Goal: Ask a question

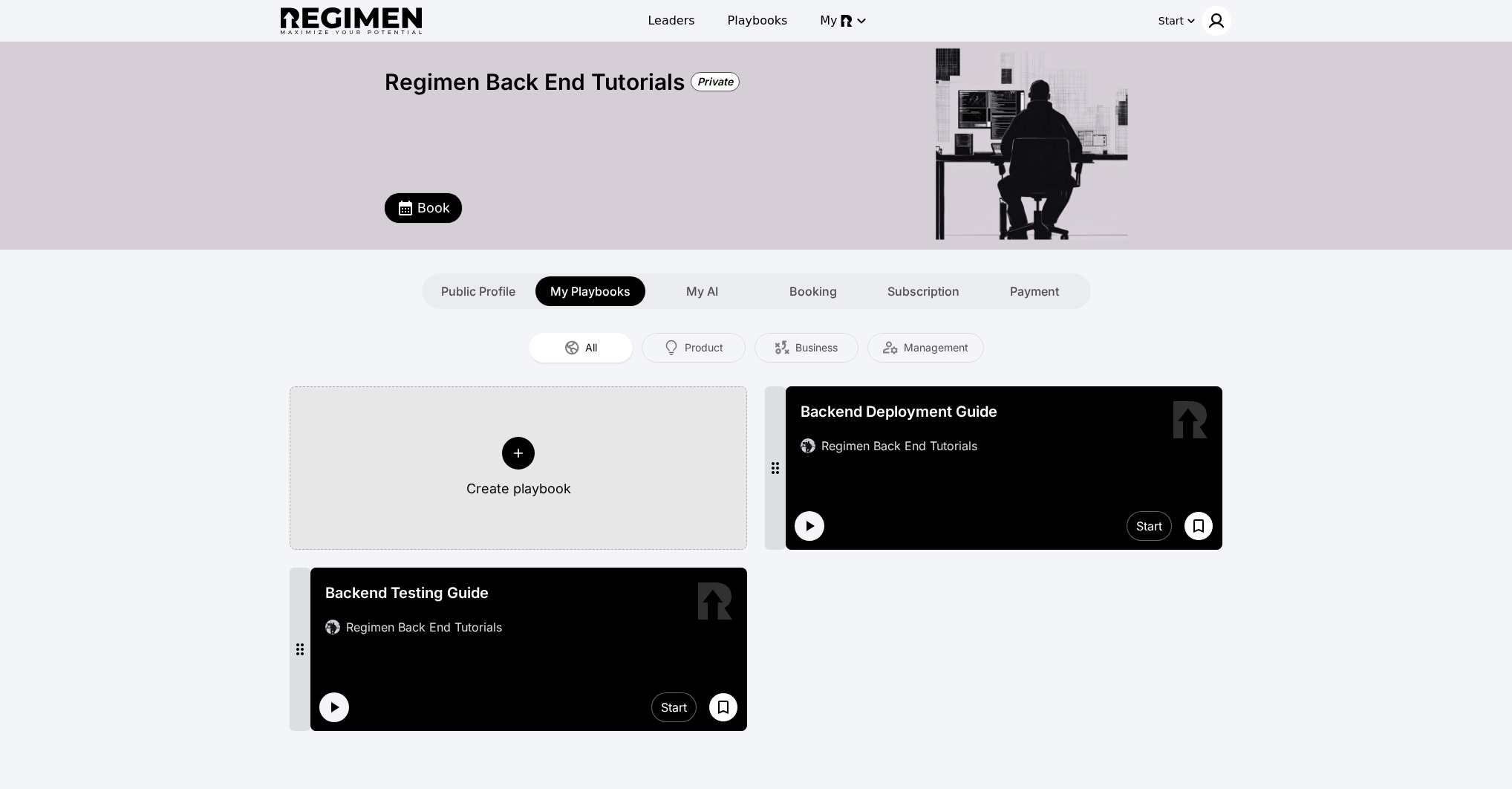
click at [1211, 20] on img at bounding box center [1216, 21] width 17 height 17
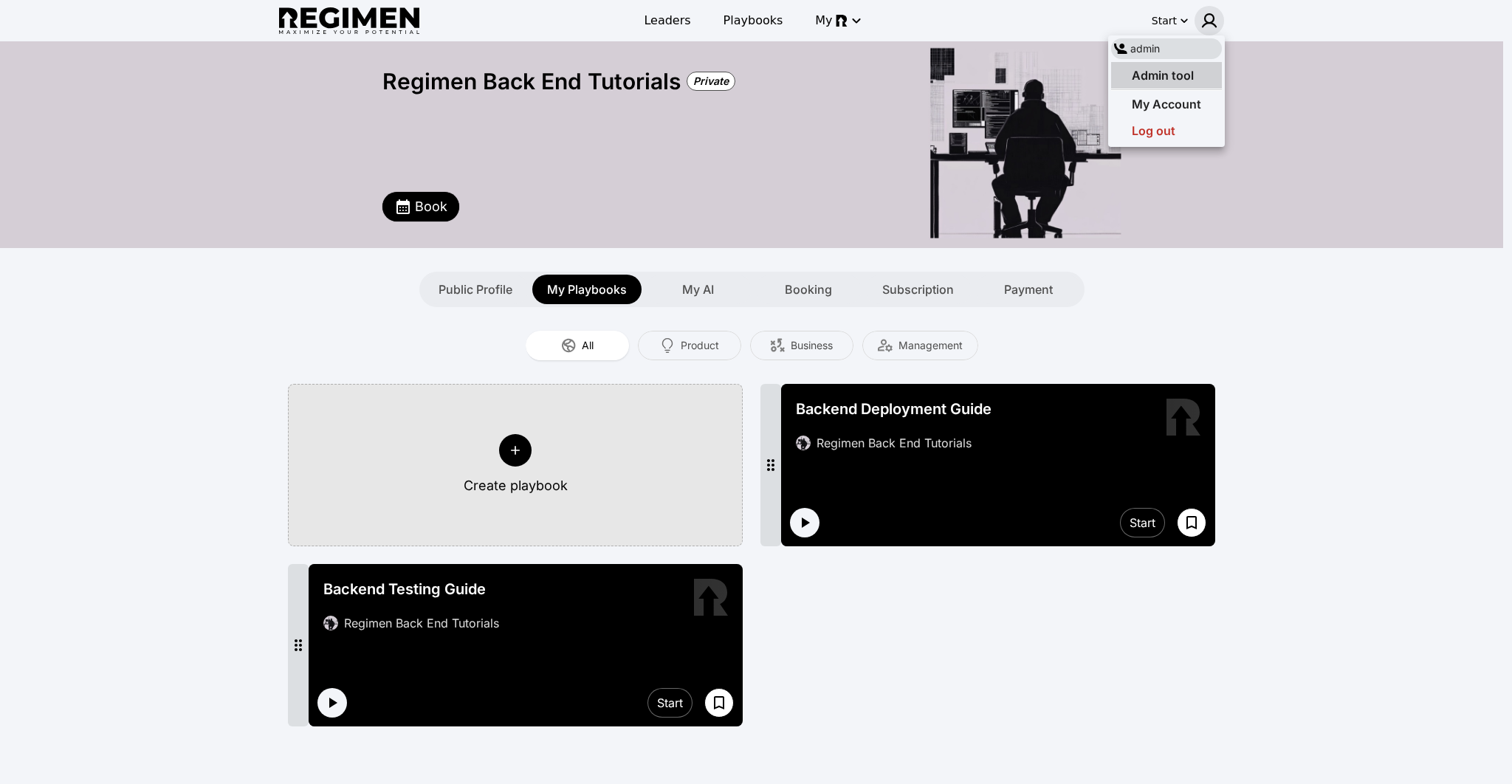
click at [1178, 79] on span "Admin tool" at bounding box center [1163, 75] width 62 height 15
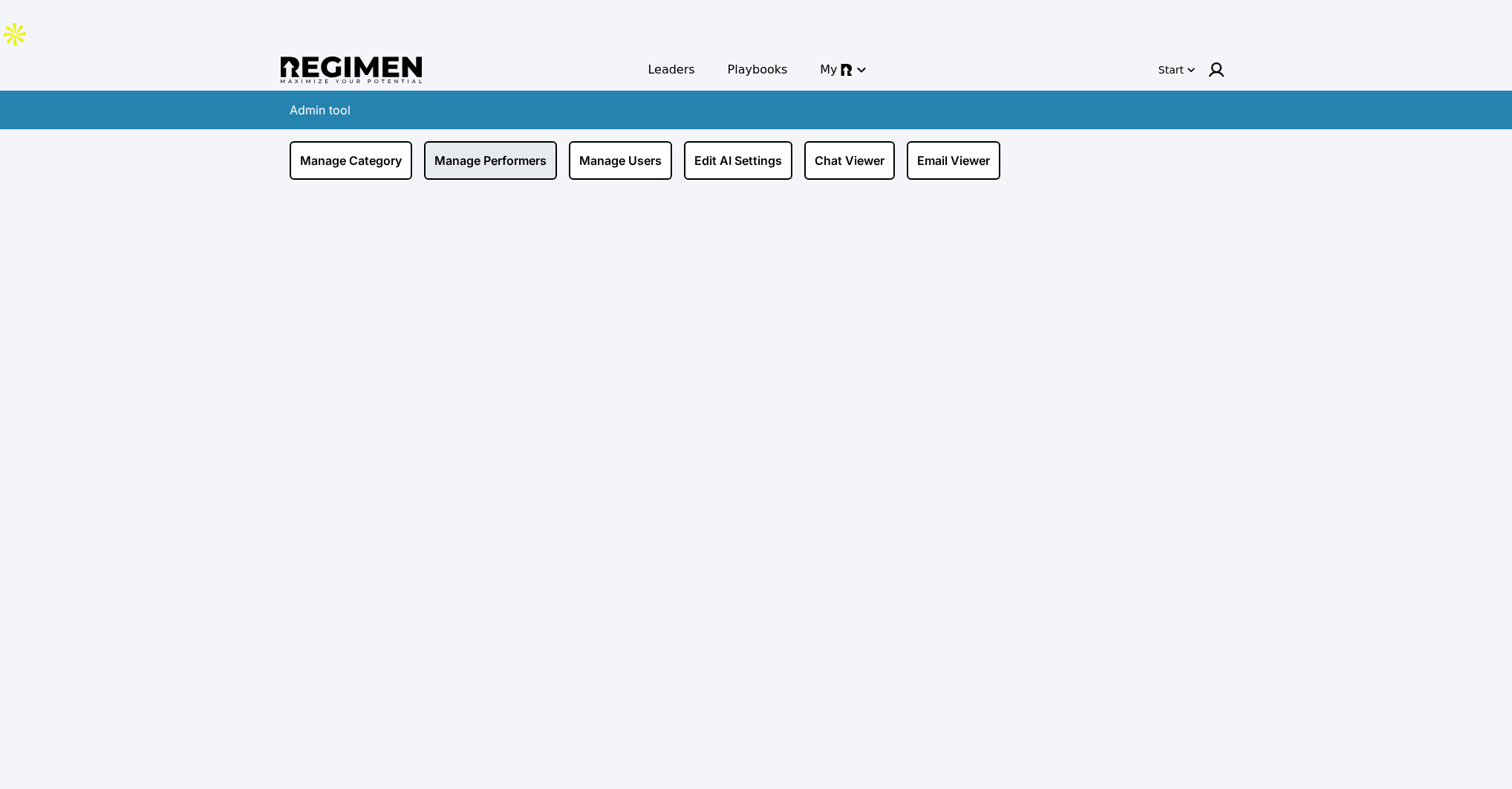
click at [494, 141] on link "Manage Performers" at bounding box center [491, 160] width 133 height 38
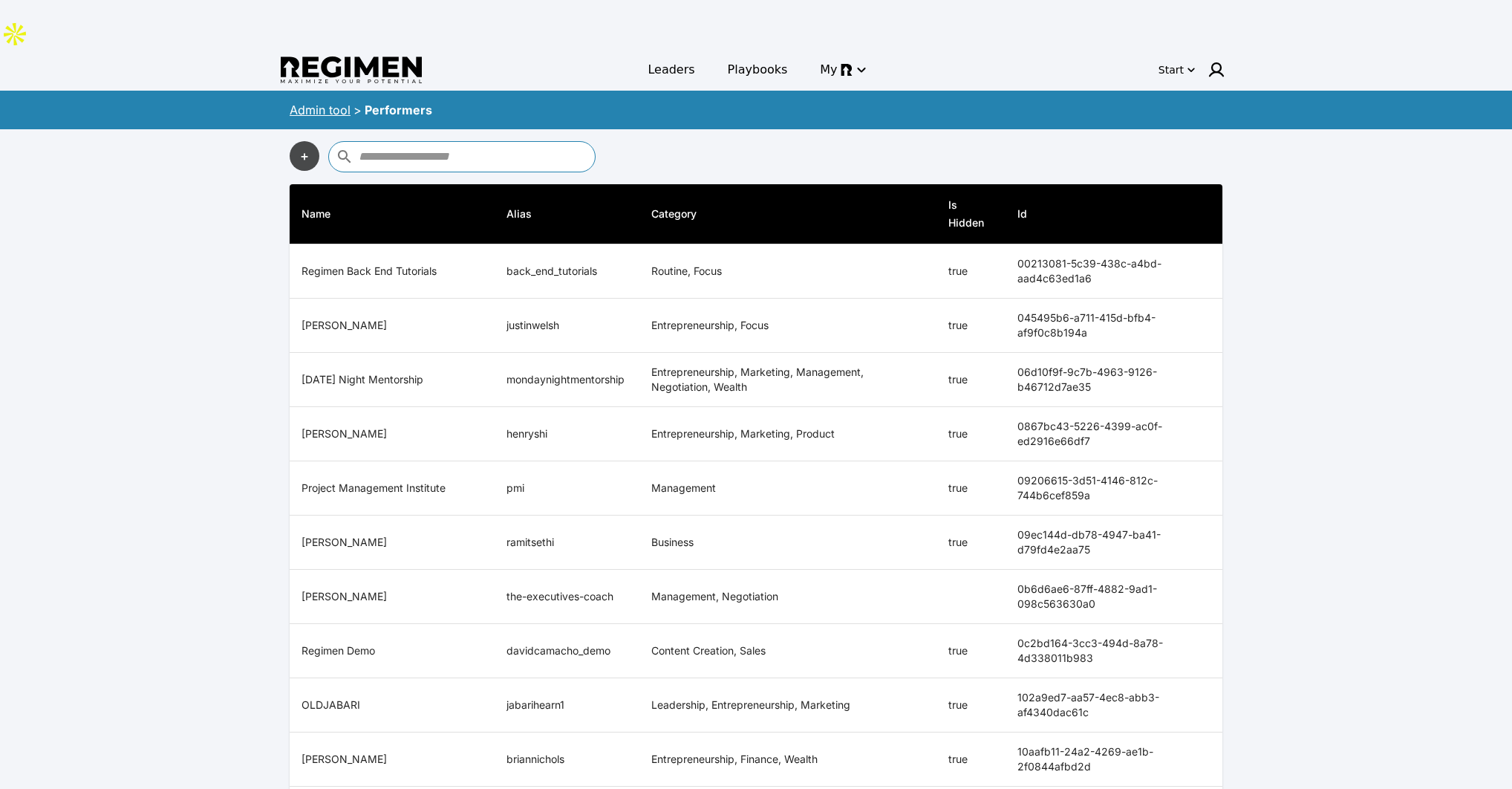
click at [302, 141] on button "+" at bounding box center [304, 156] width 30 height 30
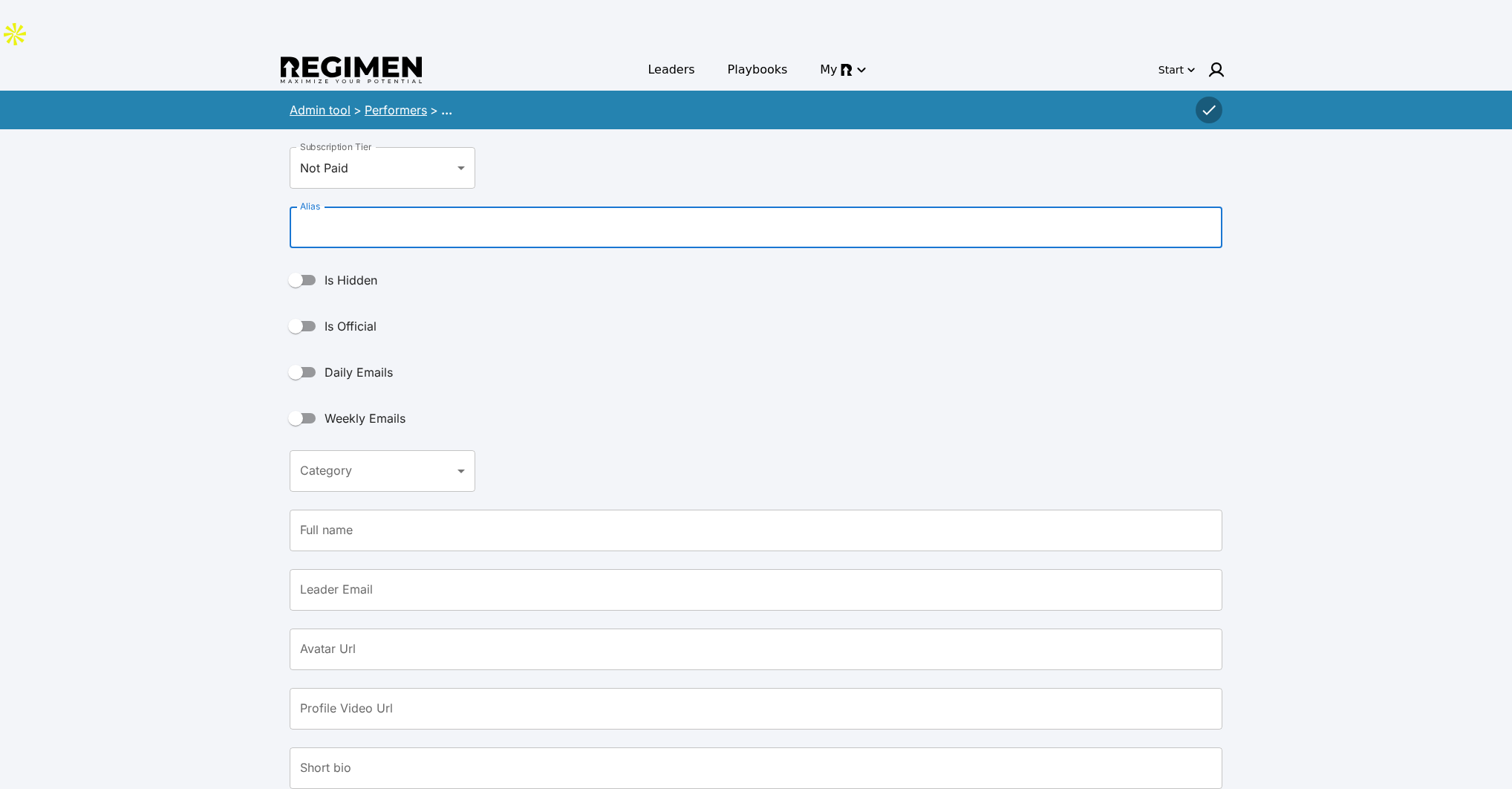
click at [399, 206] on input "Alias" at bounding box center [756, 227] width 933 height 42
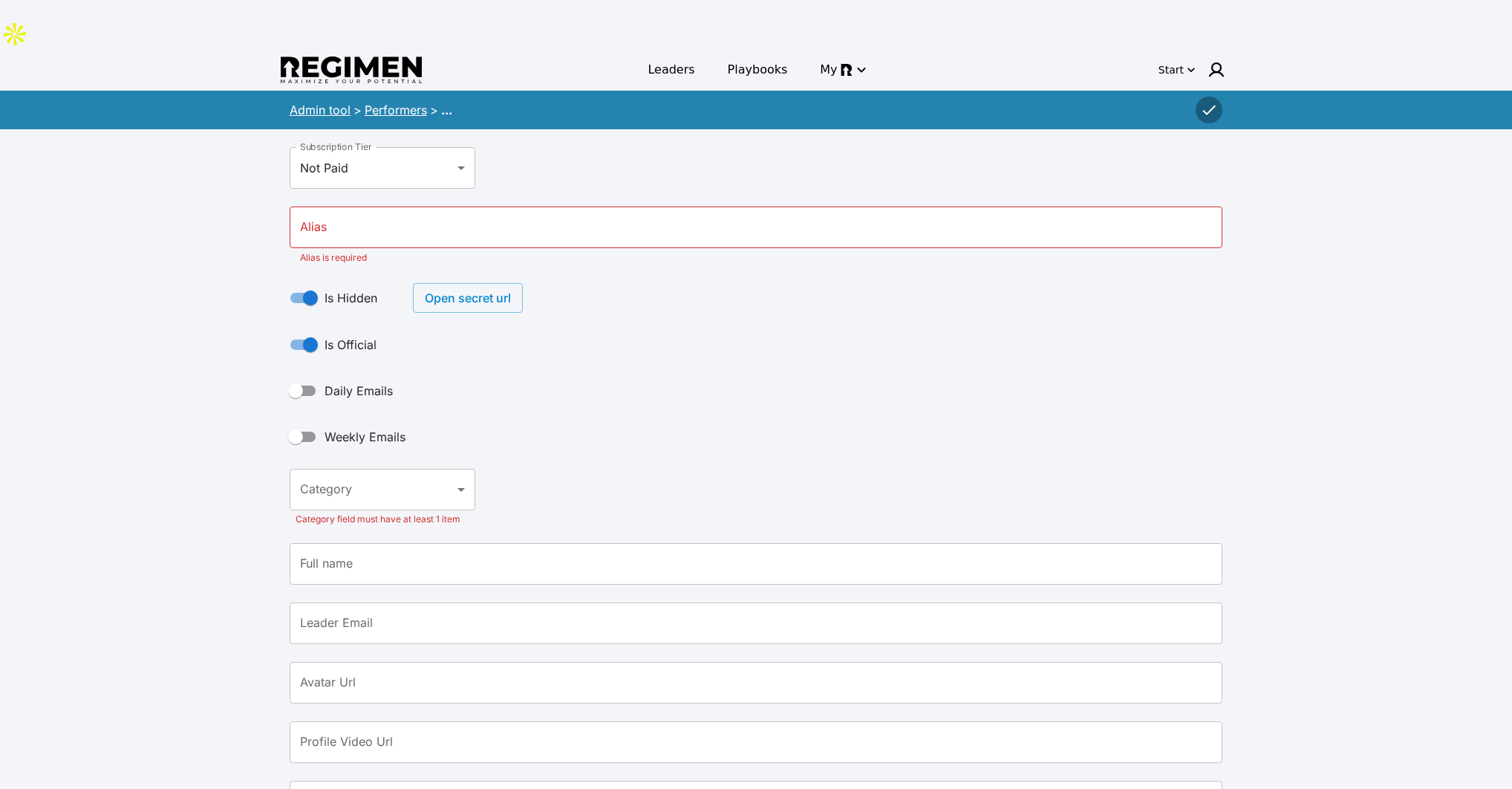
click at [374, 206] on input "Alias" at bounding box center [756, 227] width 933 height 42
type input "**********"
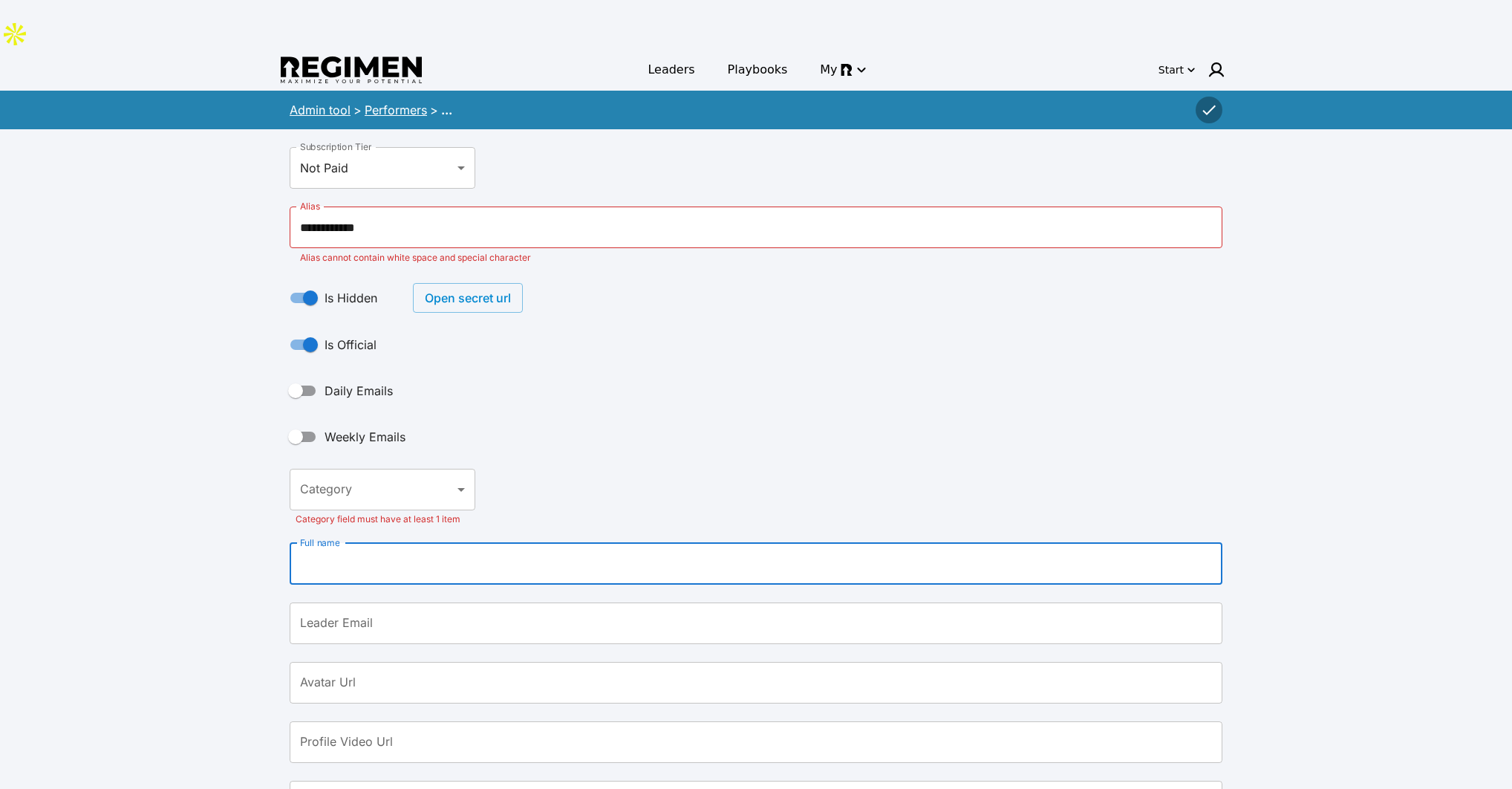
click at [505, 543] on input "Full name" at bounding box center [756, 564] width 933 height 42
type input "**********"
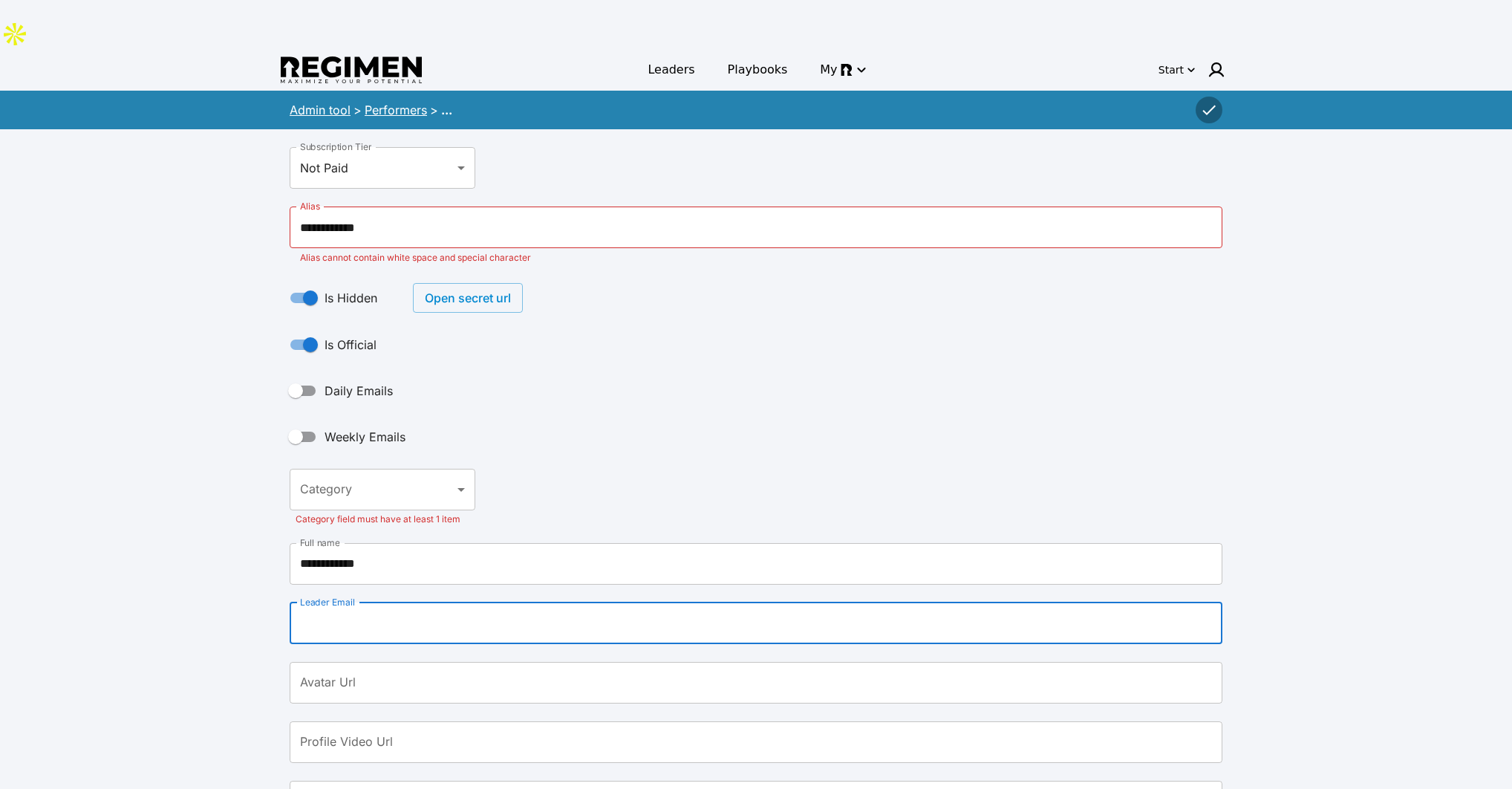
click at [455, 602] on input "Leader Email" at bounding box center [756, 623] width 933 height 42
paste input "**********"
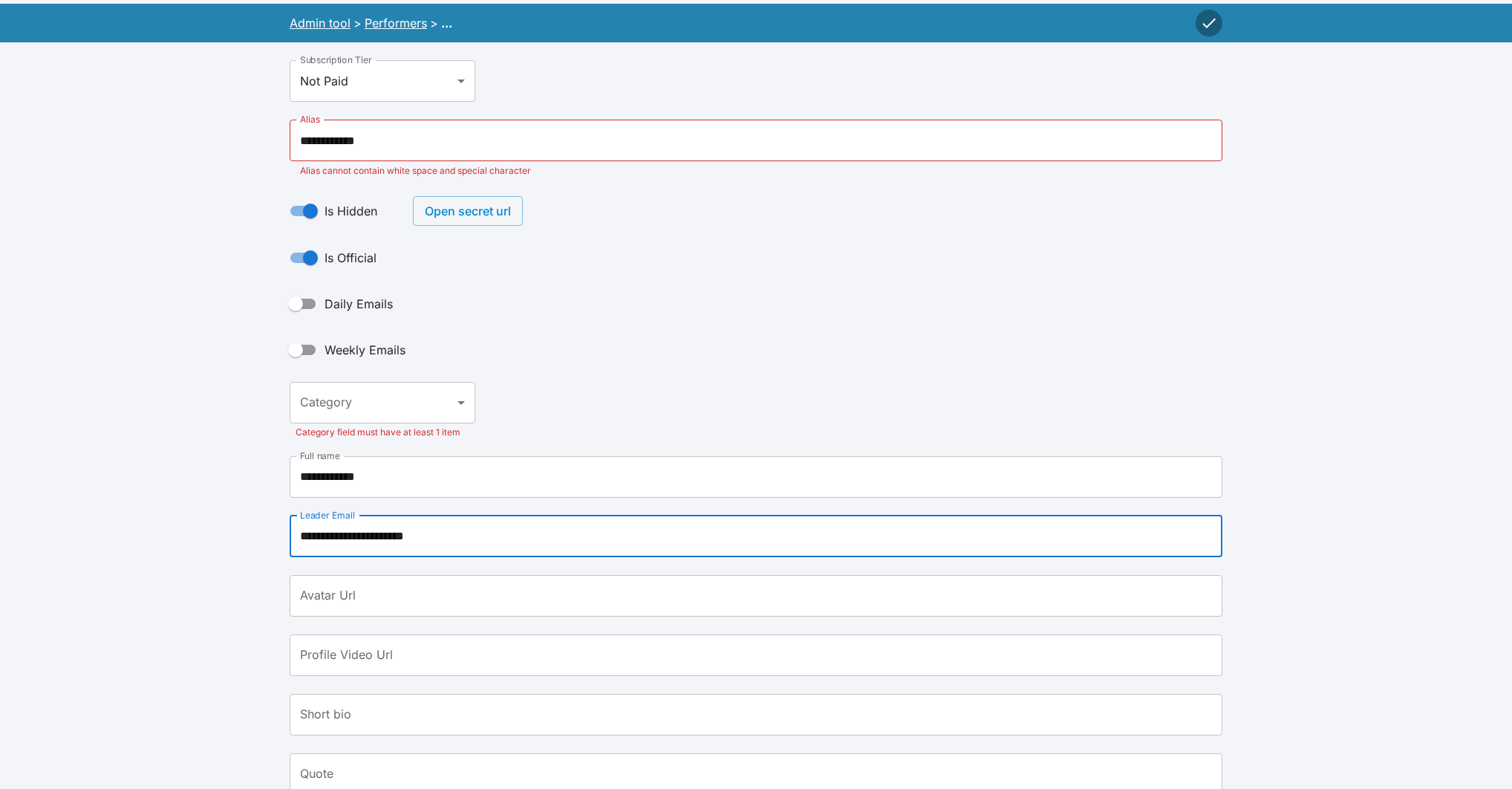
scroll to position [80, 0]
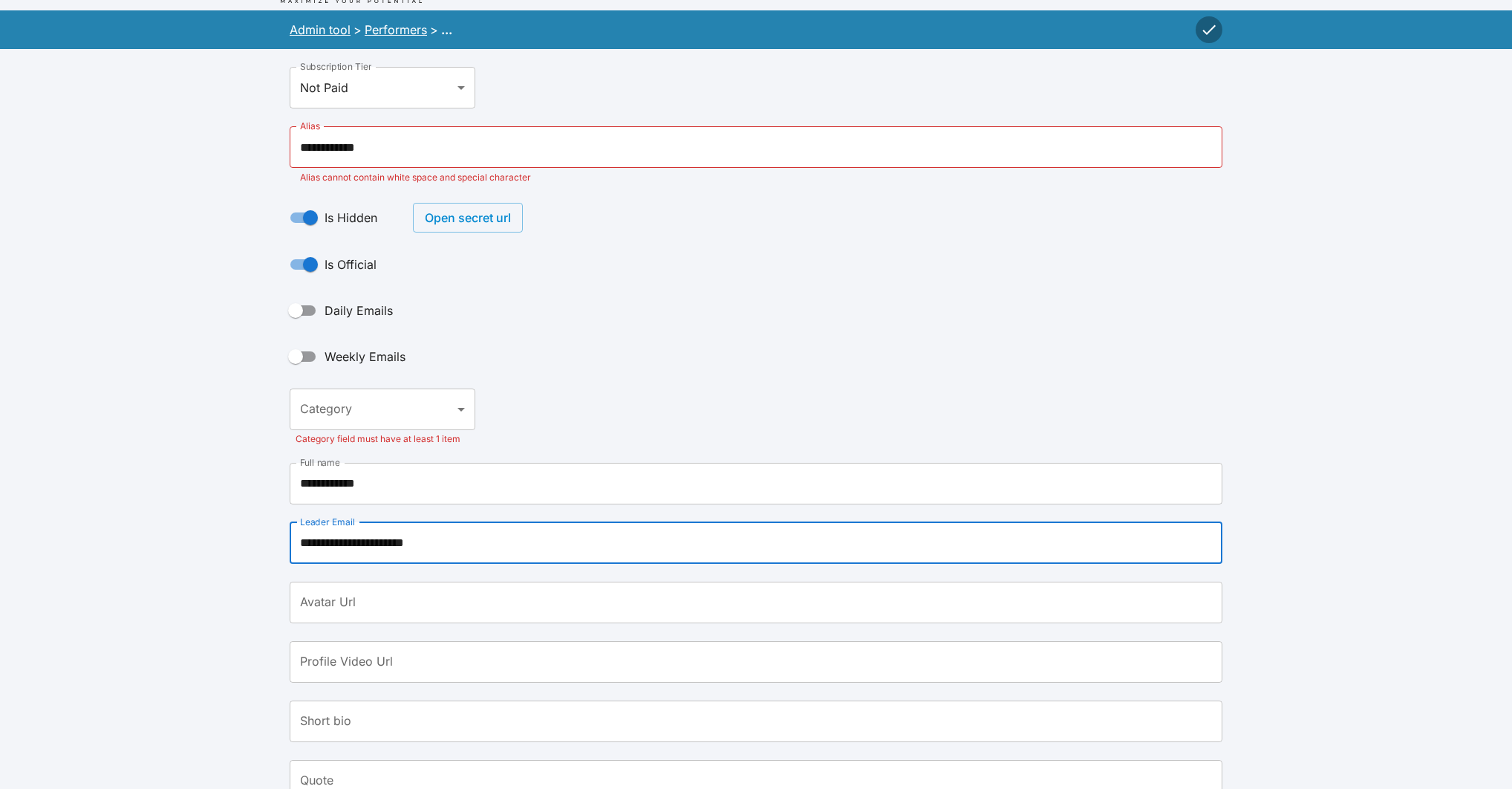
type input "**********"
click at [594, 389] on div "Category ​ Category Category field must have at least 1 item" at bounding box center [756, 417] width 933 height 57
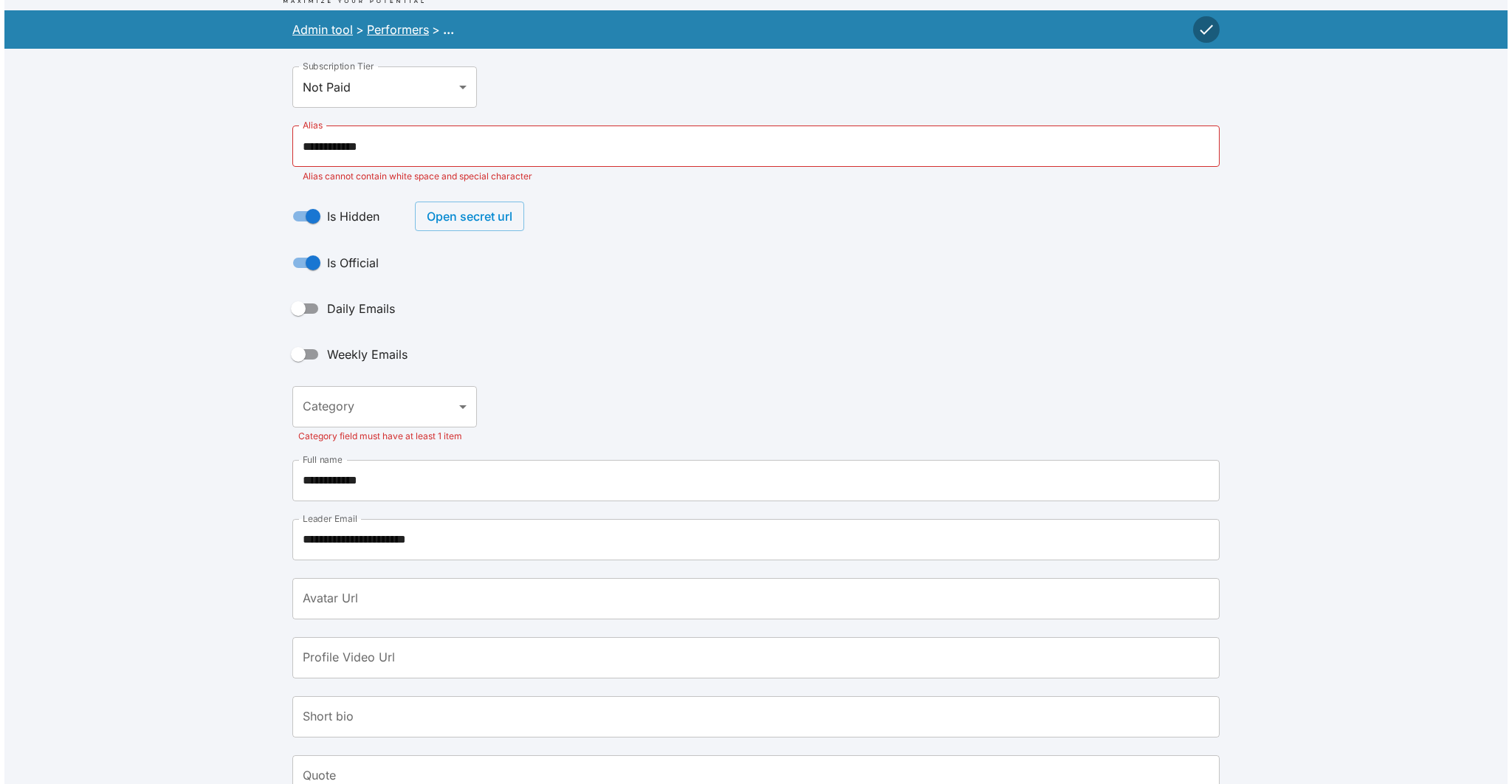
scroll to position [0, 0]
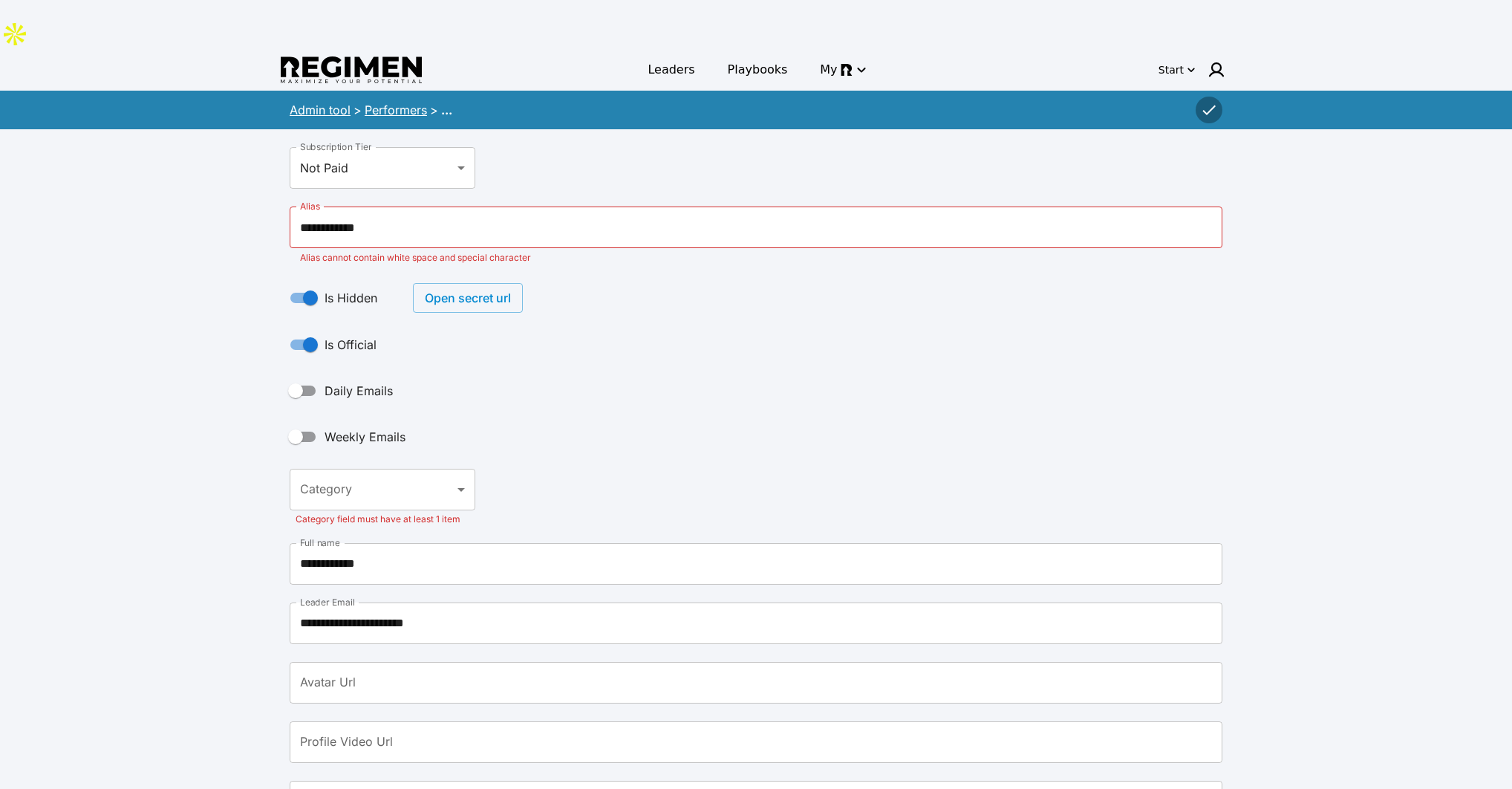
click at [338, 206] on input "**********" at bounding box center [756, 227] width 933 height 42
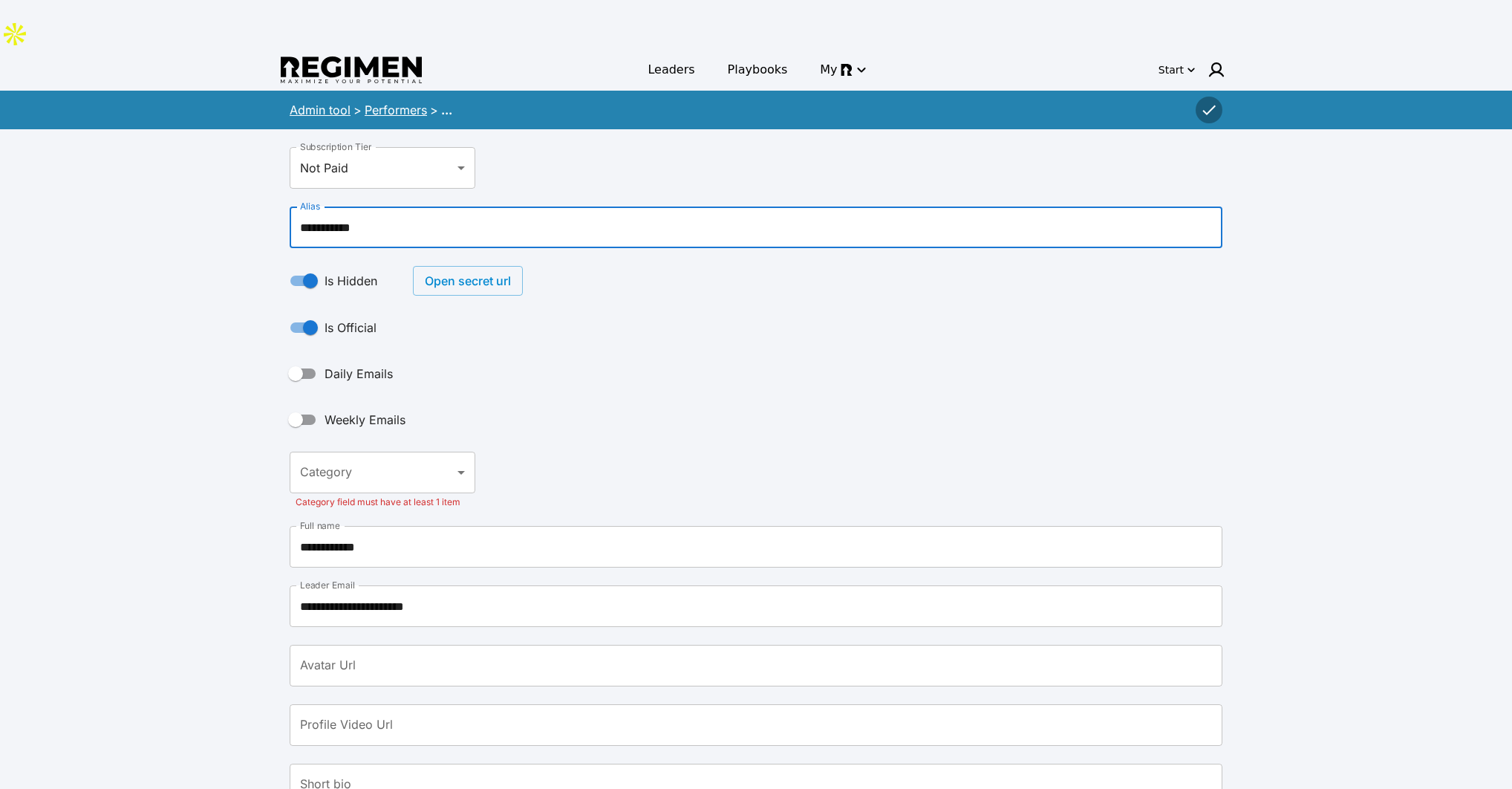
type input "**********"
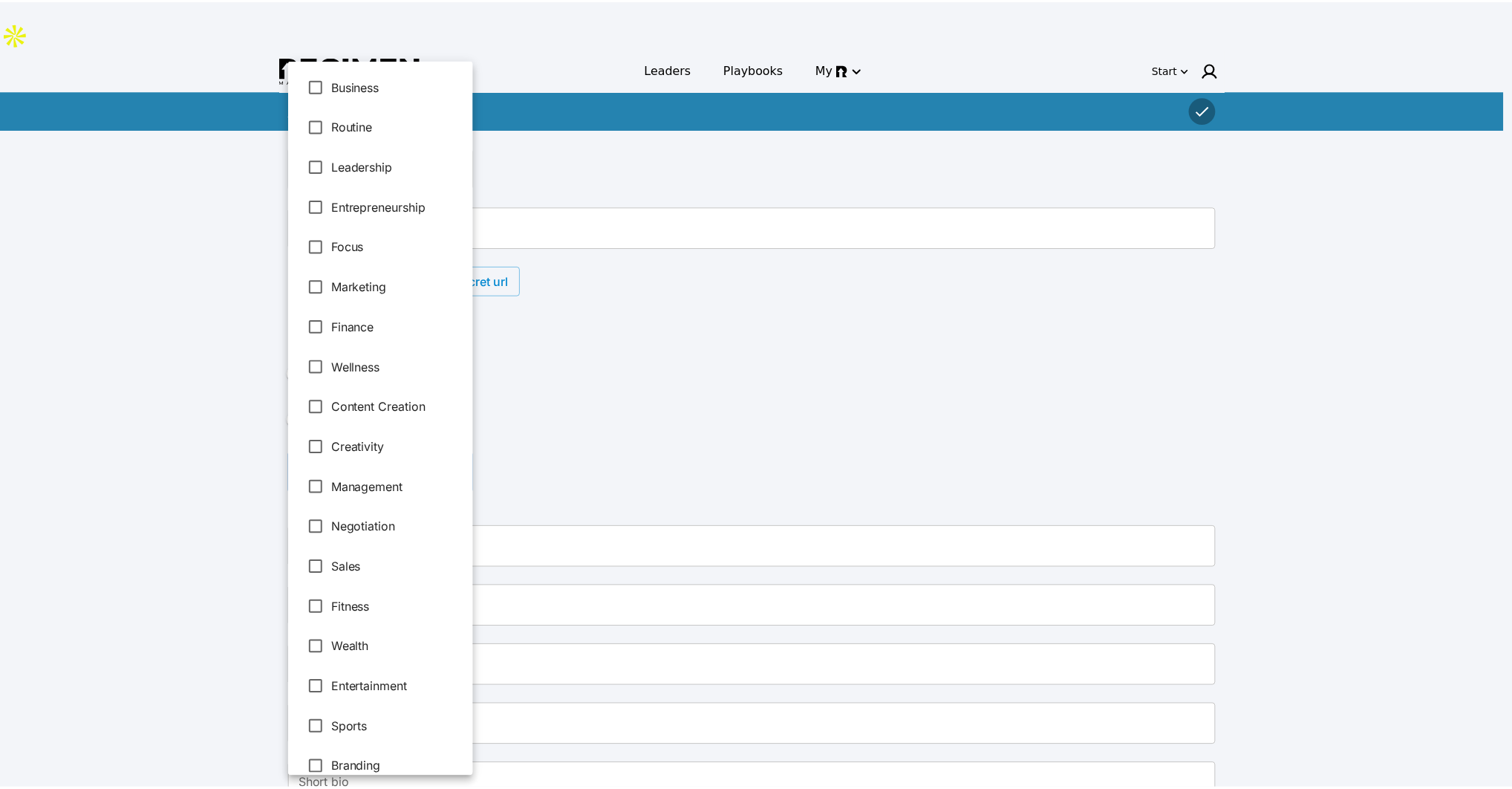
scroll to position [36, 0]
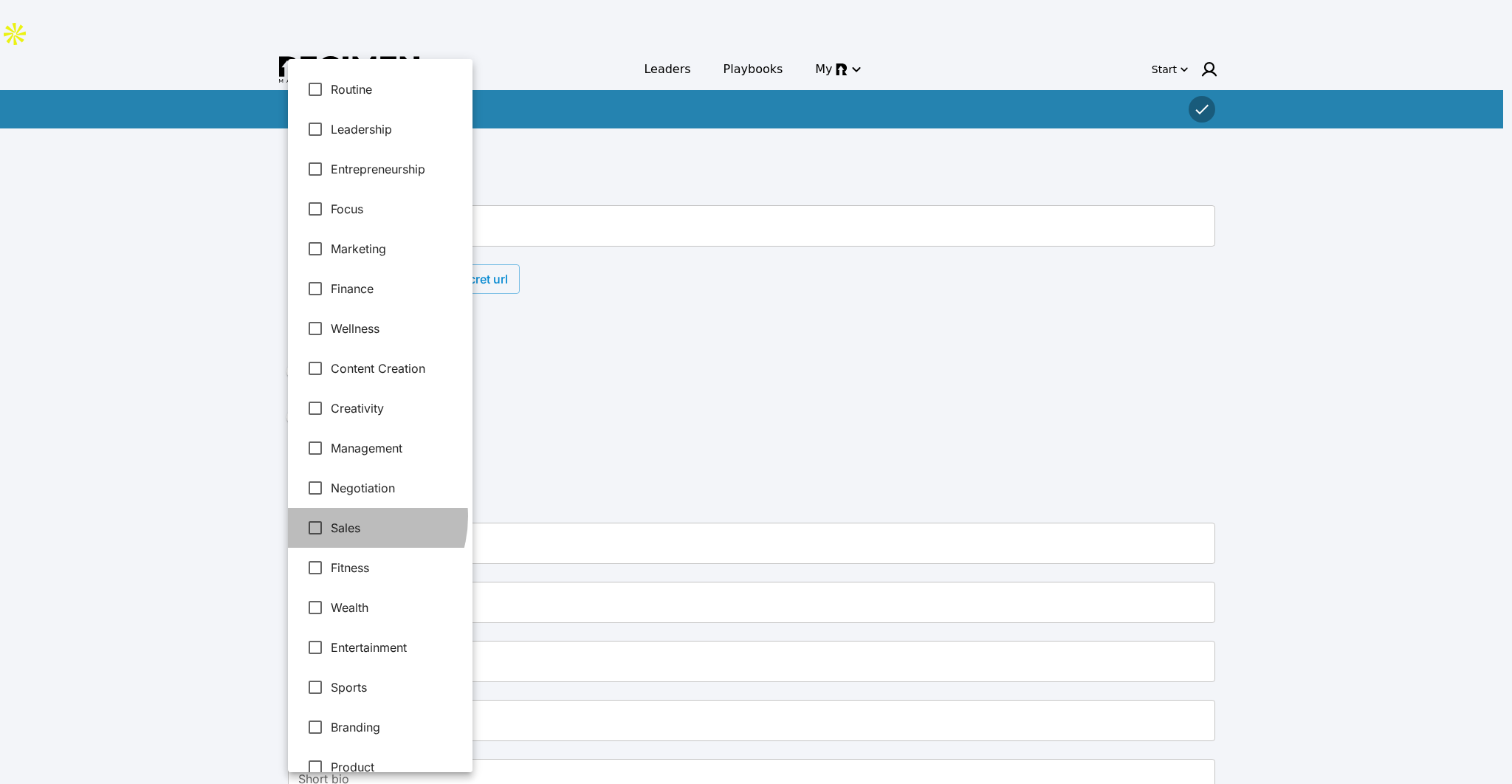
click at [341, 516] on li "Sales" at bounding box center [380, 527] width 184 height 40
type input "**********"
click at [724, 356] on div at bounding box center [756, 392] width 1512 height 784
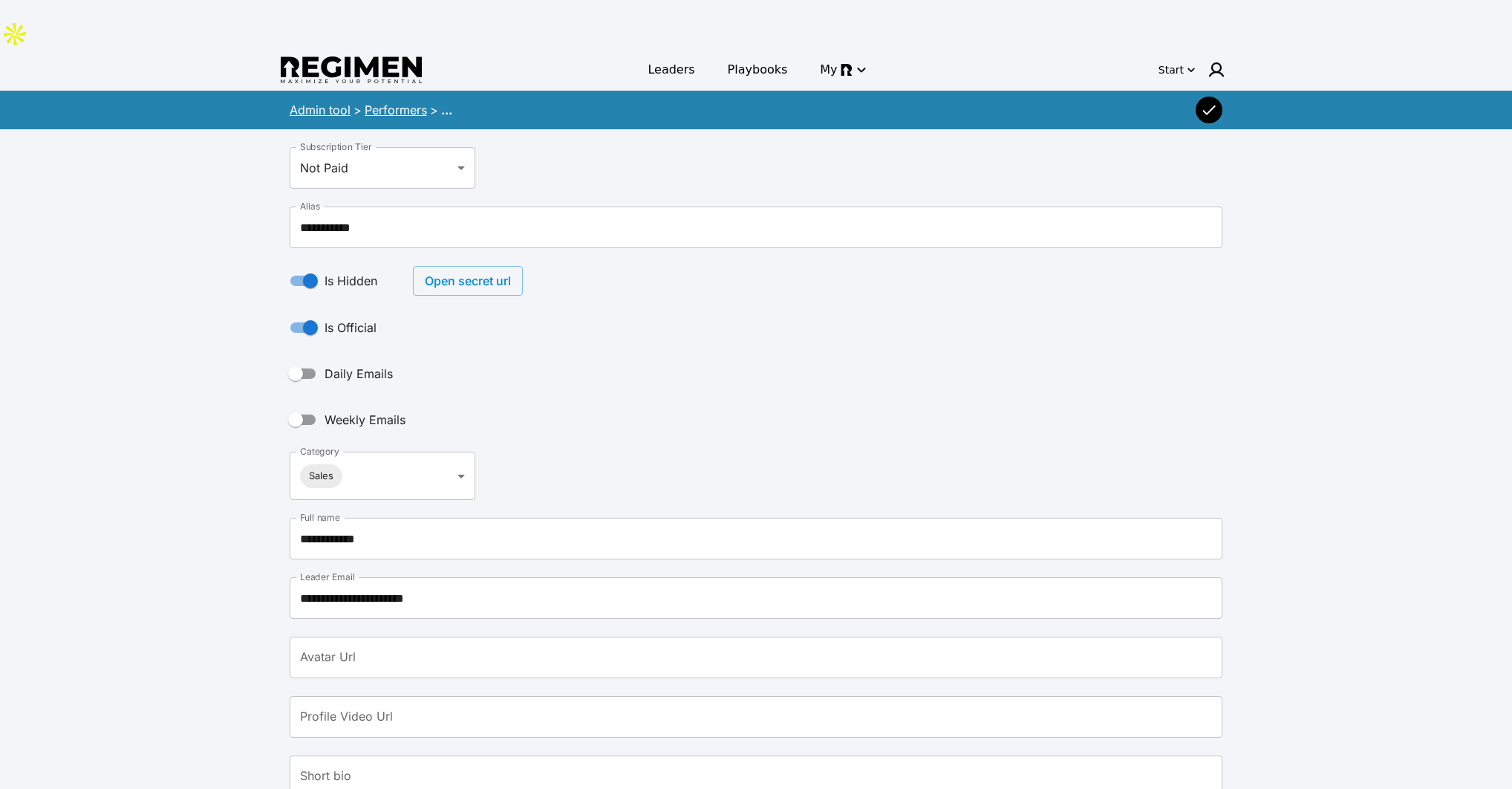
click at [1208, 101] on icon "button" at bounding box center [1209, 110] width 17 height 17
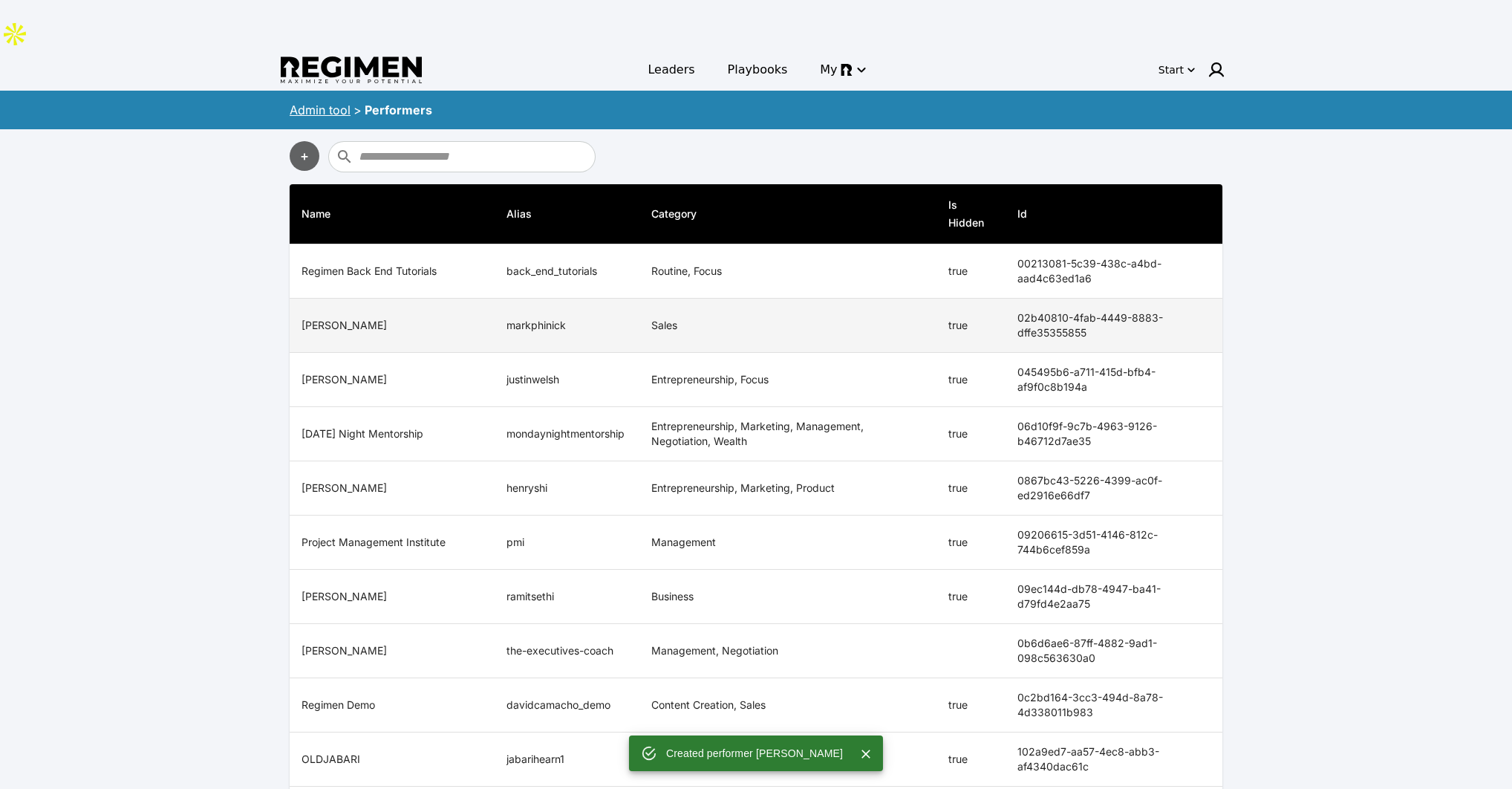
click at [1022, 298] on th "02b40810-4fab-4449-8883-dffe35355855" at bounding box center [1114, 325] width 217 height 54
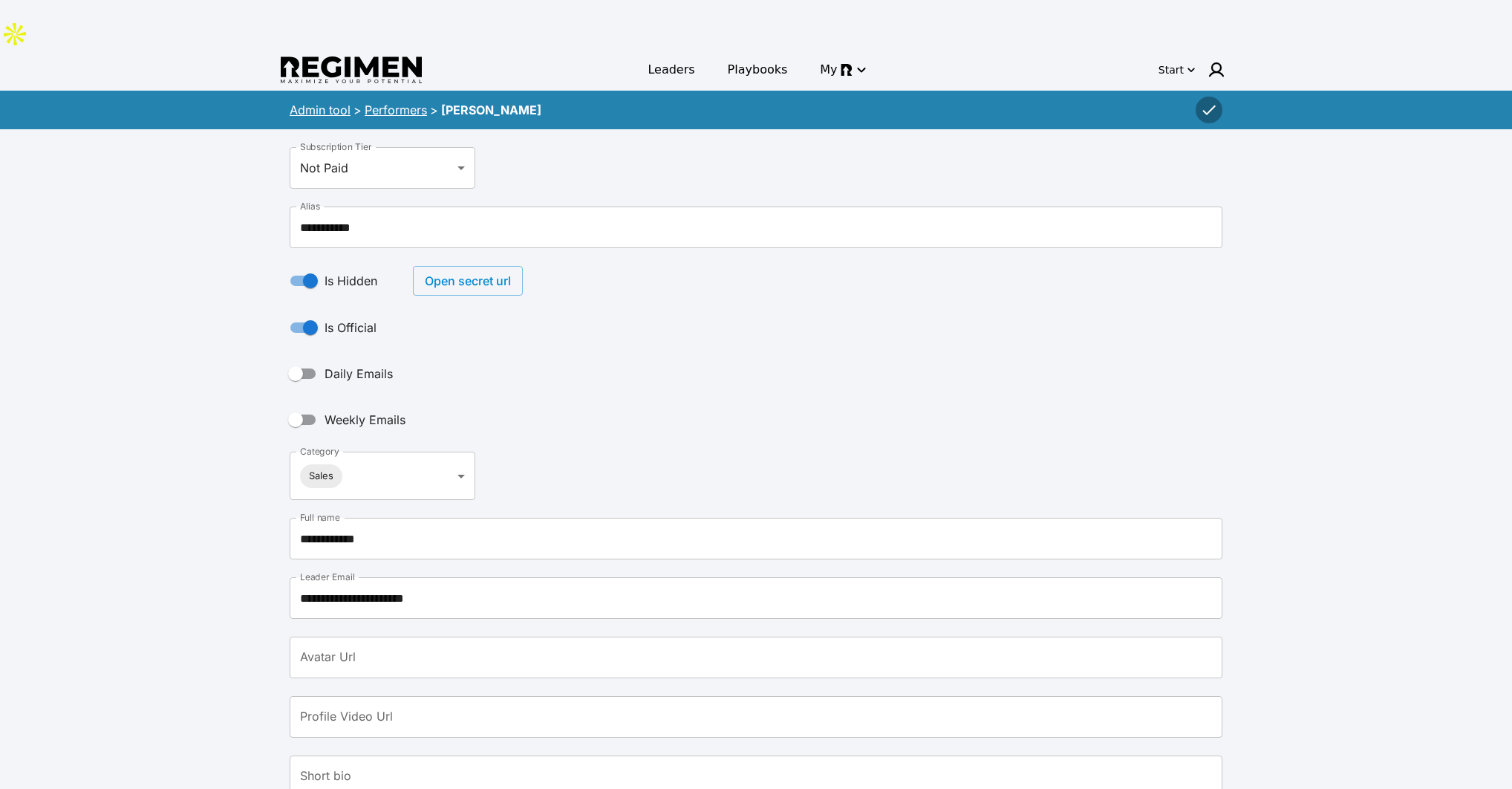
click at [455, 266] on button "Open secret url" at bounding box center [468, 281] width 110 height 30
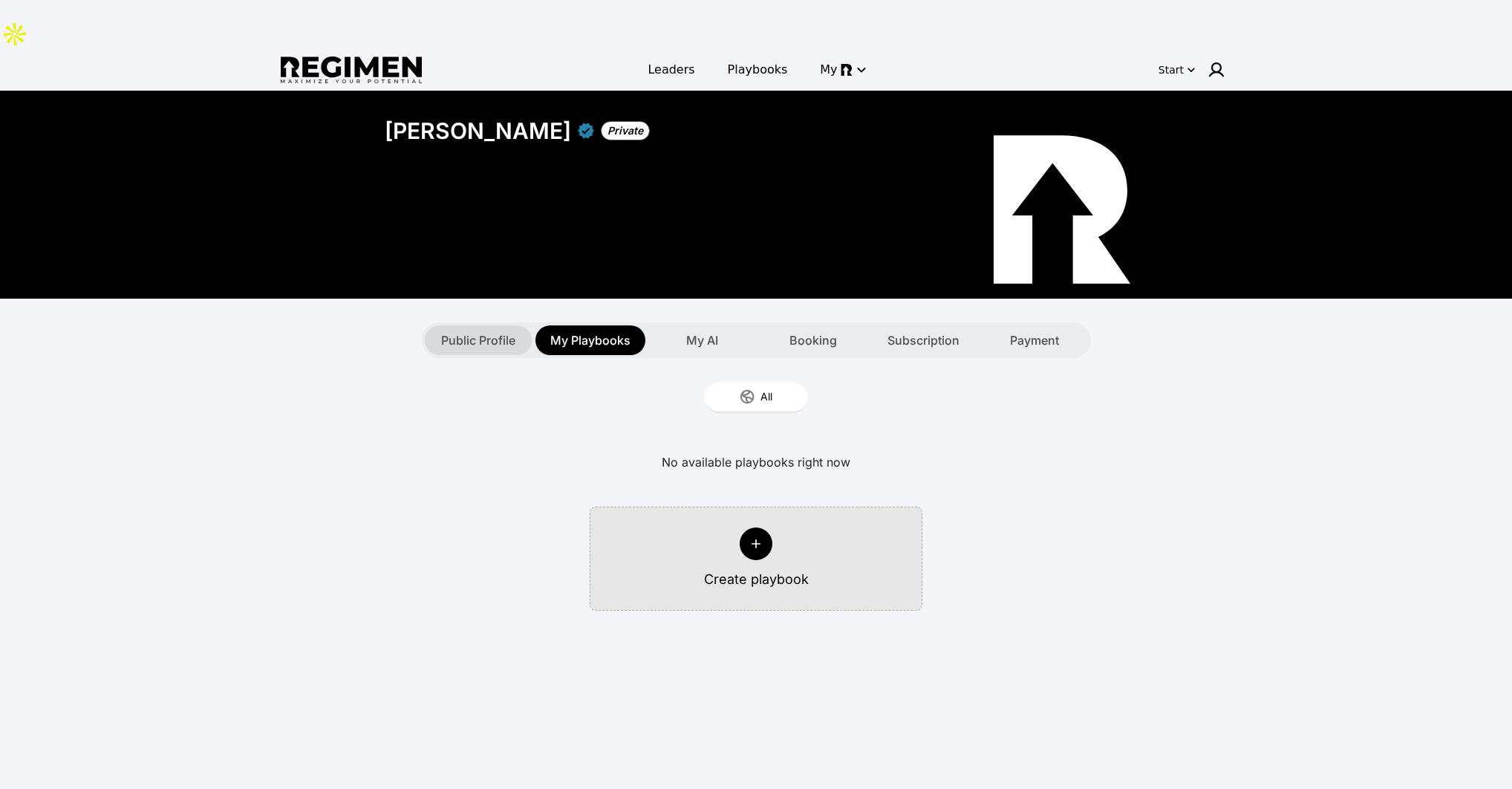
click at [445, 331] on span "Public Profile" at bounding box center [478, 340] width 74 height 17
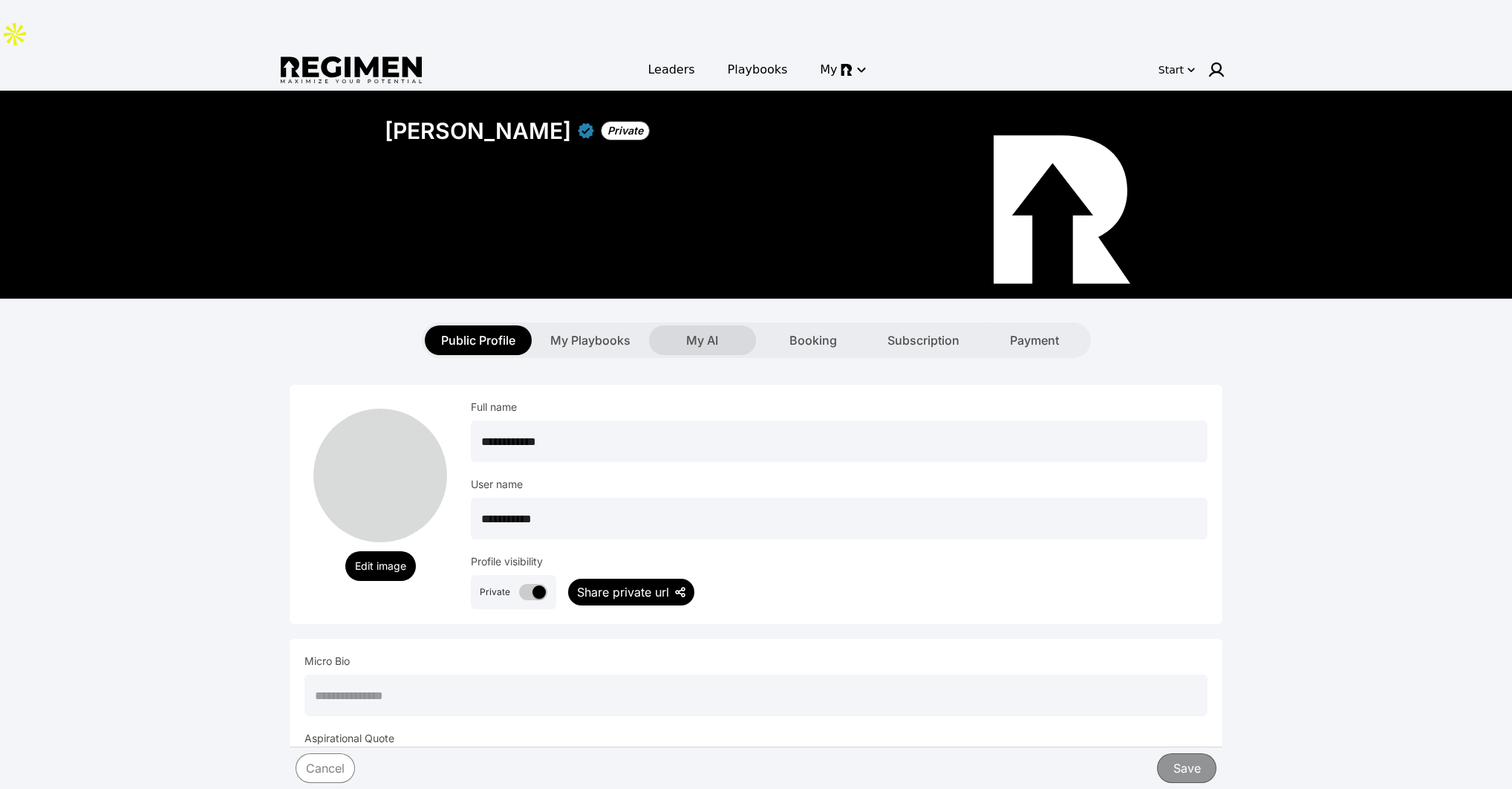
click at [709, 331] on span "My AI" at bounding box center [702, 340] width 32 height 17
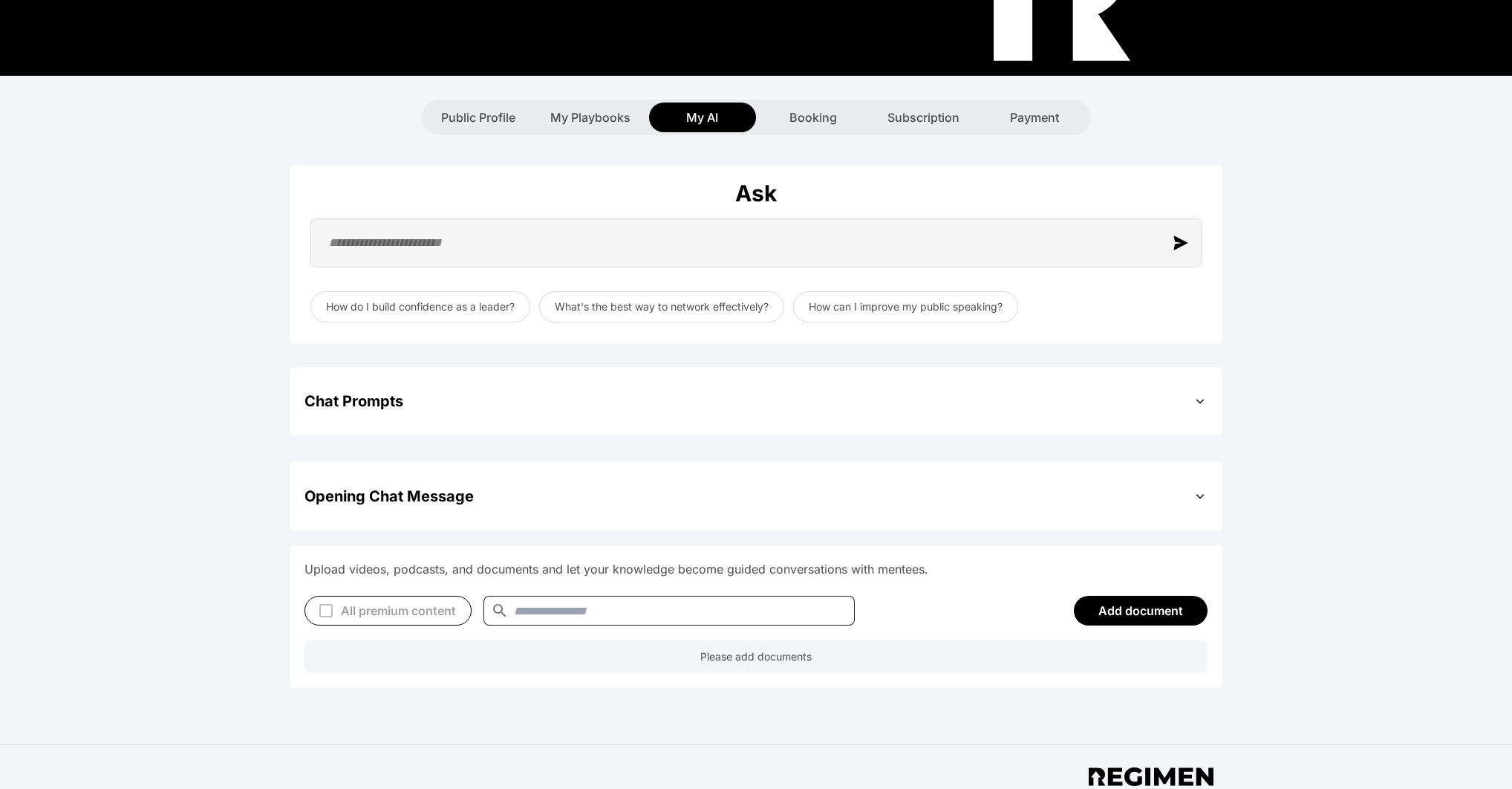
scroll to position [354, 0]
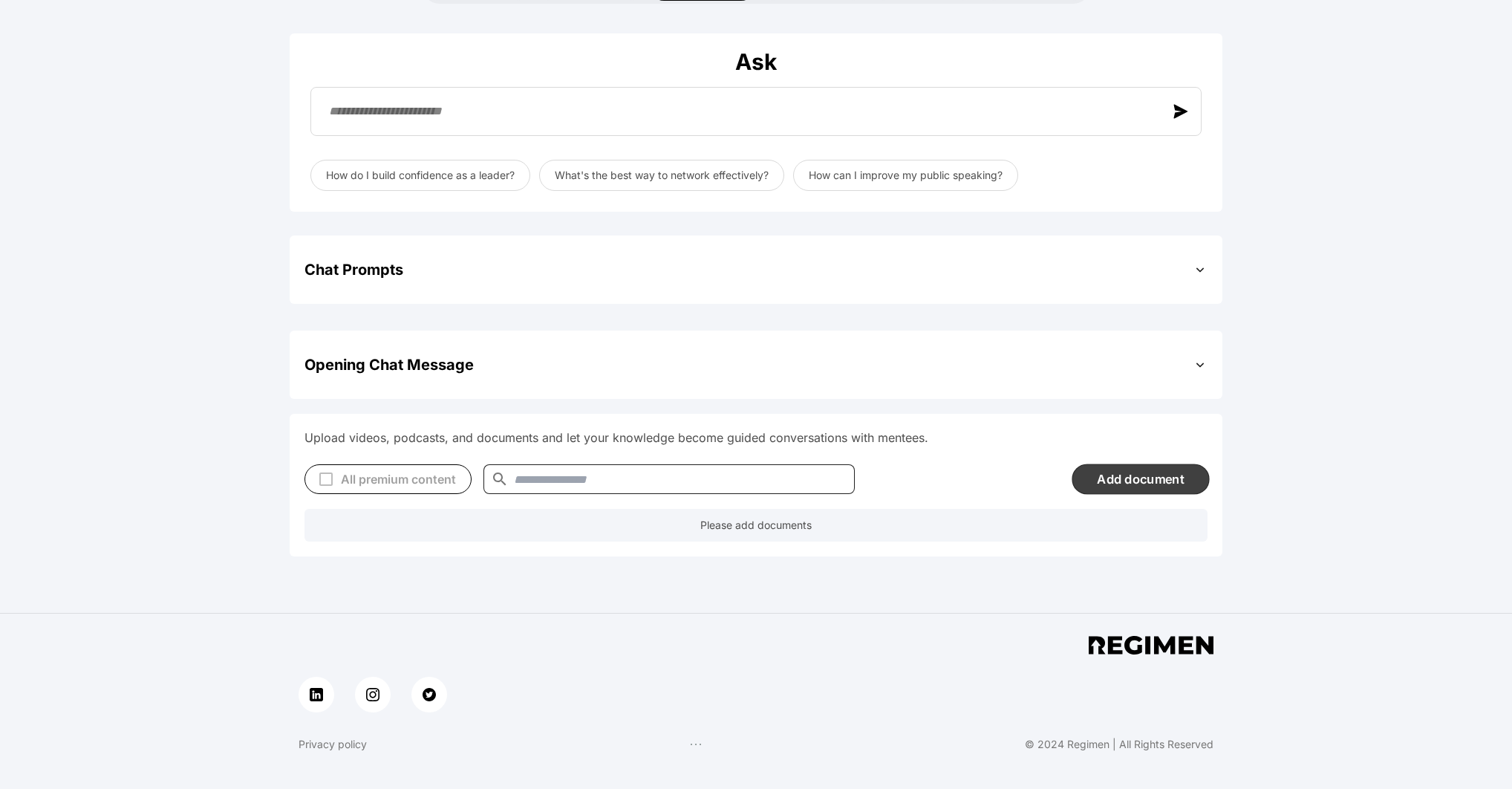
click at [1131, 464] on button "Add document" at bounding box center [1141, 478] width 137 height 30
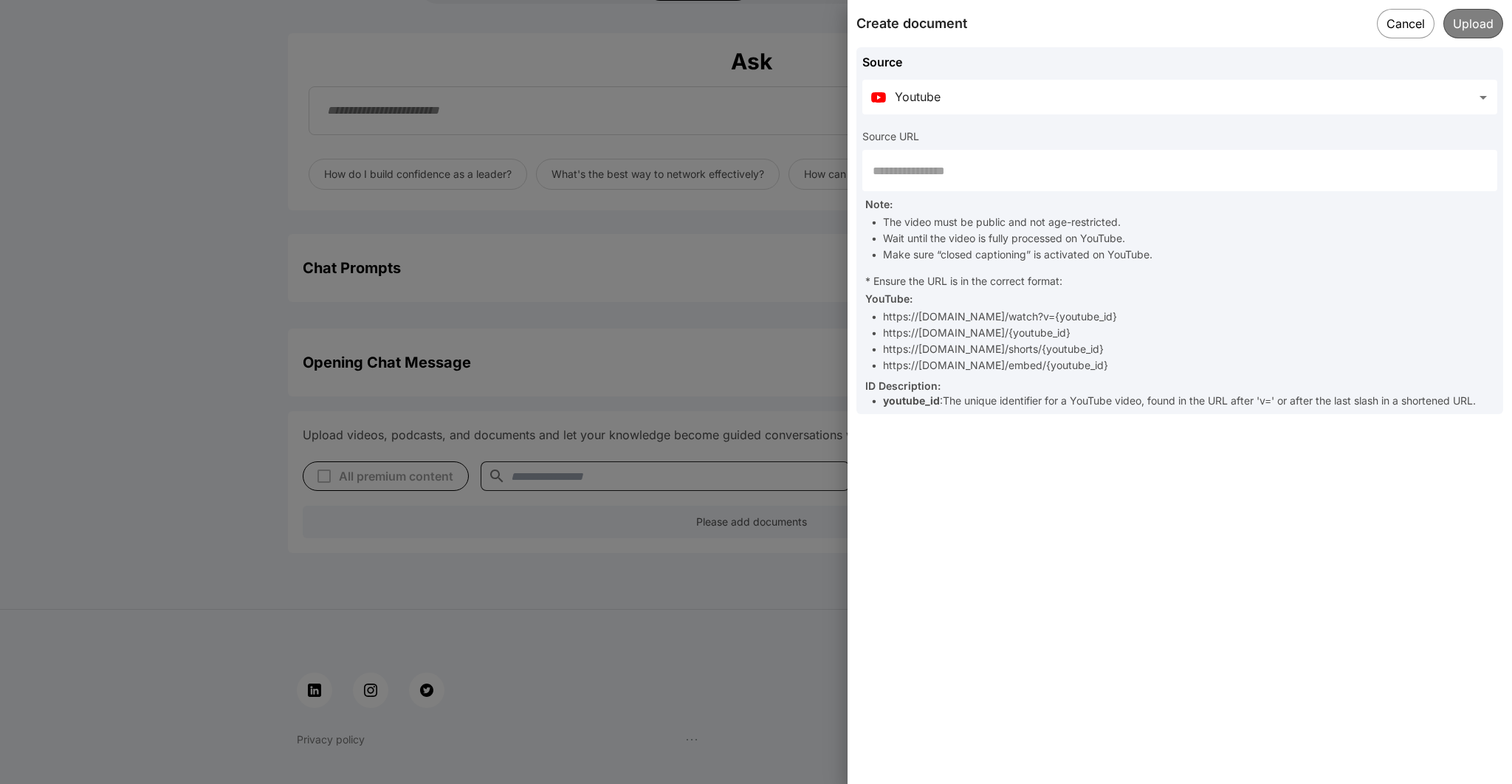
click at [1209, 179] on input "text" at bounding box center [1179, 170] width 635 height 41
click at [956, 164] on input "text" at bounding box center [1179, 170] width 635 height 41
paste input "**********"
type input "**********"
click at [1464, 23] on button "Upload" at bounding box center [1472, 22] width 61 height 30
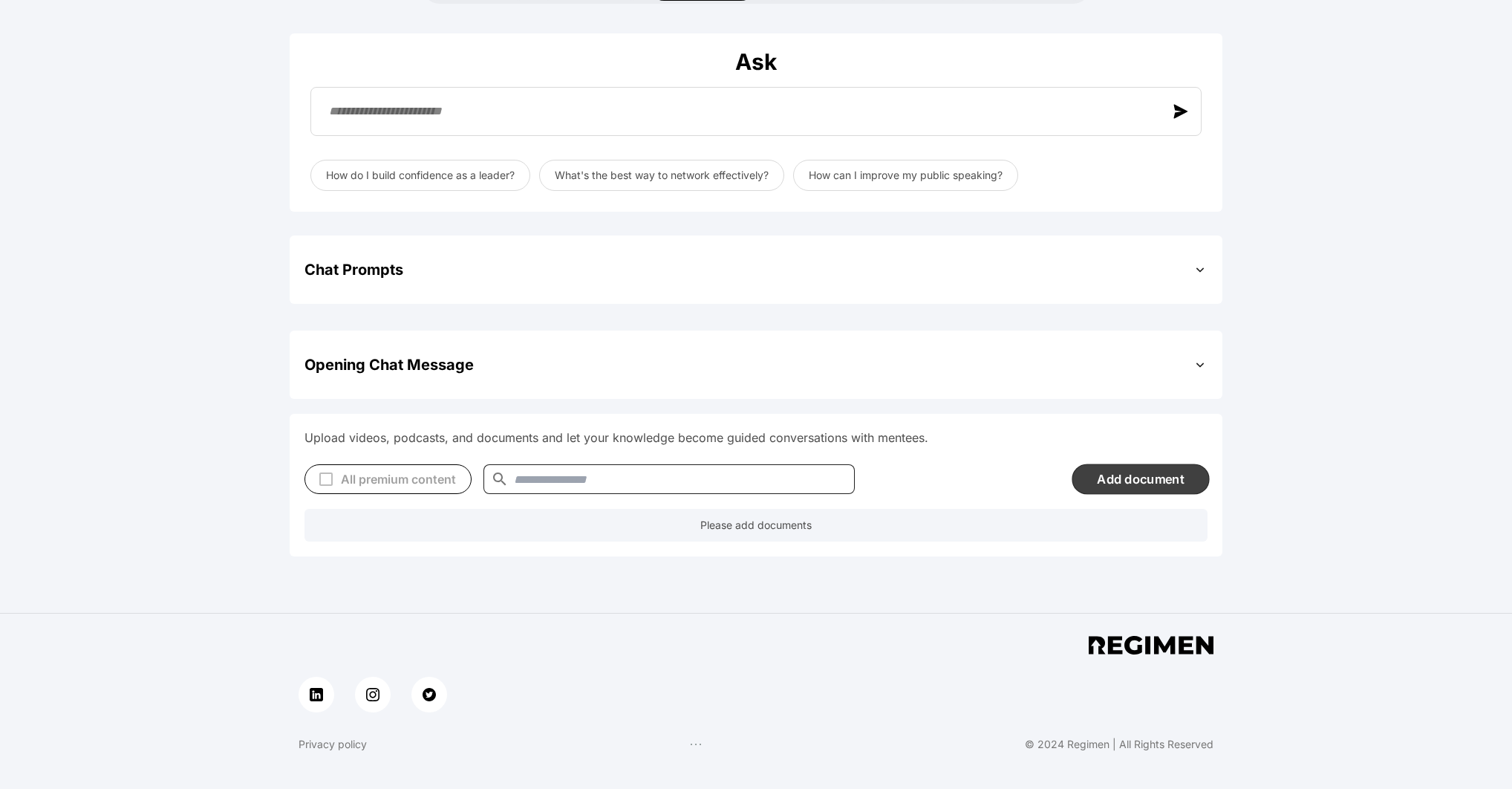
click at [1110, 464] on button "Add document" at bounding box center [1141, 478] width 137 height 30
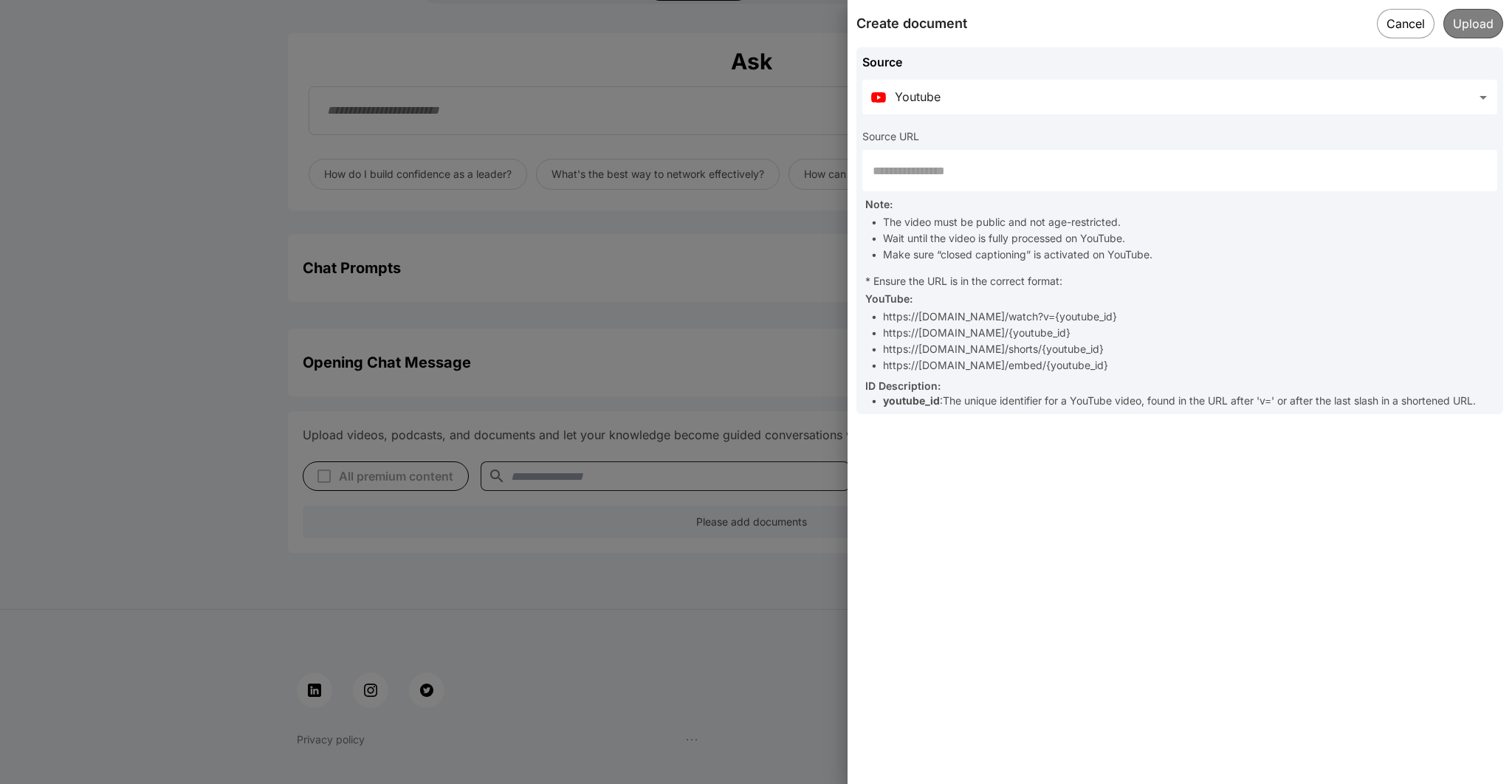
paste input "**********"
type input "**********"
click at [1480, 19] on button "Upload" at bounding box center [1472, 22] width 61 height 30
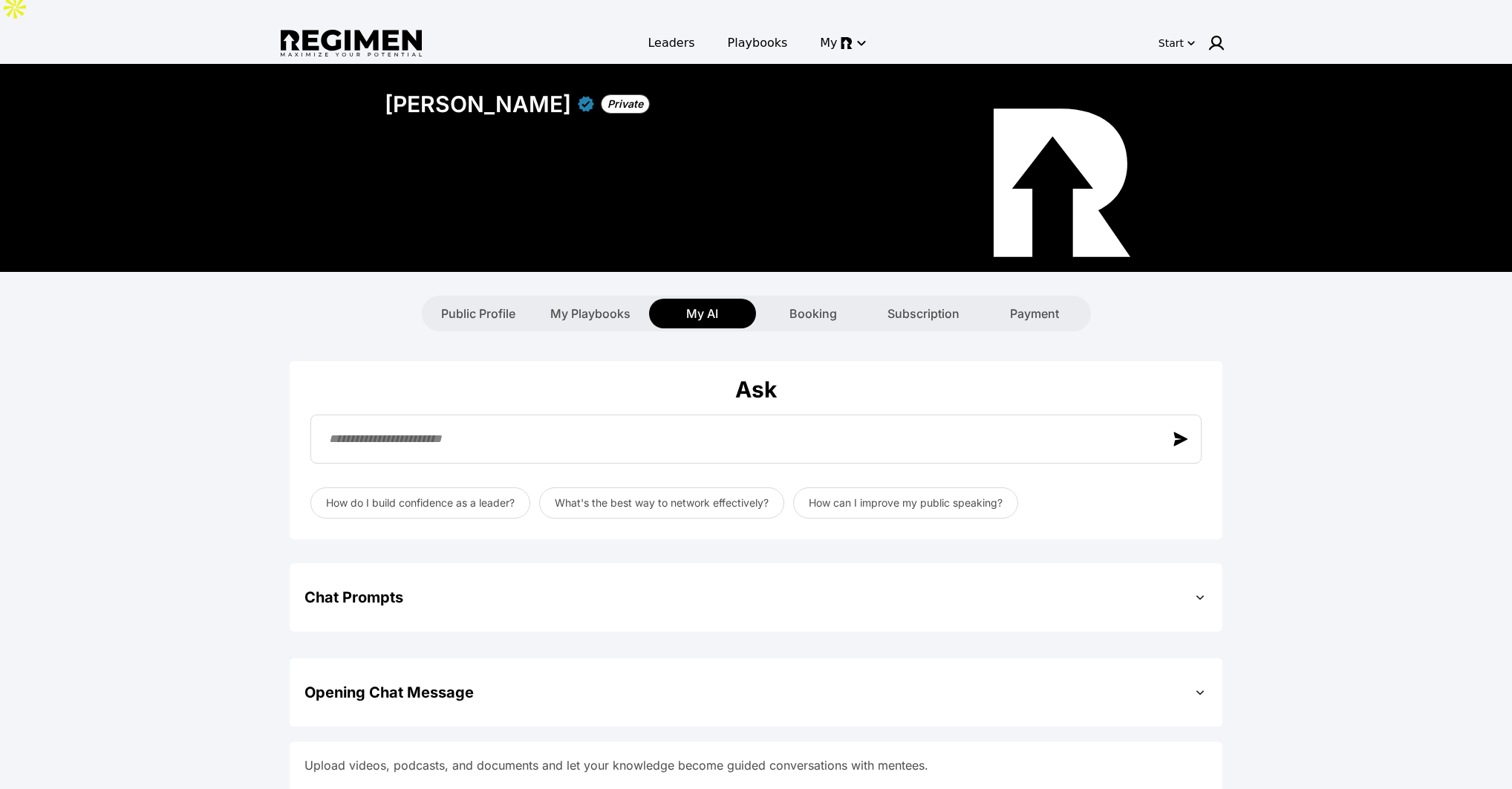
scroll to position [0, 0]
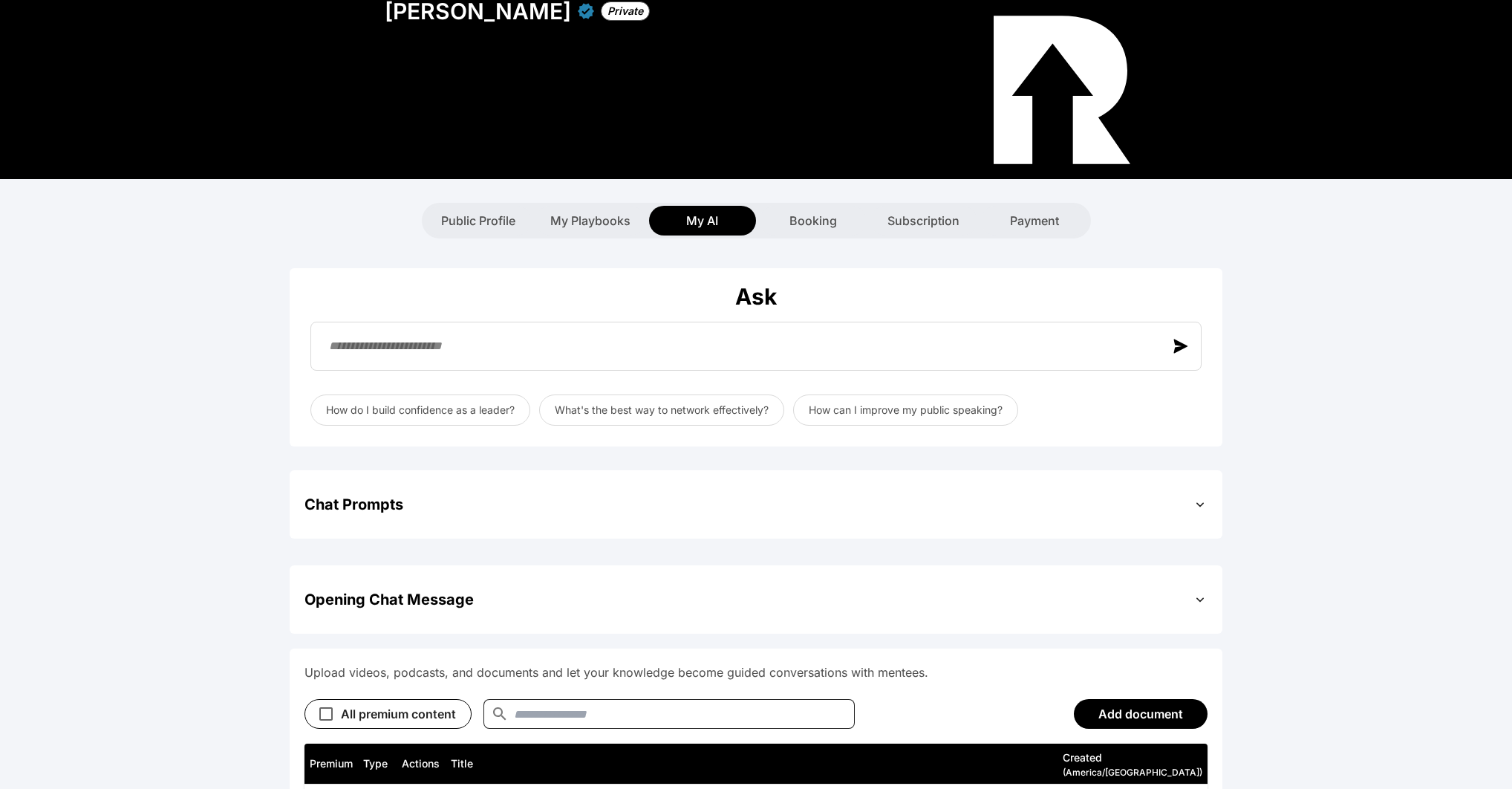
click at [964, 485] on div "Chat Prompts" at bounding box center [756, 505] width 903 height 38
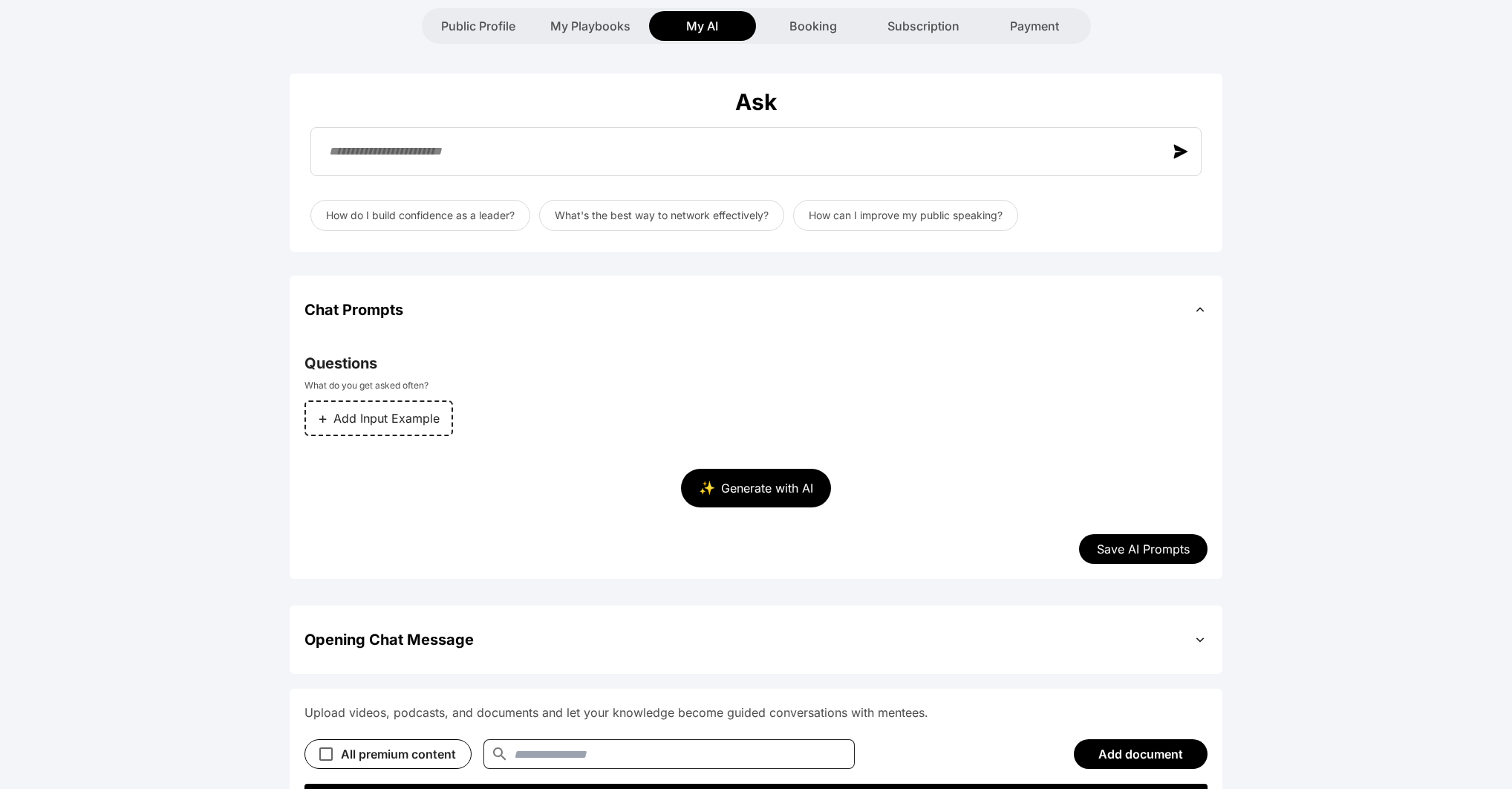
scroll to position [306, 0]
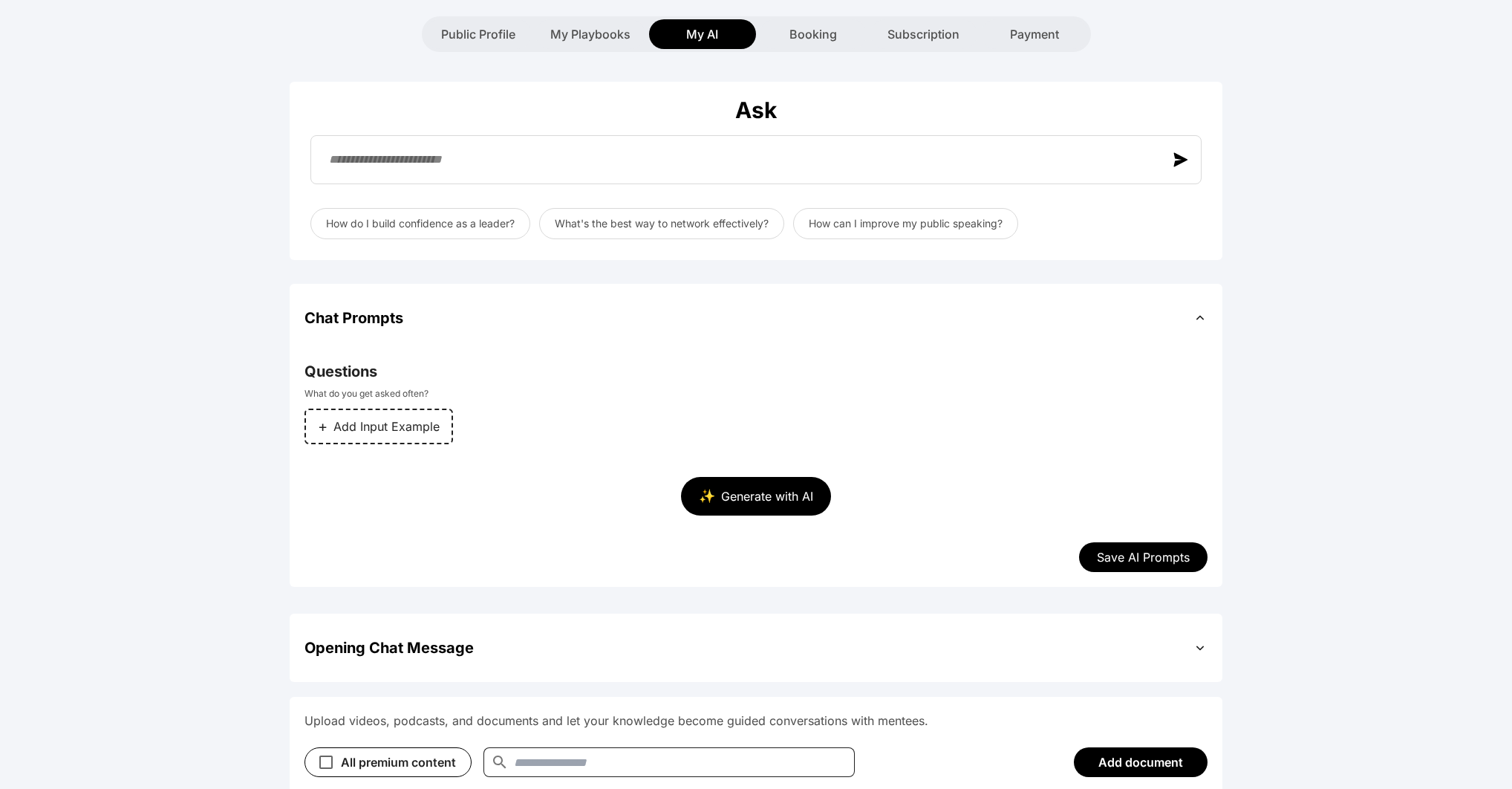
click at [754, 477] on button "✨ Generate with AI" at bounding box center [756, 496] width 150 height 38
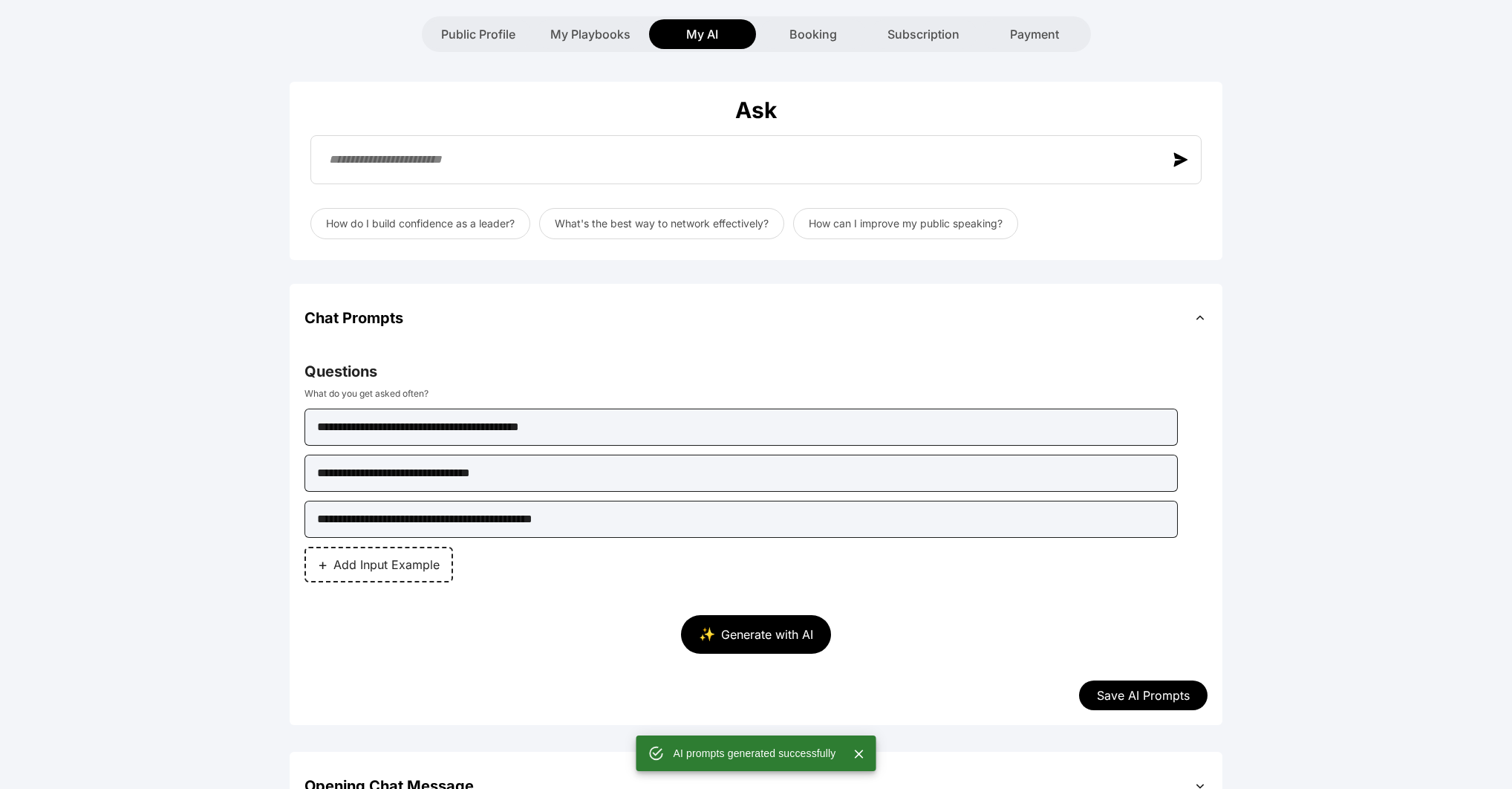
click at [1134, 680] on button "Save AI Prompts" at bounding box center [1144, 695] width 129 height 30
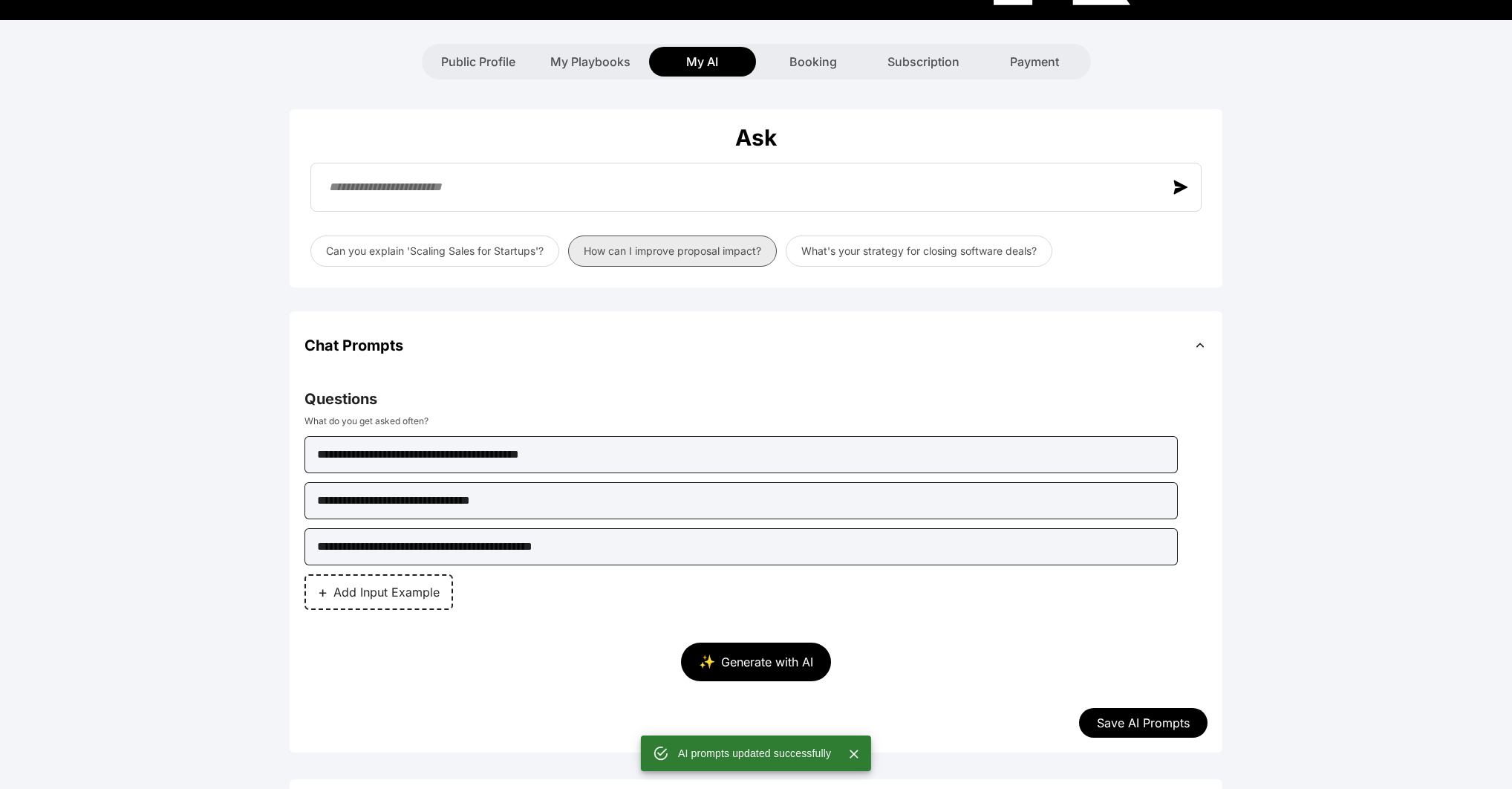
scroll to position [58, 0]
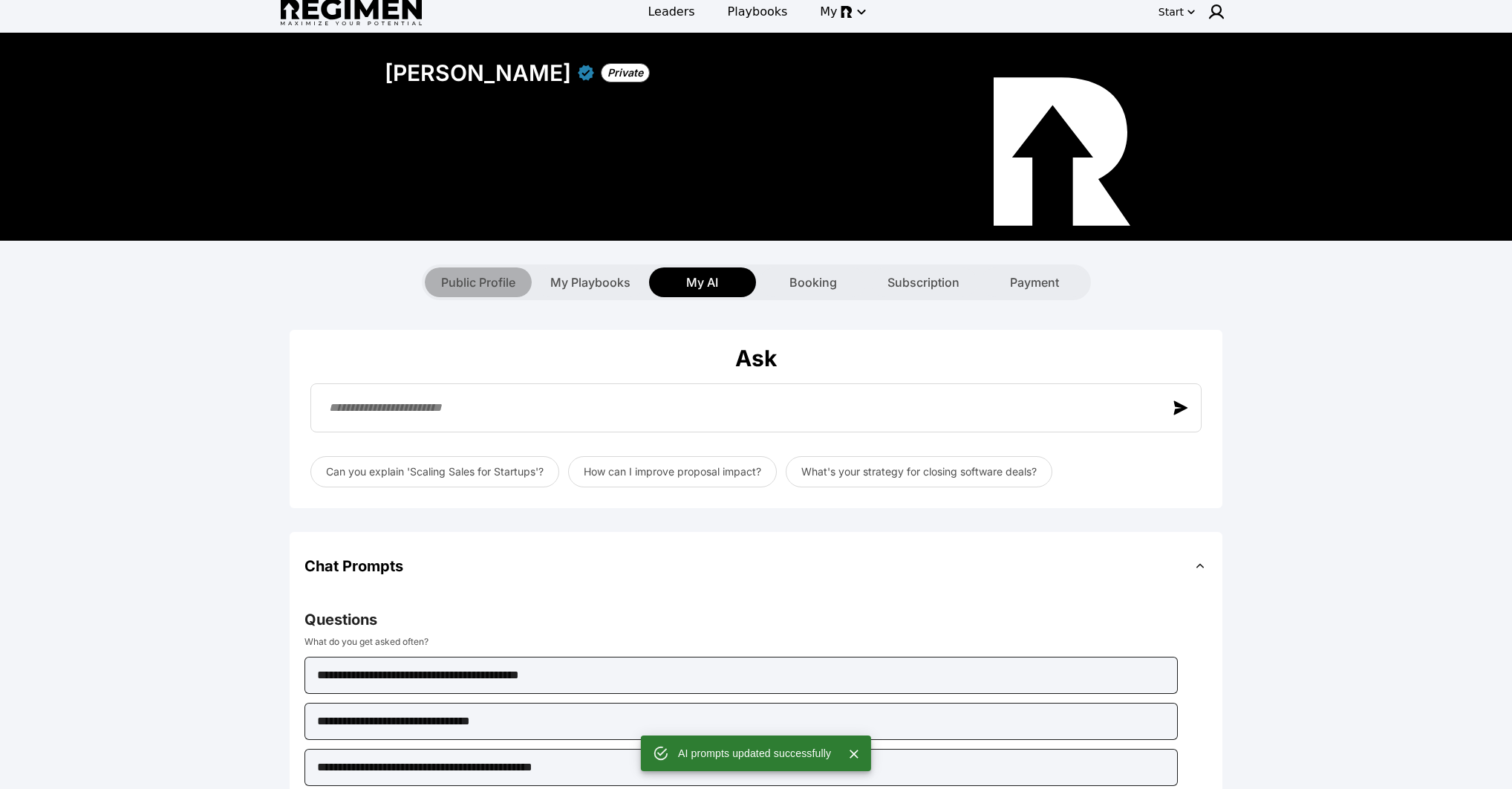
click at [468, 273] on span "Public Profile" at bounding box center [478, 282] width 74 height 17
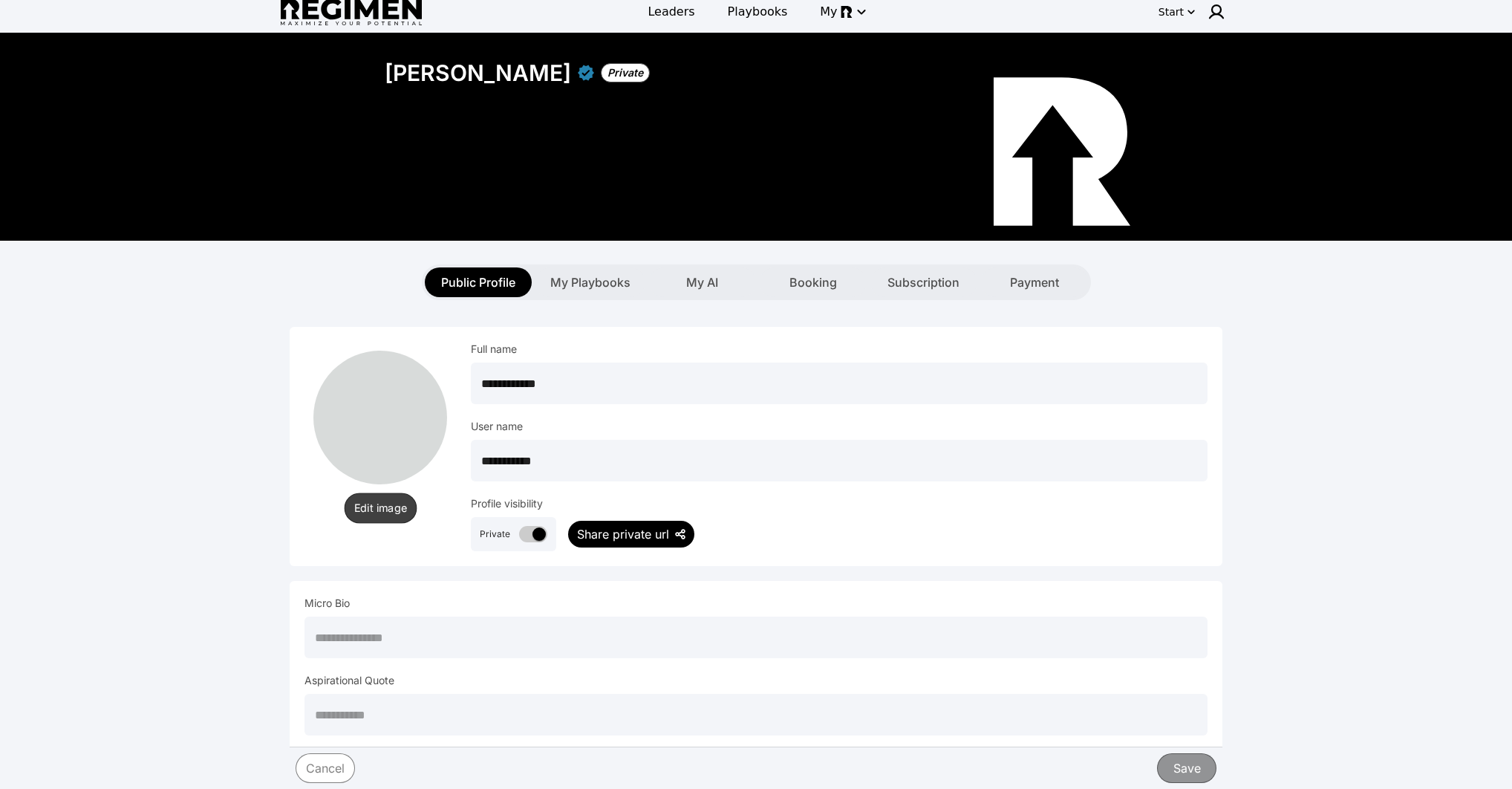
click at [378, 492] on button "Edit image" at bounding box center [380, 507] width 73 height 30
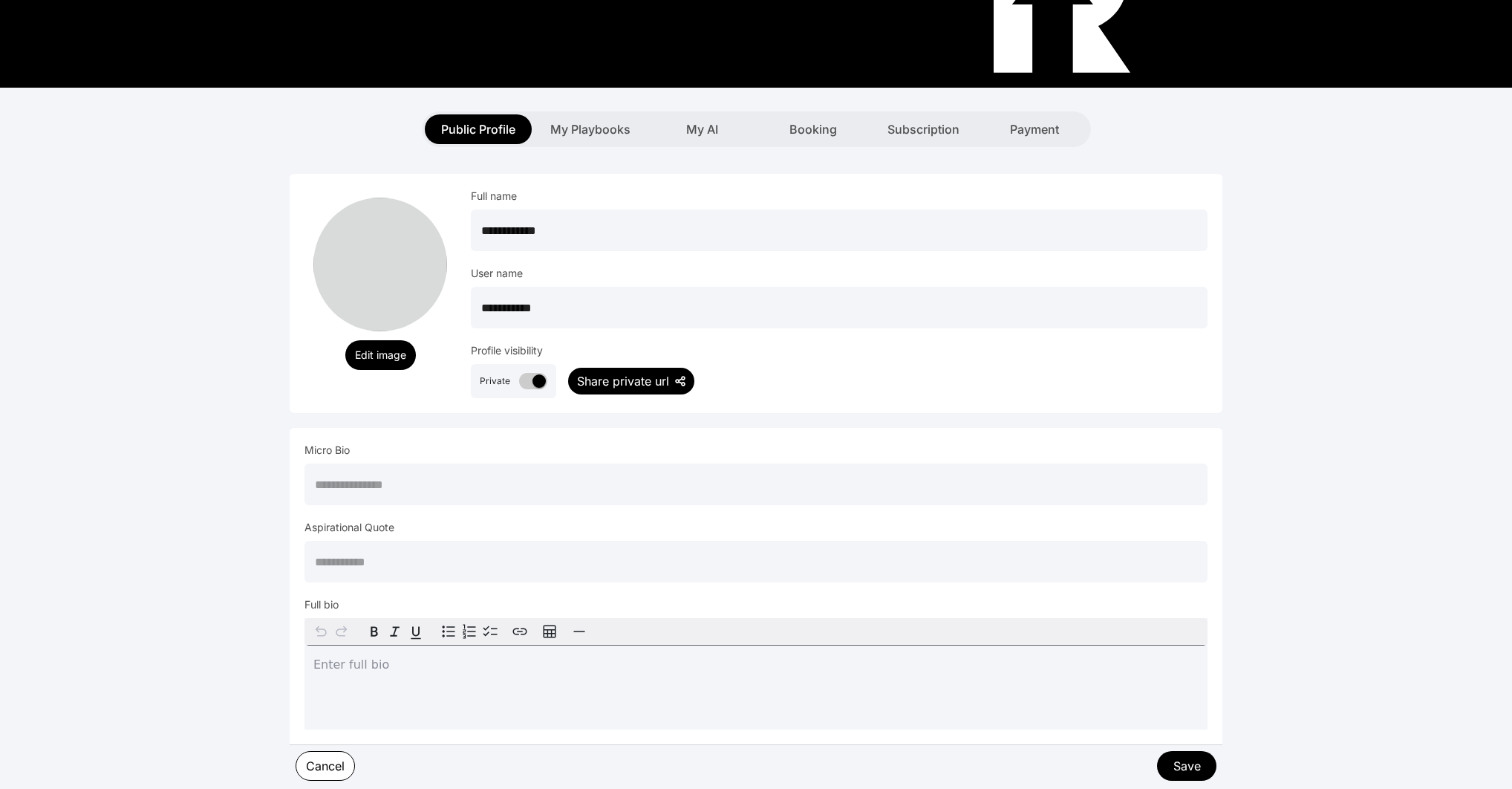
scroll to position [234, 0]
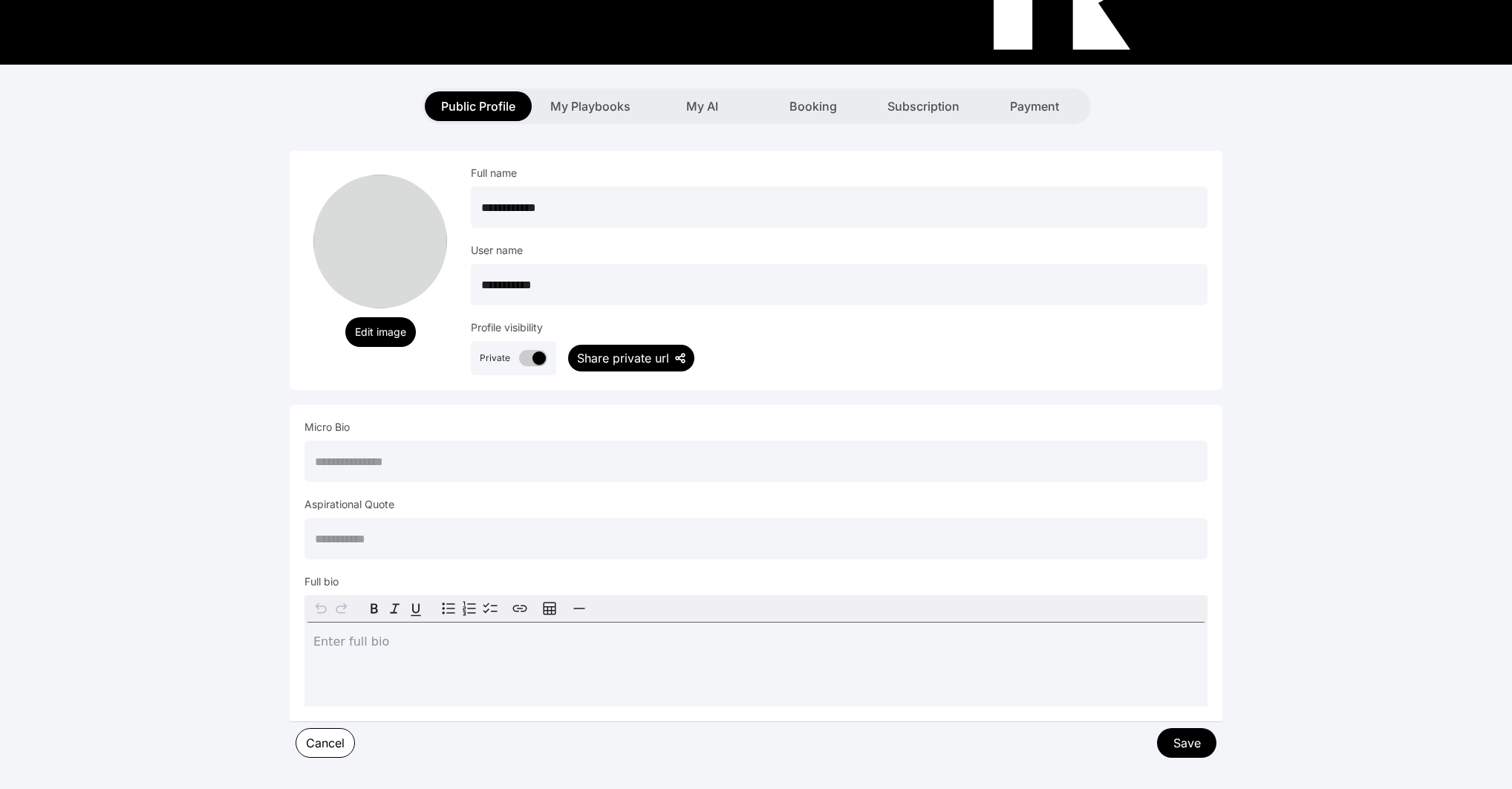
click at [631, 440] on input "text" at bounding box center [756, 461] width 903 height 42
paste input "**********"
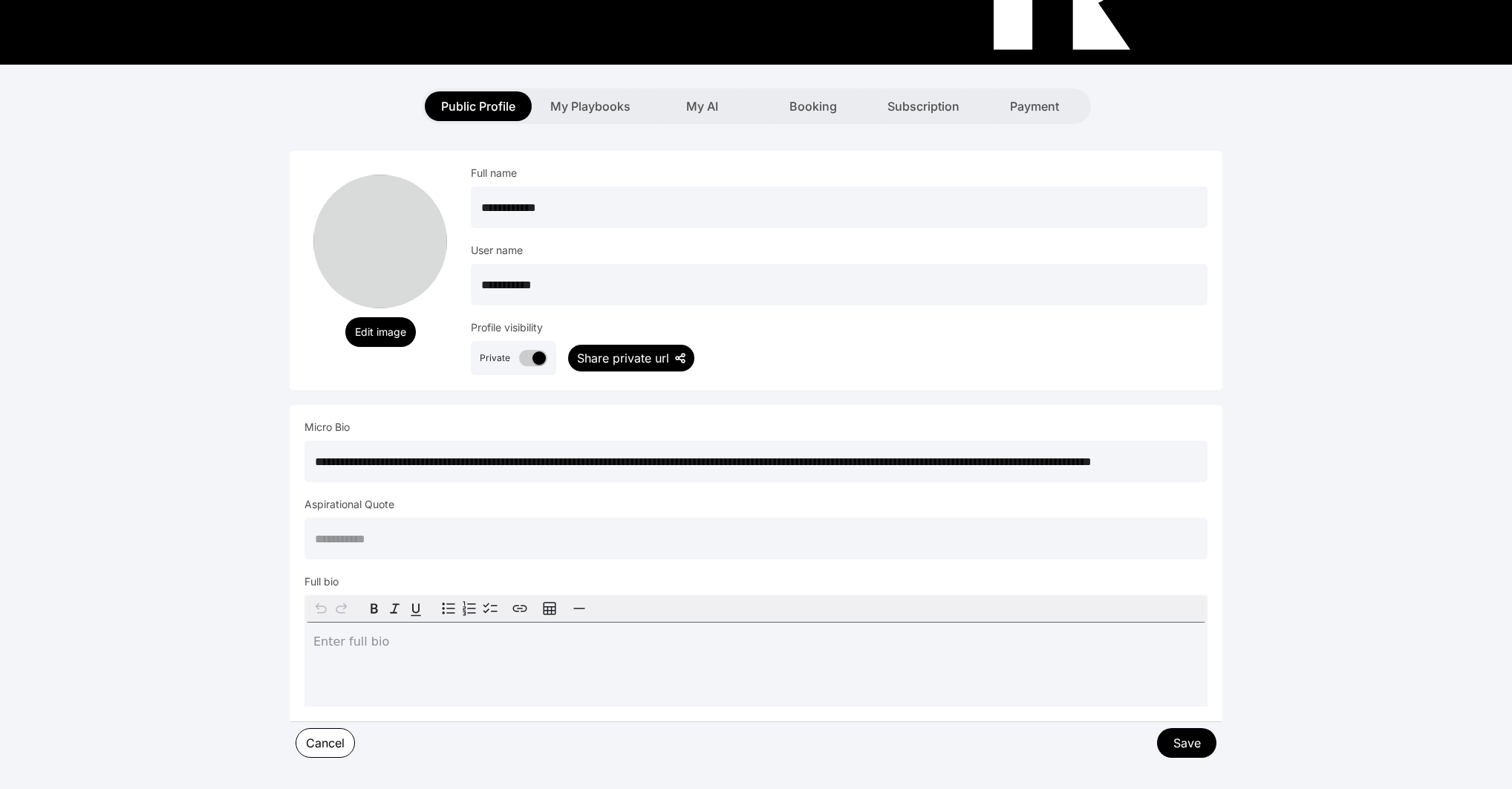
scroll to position [0, 133]
type input "**********"
click at [1174, 727] on button "Save" at bounding box center [1187, 742] width 61 height 30
click at [671, 518] on input "text" at bounding box center [756, 538] width 903 height 42
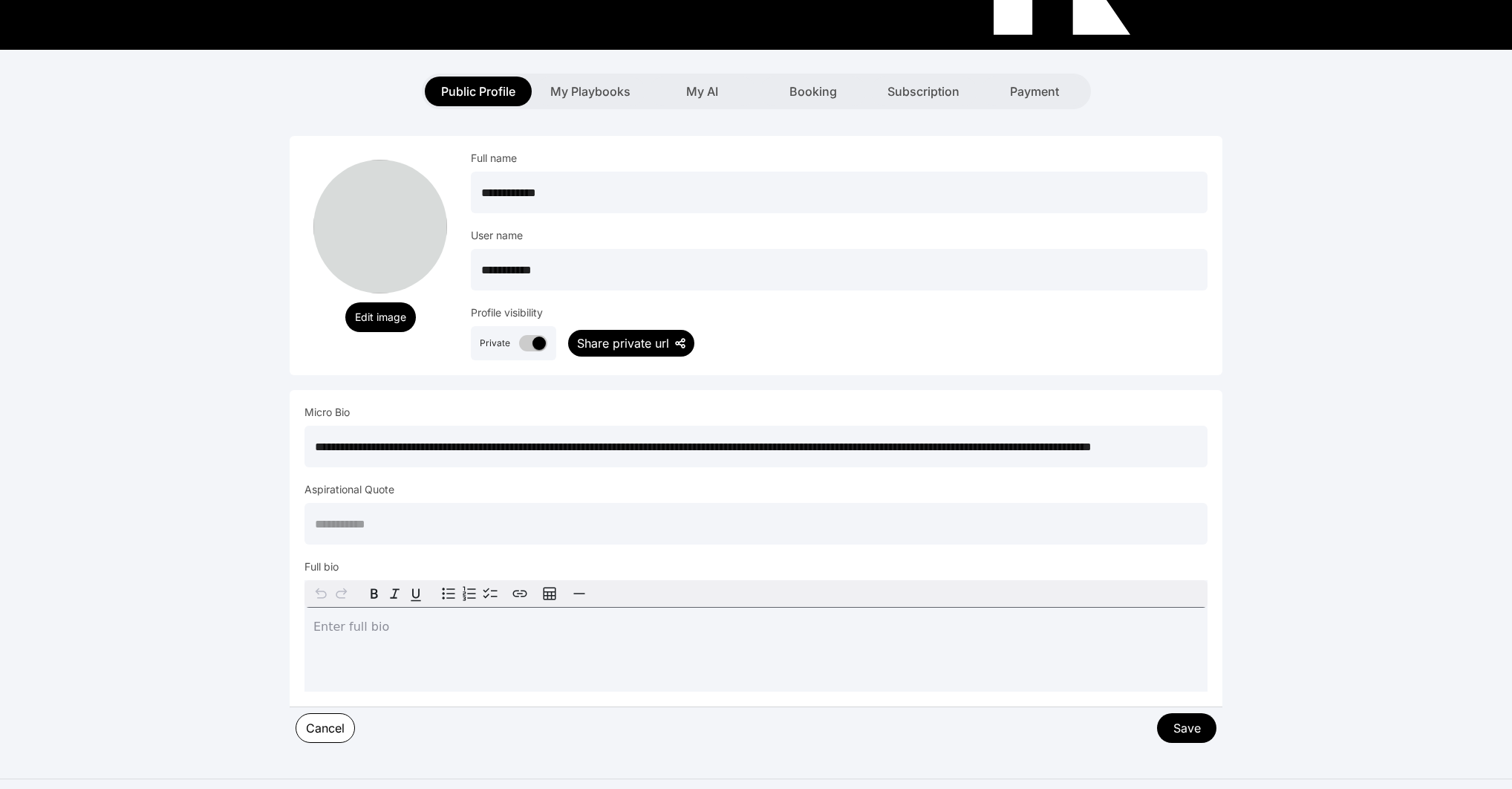
scroll to position [257, 0]
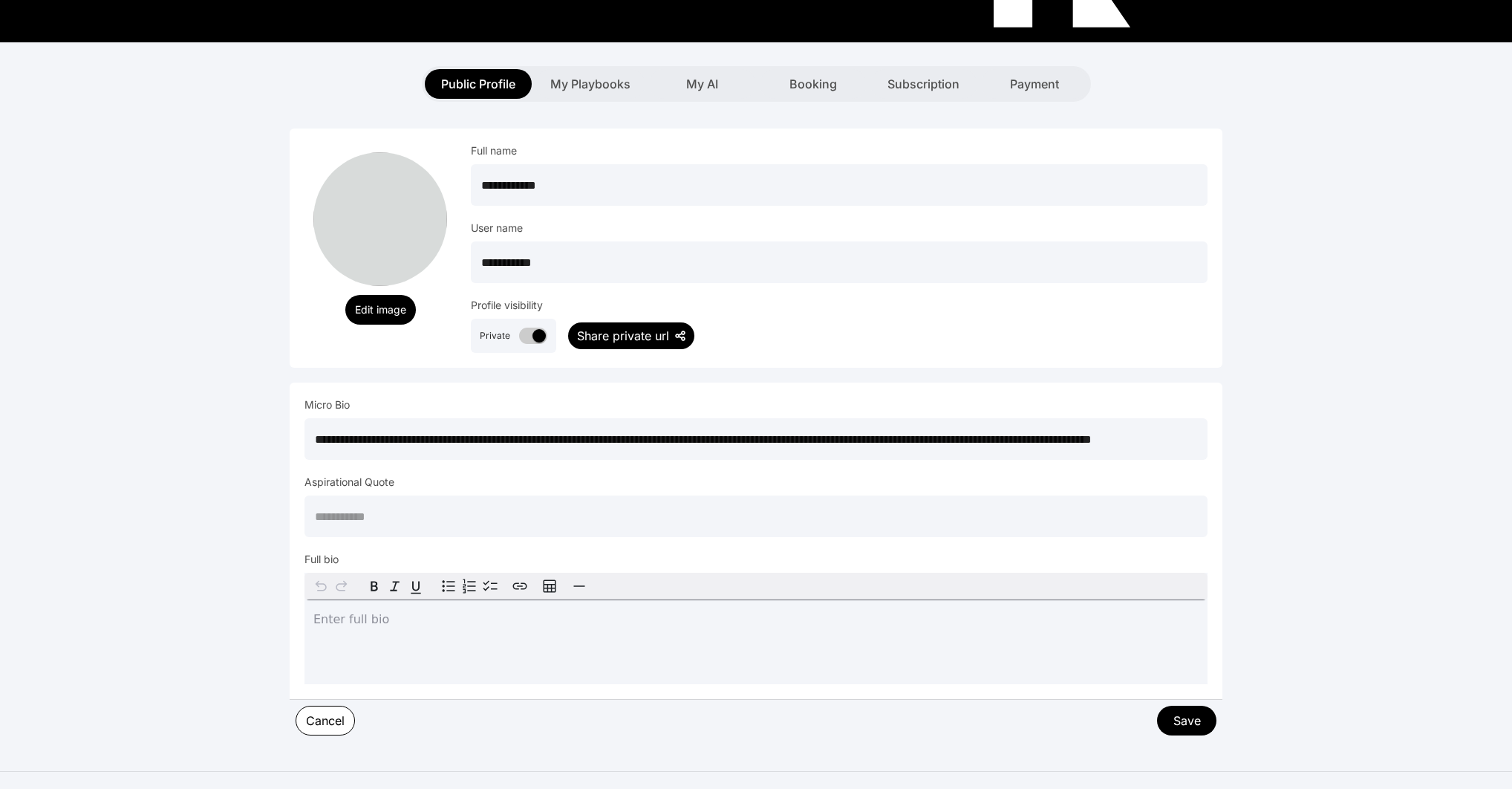
click at [592, 496] on input "text" at bounding box center [756, 517] width 903 height 42
click at [1209, 705] on button "Save" at bounding box center [1187, 719] width 61 height 30
click at [692, 496] on input "text" at bounding box center [756, 517] width 903 height 42
type input "**********"
click at [497, 597] on div "Enter full bio" at bounding box center [756, 628] width 903 height 111
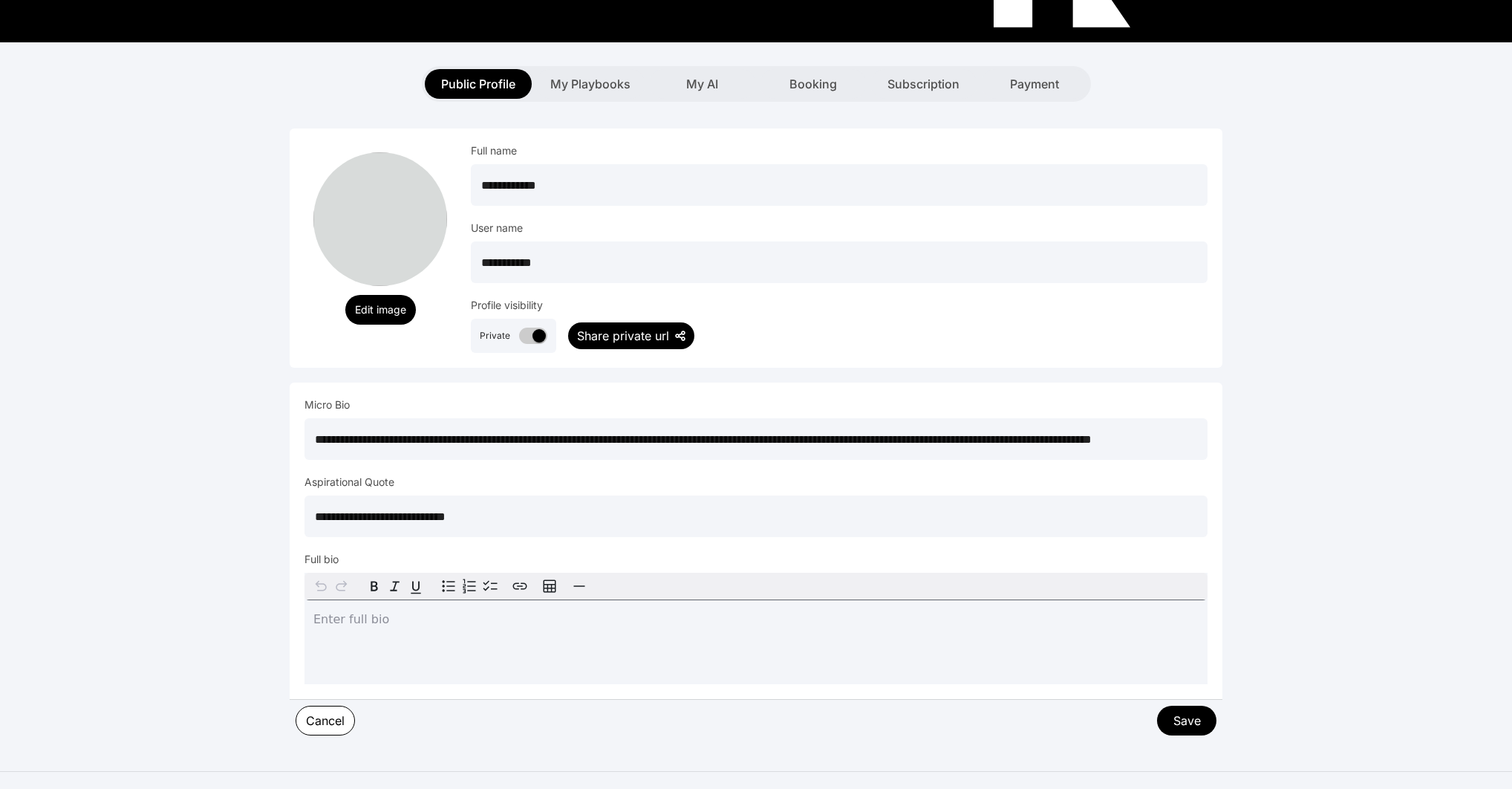
click at [799, 600] on div "editable markdown" at bounding box center [756, 619] width 903 height 38
click at [786, 609] on p "editable markdown" at bounding box center [756, 619] width 886 height 21
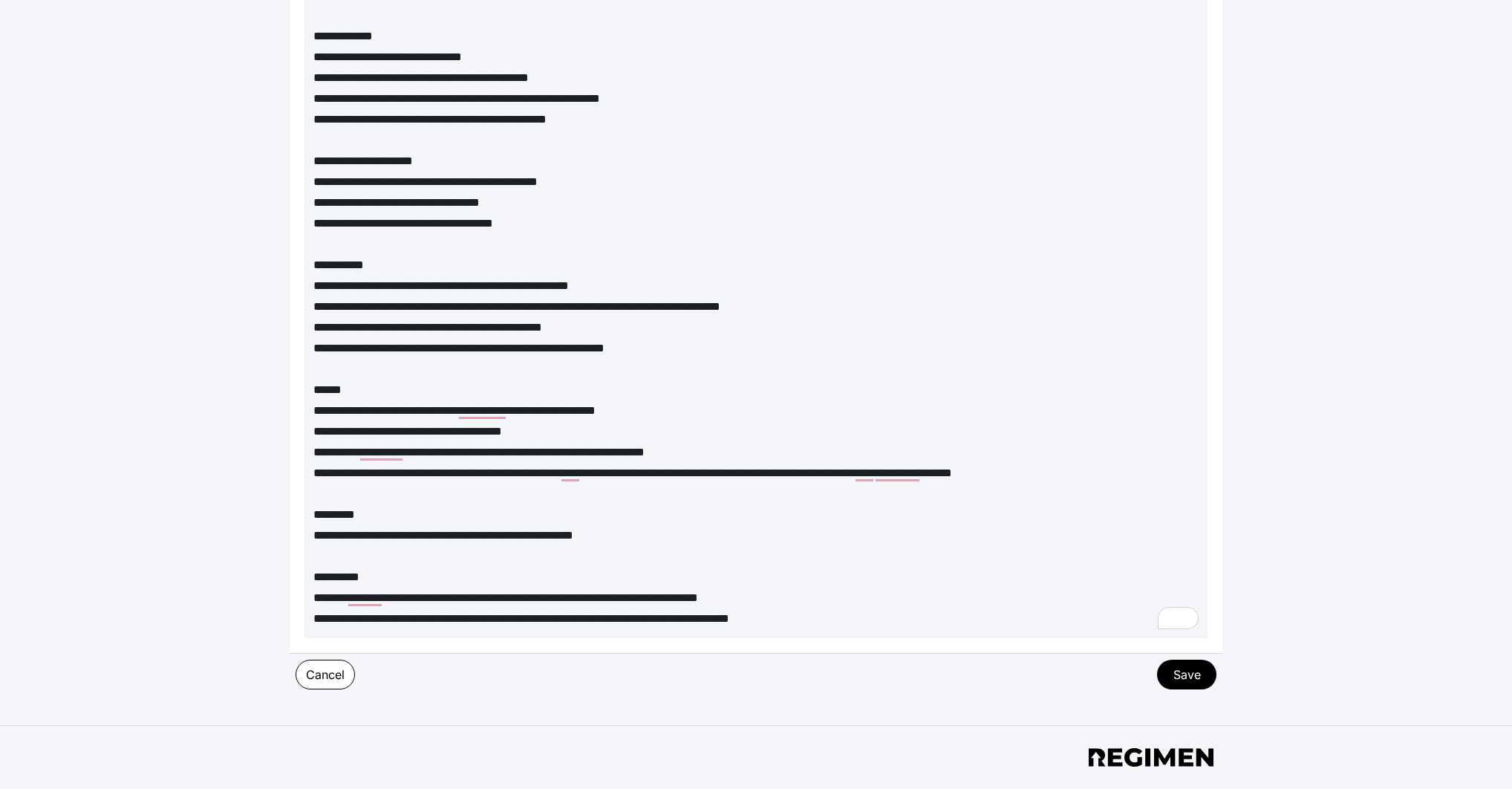
scroll to position [907, 0]
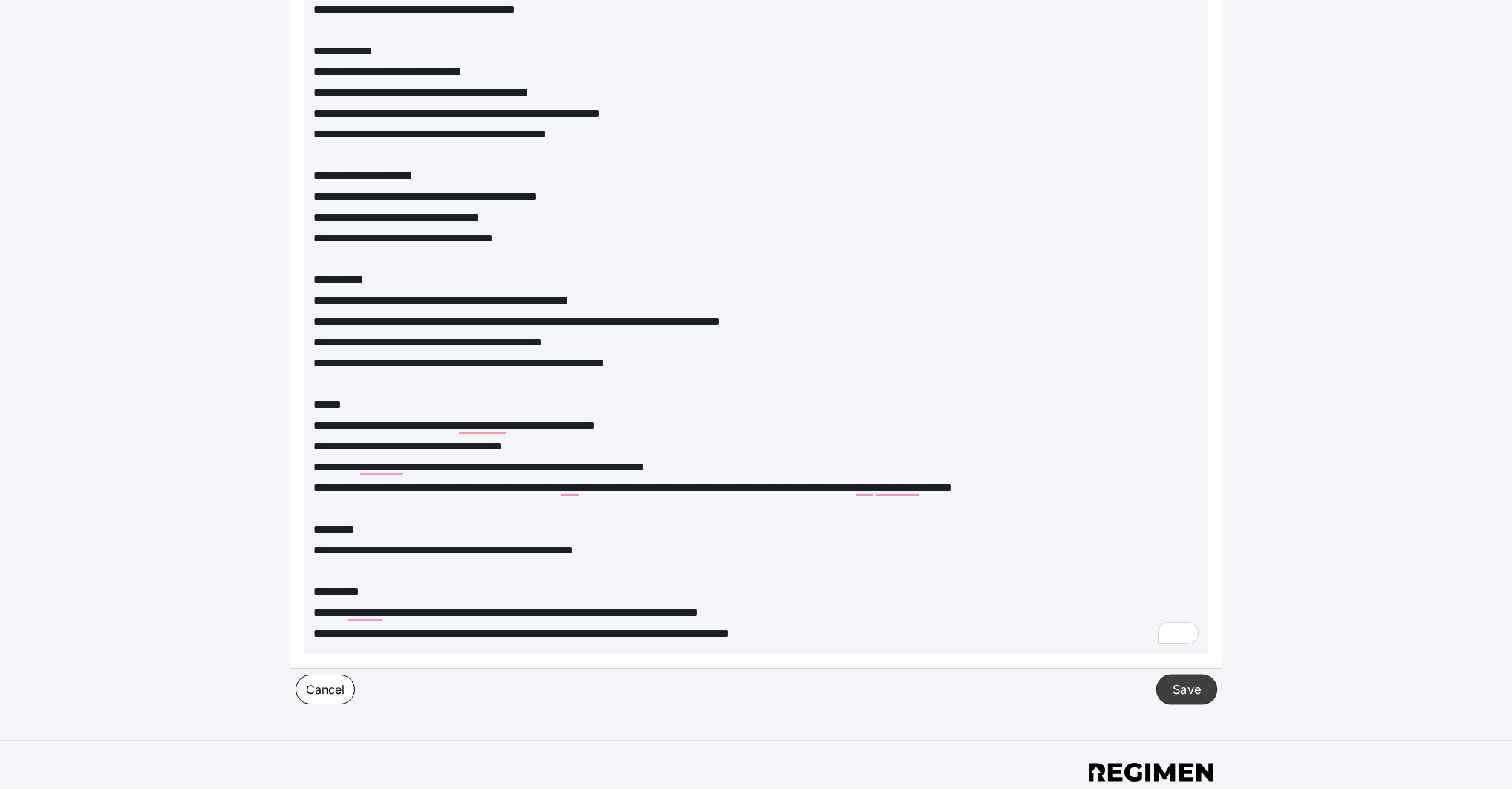
click at [1201, 673] on button "Save" at bounding box center [1187, 688] width 61 height 30
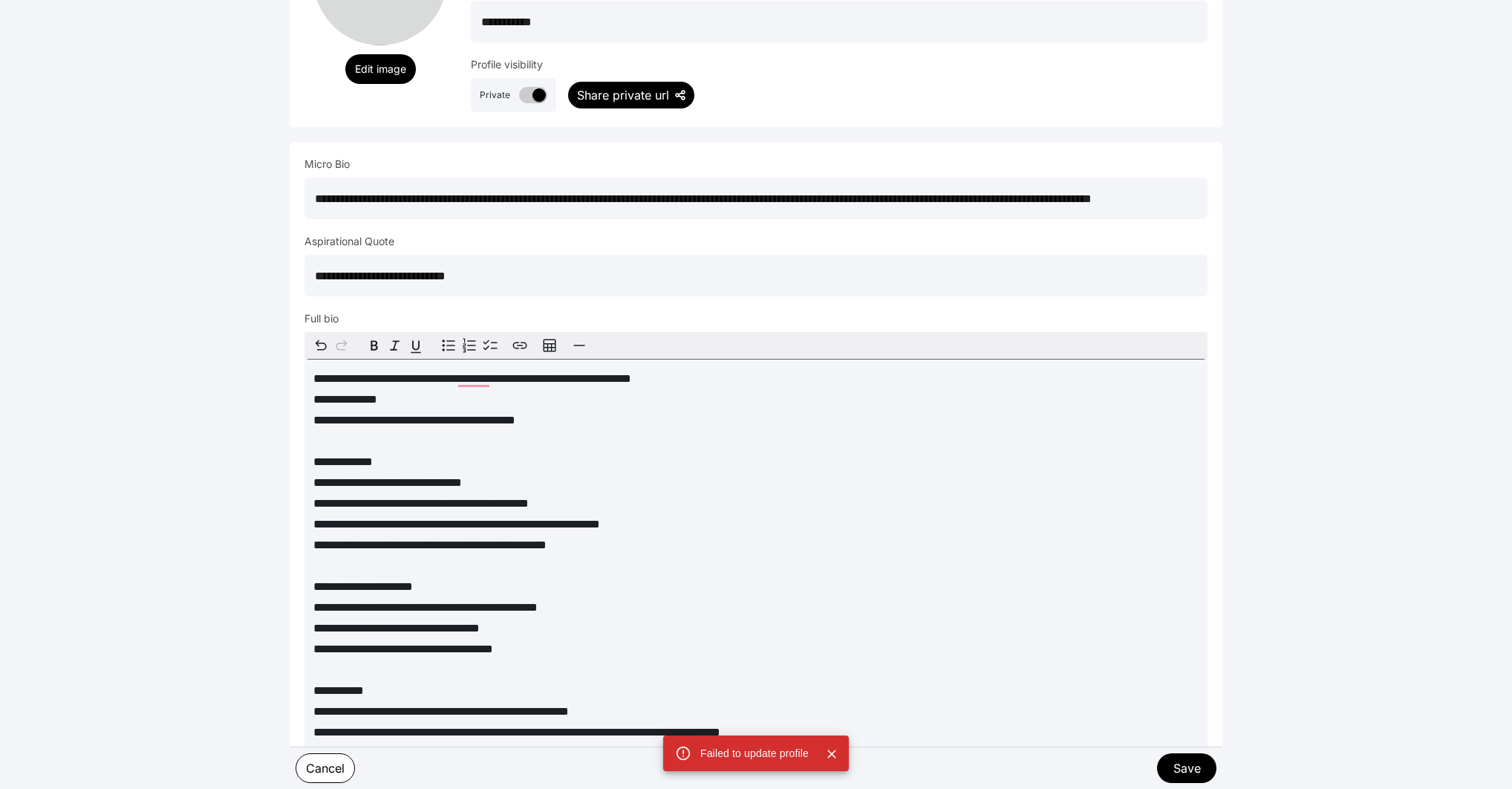
scroll to position [299, 0]
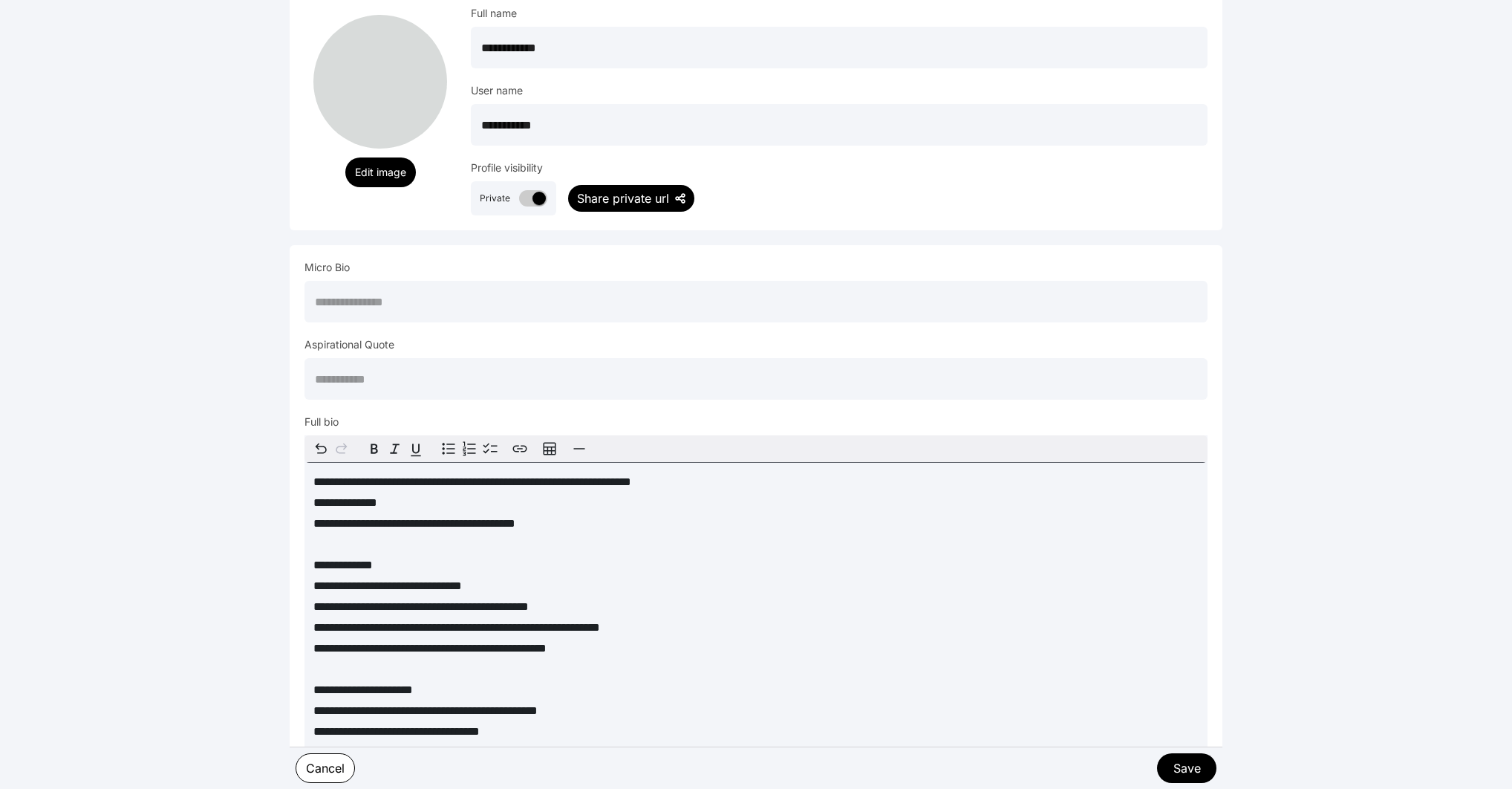
scroll to position [710, 0]
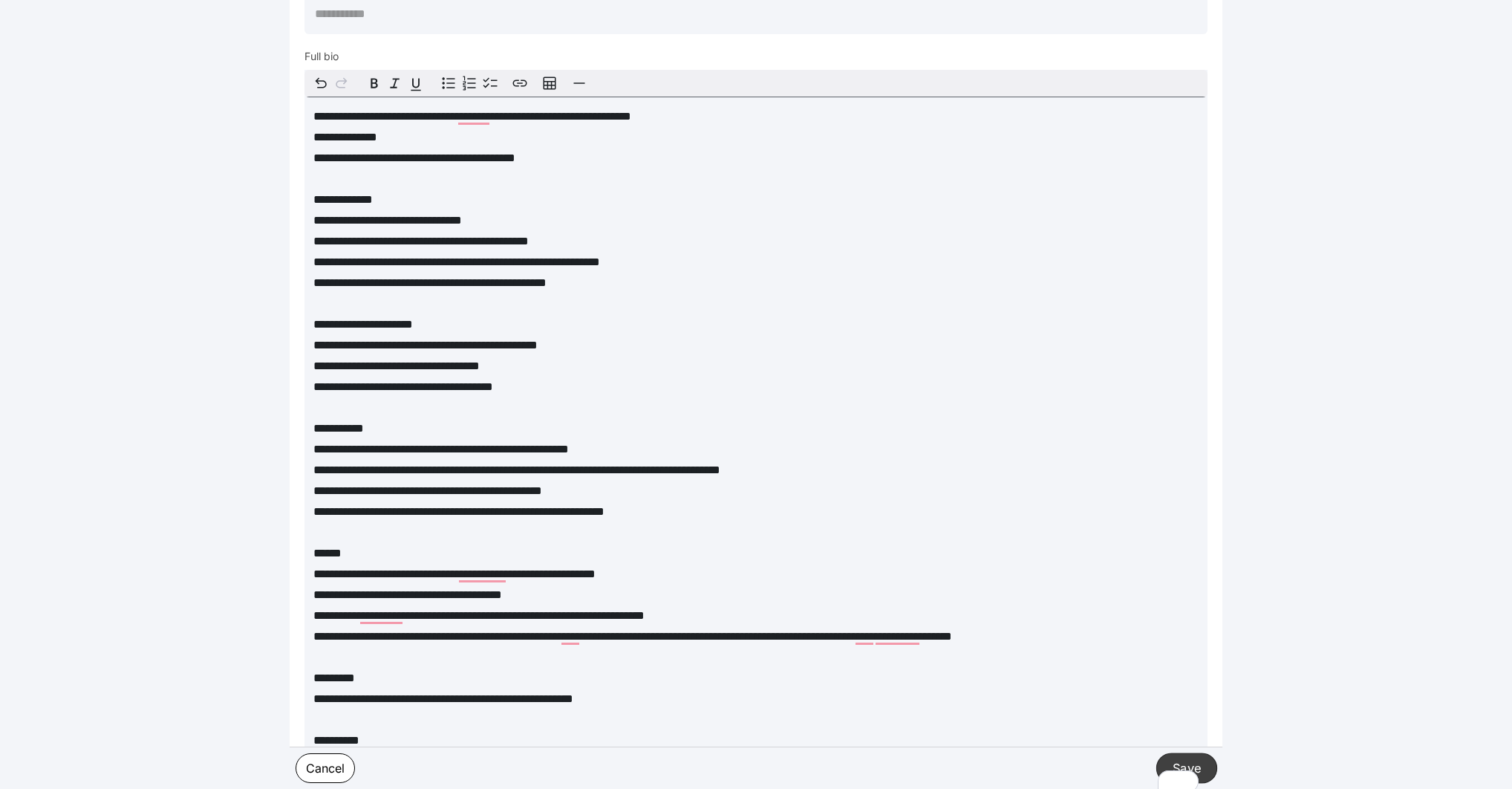
click at [1197, 761] on button "Save" at bounding box center [1187, 767] width 61 height 30
click at [731, 750] on div "Failed to update profile" at bounding box center [754, 752] width 109 height 27
click at [683, 751] on icon at bounding box center [683, 752] width 17 height 17
click at [842, 752] on button "Close" at bounding box center [832, 754] width 23 height 23
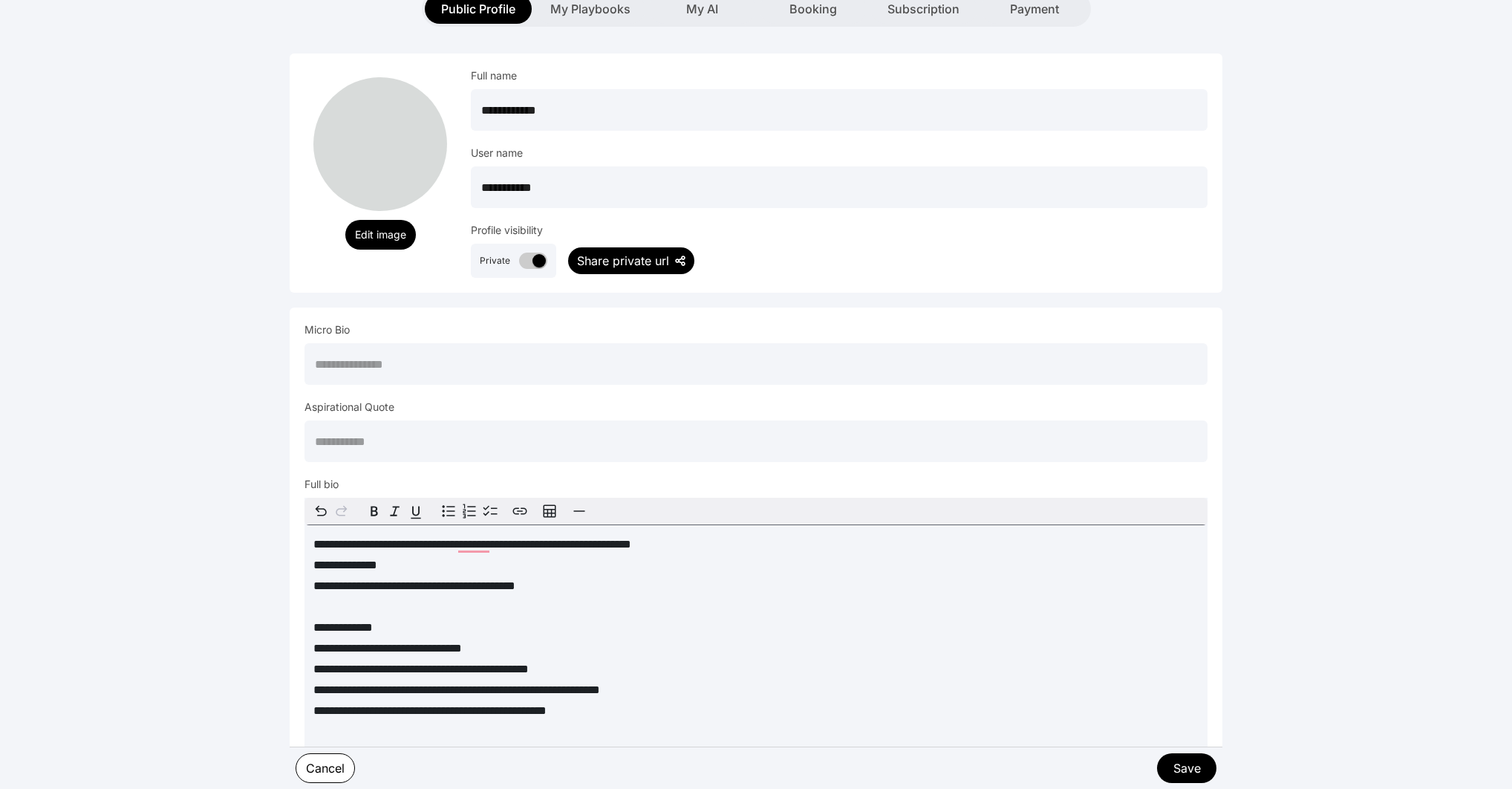
scroll to position [208, 0]
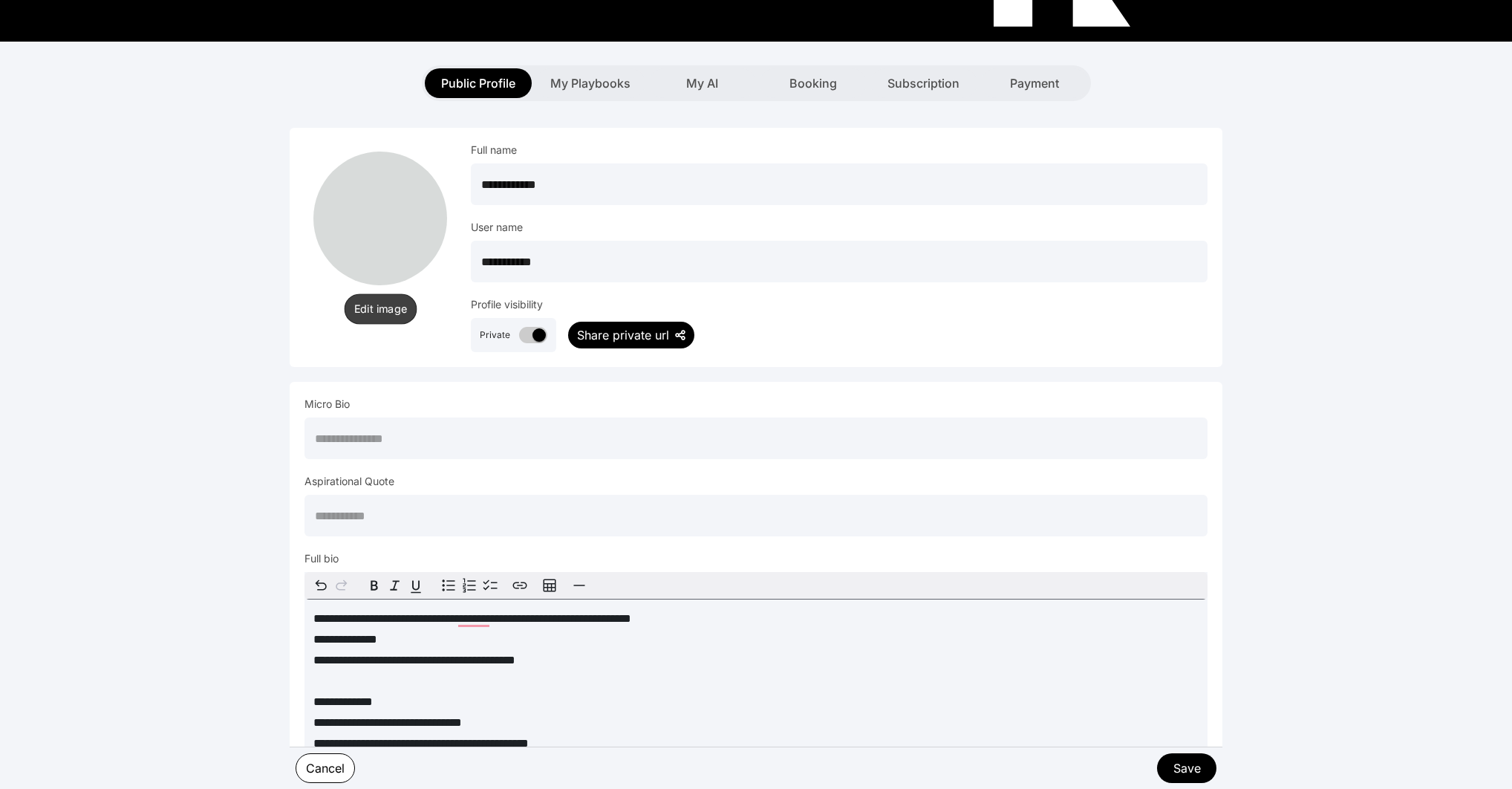
click at [396, 307] on button "Edit image" at bounding box center [380, 308] width 73 height 30
click at [389, 438] on input "text" at bounding box center [756, 438] width 903 height 42
click at [806, 434] on input "text" at bounding box center [756, 438] width 903 height 42
paste input "**********"
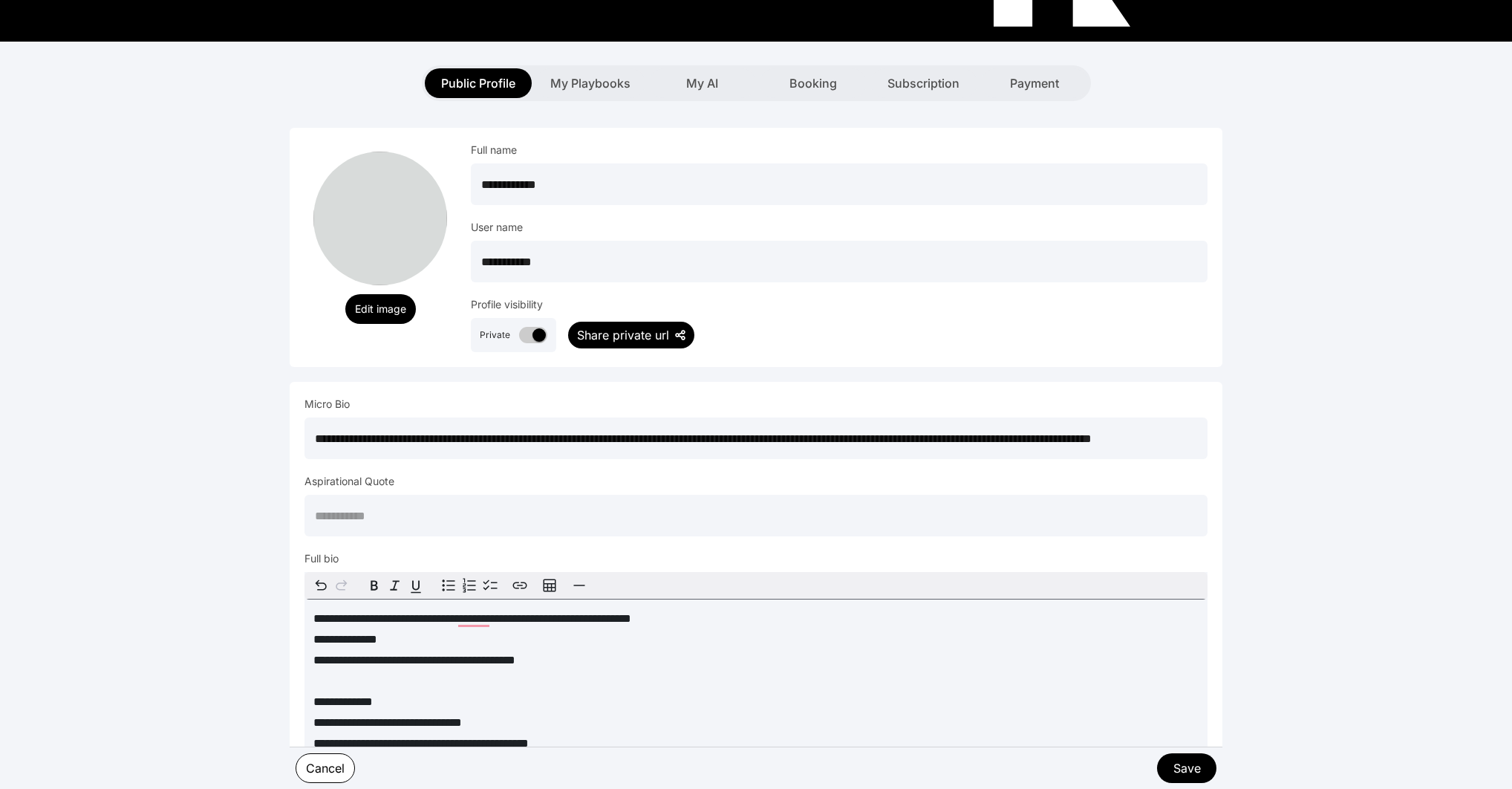
scroll to position [0, 133]
type input "**********"
click at [592, 523] on input "text" at bounding box center [756, 516] width 903 height 42
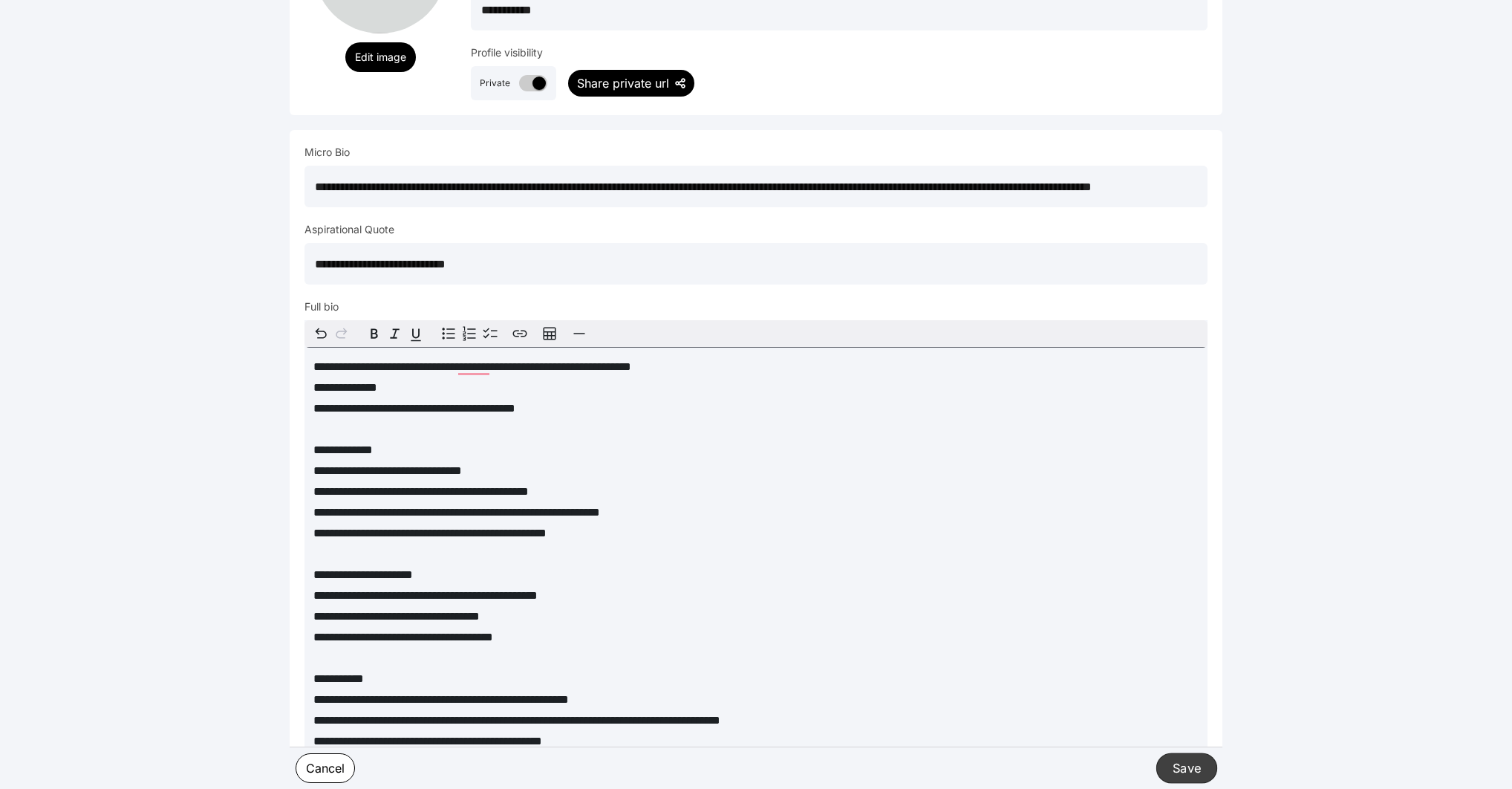
type input "**********"
click at [1169, 769] on button "Save" at bounding box center [1187, 767] width 61 height 30
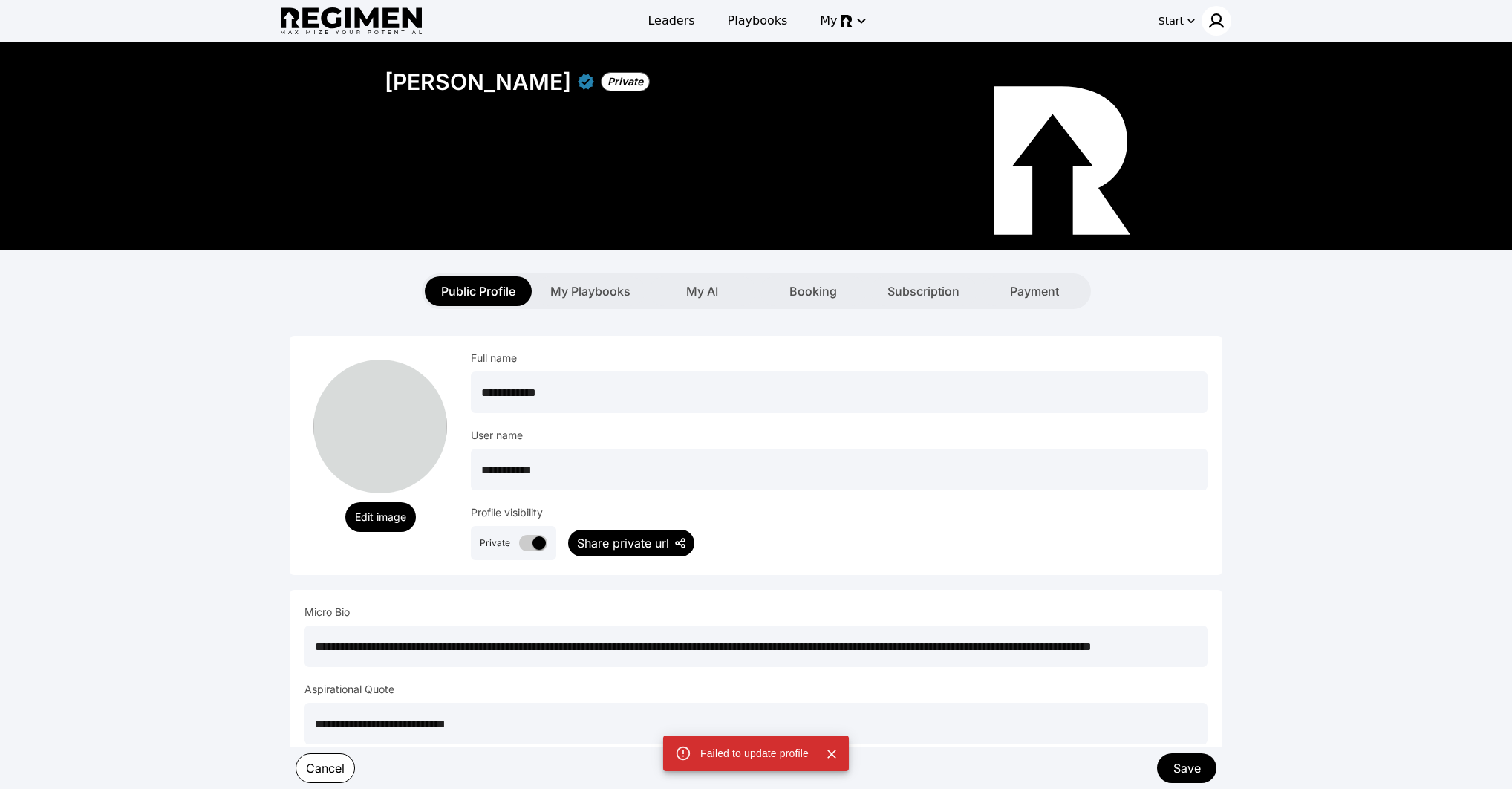
click at [1221, 17] on img at bounding box center [1216, 21] width 17 height 17
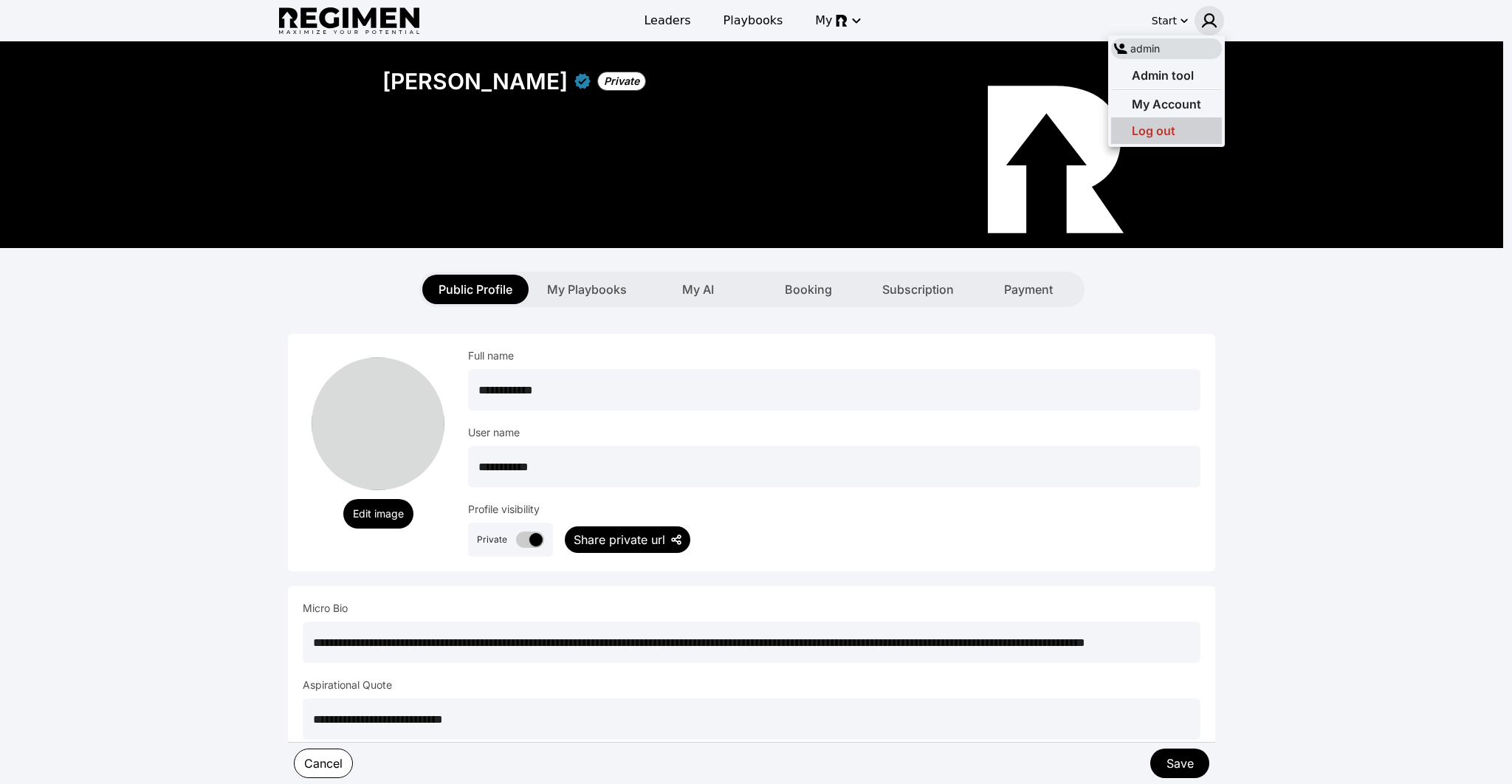
click at [1181, 127] on div "Log out" at bounding box center [1166, 131] width 111 height 27
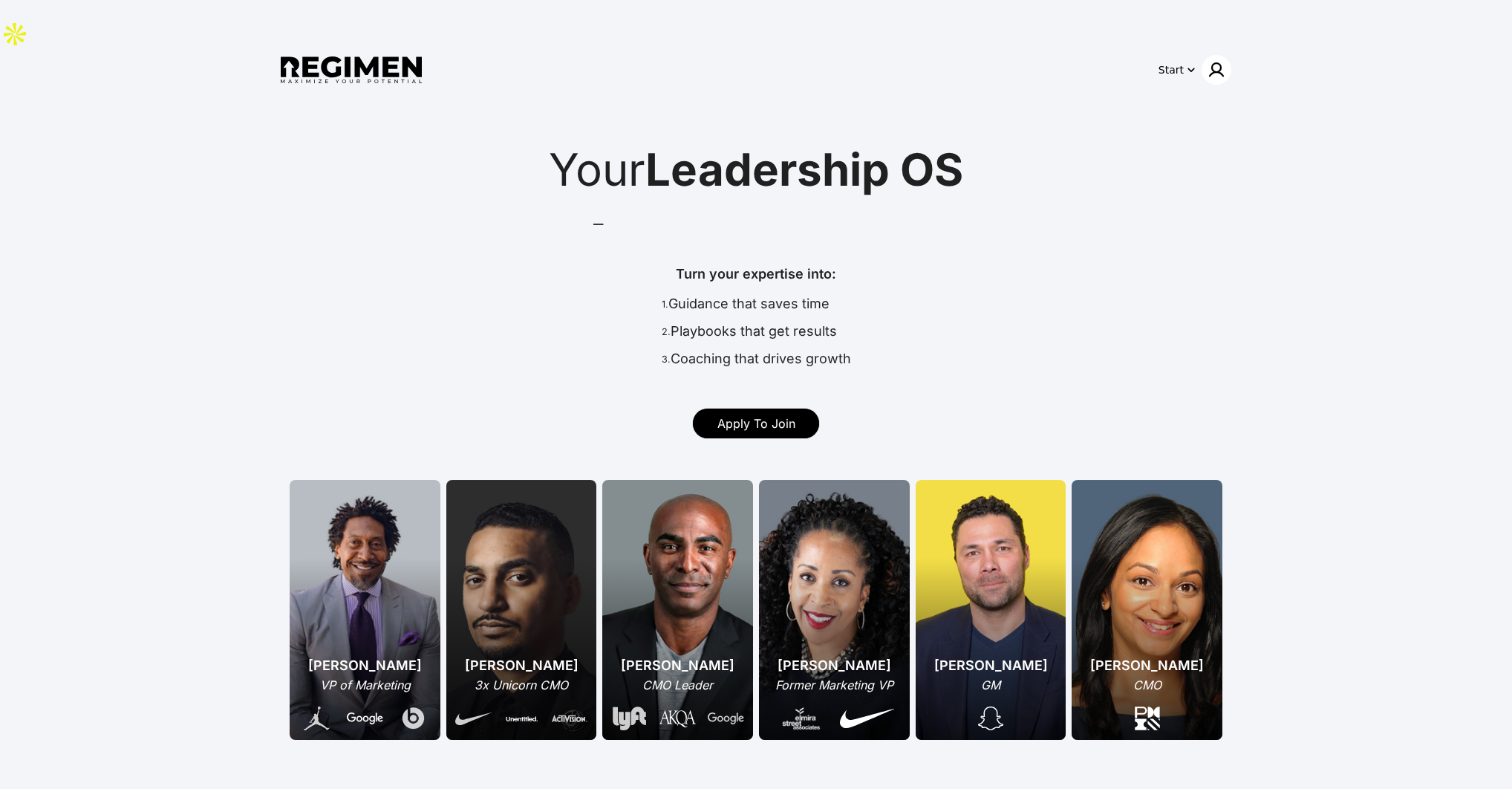
click at [1214, 61] on img at bounding box center [1216, 70] width 17 height 17
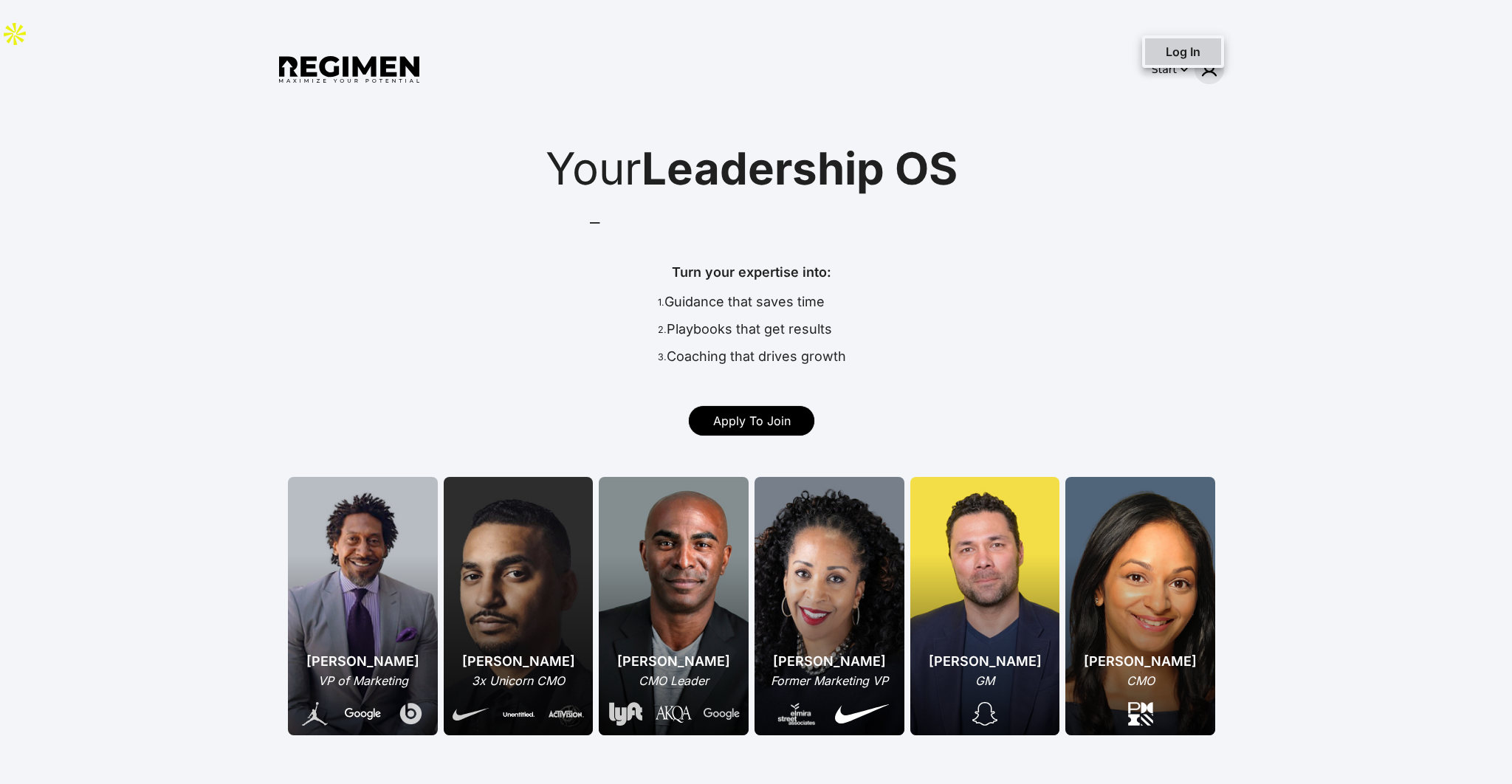
click at [1194, 58] on span "Log In" at bounding box center [1183, 51] width 35 height 15
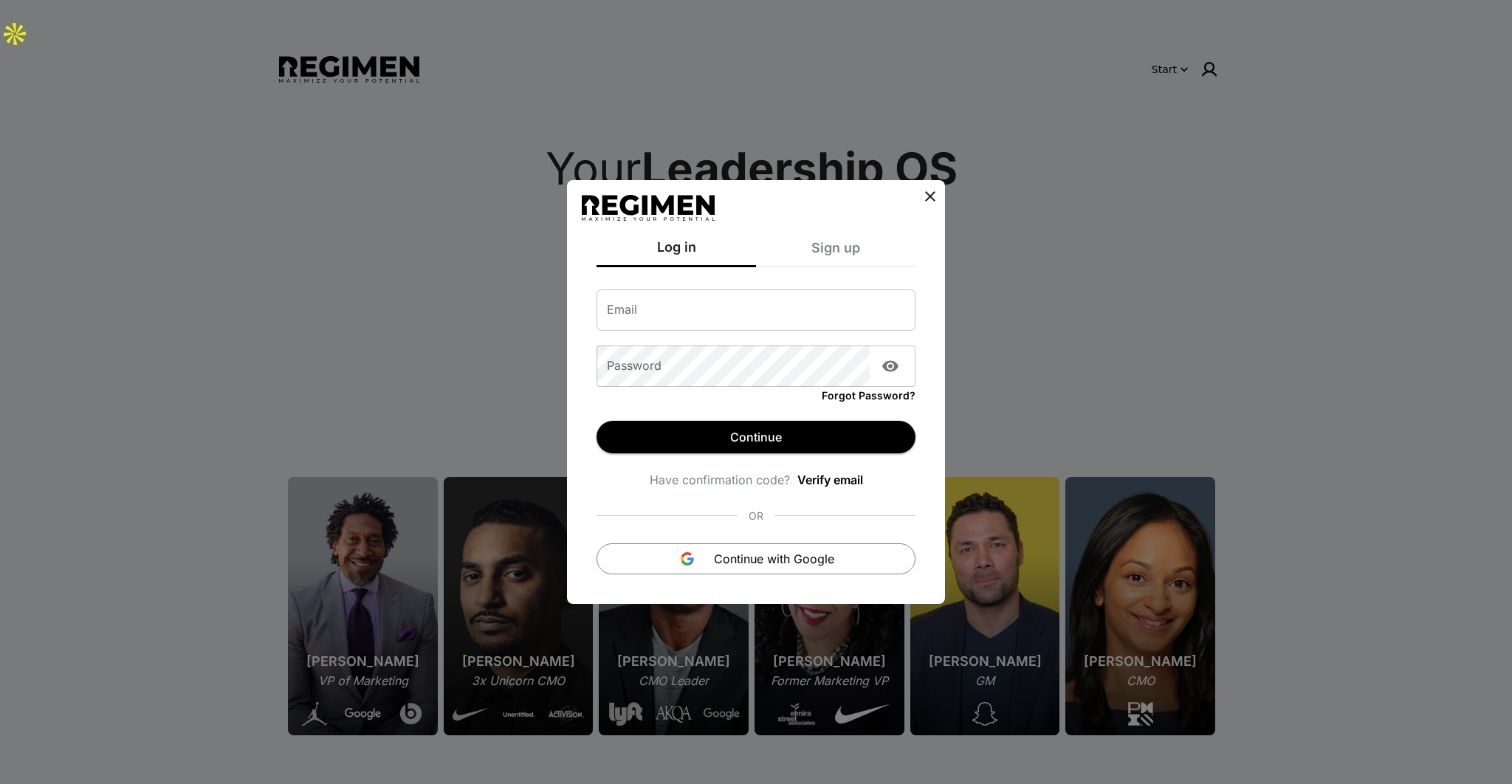
type input "**********"
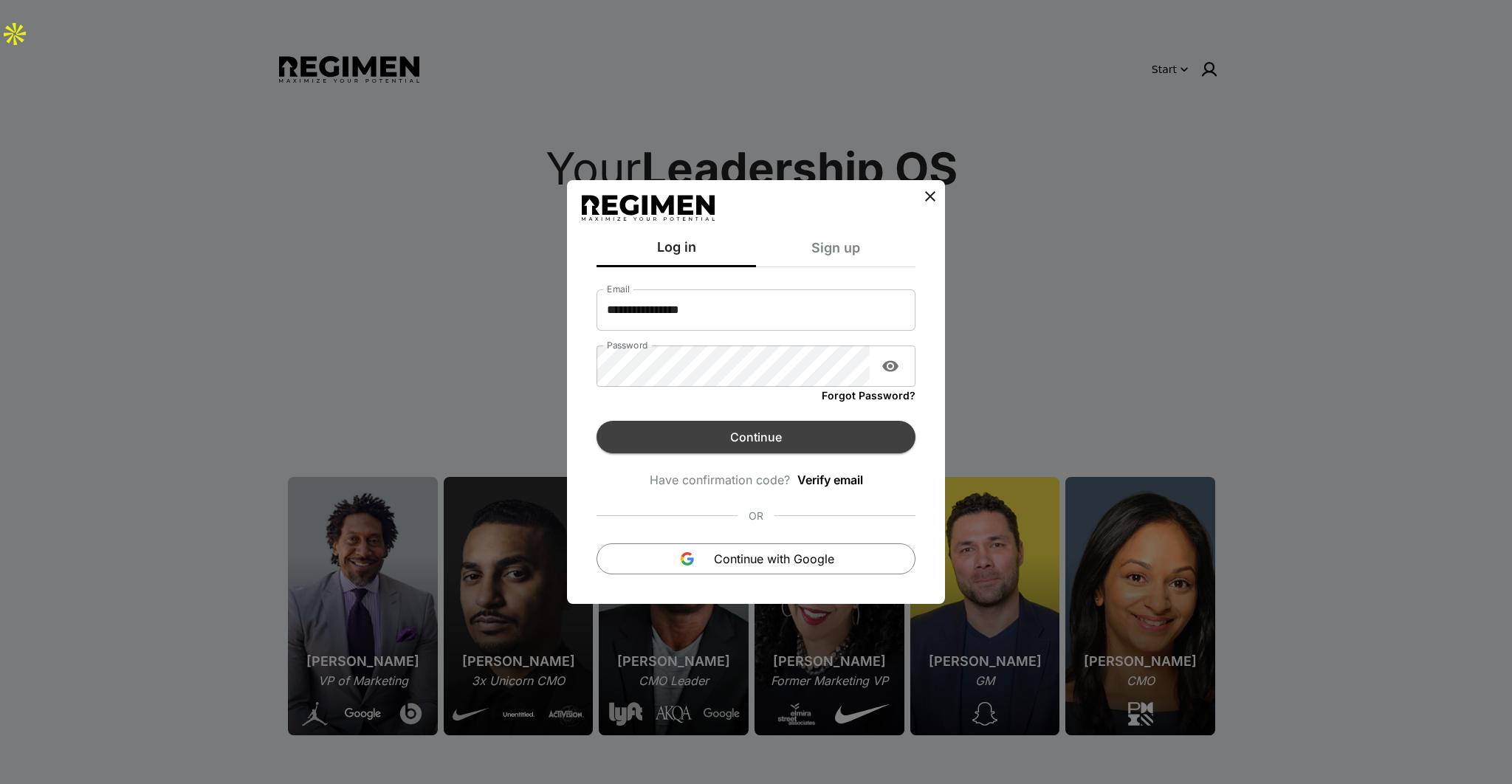
click at [775, 447] on button "Continue" at bounding box center [756, 437] width 319 height 33
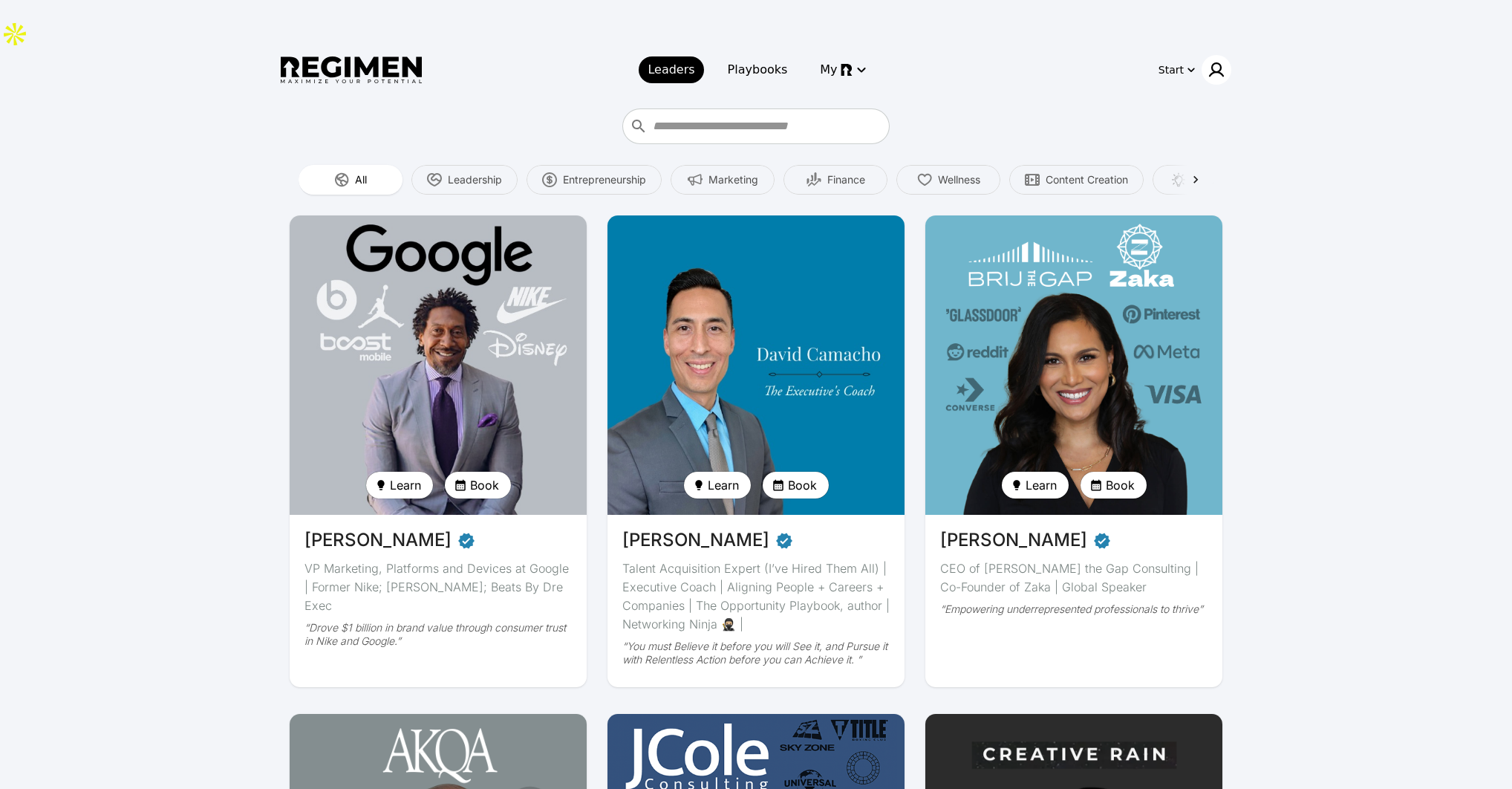
click at [1219, 61] on img at bounding box center [1216, 70] width 17 height 17
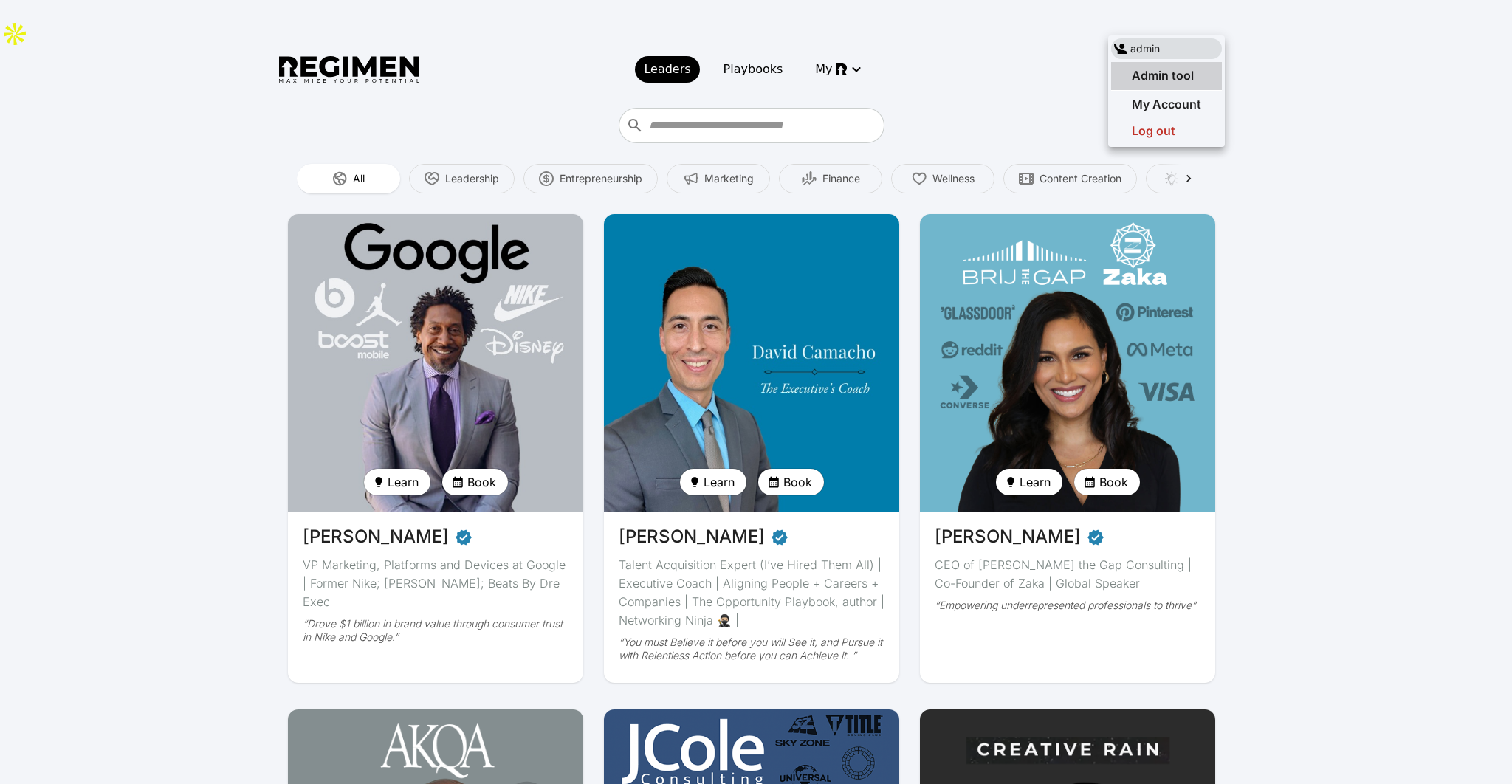
click at [1196, 67] on div "Admin tool" at bounding box center [1166, 75] width 111 height 27
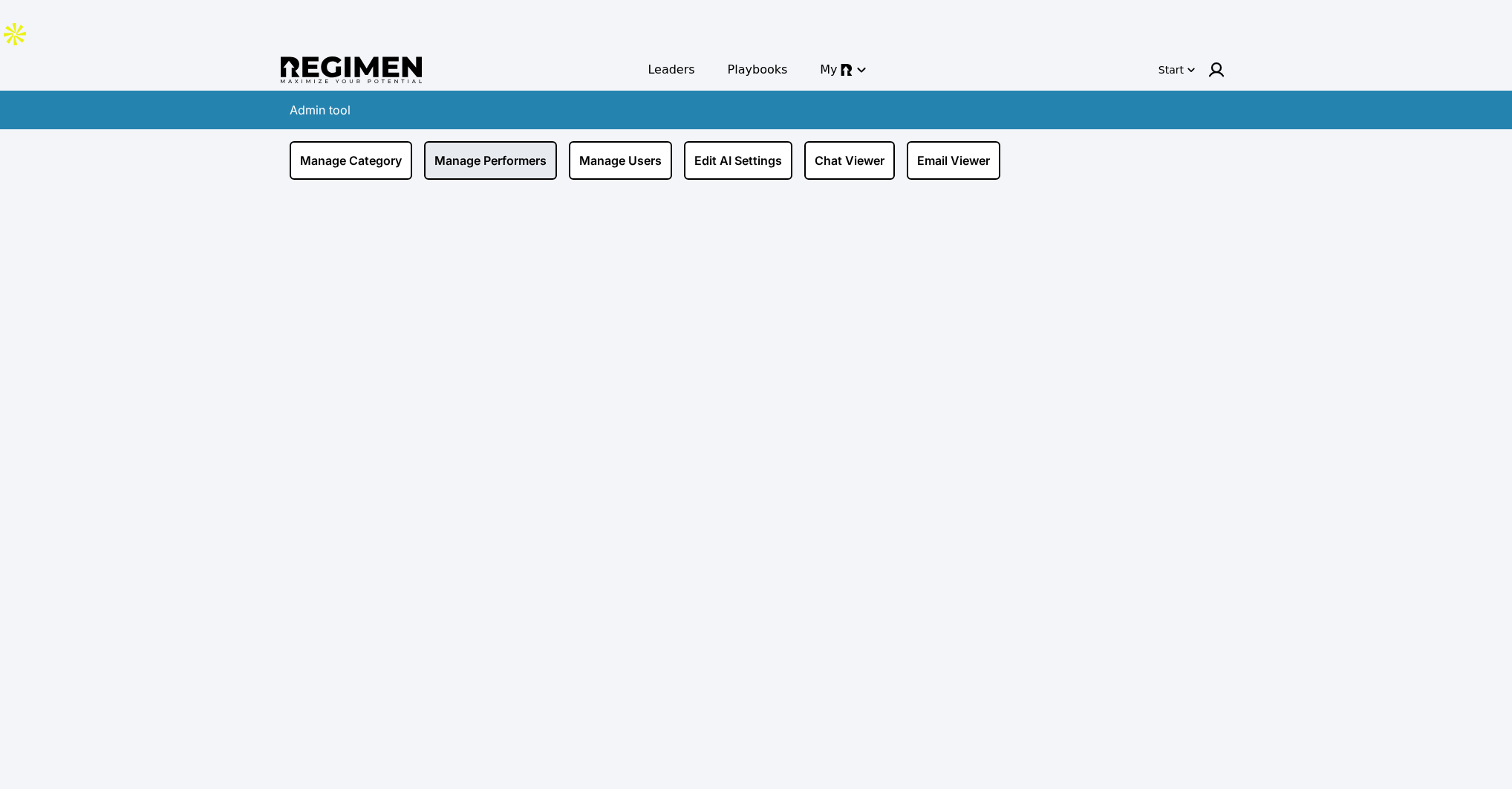
click at [472, 141] on link "Manage Performers" at bounding box center [491, 160] width 133 height 38
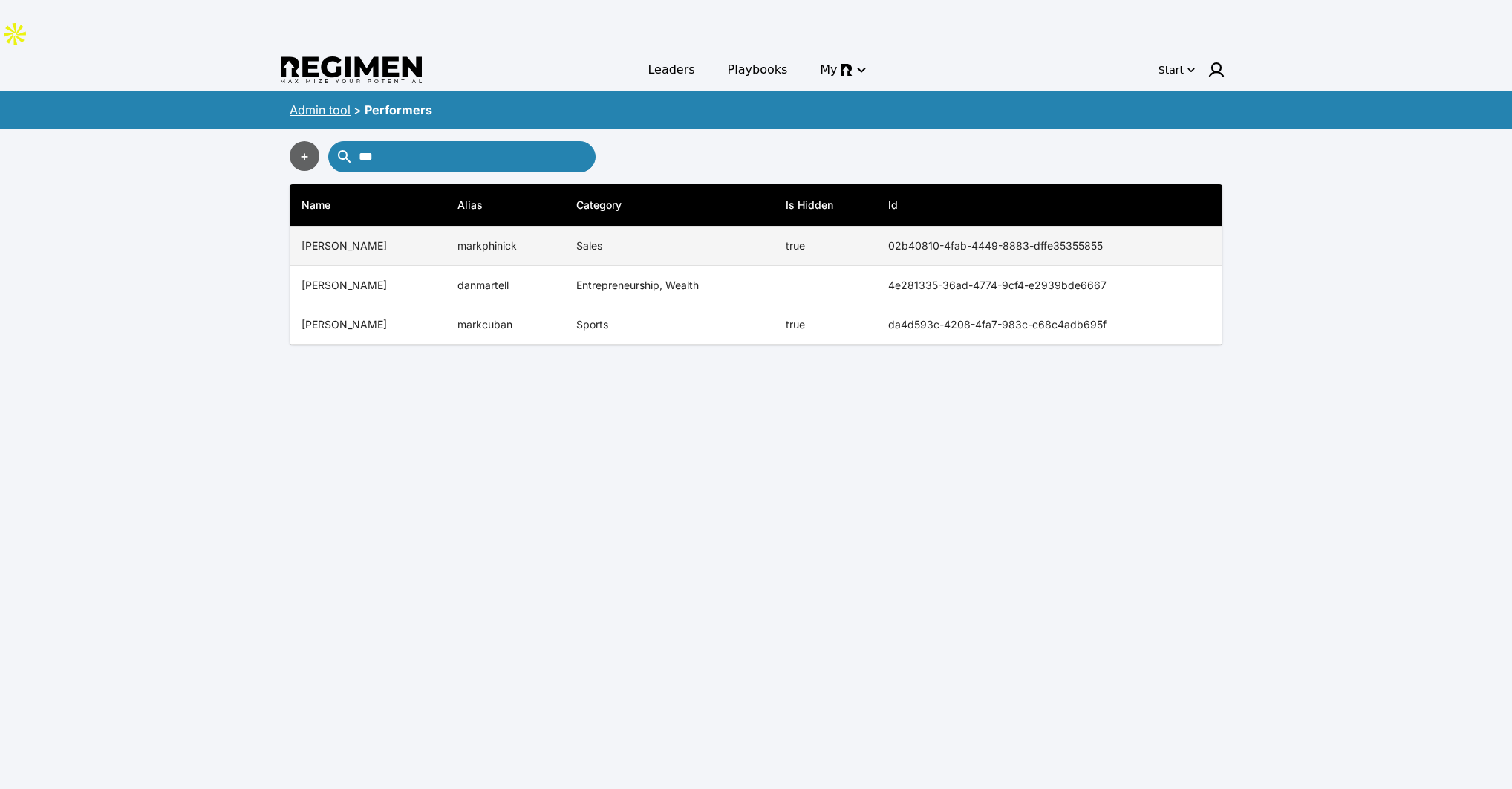
type input "***"
click at [413, 226] on th "[PERSON_NAME]" at bounding box center [367, 245] width 156 height 39
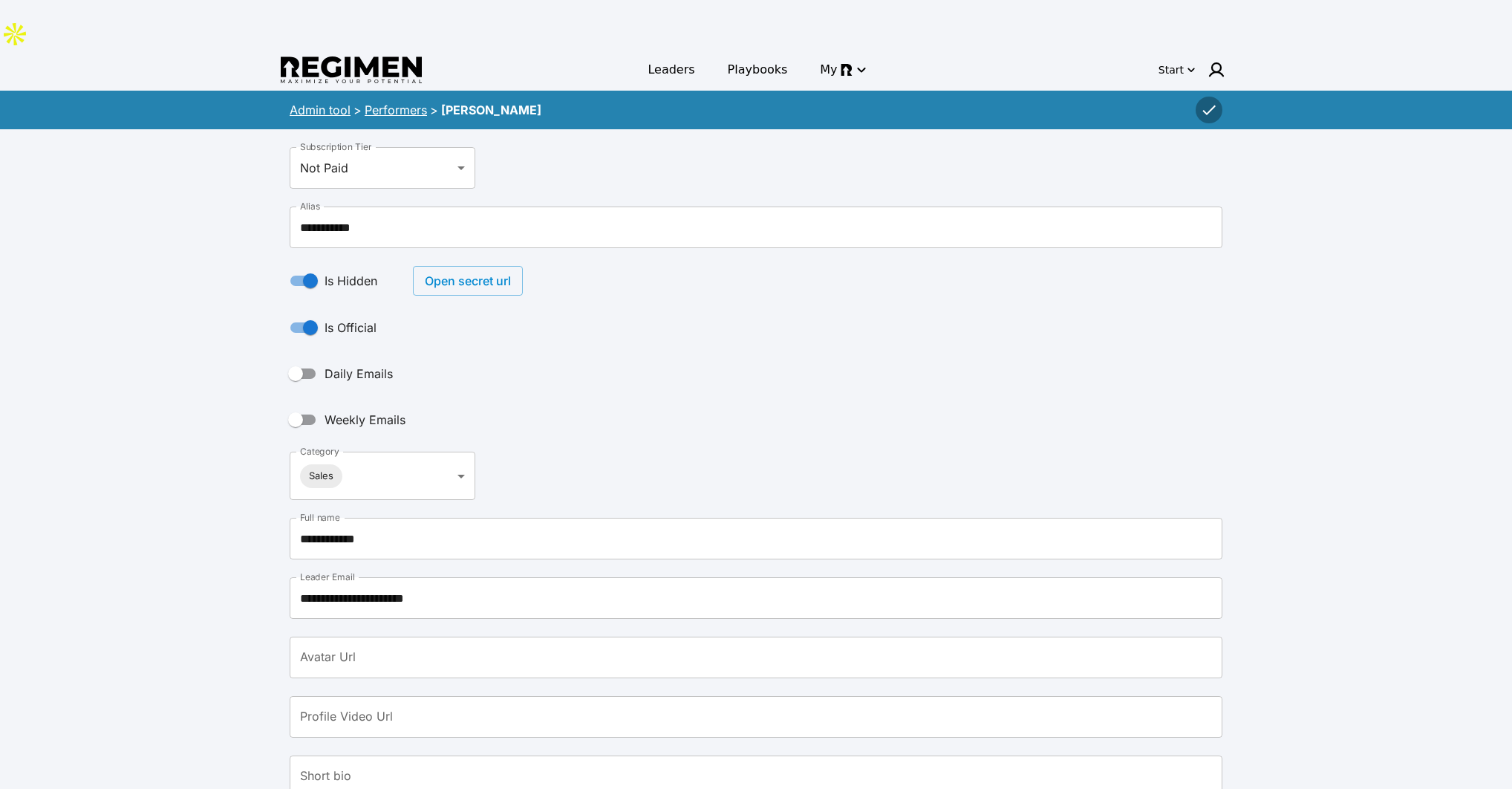
click at [455, 266] on button "Open secret url" at bounding box center [468, 281] width 110 height 30
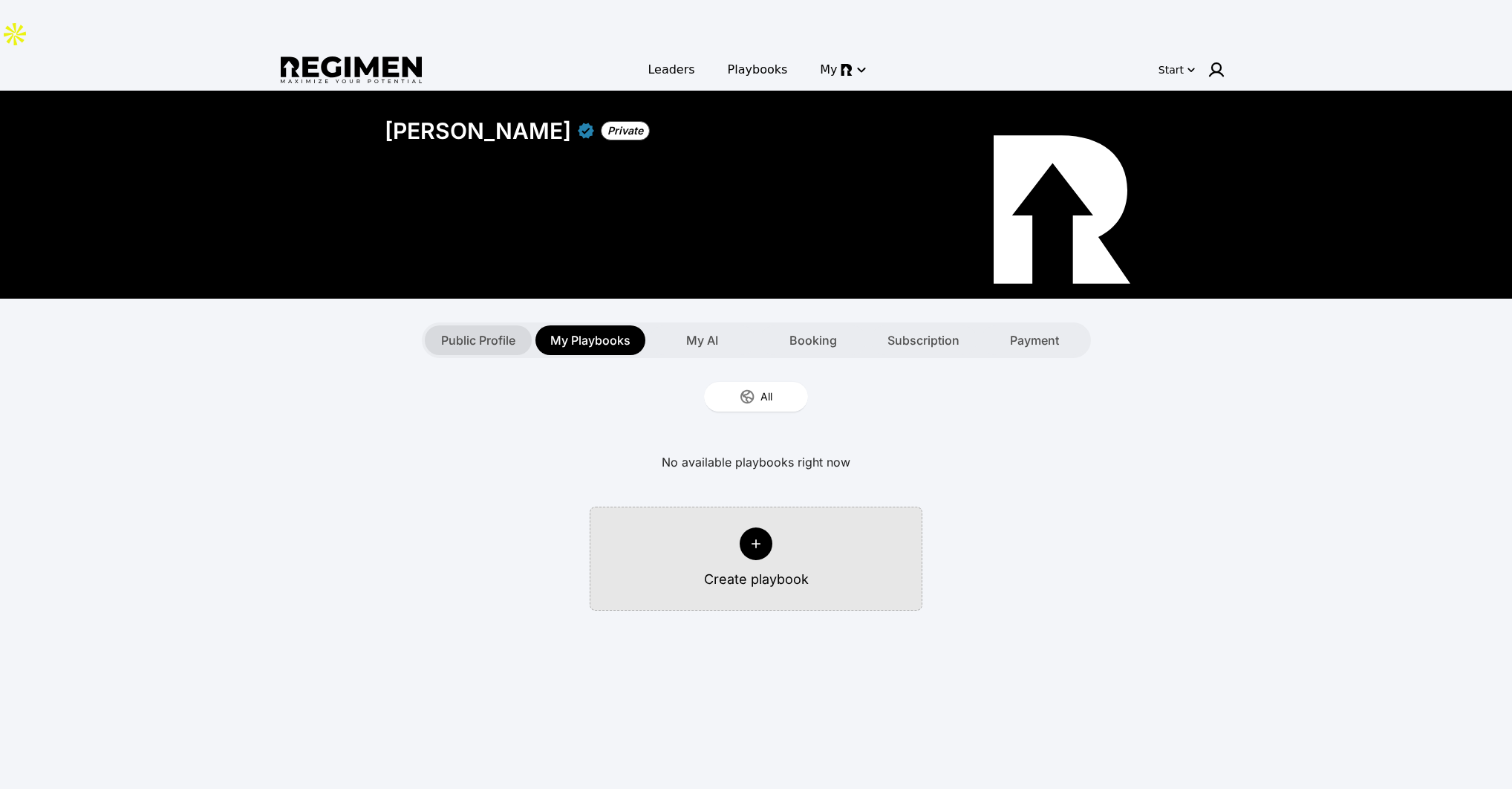
click at [471, 331] on span "Public Profile" at bounding box center [478, 340] width 74 height 17
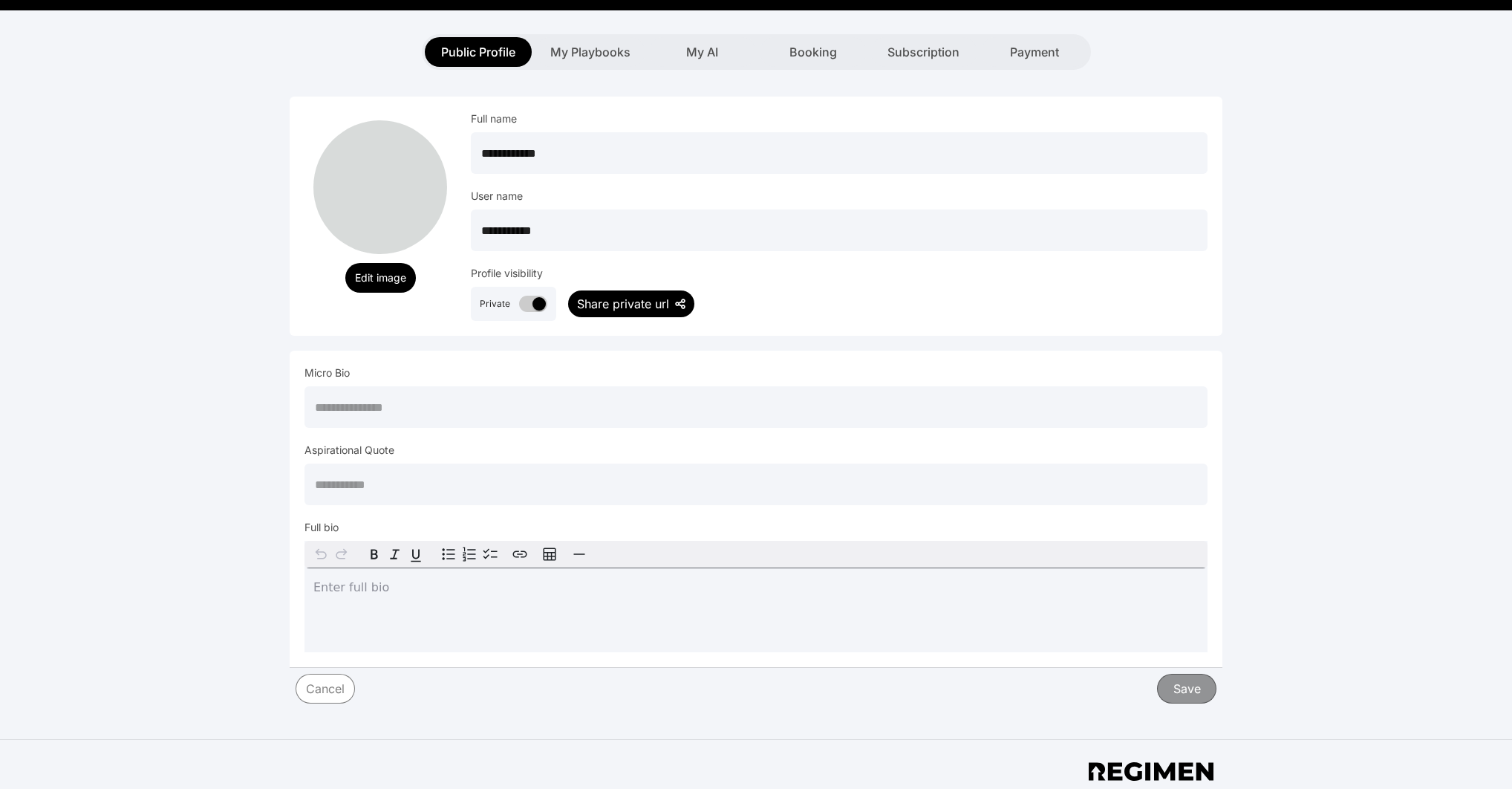
scroll to position [353, 0]
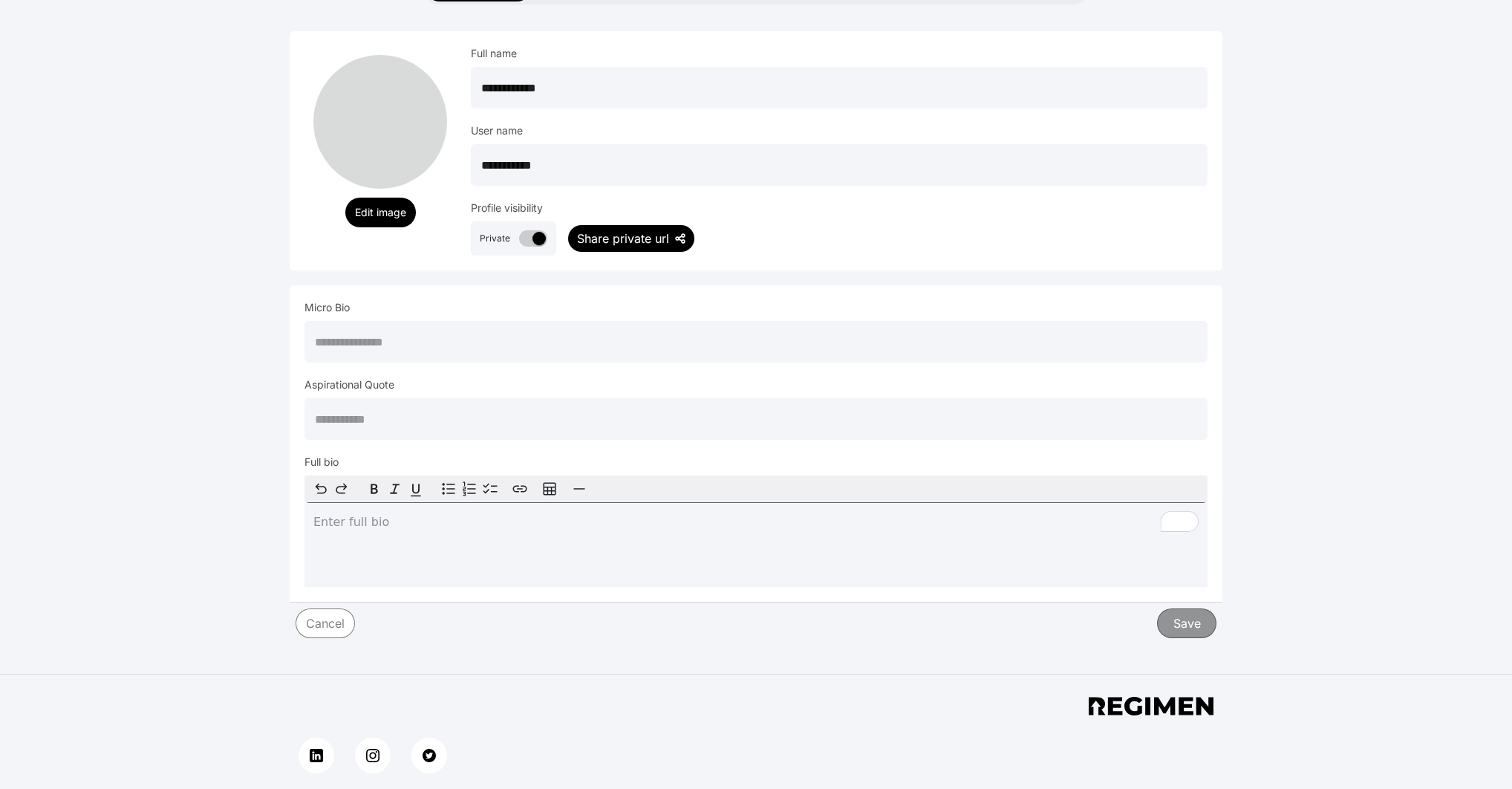
paste input "**********"
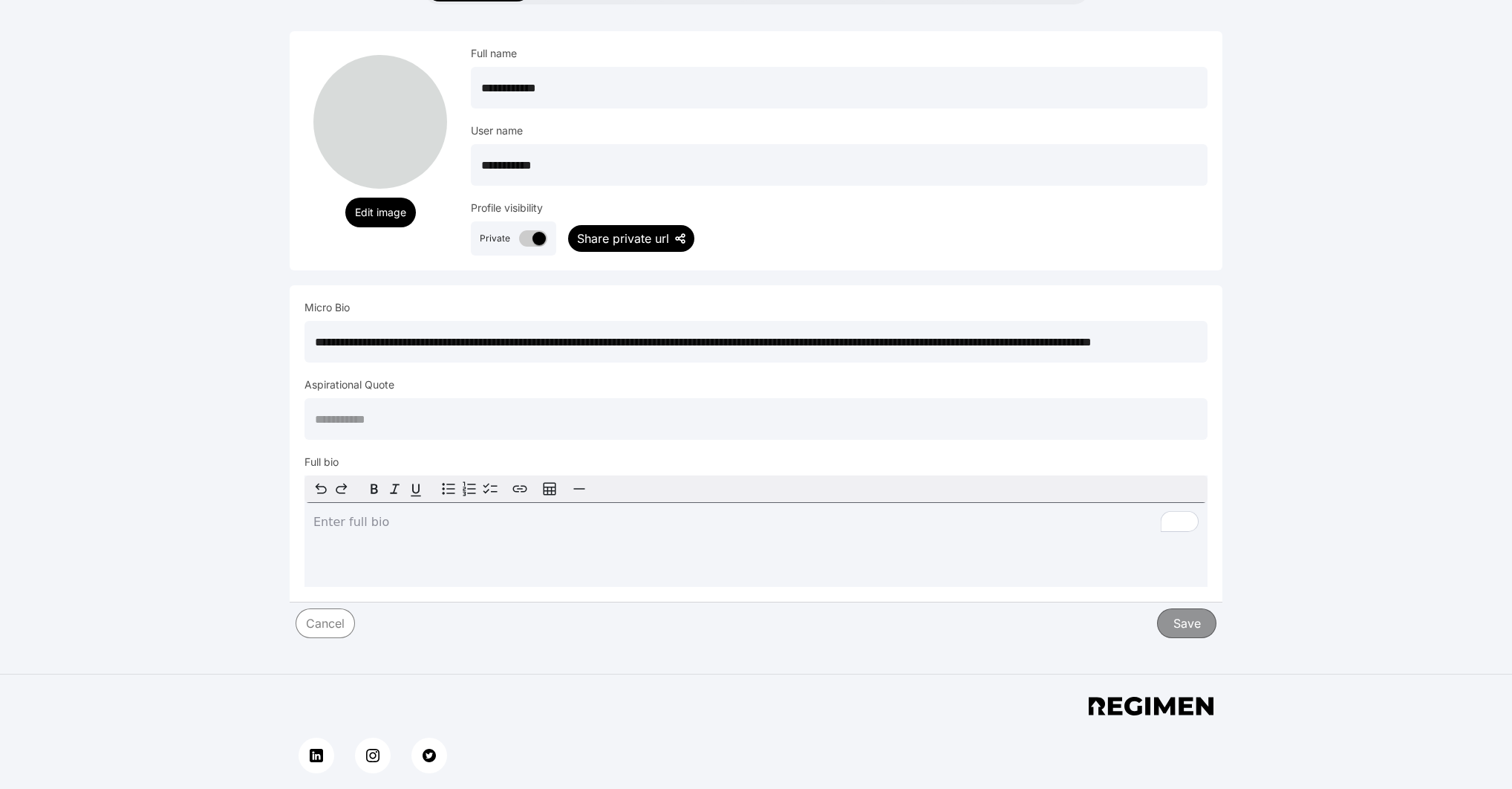
scroll to position [0, 133]
type input "**********"
click at [1187, 607] on button "Save" at bounding box center [1187, 622] width 61 height 30
click at [671, 754] on div "Failed to update profile" at bounding box center [755, 752] width 185 height 36
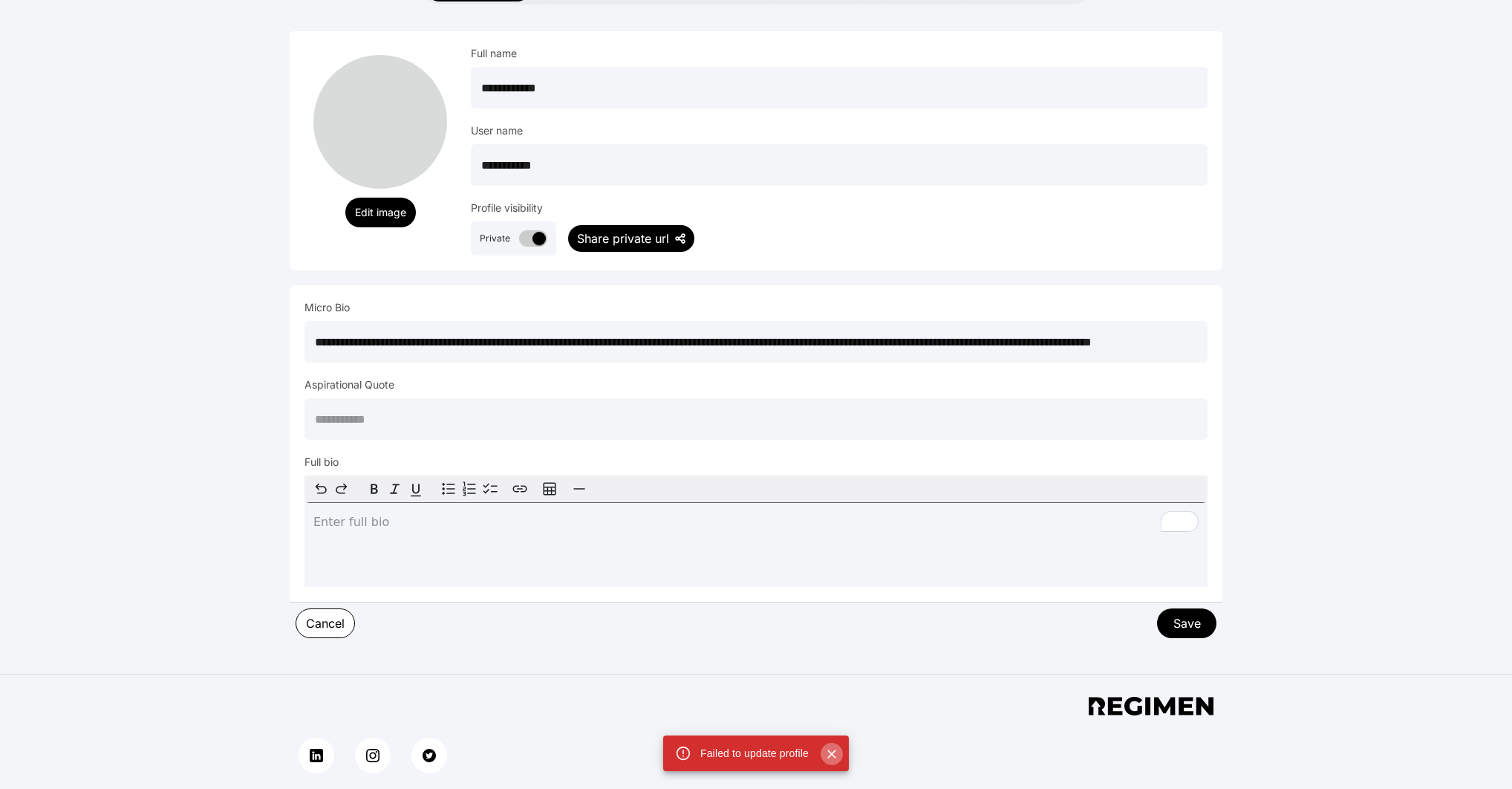
click at [829, 752] on icon "Close" at bounding box center [832, 753] width 15 height 15
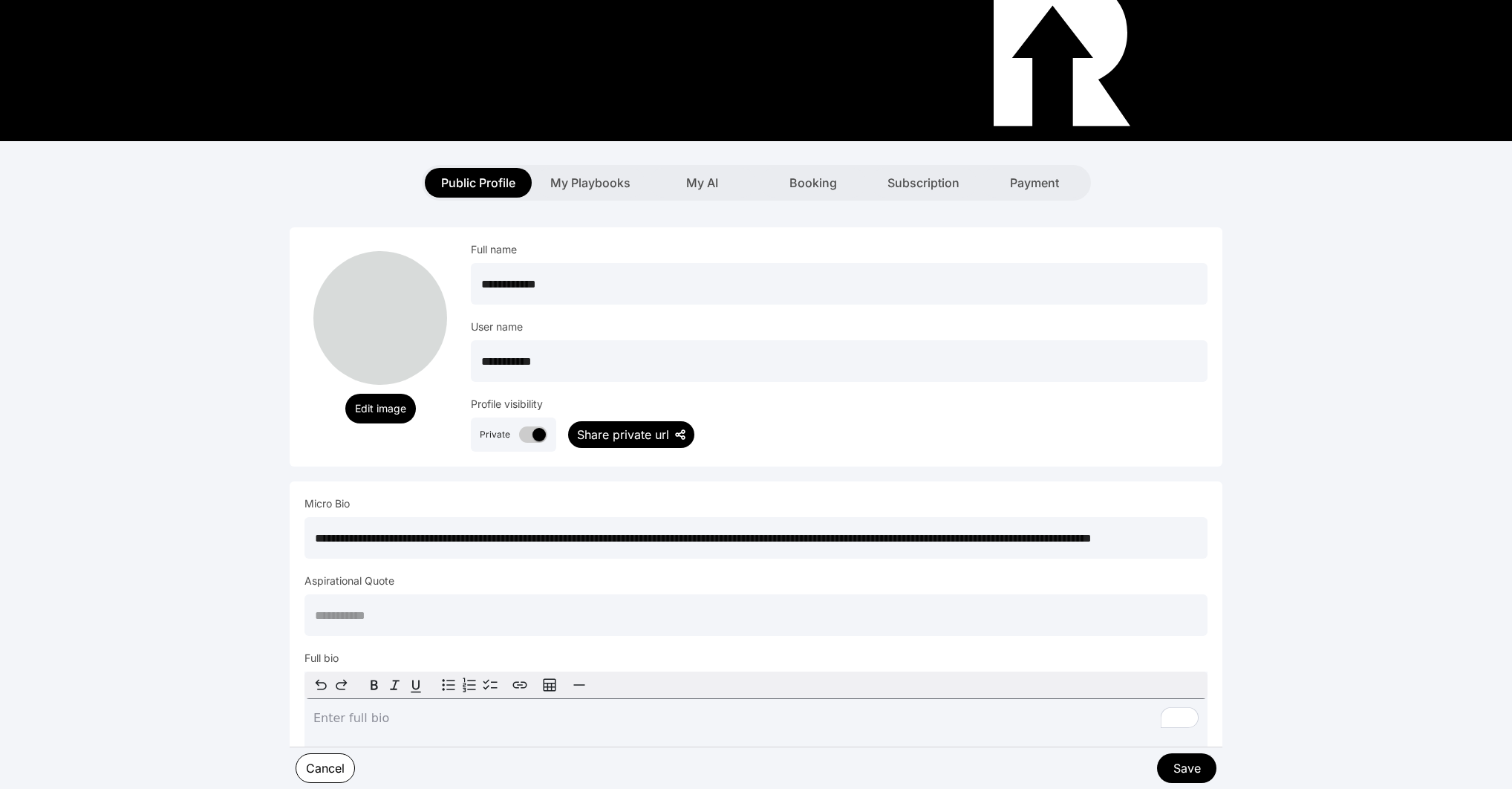
scroll to position [125, 0]
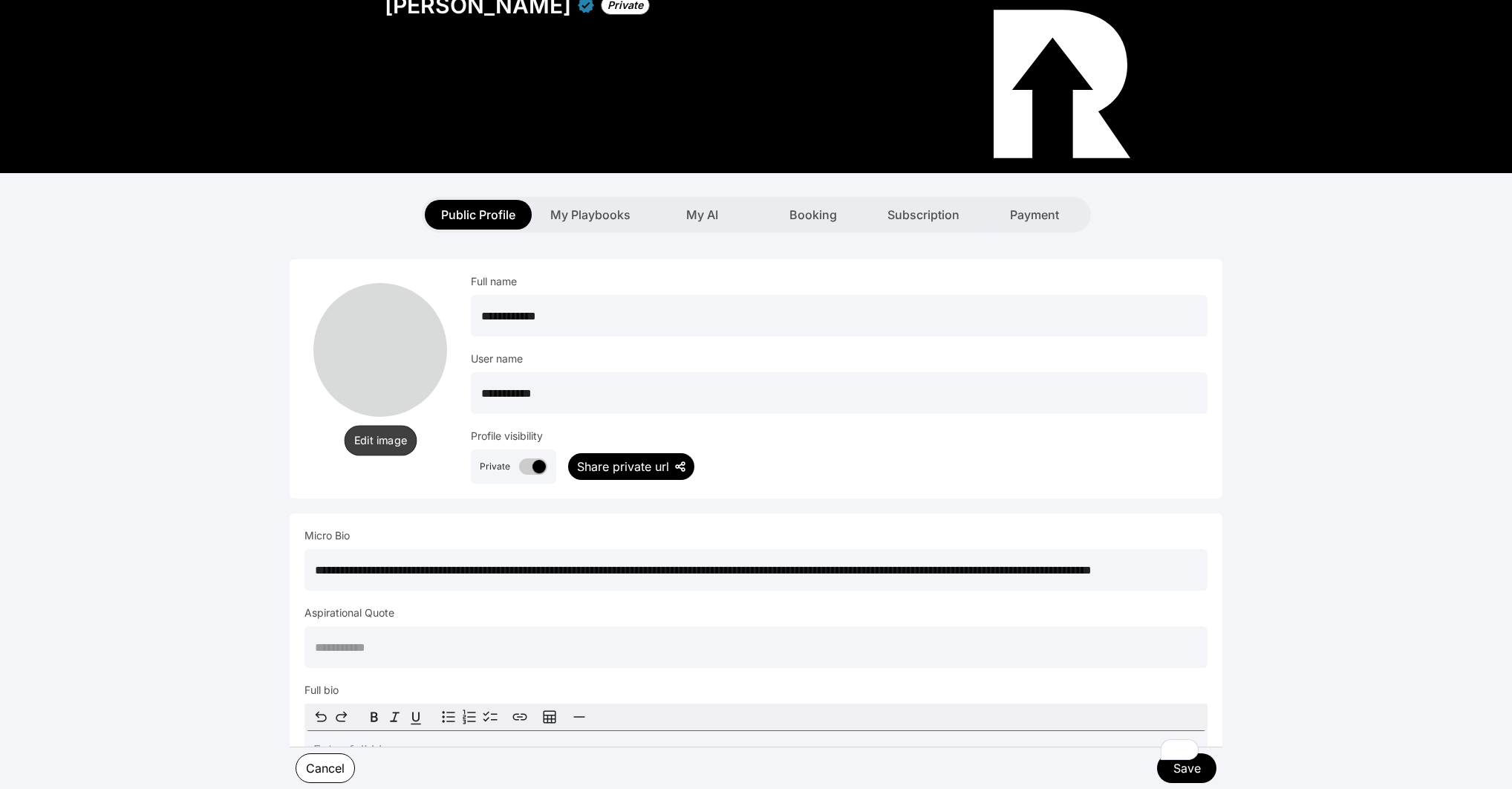
click at [383, 425] on button "Edit image" at bounding box center [380, 439] width 73 height 30
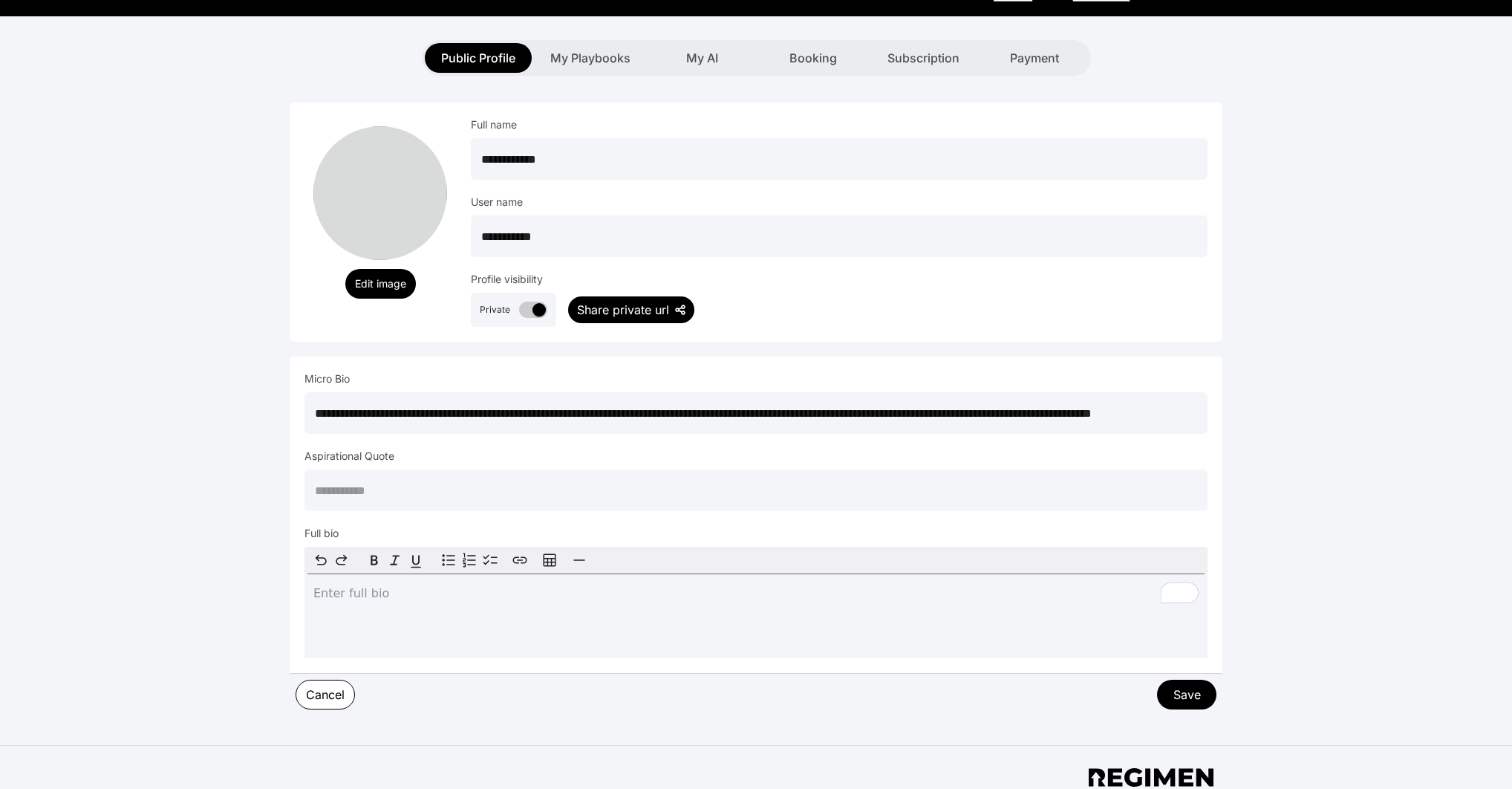
scroll to position [348, 0]
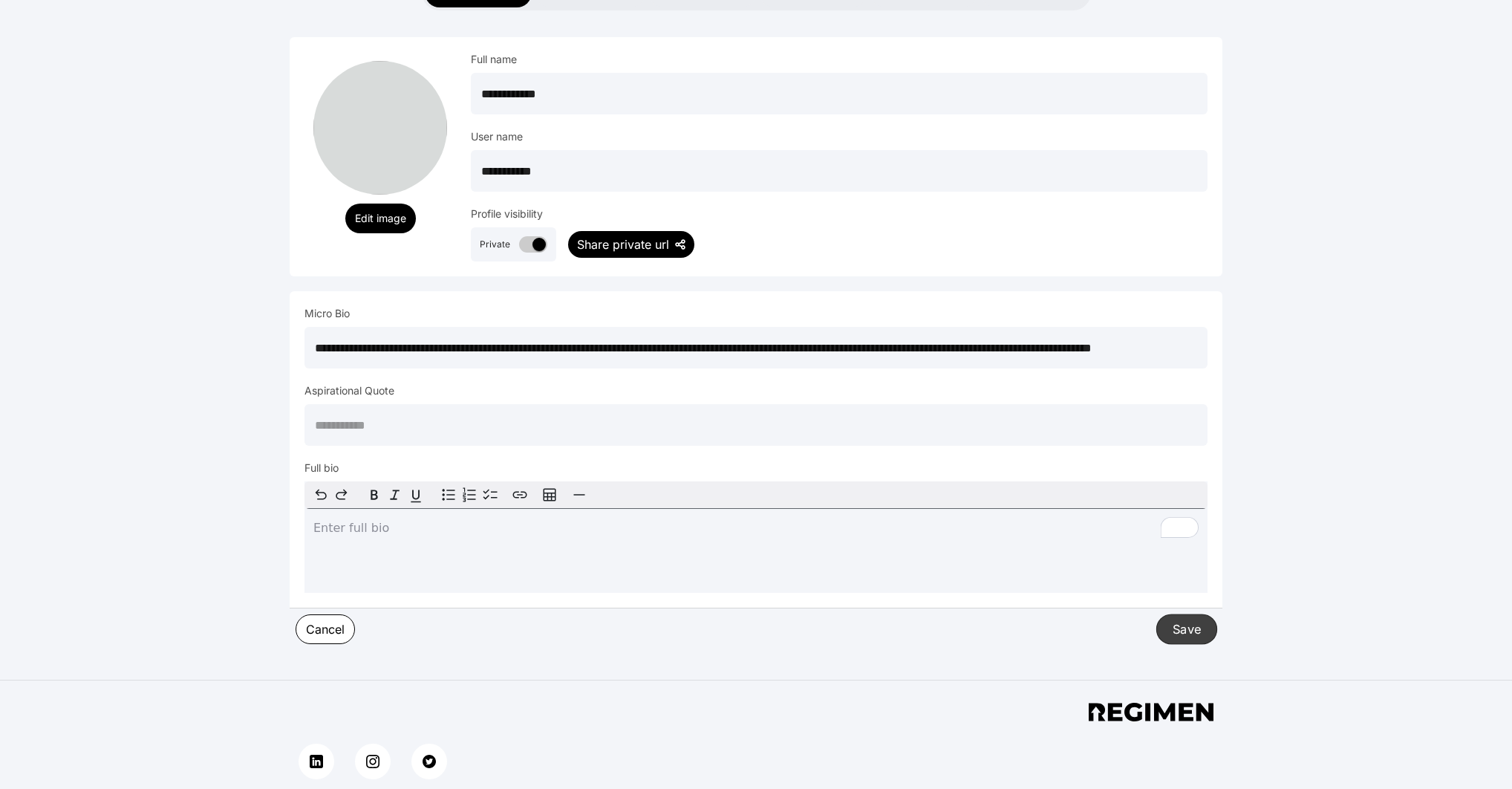
click at [1171, 613] on button "Save" at bounding box center [1187, 628] width 61 height 30
click at [1183, 613] on button "Save" at bounding box center [1187, 628] width 61 height 30
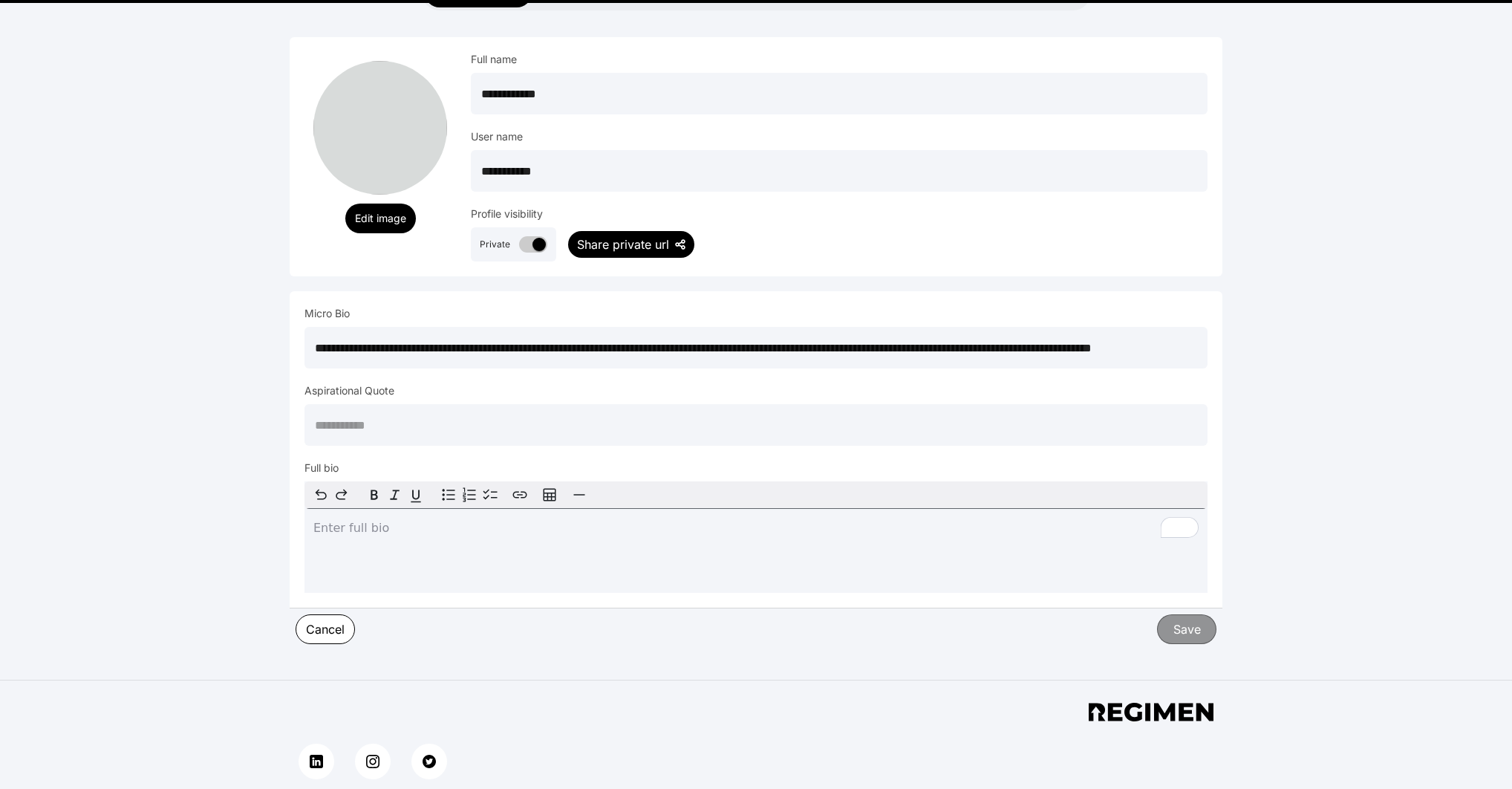
click at [1183, 614] on button "Save" at bounding box center [1187, 629] width 59 height 30
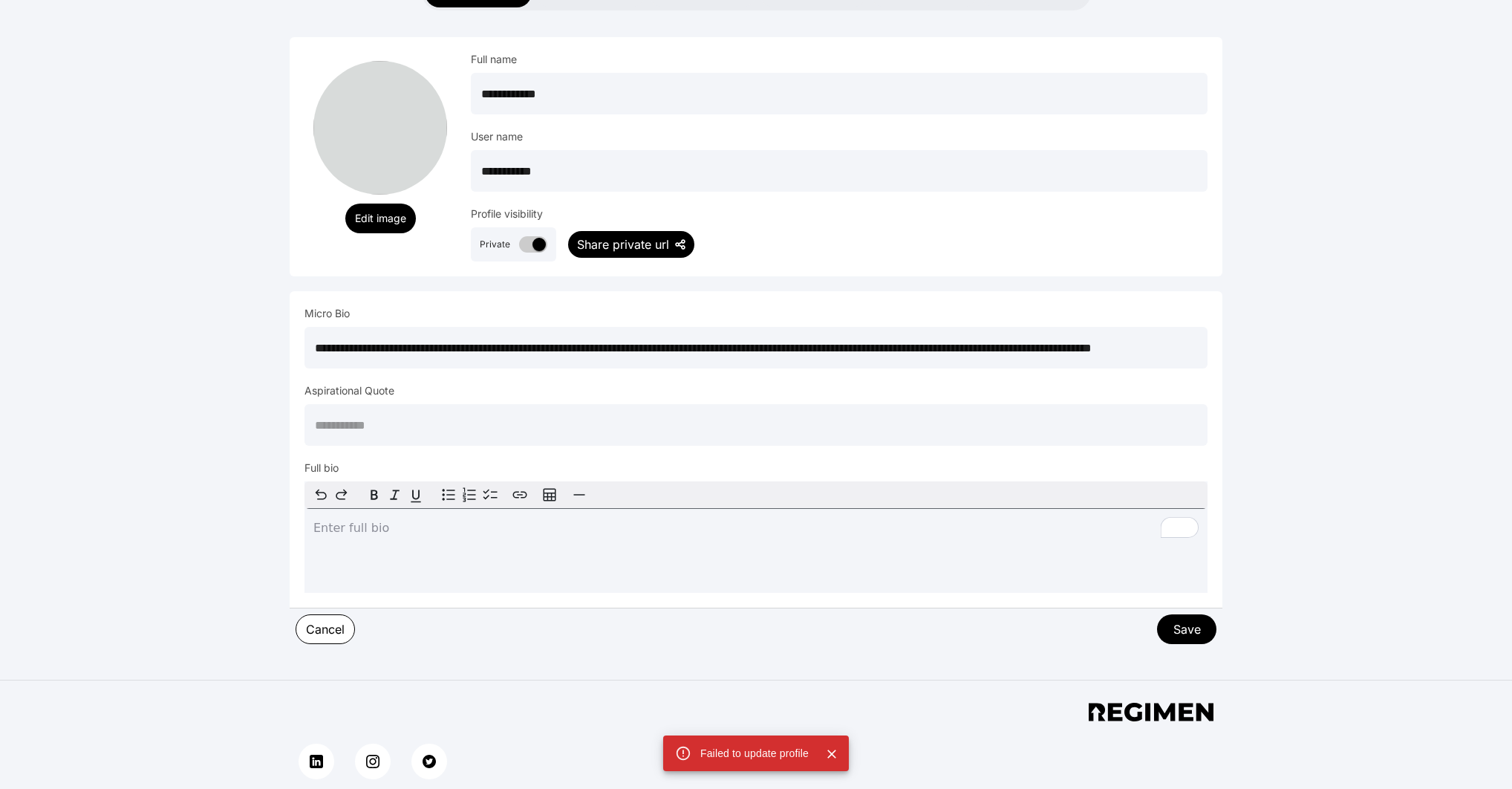
scroll to position [0, 0]
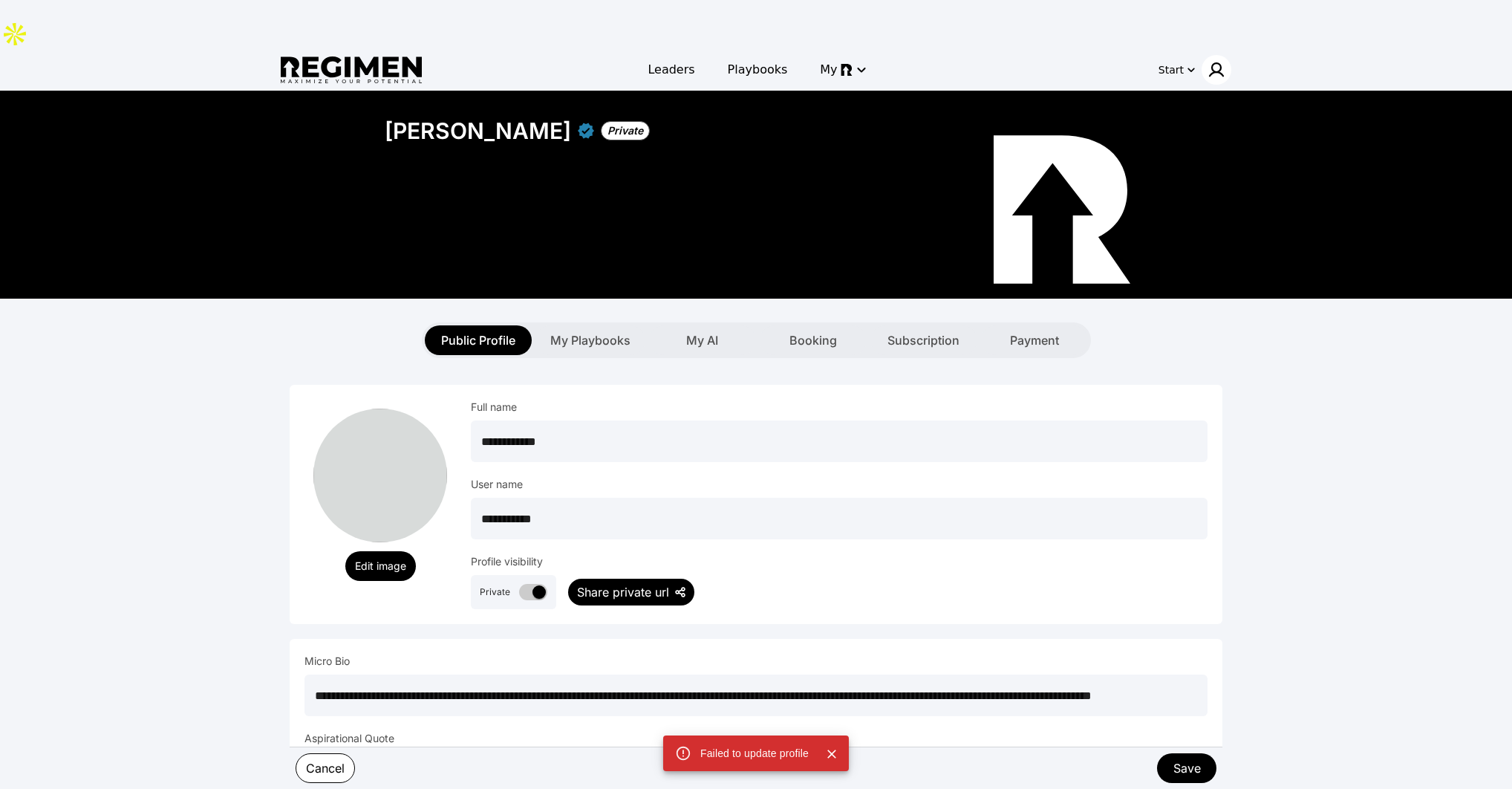
click at [1209, 61] on img at bounding box center [1216, 70] width 17 height 17
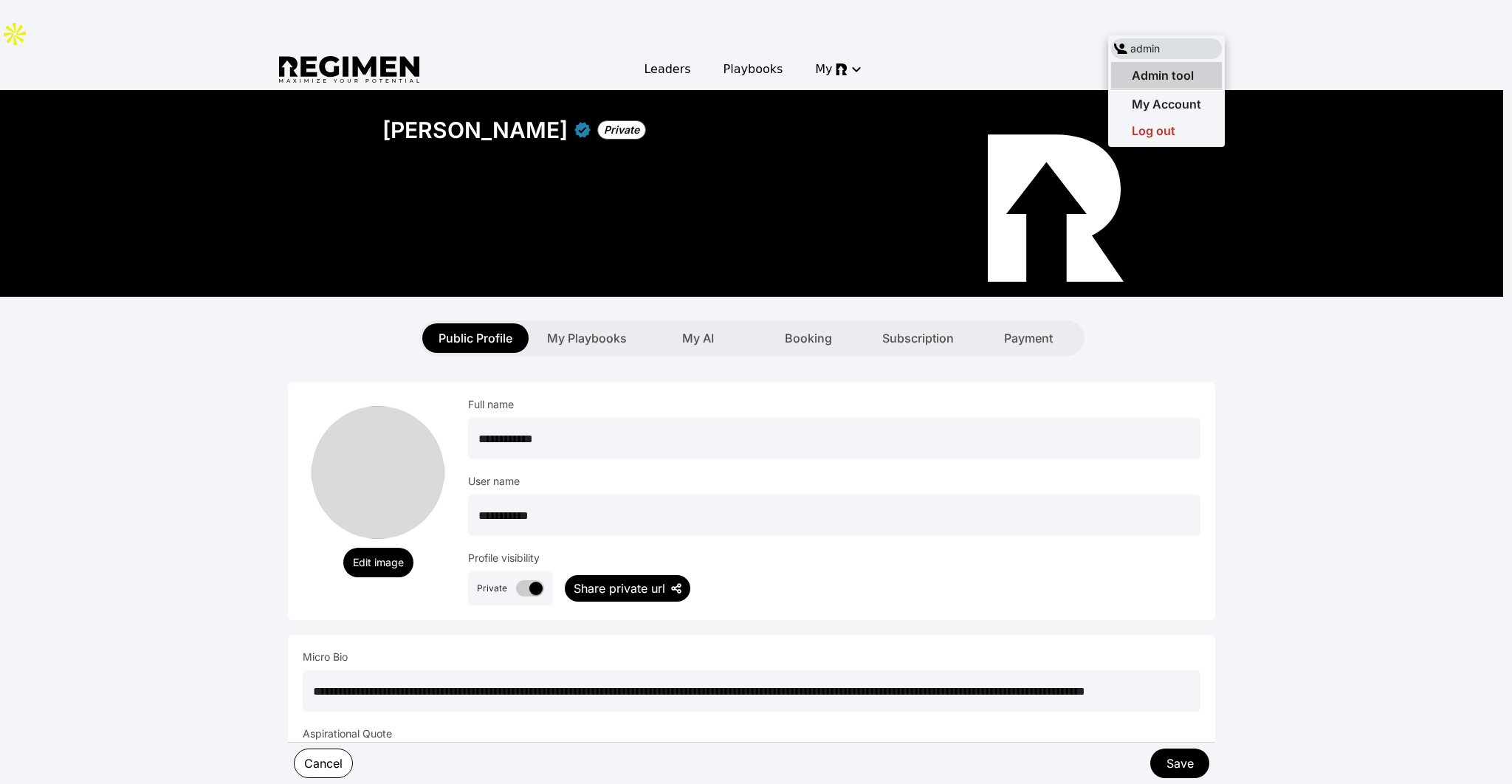
click at [1197, 72] on div "Admin tool" at bounding box center [1166, 75] width 111 height 27
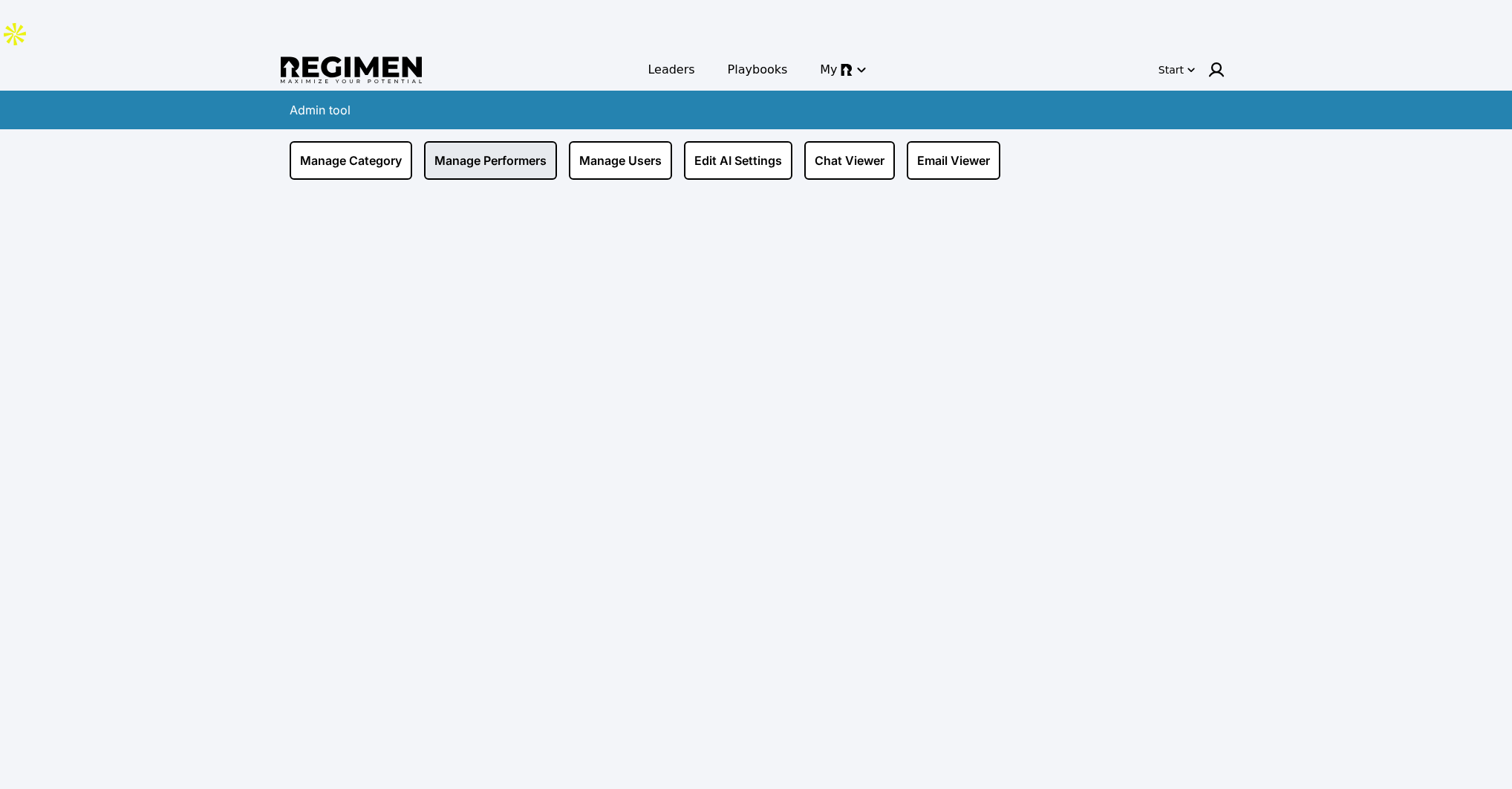
click at [499, 141] on link "Manage Performers" at bounding box center [491, 160] width 133 height 38
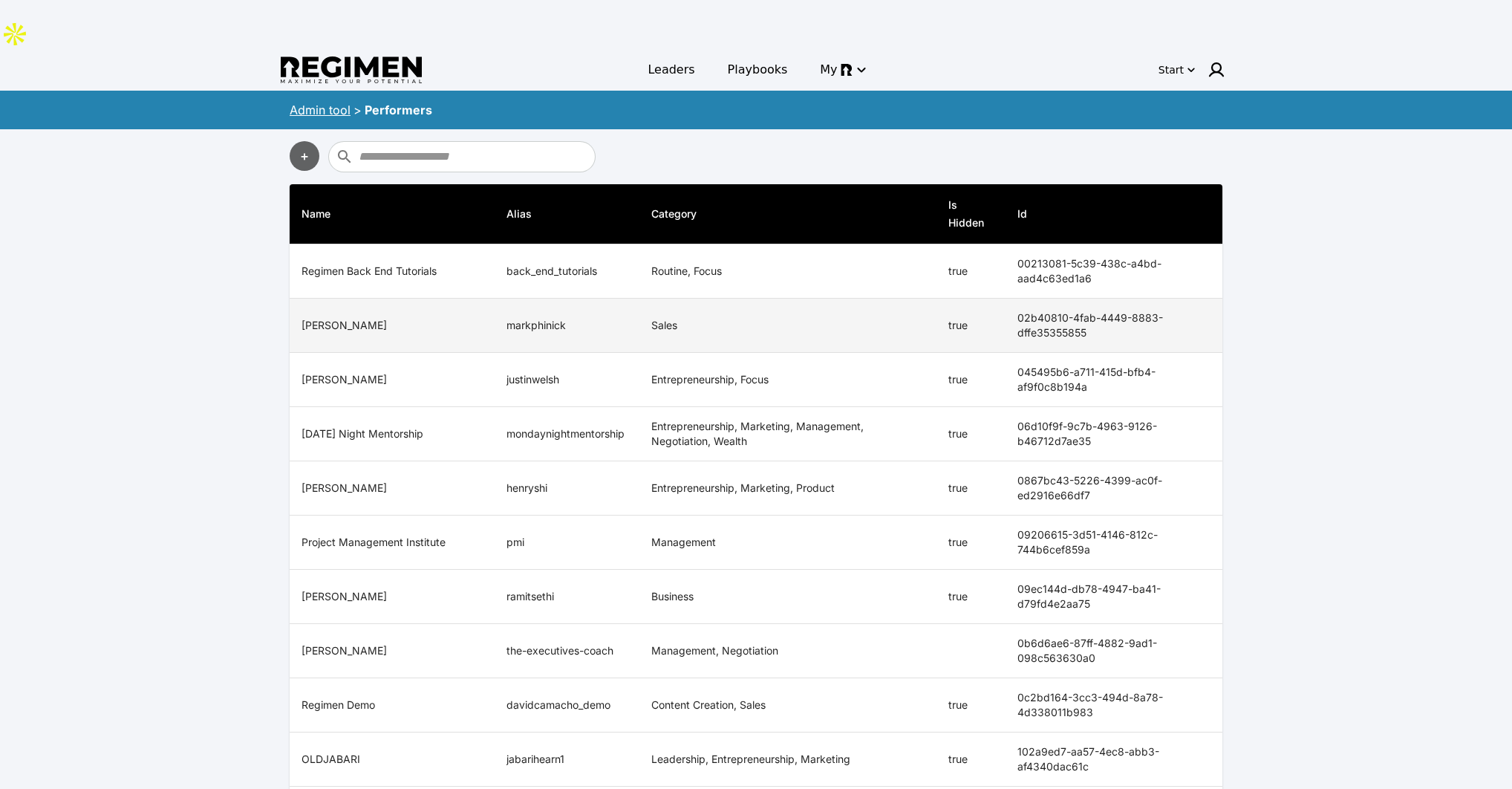
click at [884, 298] on td "Sales" at bounding box center [788, 325] width 298 height 54
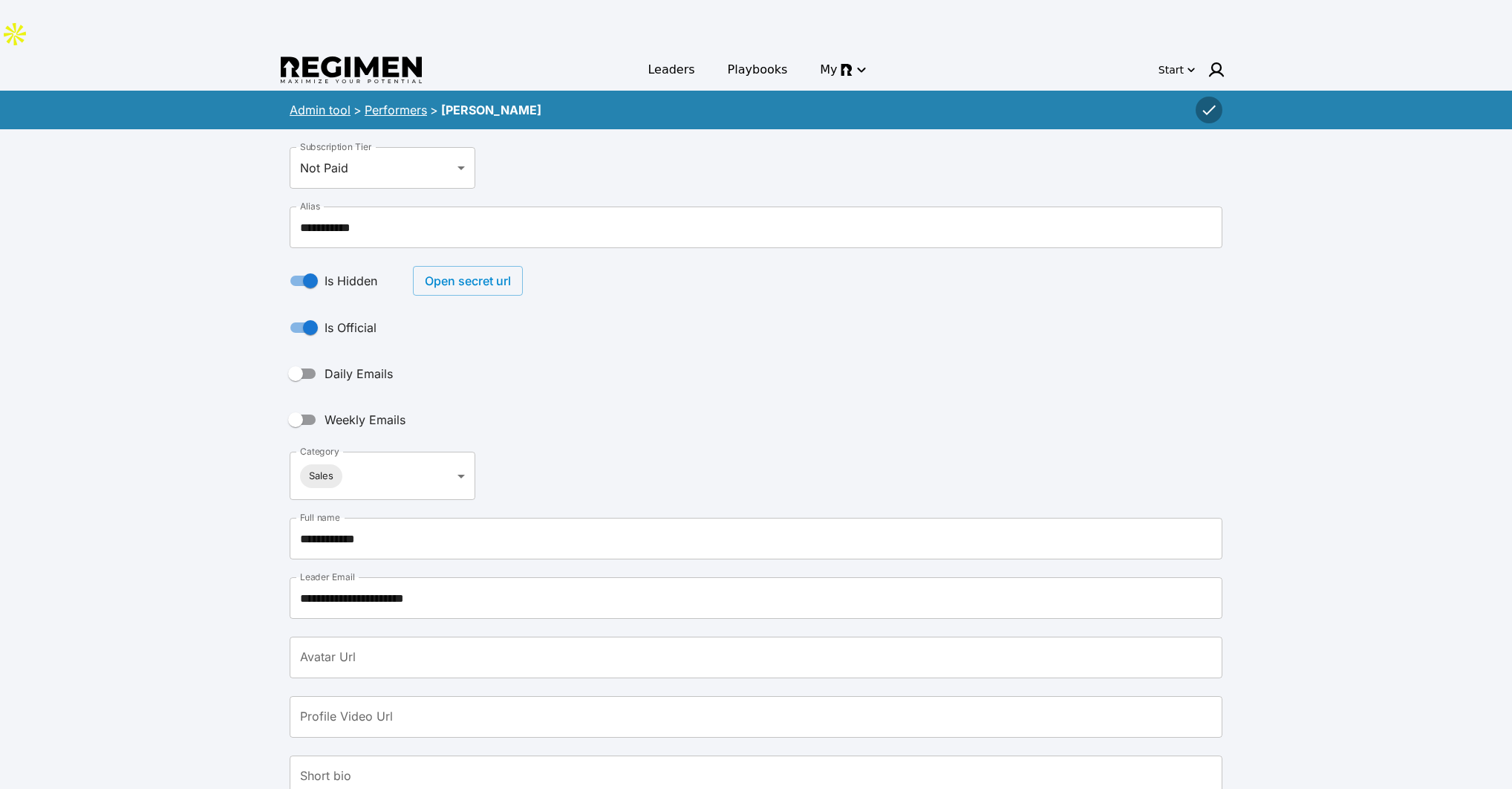
scroll to position [401, 0]
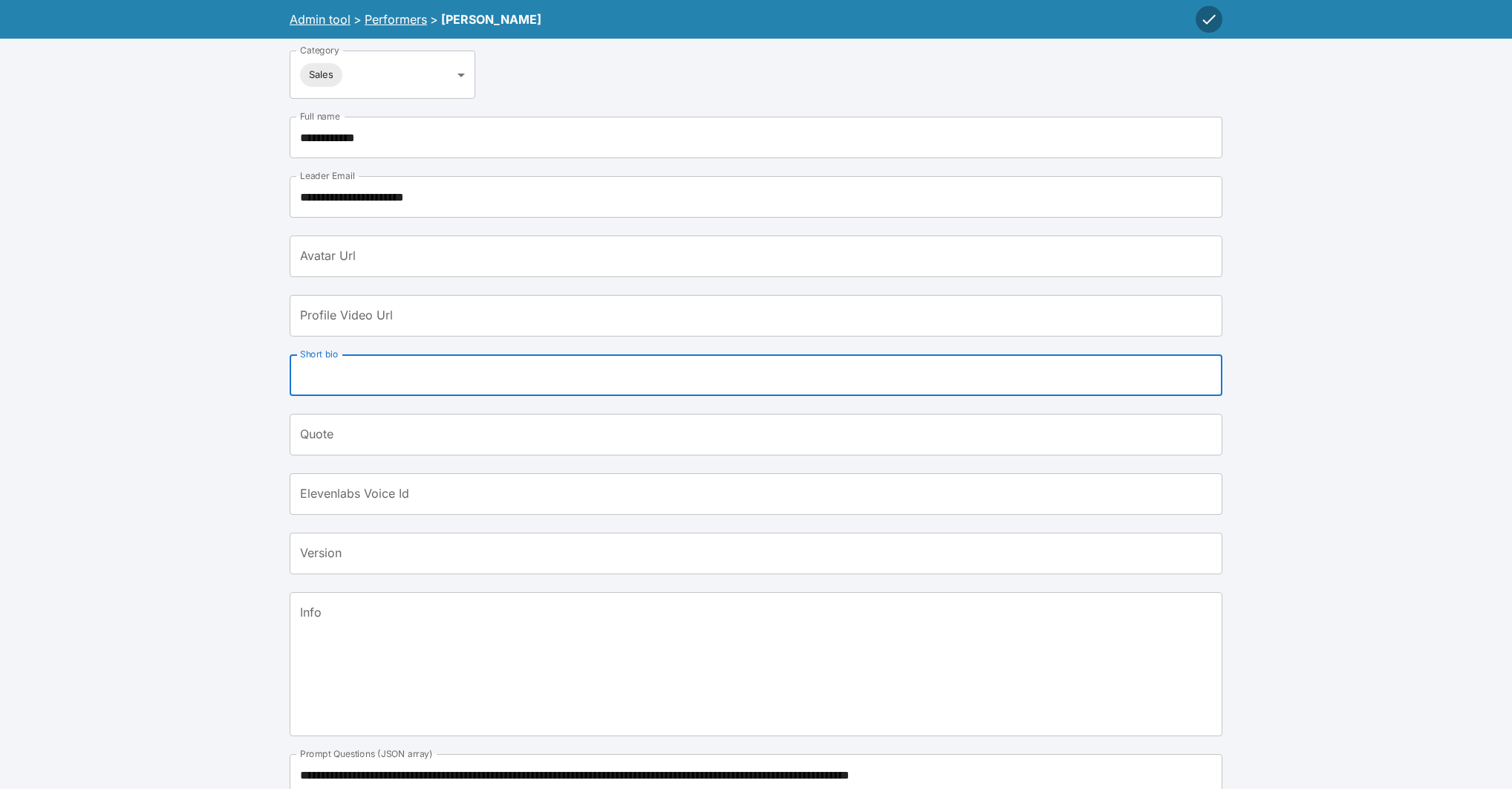
click at [367, 354] on input "Short bio" at bounding box center [756, 375] width 933 height 42
paste input "**********"
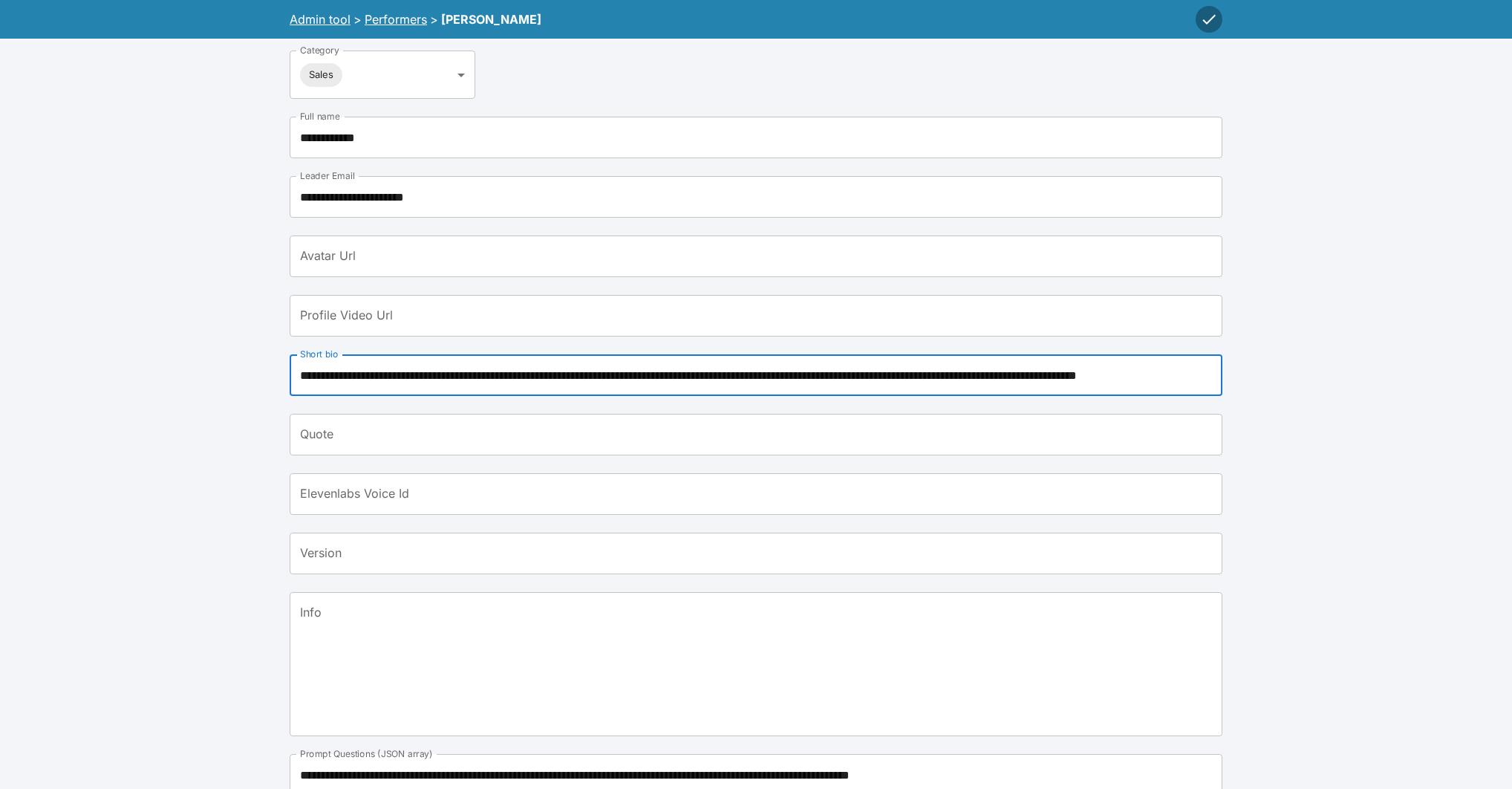
scroll to position [0, 104]
type input "**********"
click at [1208, 27] on icon "button" at bounding box center [1209, 19] width 17 height 17
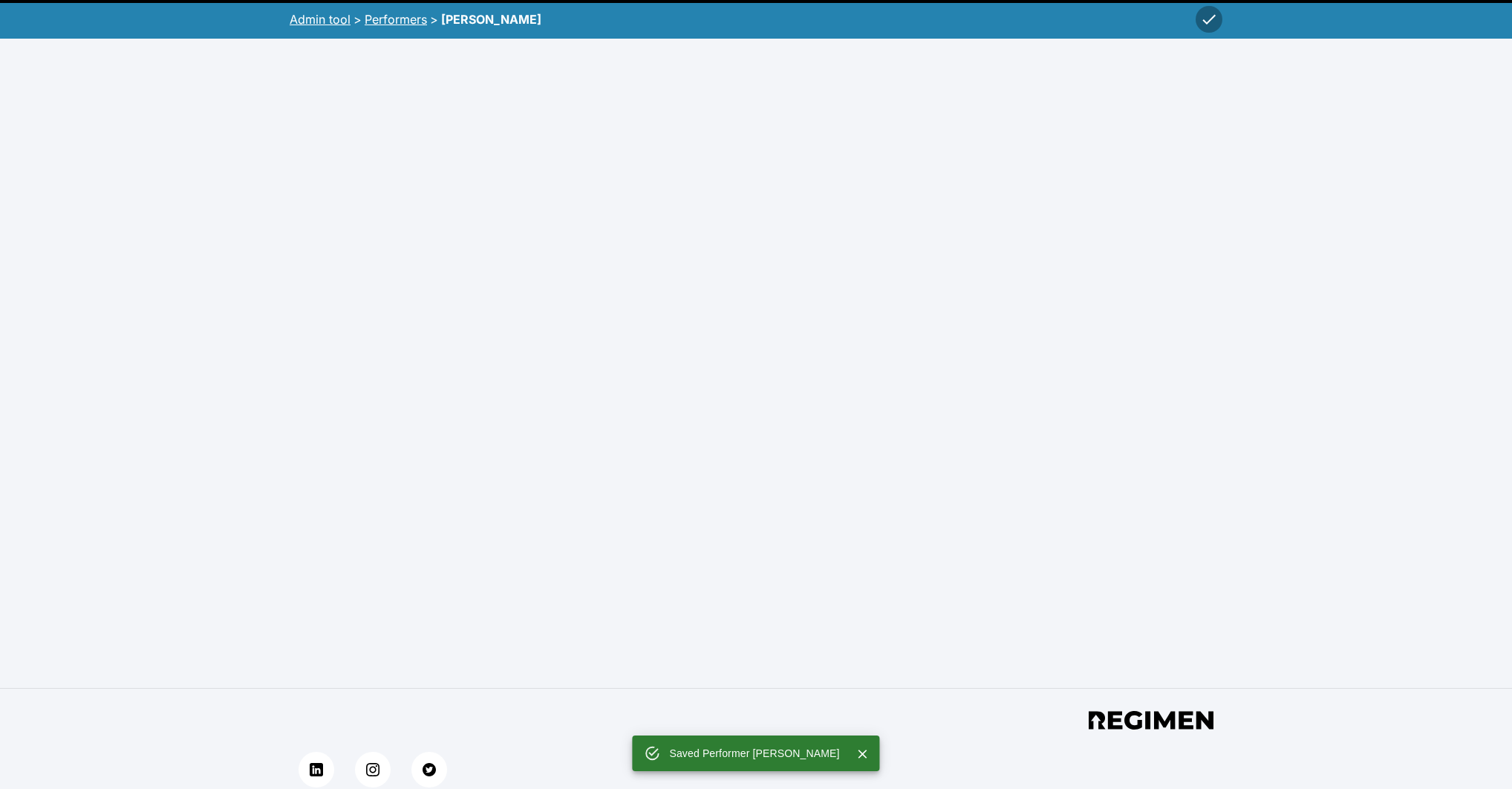
scroll to position [401, 0]
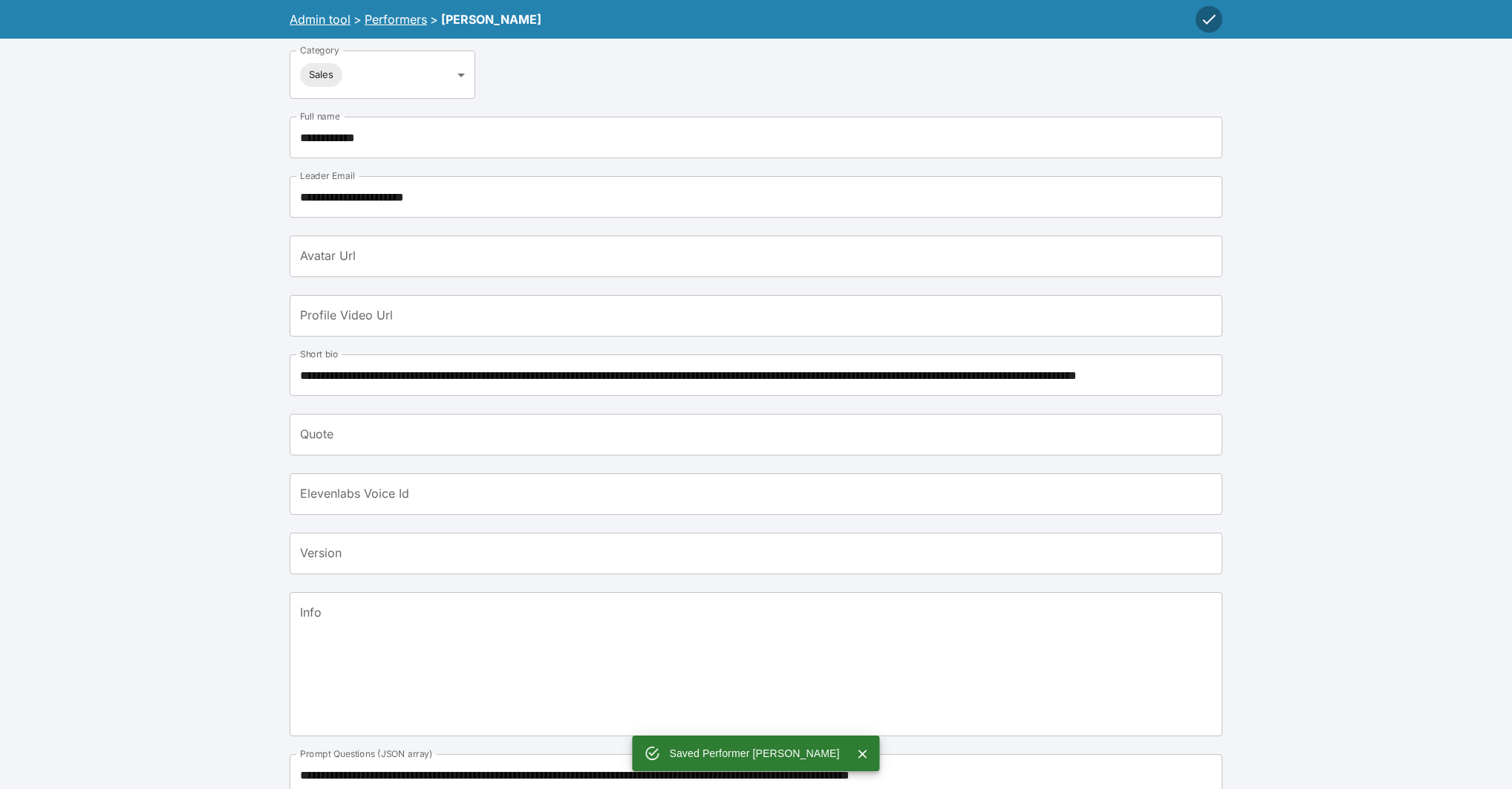
click at [365, 414] on input "Quote" at bounding box center [756, 435] width 933 height 42
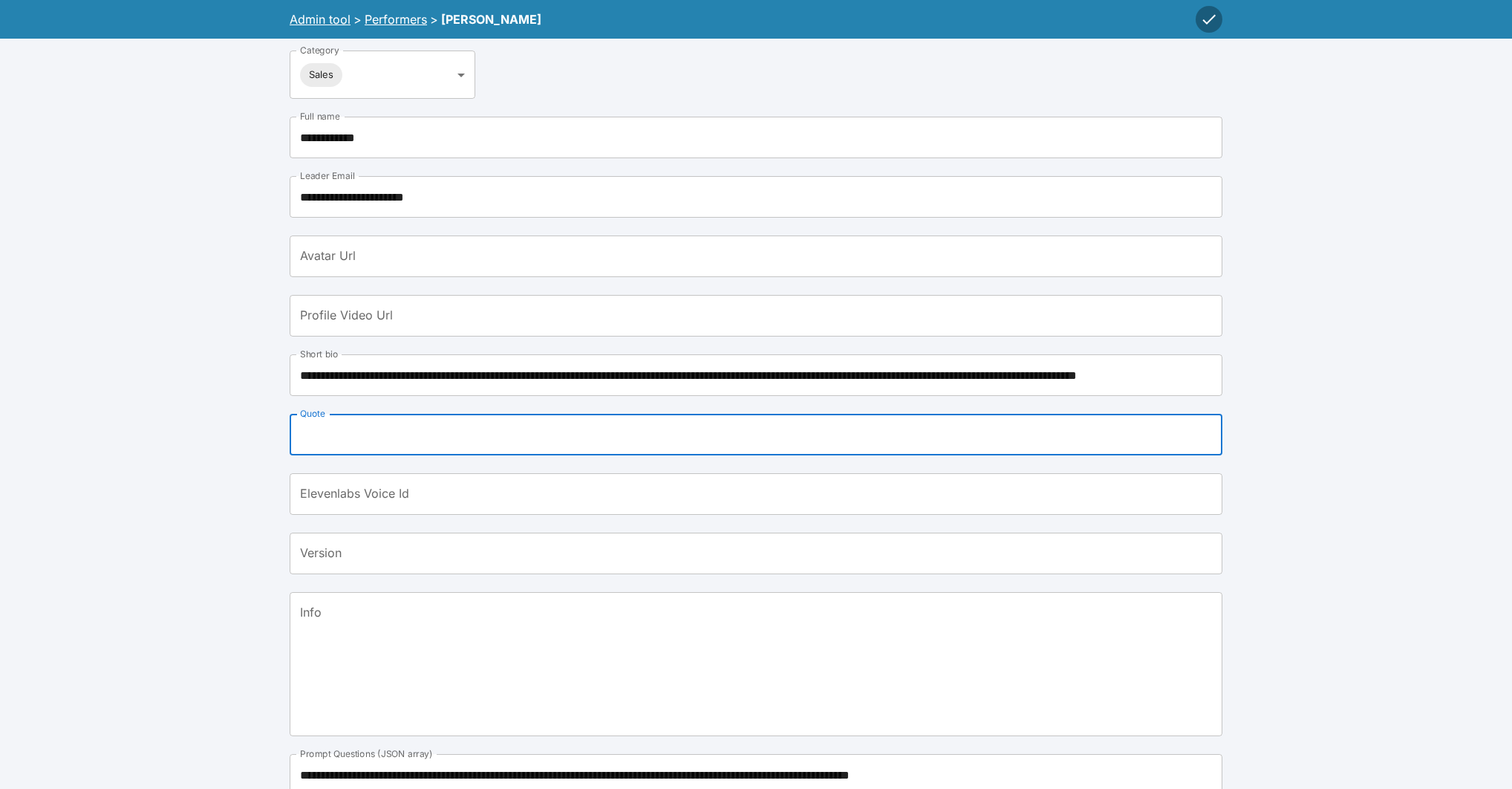
paste input "**********"
type input "**********"
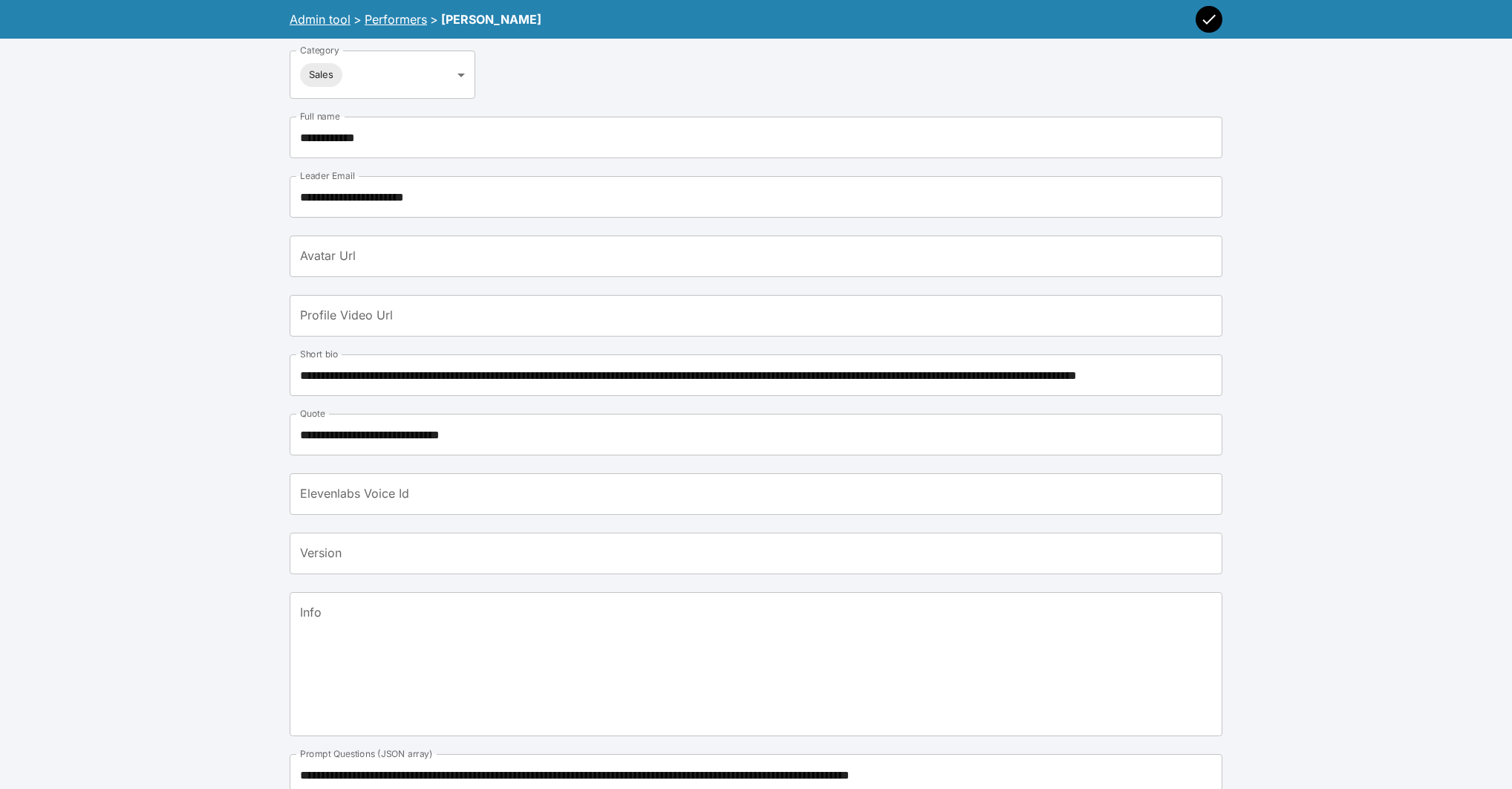
click at [1208, 20] on icon "button" at bounding box center [1209, 19] width 17 height 17
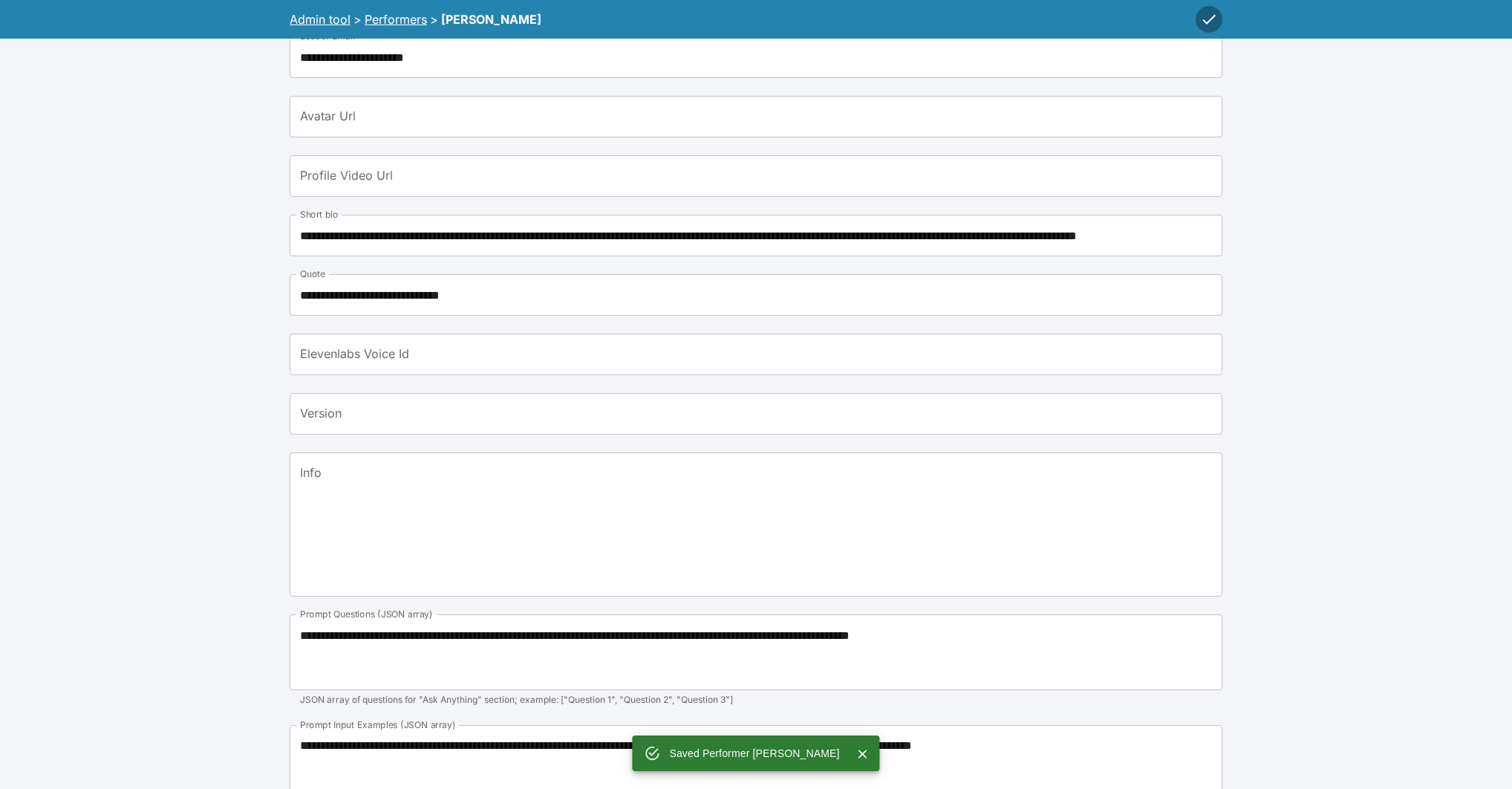
scroll to position [606, 0]
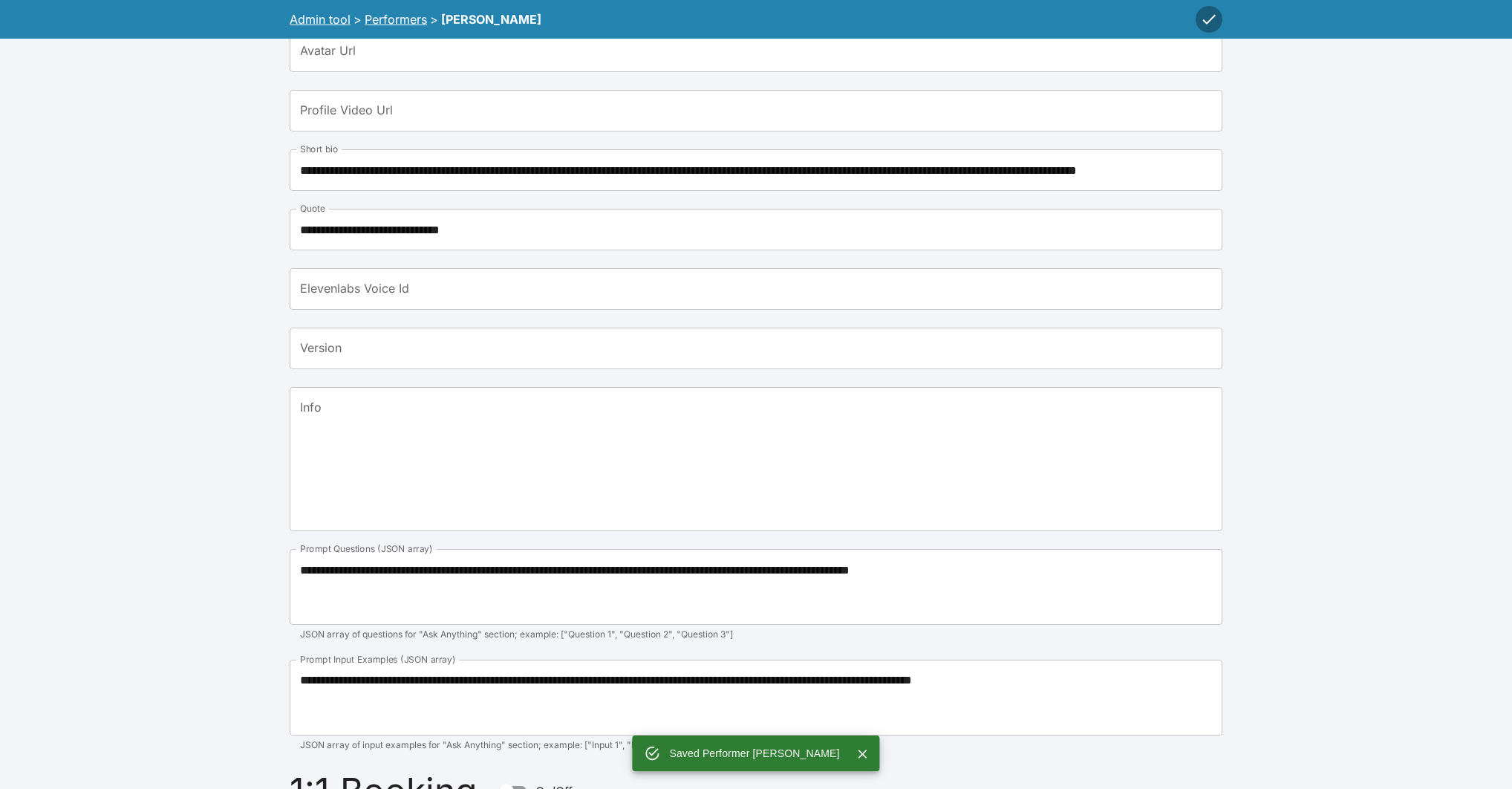
click at [457, 443] on textarea "Info" at bounding box center [756, 458] width 912 height 119
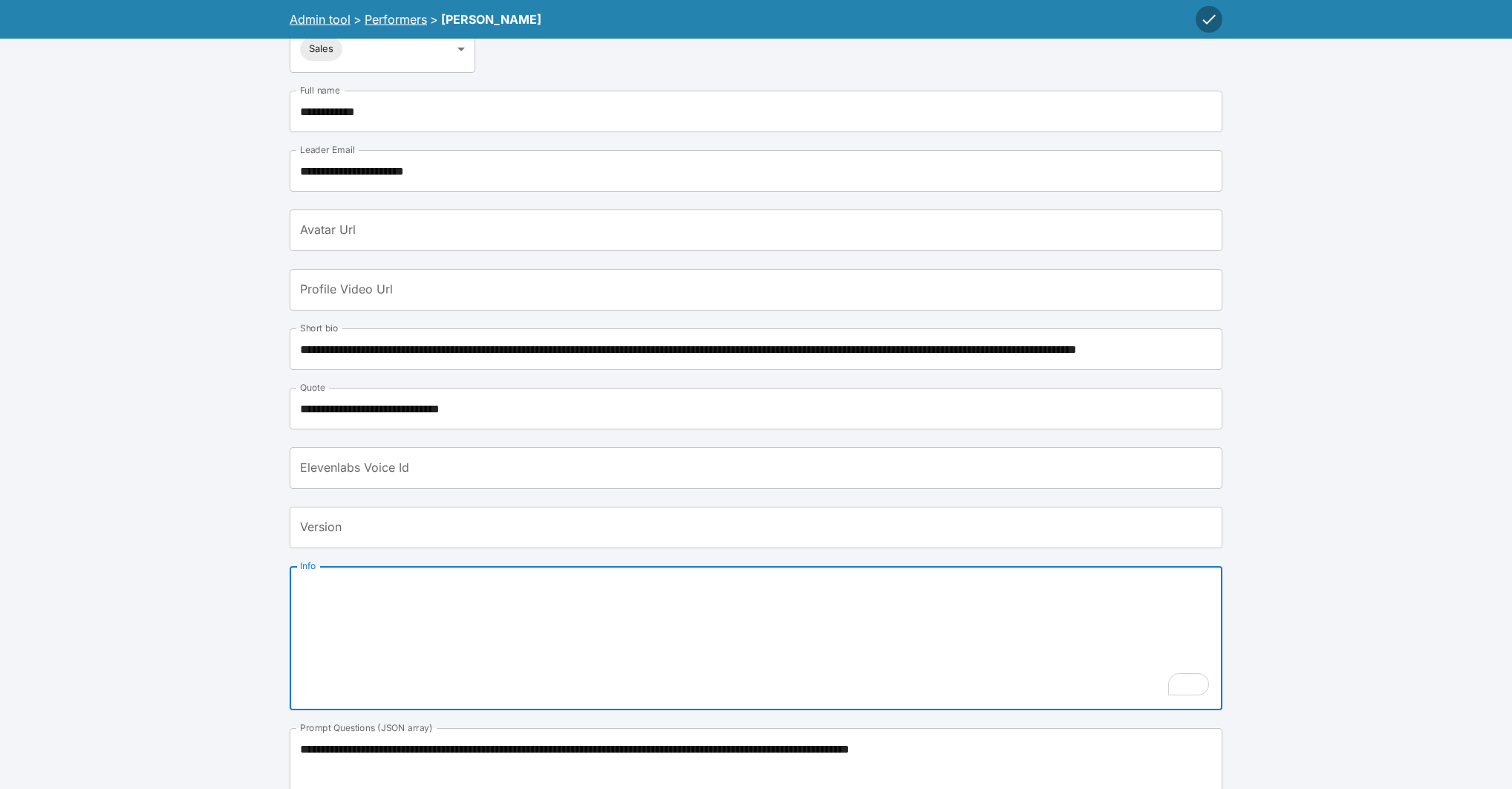
scroll to position [492, 0]
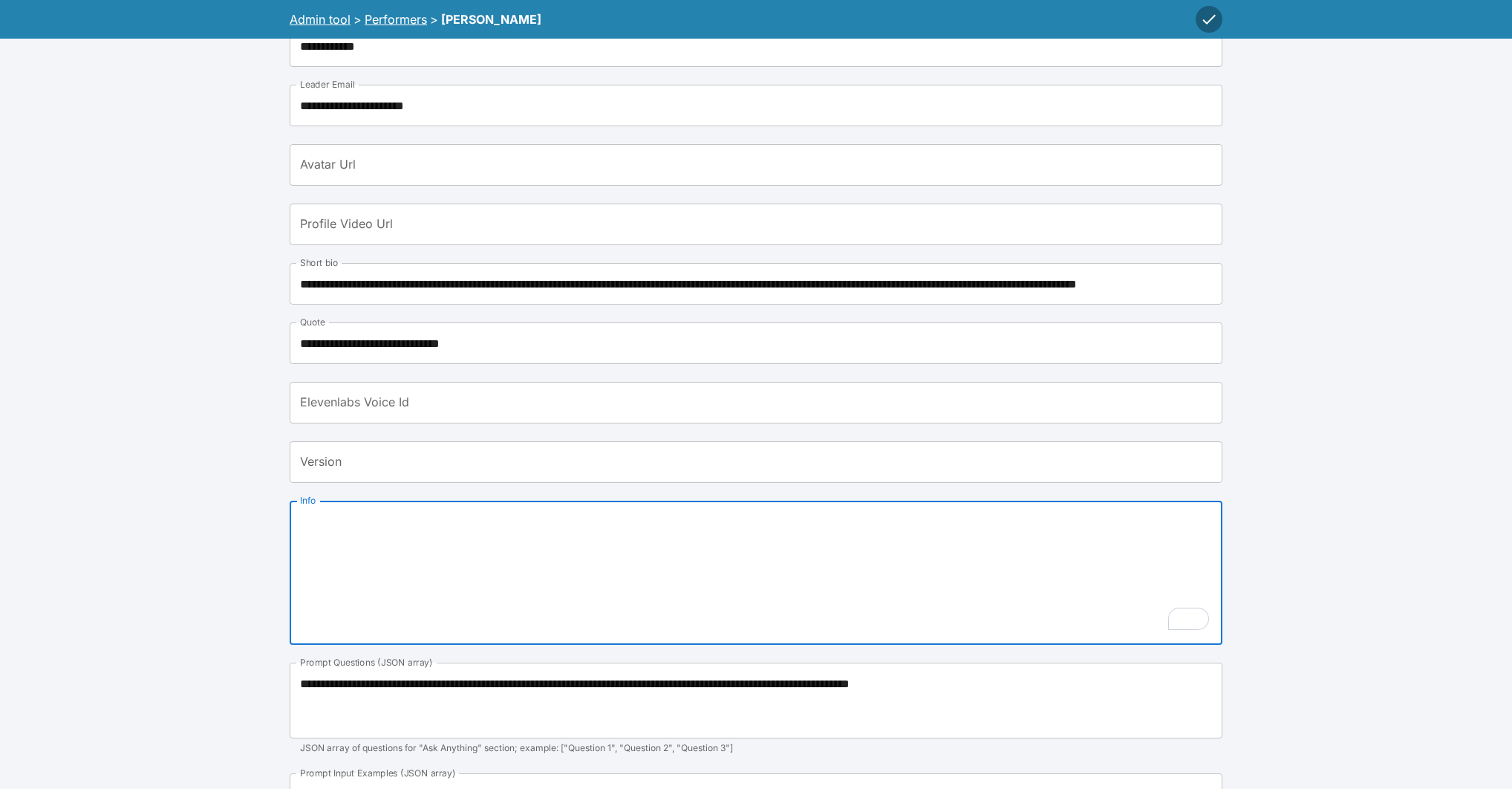
paste textarea "**********"
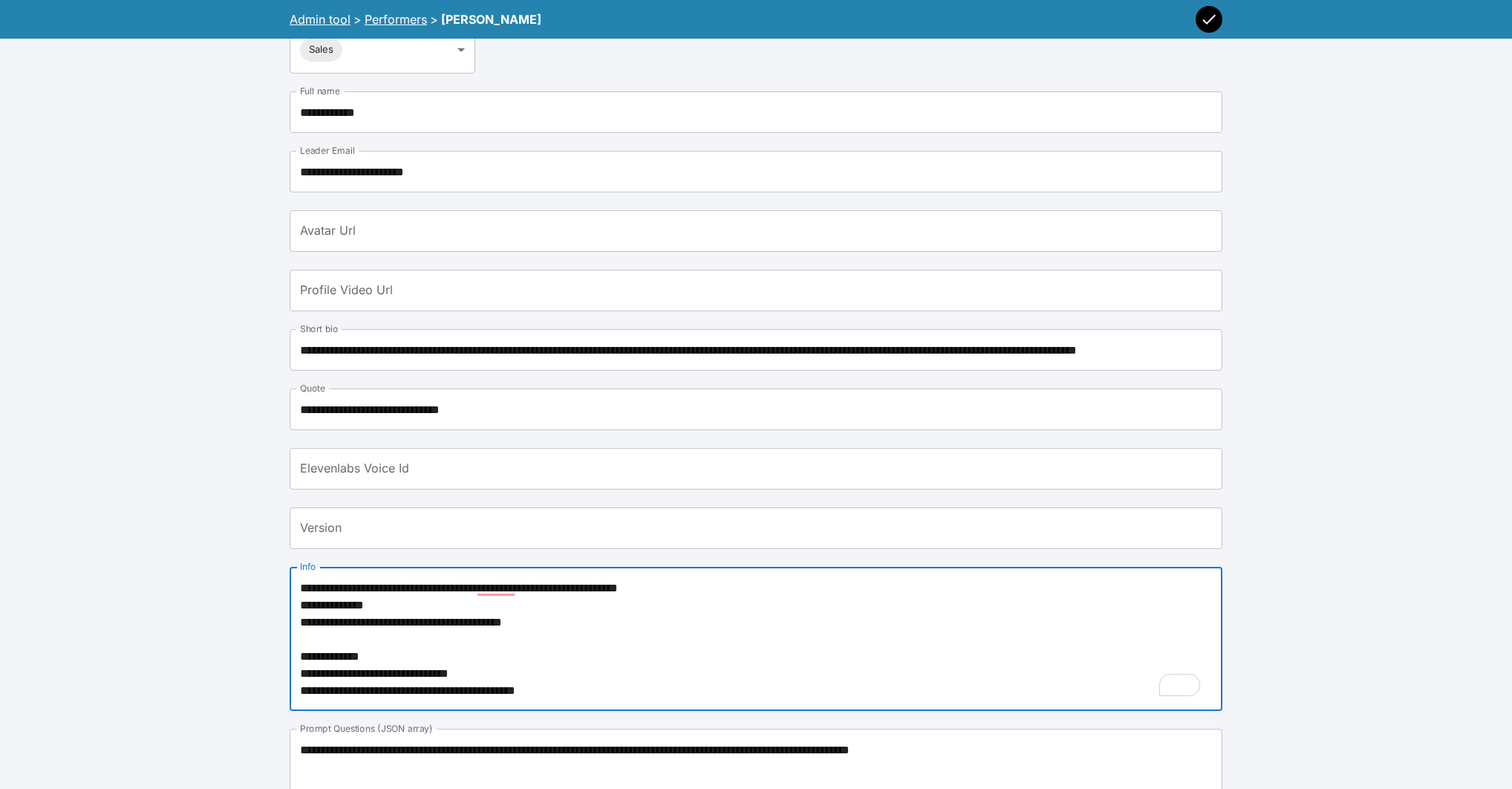
scroll to position [411, 0]
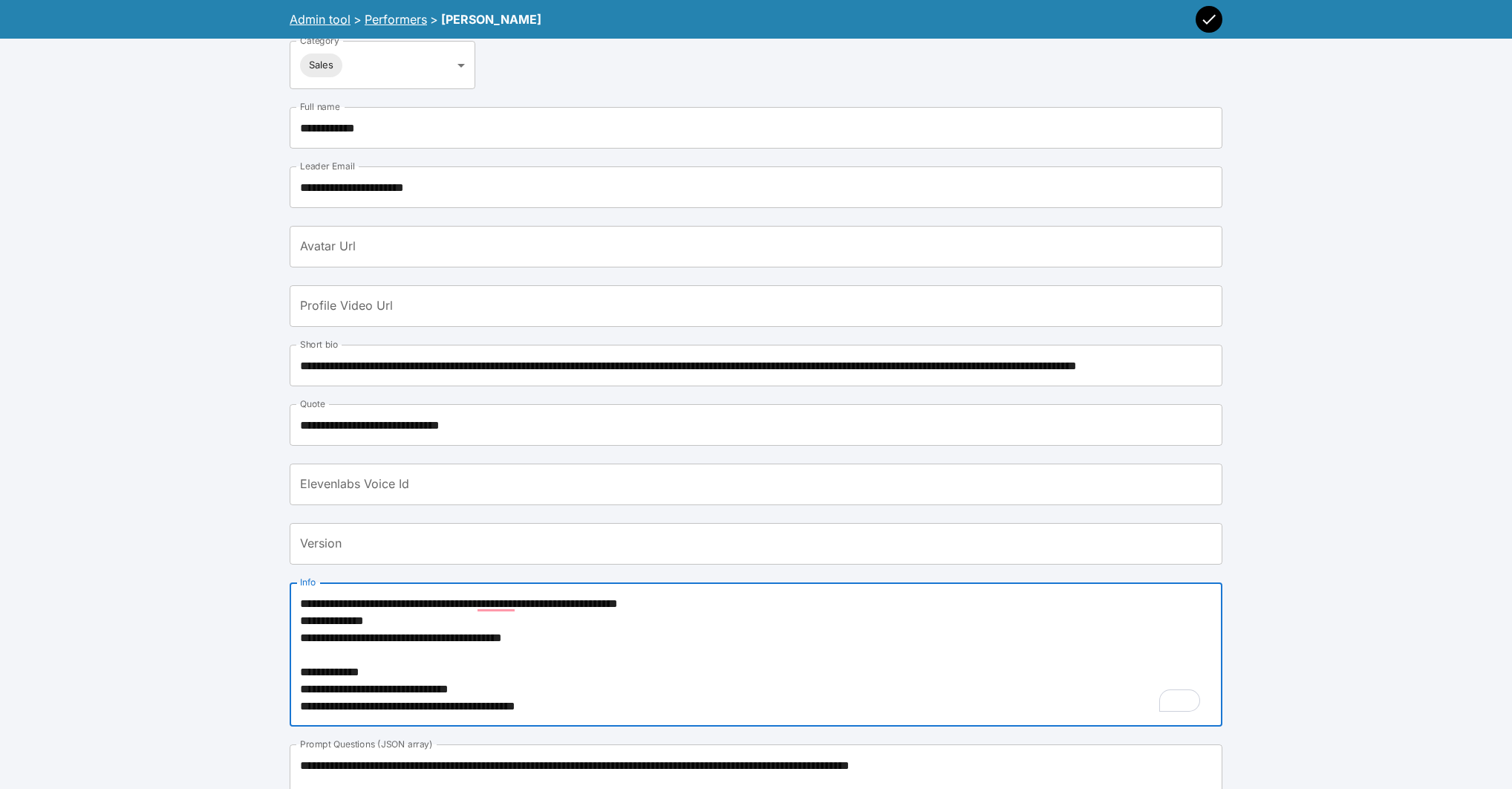
type textarea "**********"
click at [1212, 28] on icon "button" at bounding box center [1209, 19] width 17 height 17
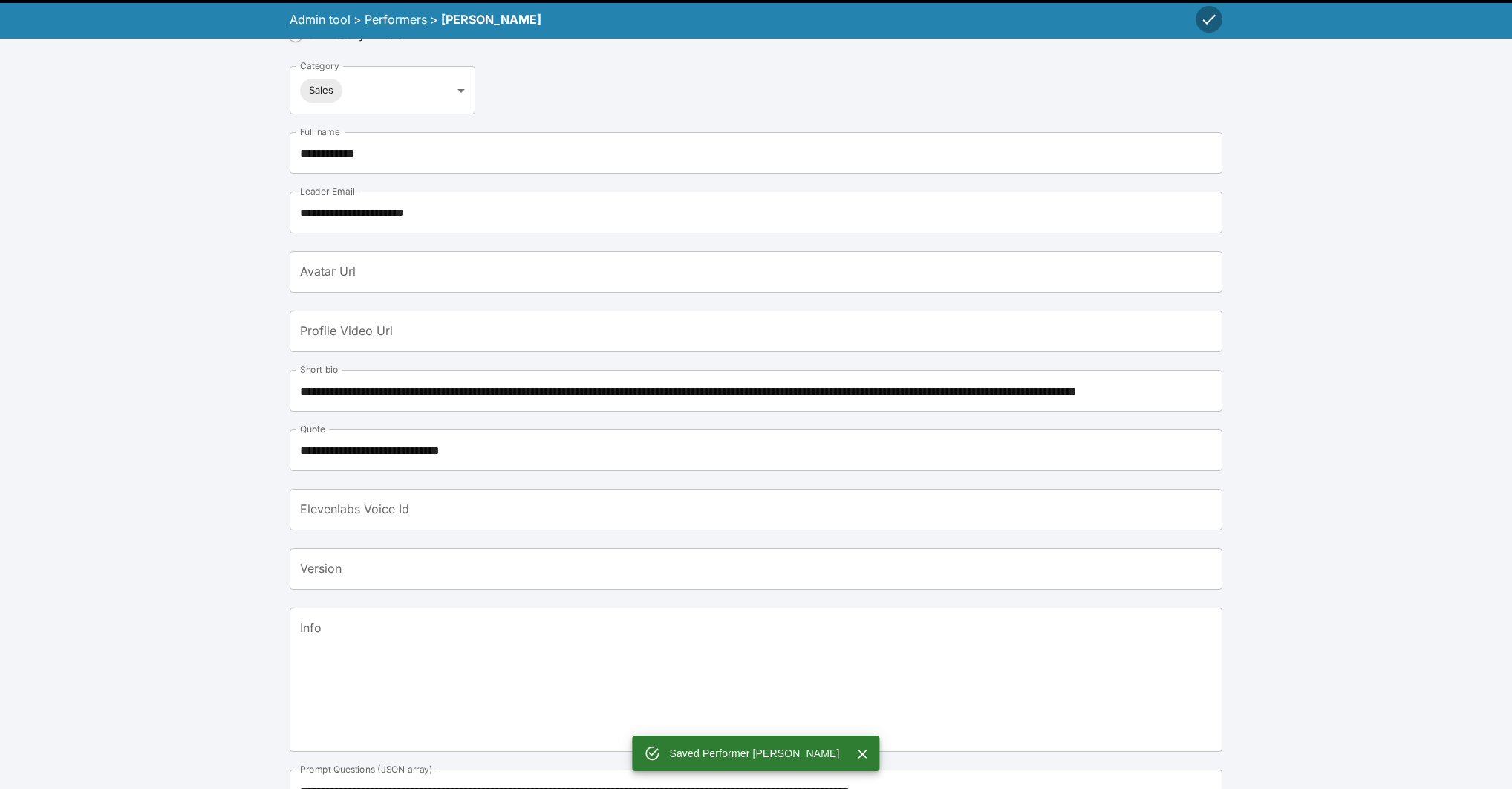
scroll to position [0, 0]
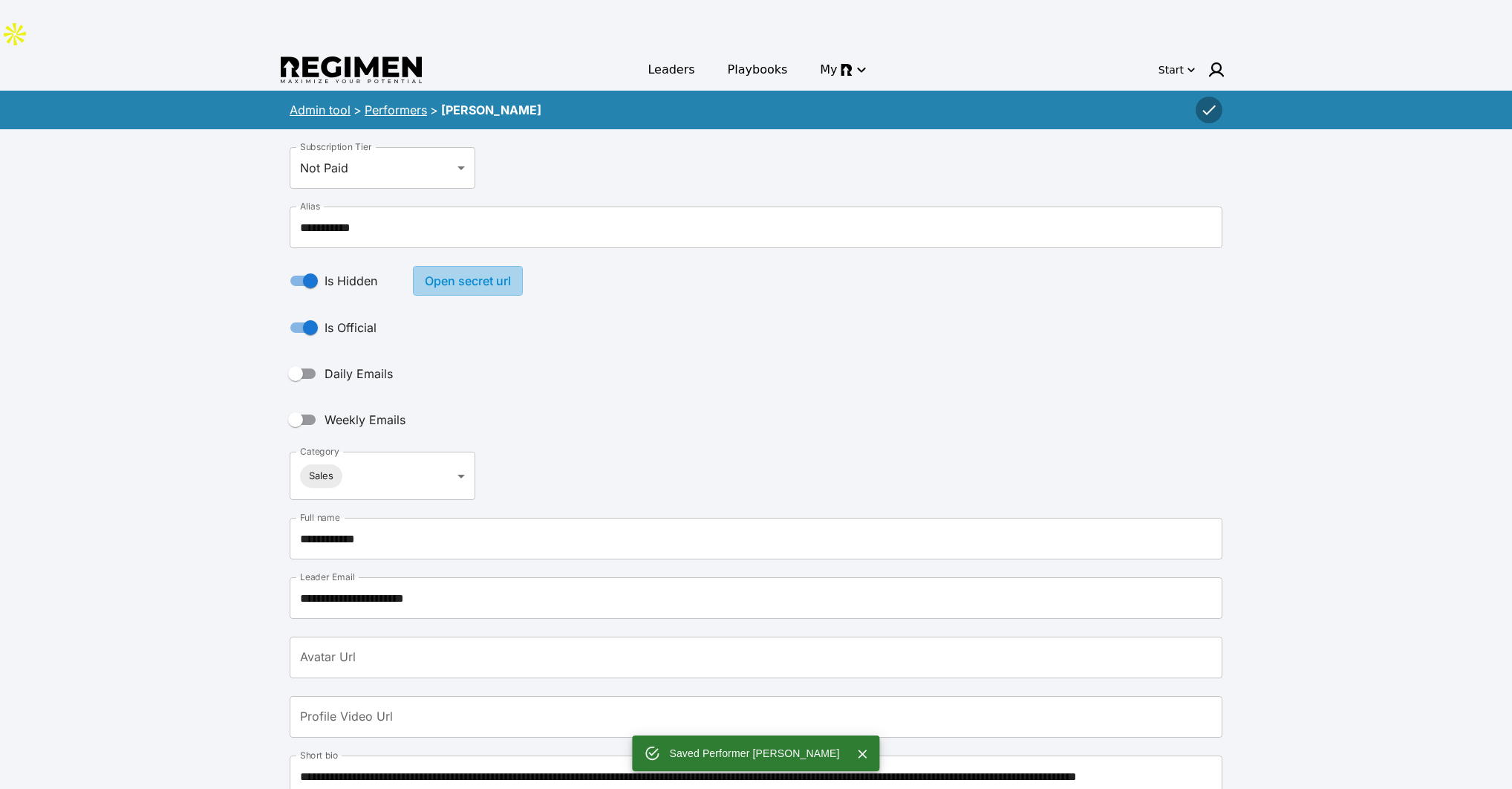
click at [452, 266] on button "Open secret url" at bounding box center [468, 281] width 110 height 30
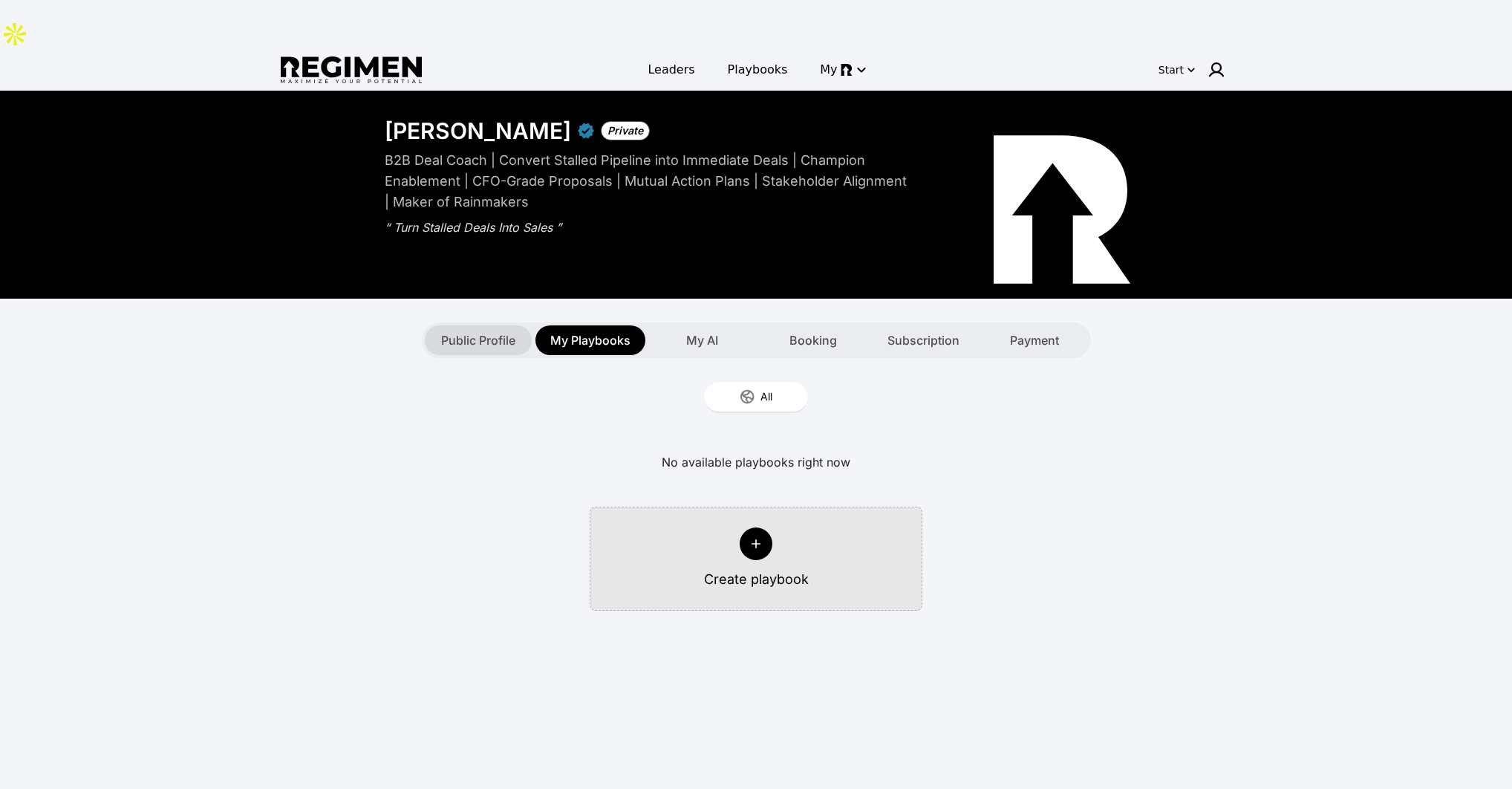
click at [465, 331] on span "Public Profile" at bounding box center [478, 340] width 74 height 17
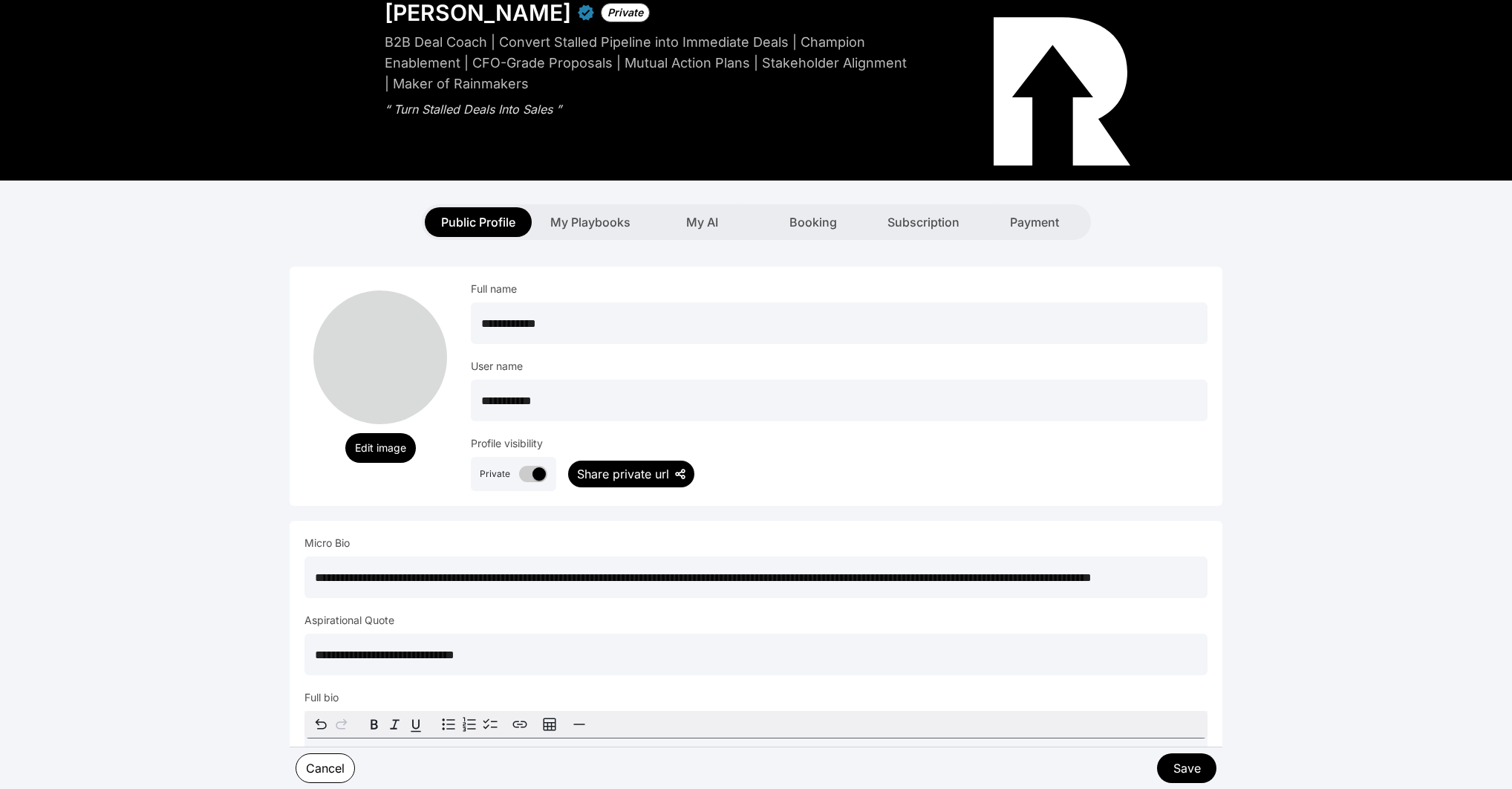
scroll to position [52, 0]
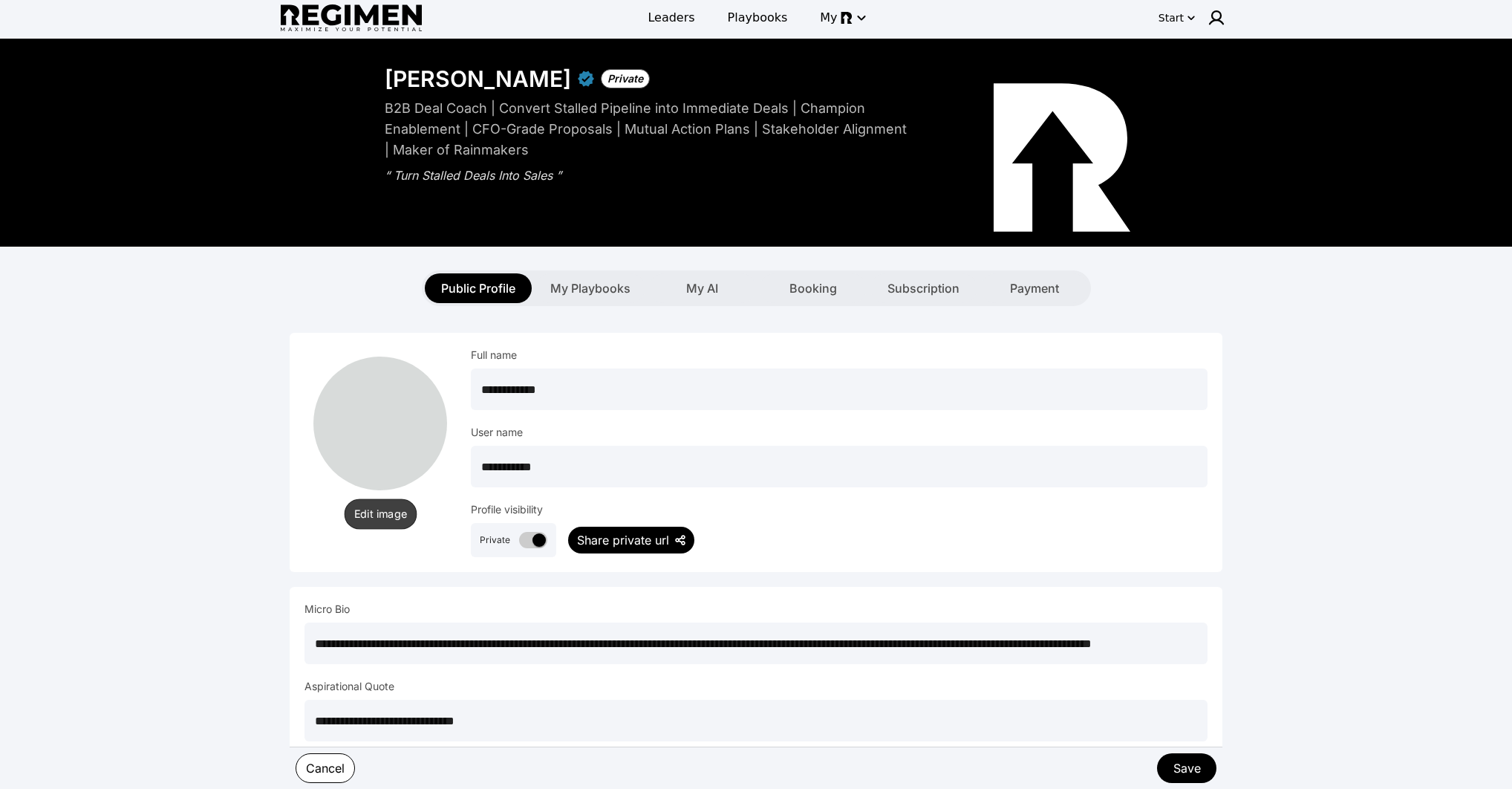
click at [369, 498] on button "Edit image" at bounding box center [380, 513] width 73 height 30
click at [1206, 754] on button "Save" at bounding box center [1187, 767] width 61 height 30
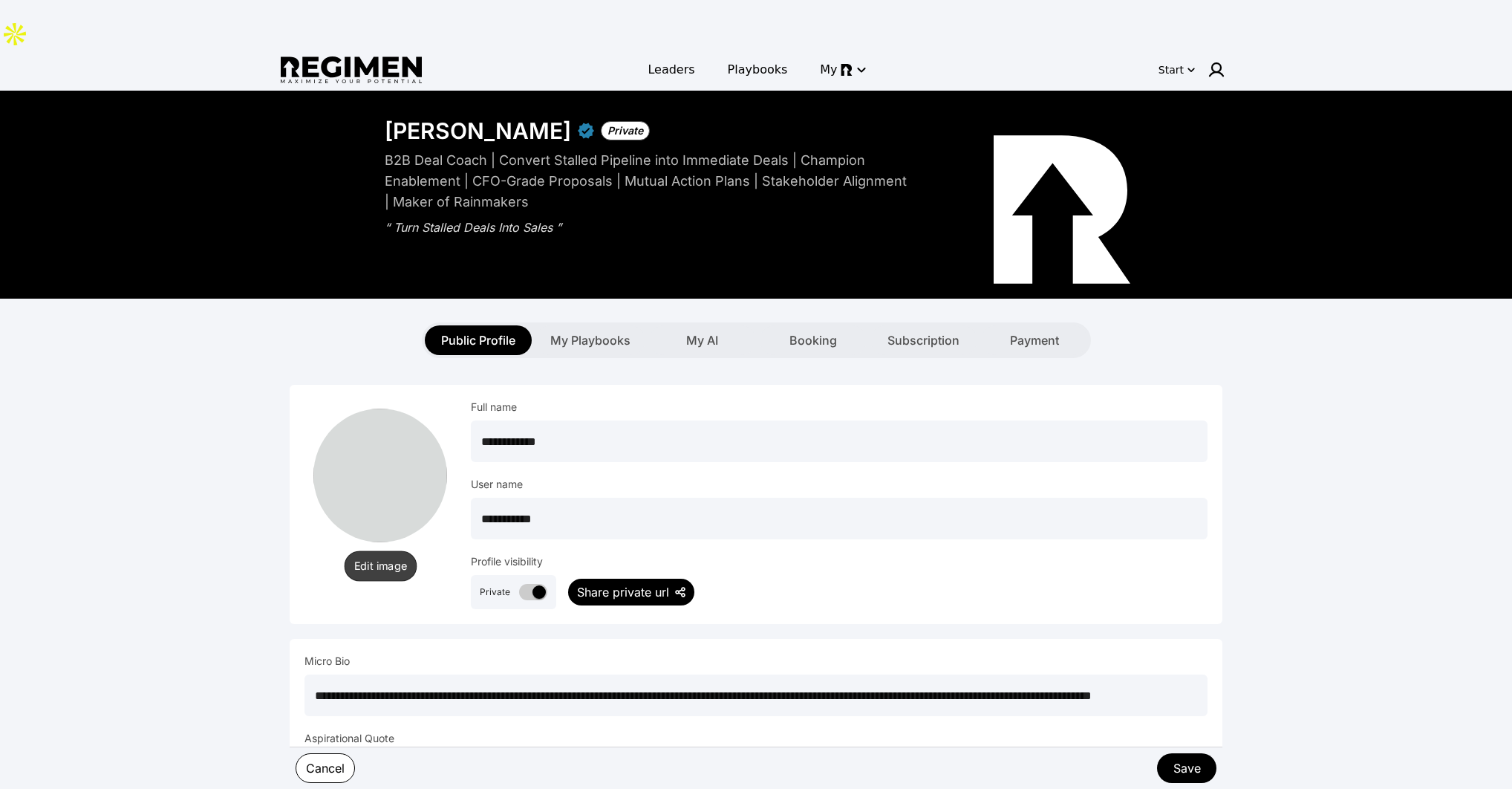
click at [364, 551] on button "Edit image" at bounding box center [380, 565] width 73 height 30
click at [1176, 768] on button "Save" at bounding box center [1187, 767] width 61 height 30
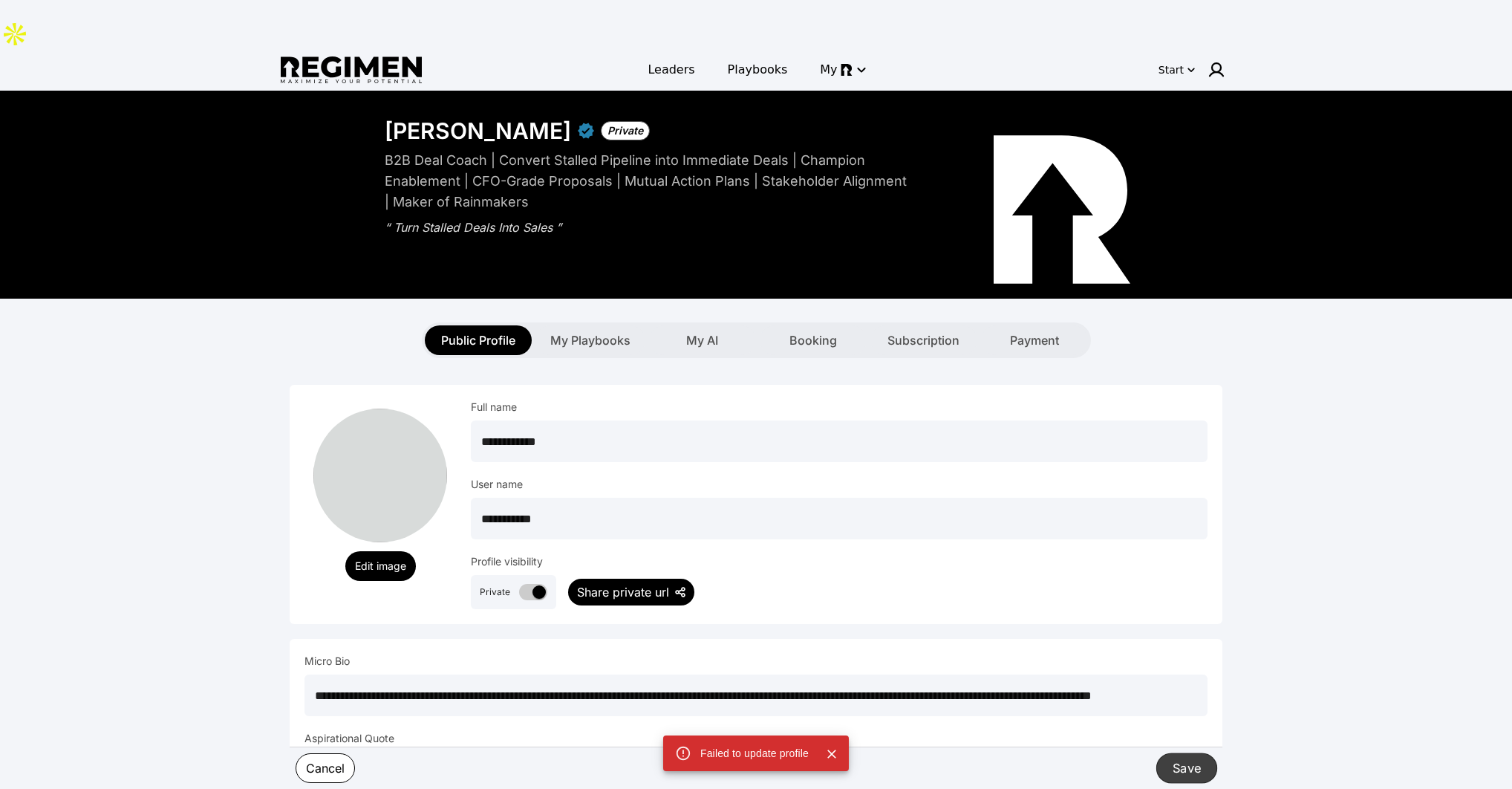
click at [1176, 768] on button "Save" at bounding box center [1187, 767] width 61 height 30
click at [1210, 61] on img at bounding box center [1216, 70] width 17 height 17
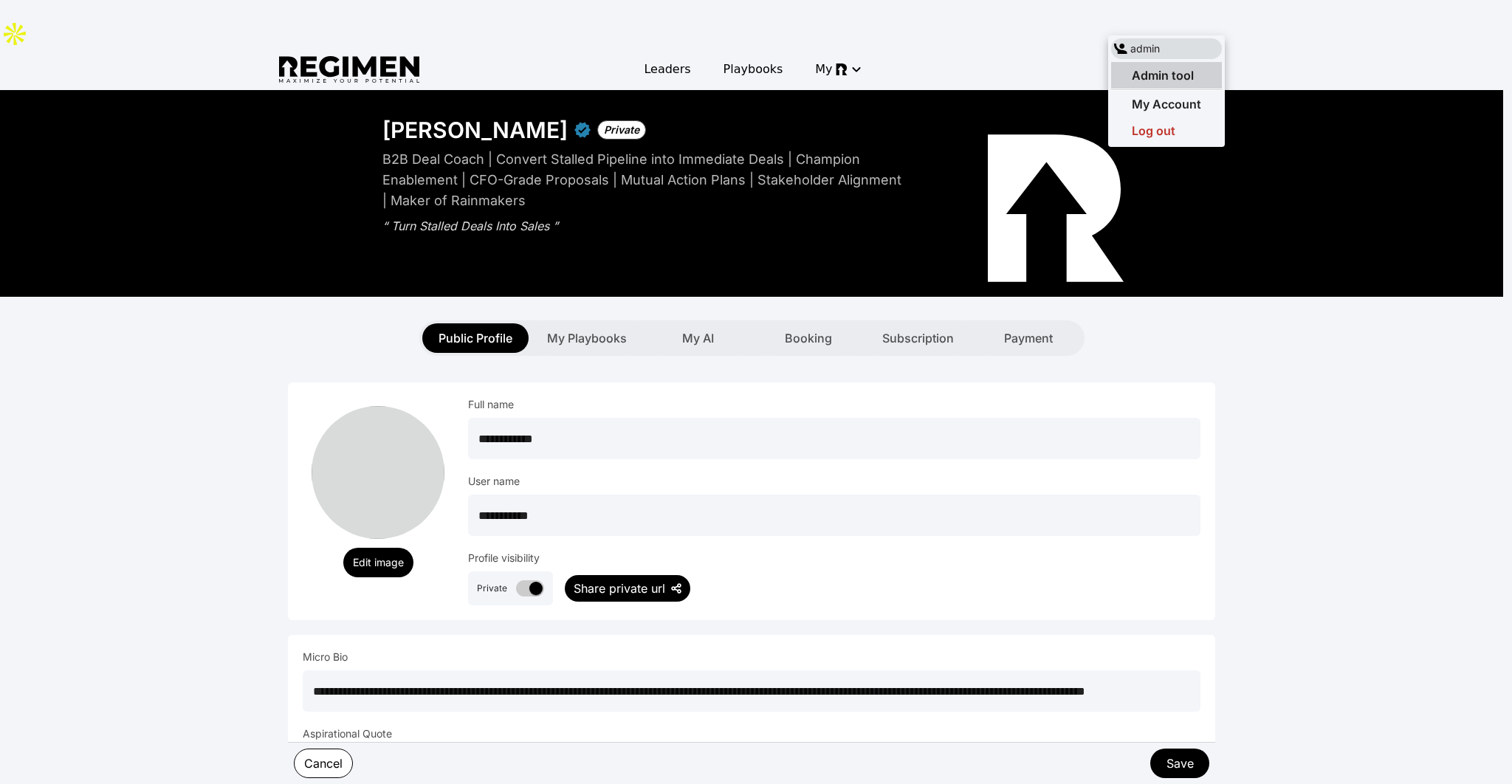
click at [1190, 81] on span "Admin tool" at bounding box center [1163, 75] width 62 height 15
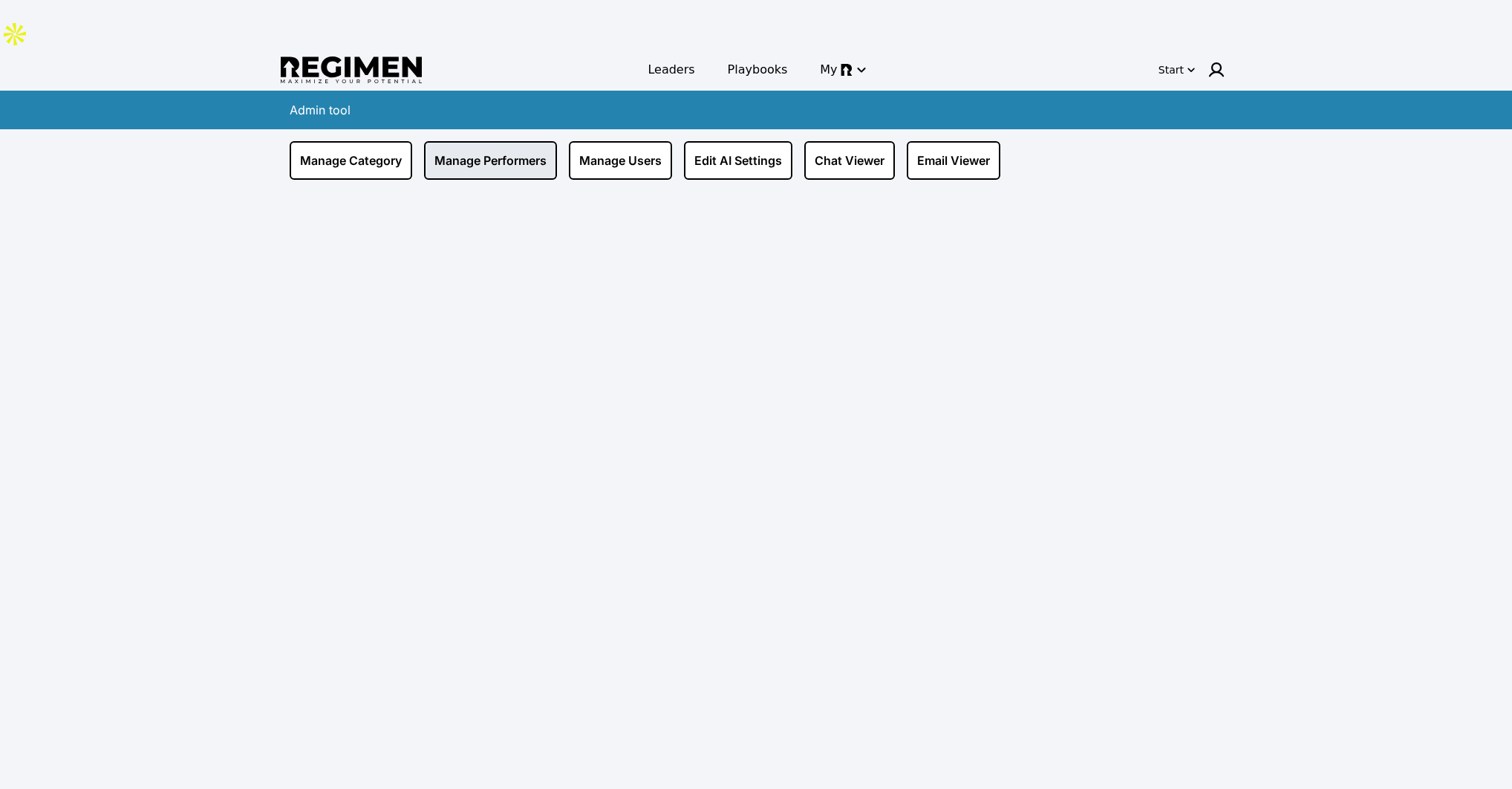
click at [522, 141] on link "Manage Performers" at bounding box center [491, 160] width 133 height 38
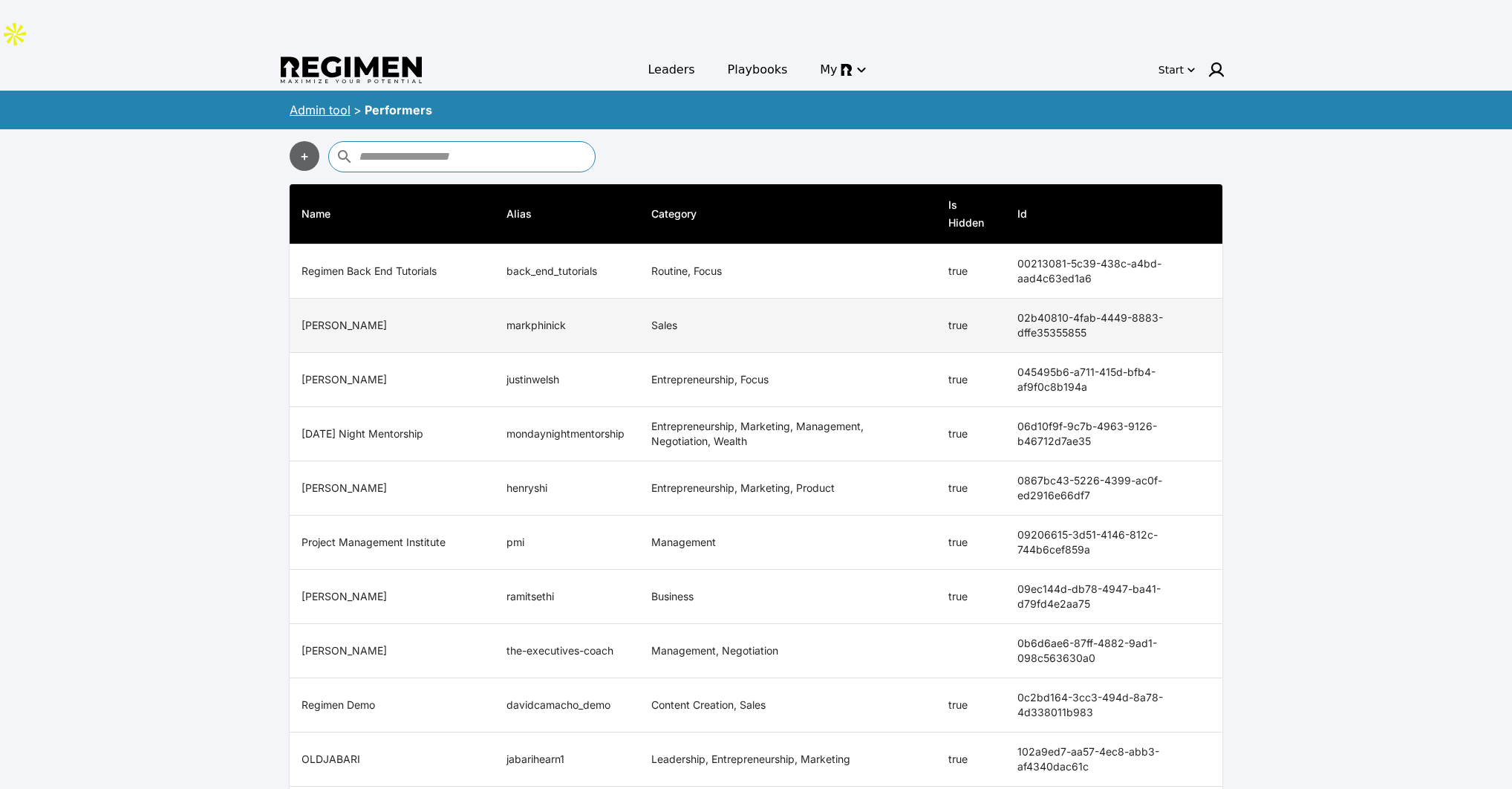
click at [939, 298] on td "true" at bounding box center [971, 325] width 69 height 54
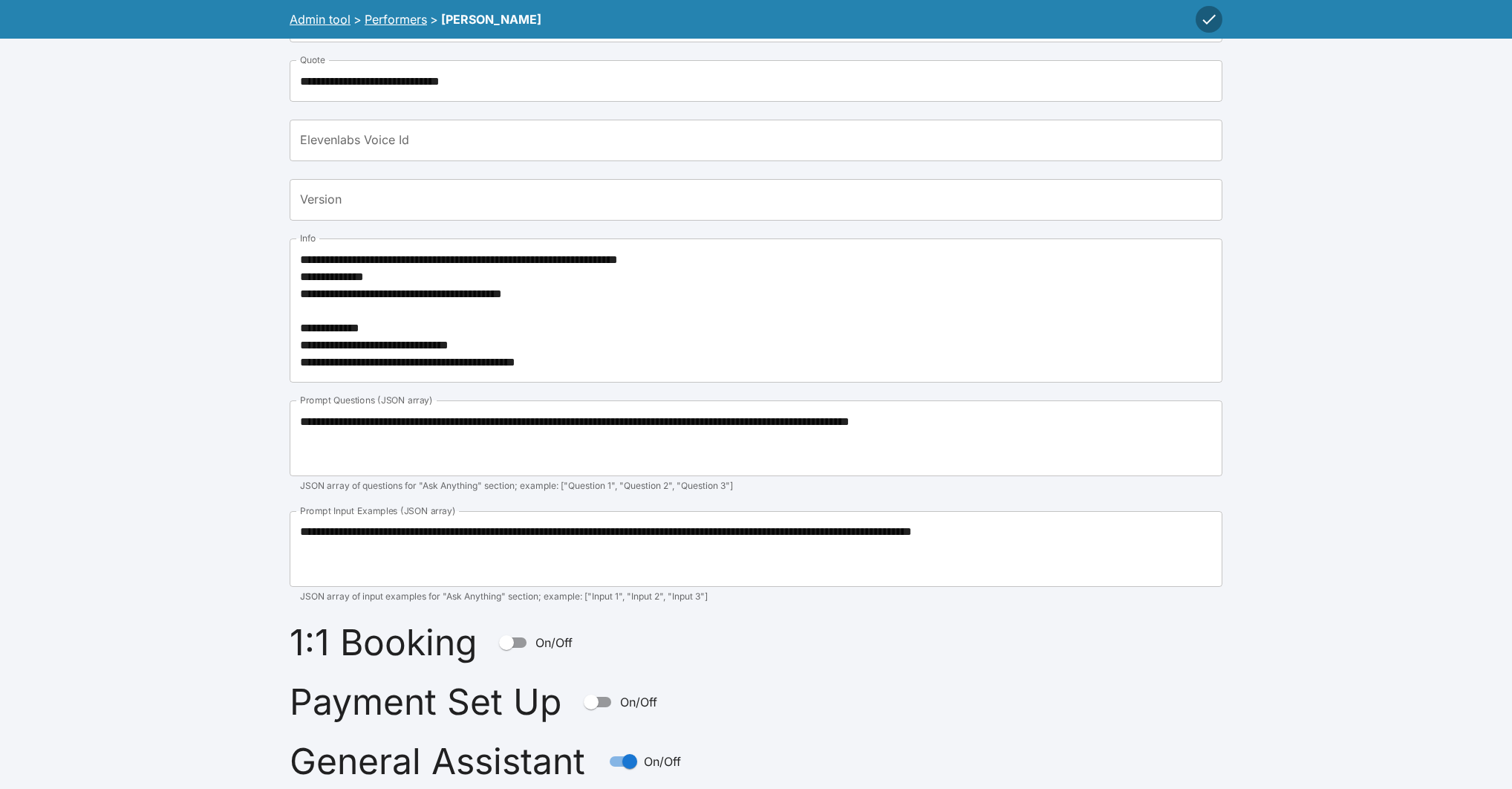
scroll to position [377, 0]
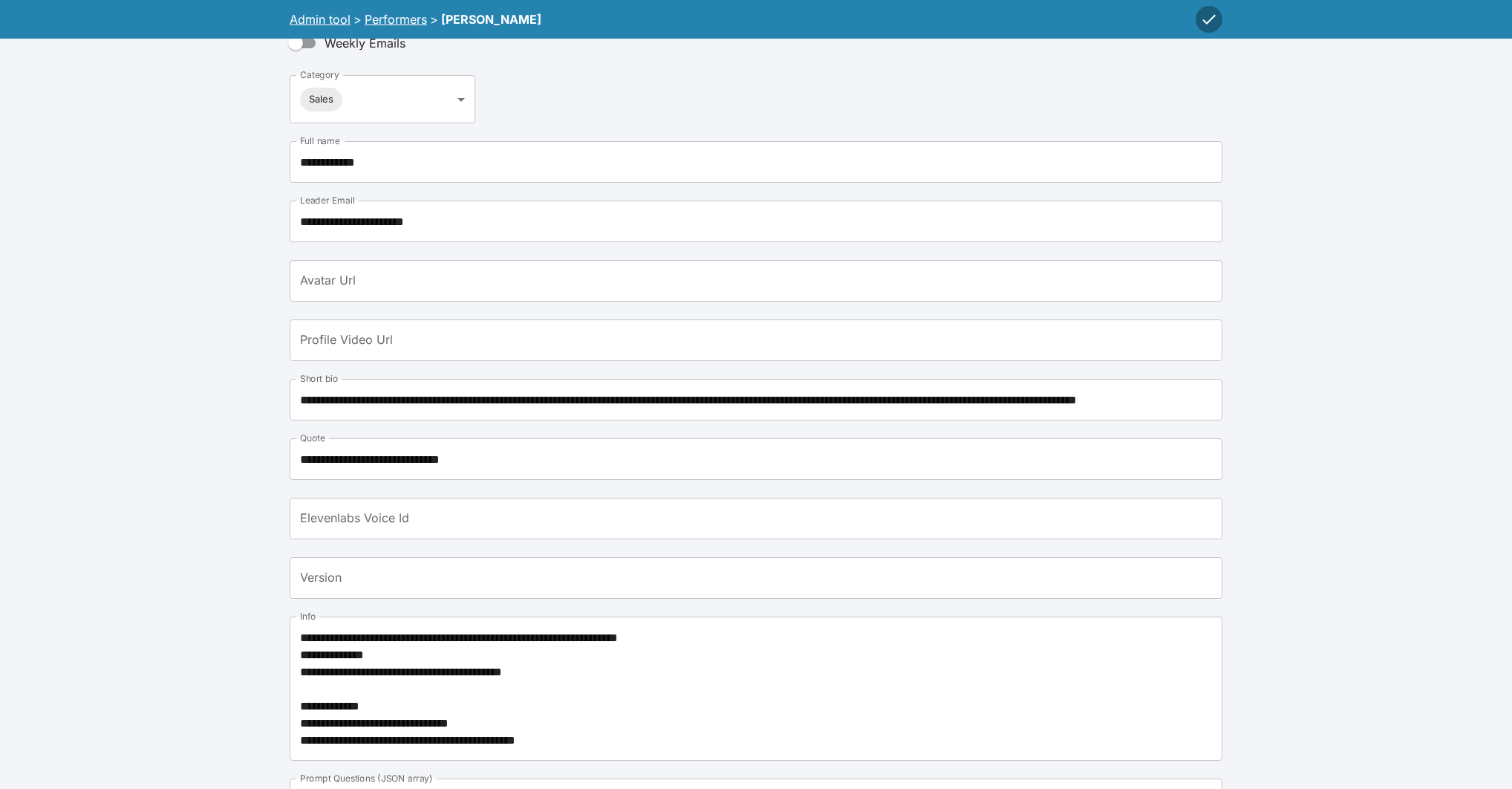
click at [354, 260] on input "Avatar Url" at bounding box center [756, 281] width 933 height 42
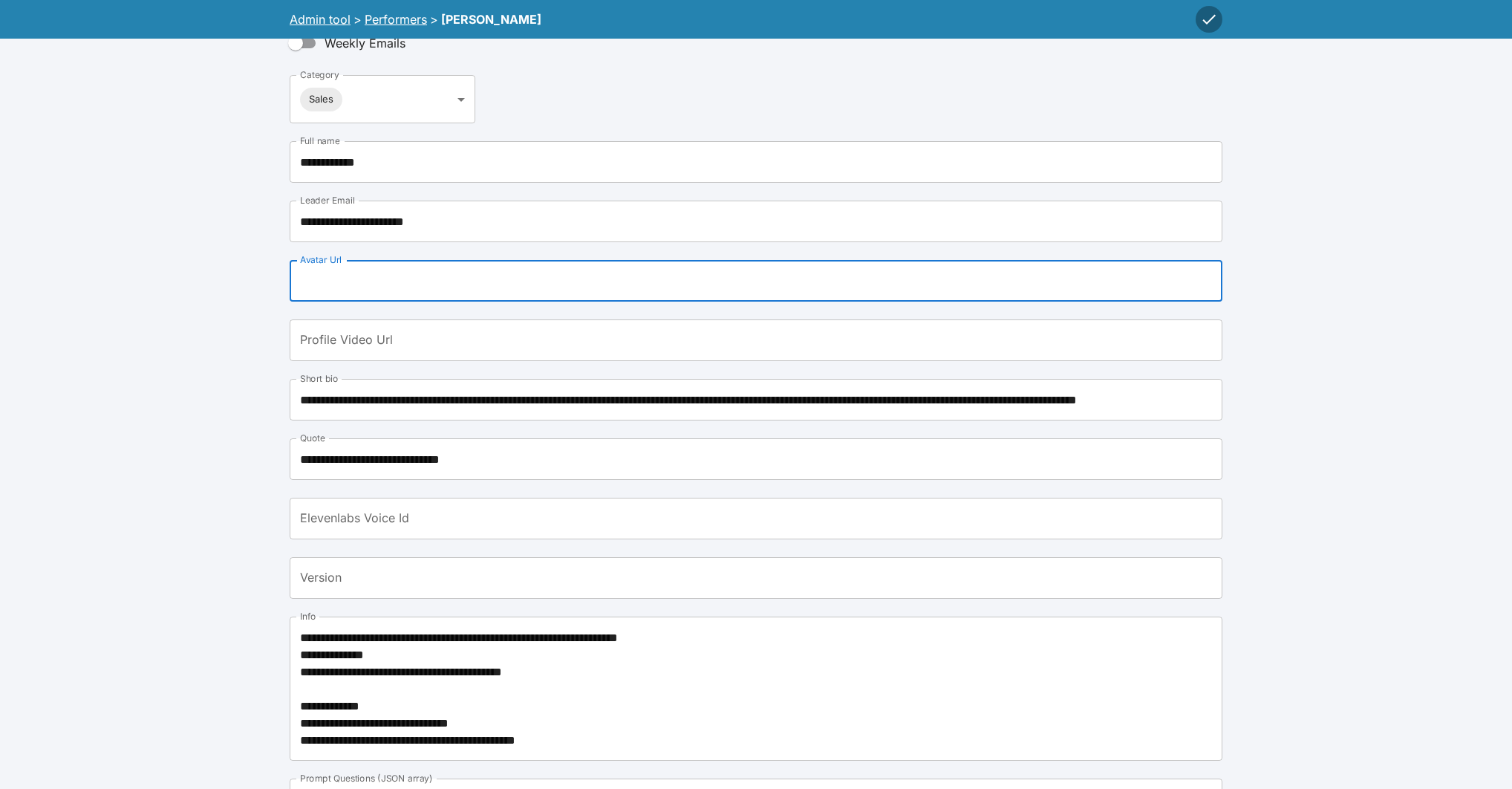
paste input "**********"
type input "**********"
click at [1211, 20] on icon "button" at bounding box center [1209, 19] width 17 height 17
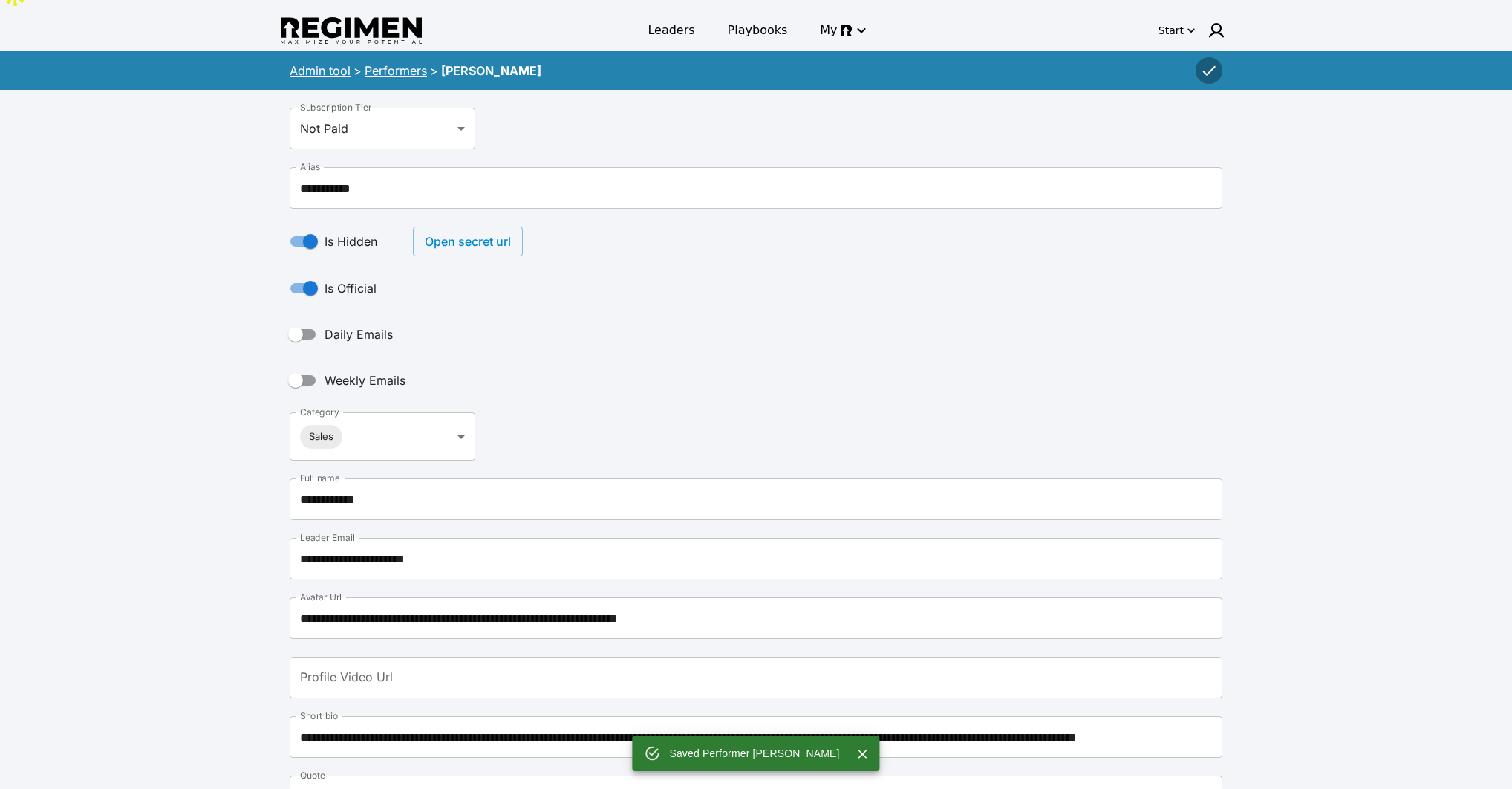
scroll to position [0, 0]
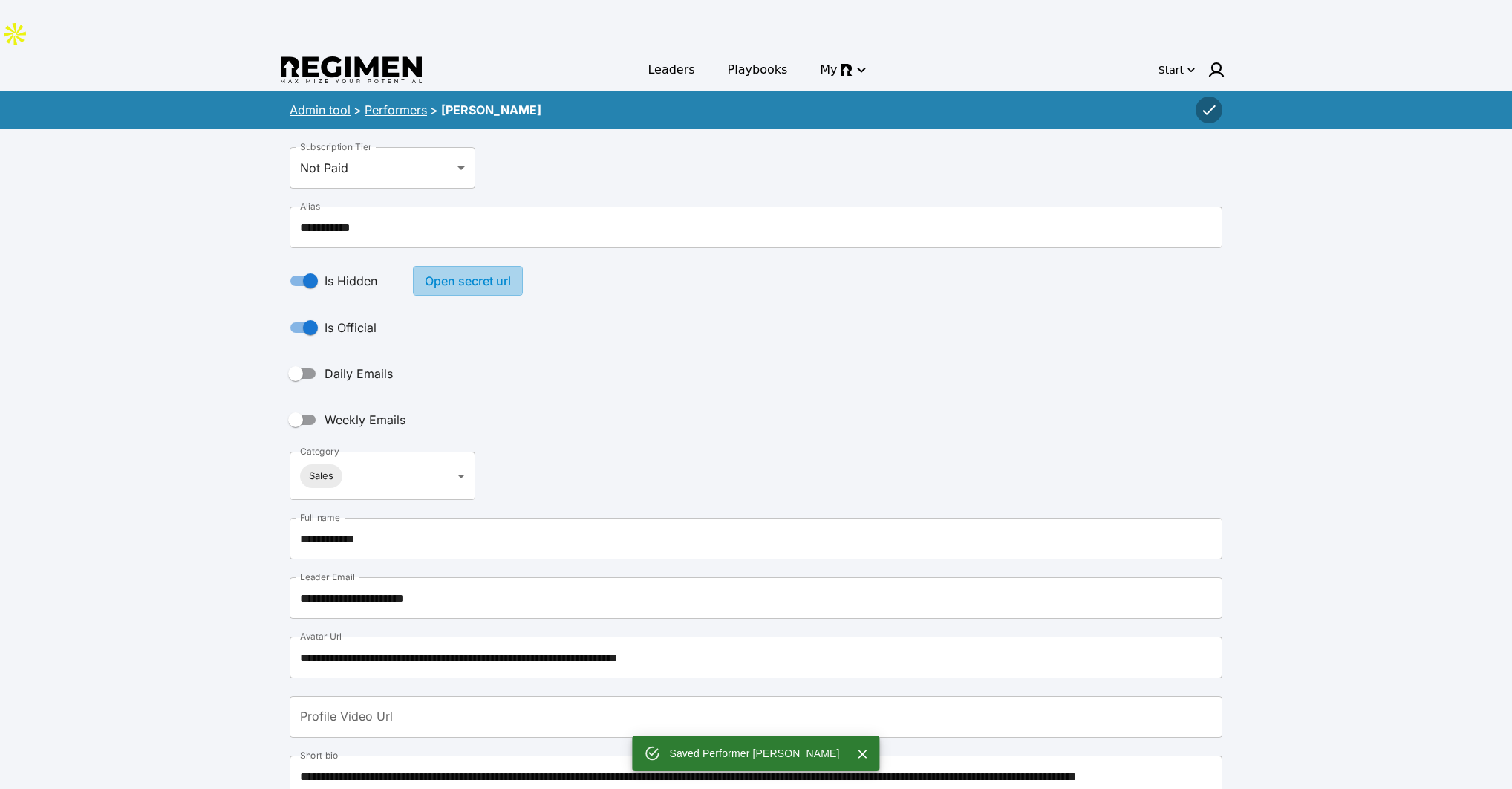
click at [488, 266] on button "Open secret url" at bounding box center [468, 281] width 110 height 30
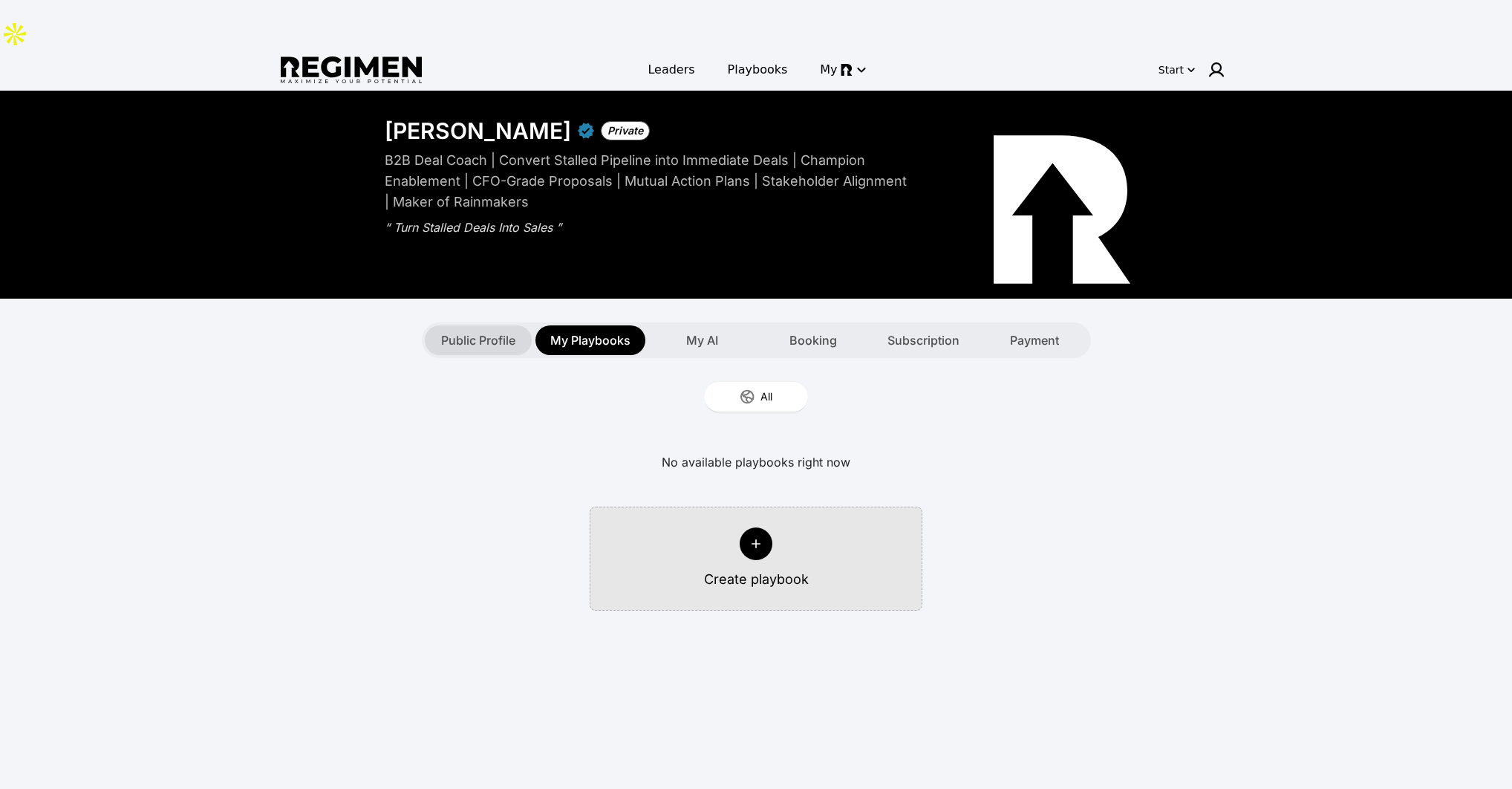
click at [489, 331] on span "Public Profile" at bounding box center [478, 340] width 74 height 17
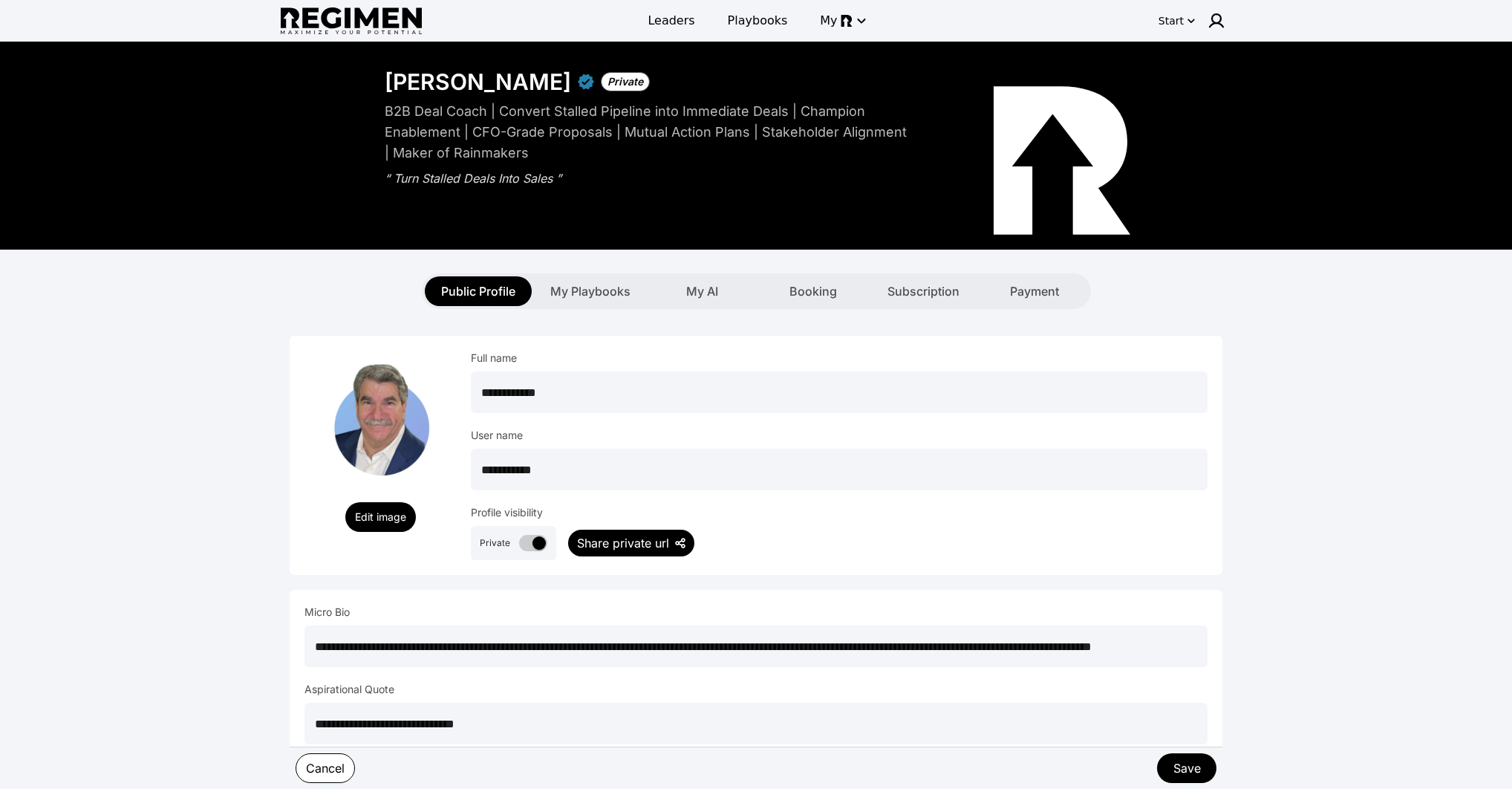
scroll to position [66, 0]
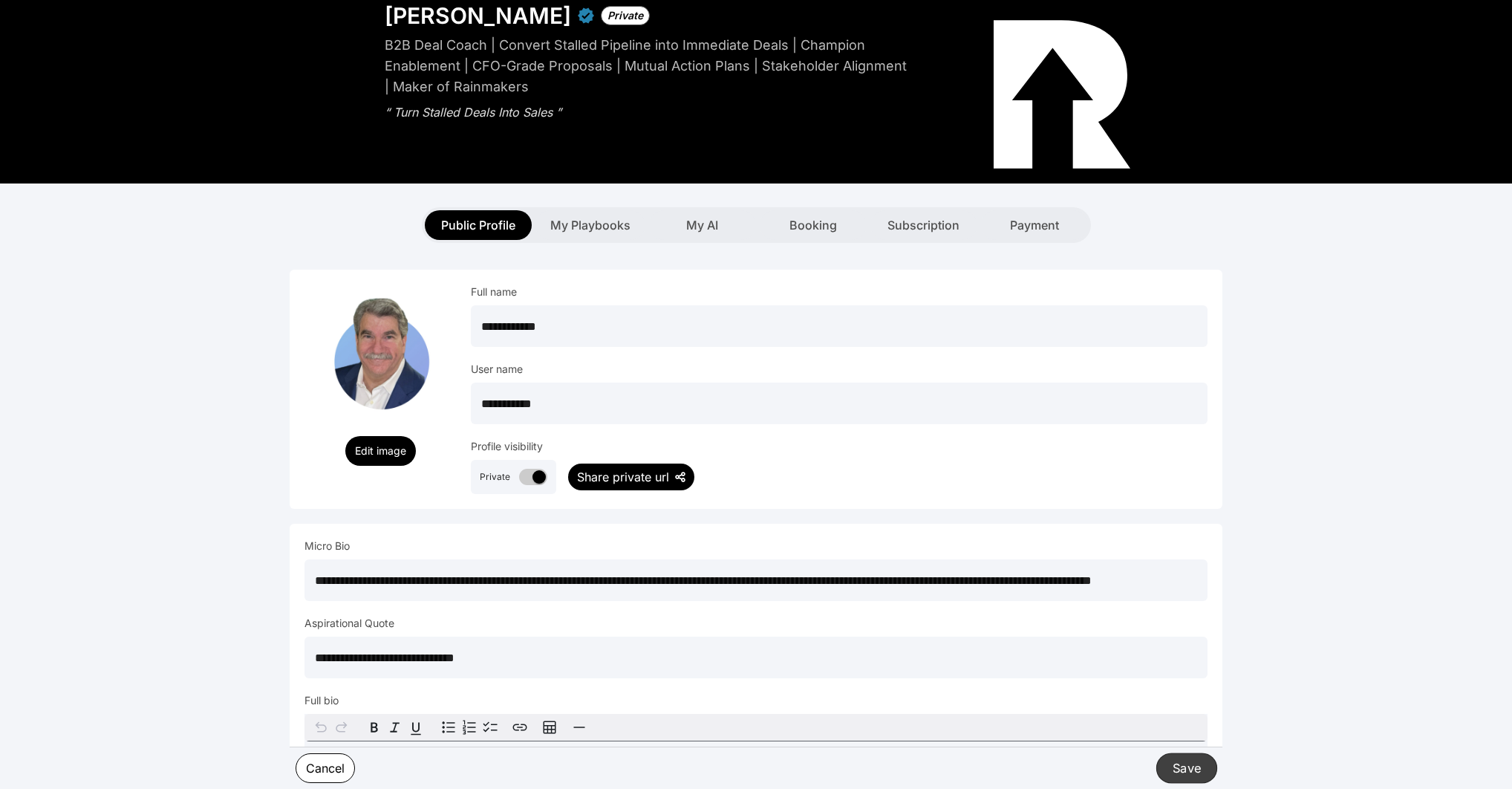
click at [1176, 765] on button "Save" at bounding box center [1187, 767] width 61 height 30
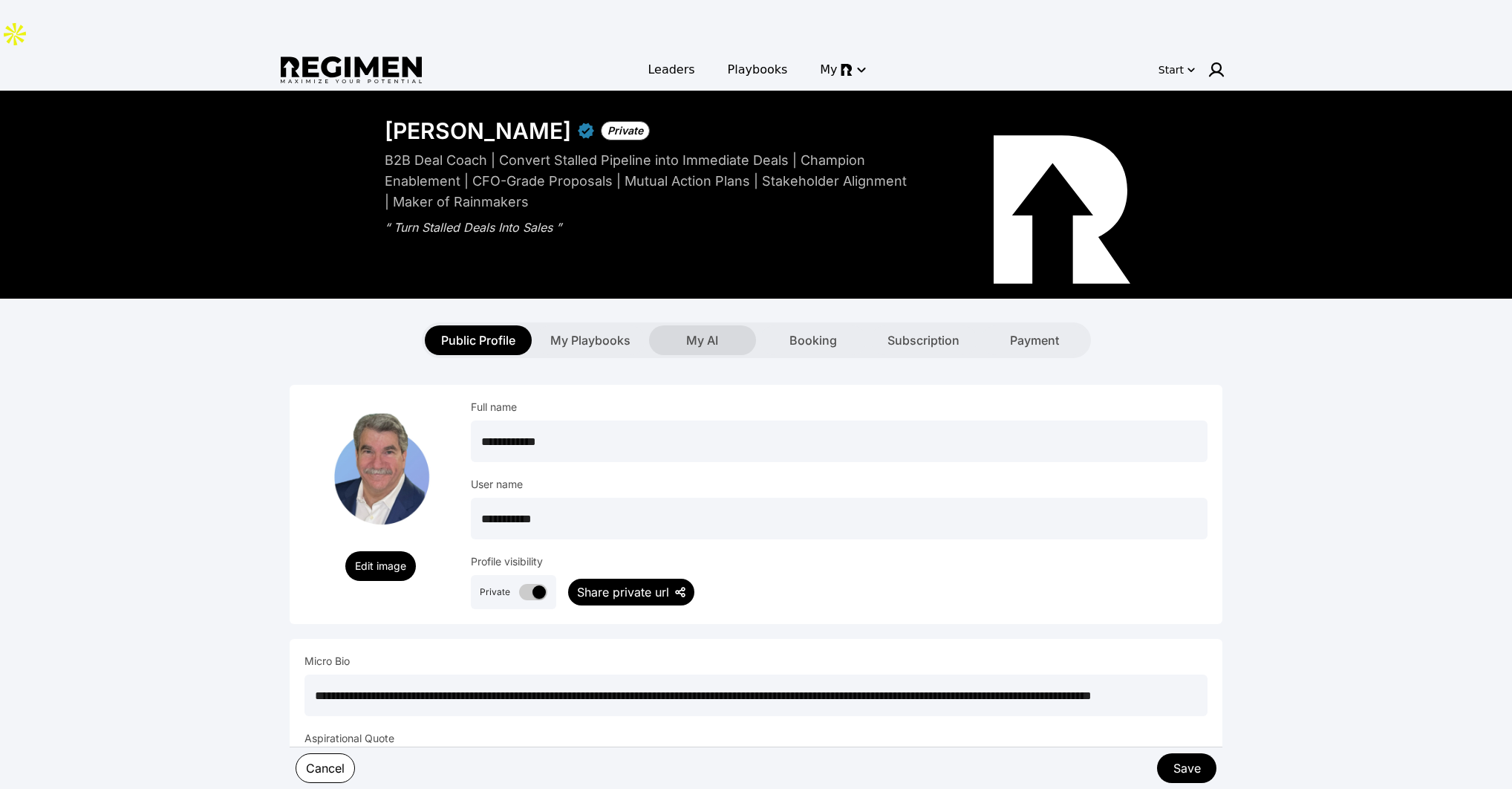
click at [603, 331] on span "My Playbooks" at bounding box center [591, 340] width 80 height 17
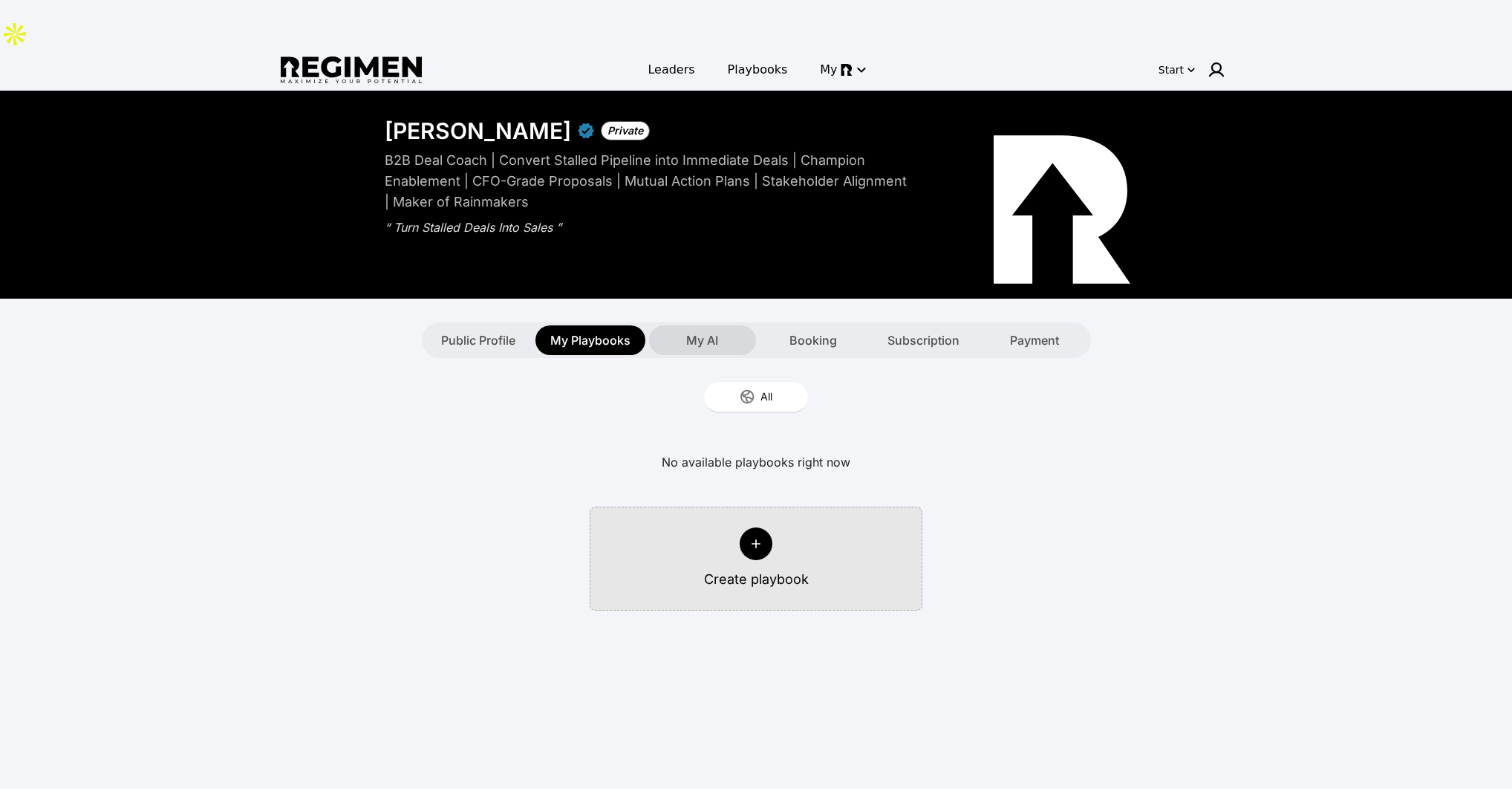
click at [684, 325] on div "My AI" at bounding box center [702, 340] width 107 height 30
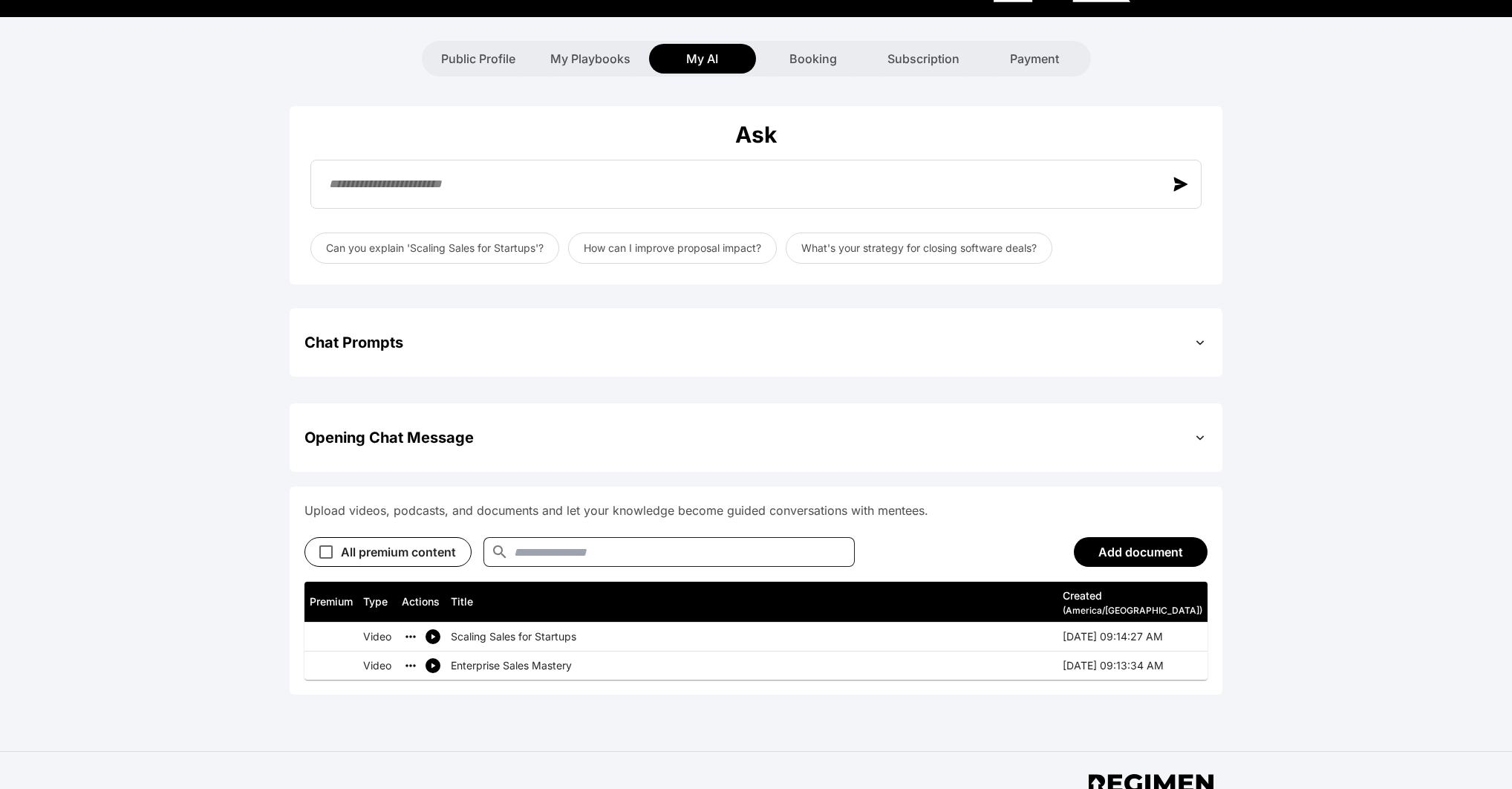
scroll to position [3, 0]
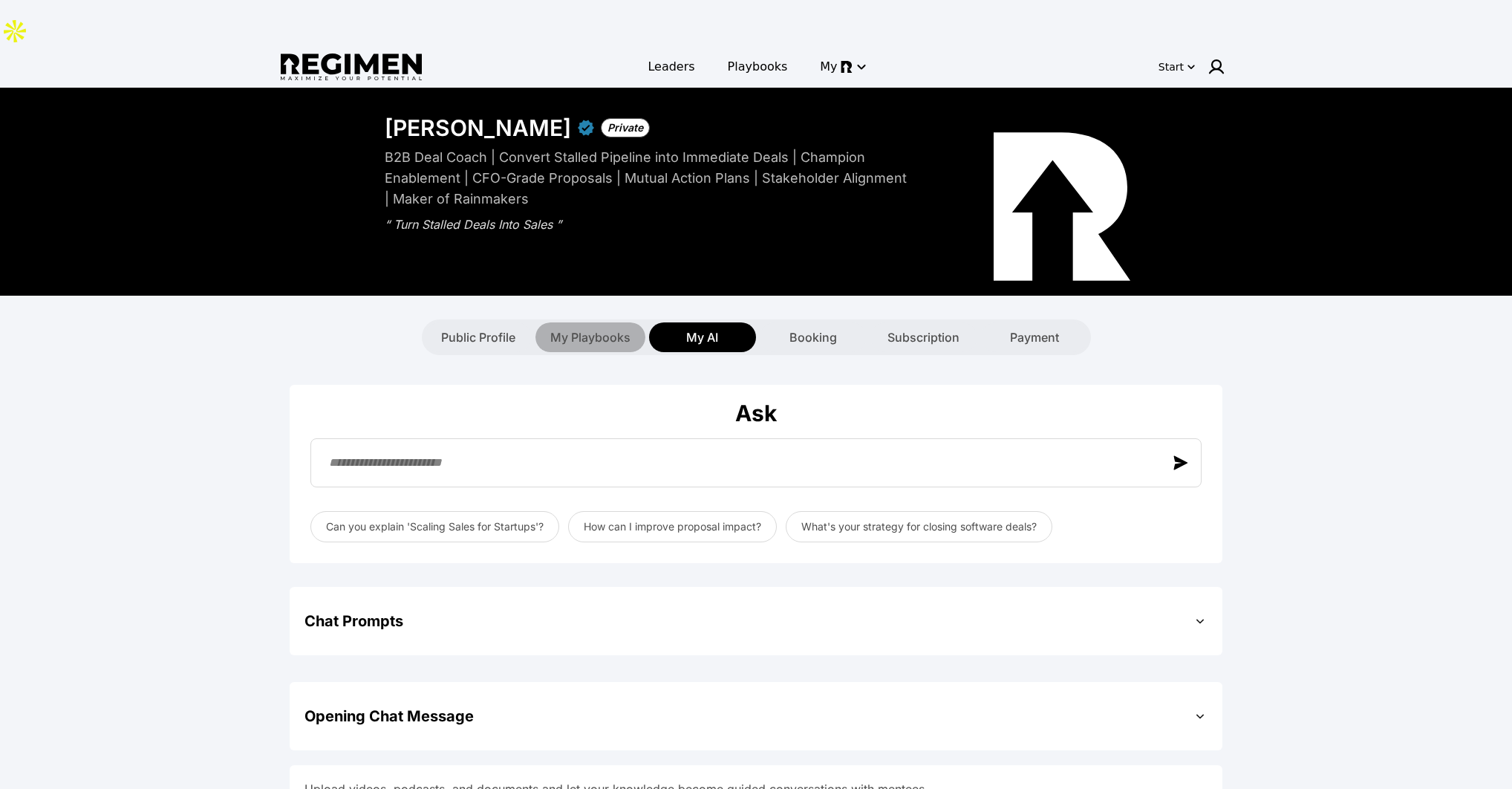
click at [600, 328] on span "My Playbooks" at bounding box center [591, 337] width 80 height 17
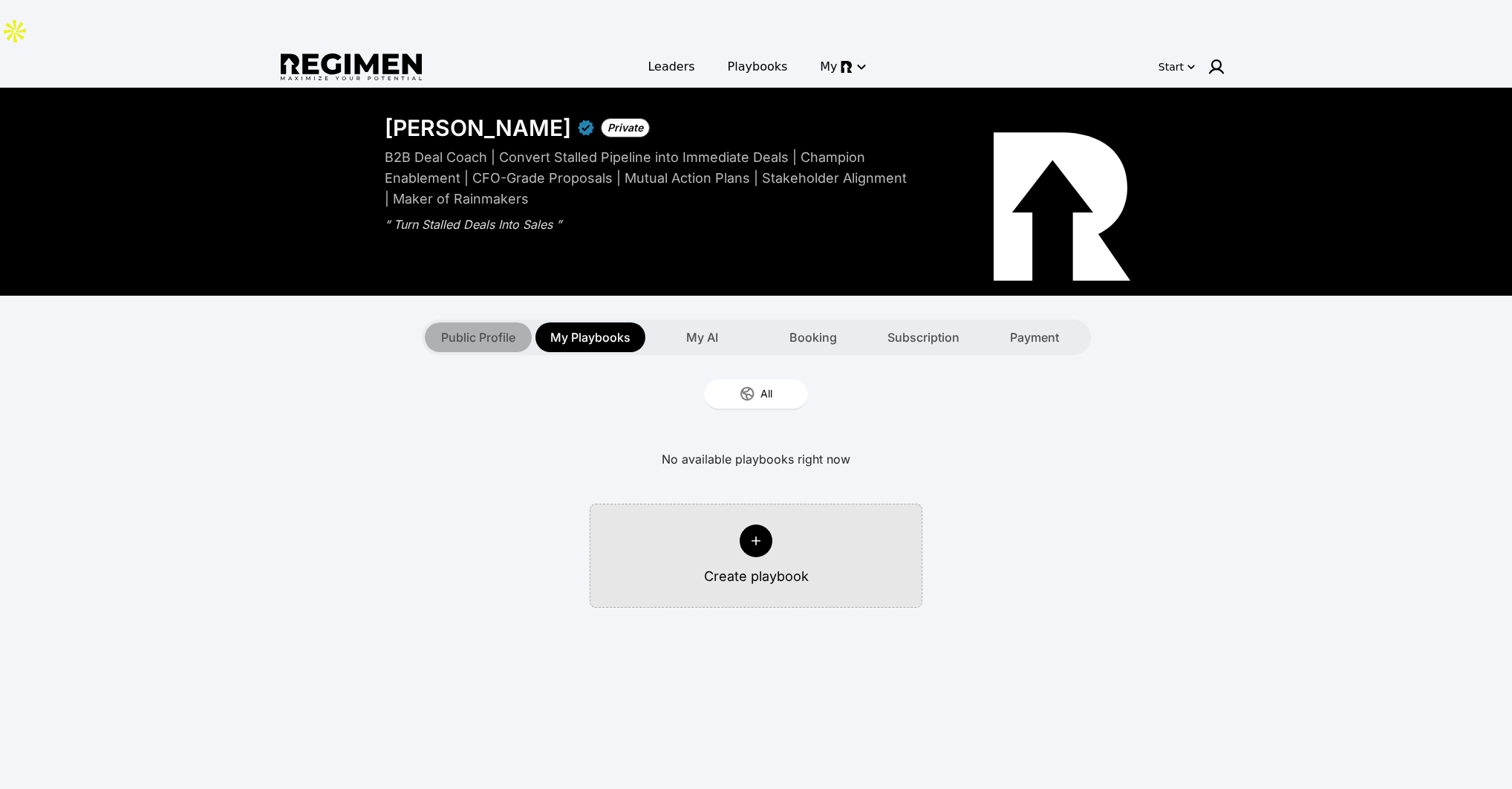
click at [472, 328] on span "Public Profile" at bounding box center [478, 337] width 74 height 17
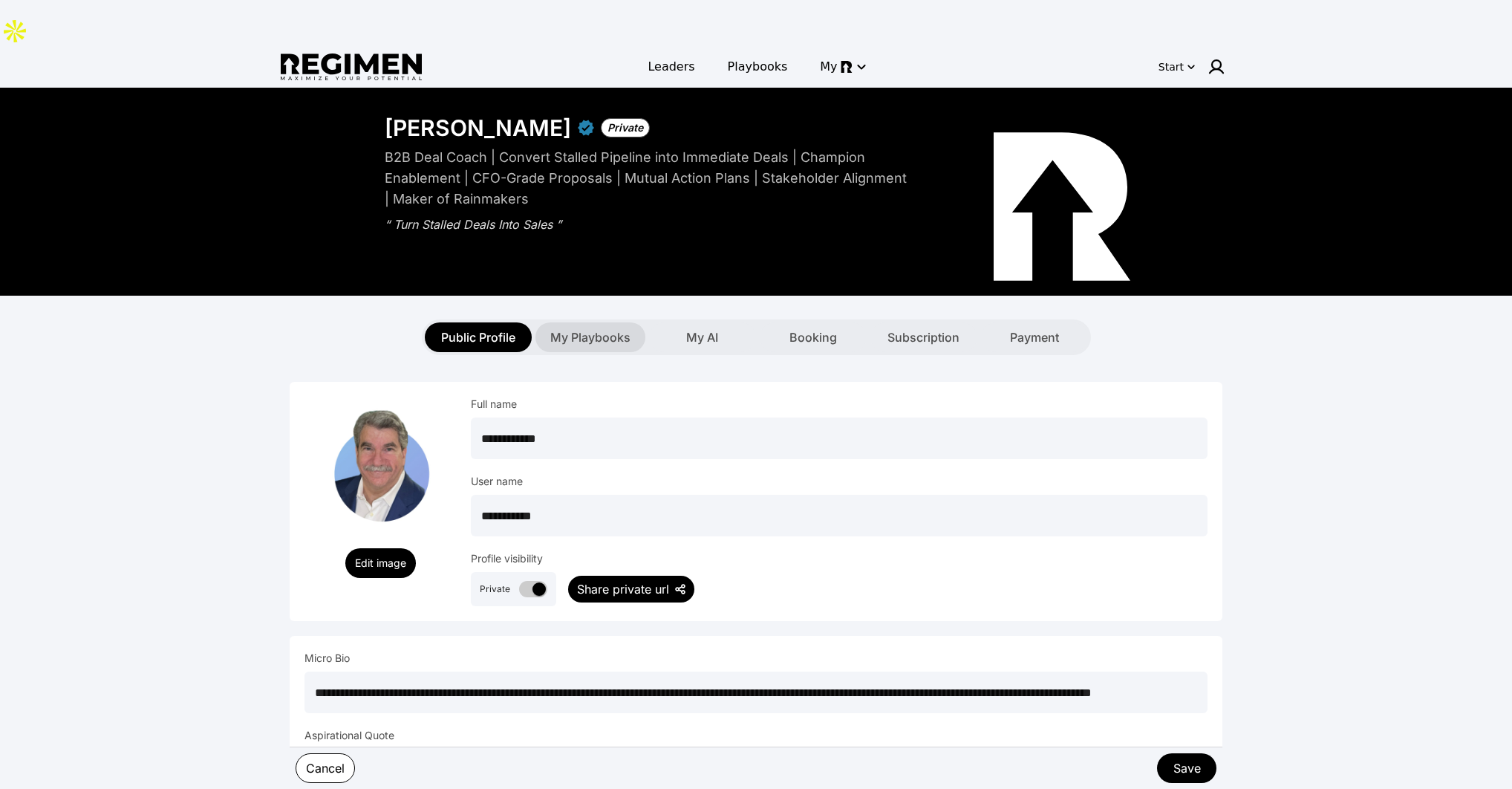
click at [598, 328] on span "My Playbooks" at bounding box center [591, 337] width 80 height 17
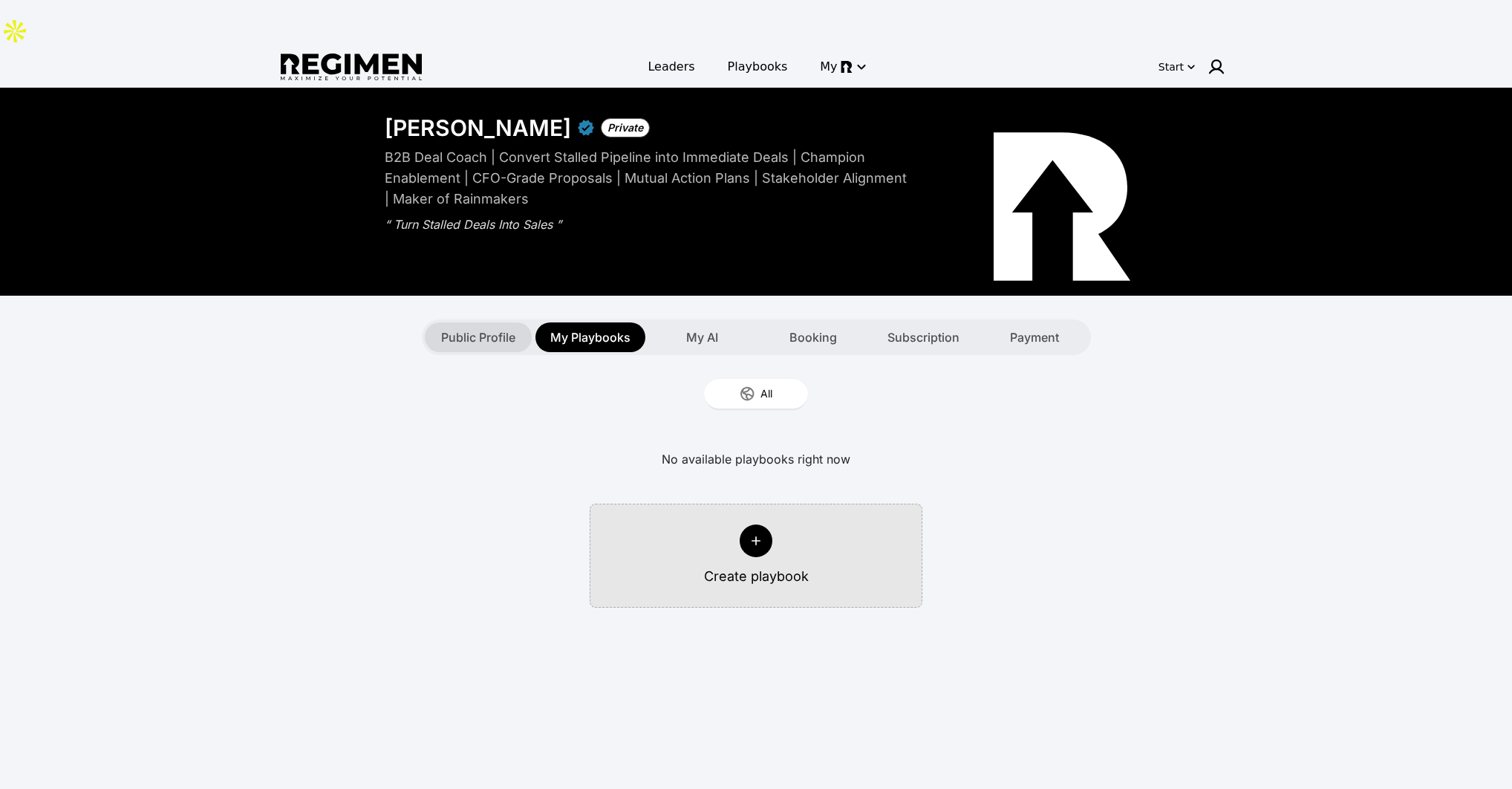
click at [490, 328] on span "Public Profile" at bounding box center [478, 337] width 74 height 17
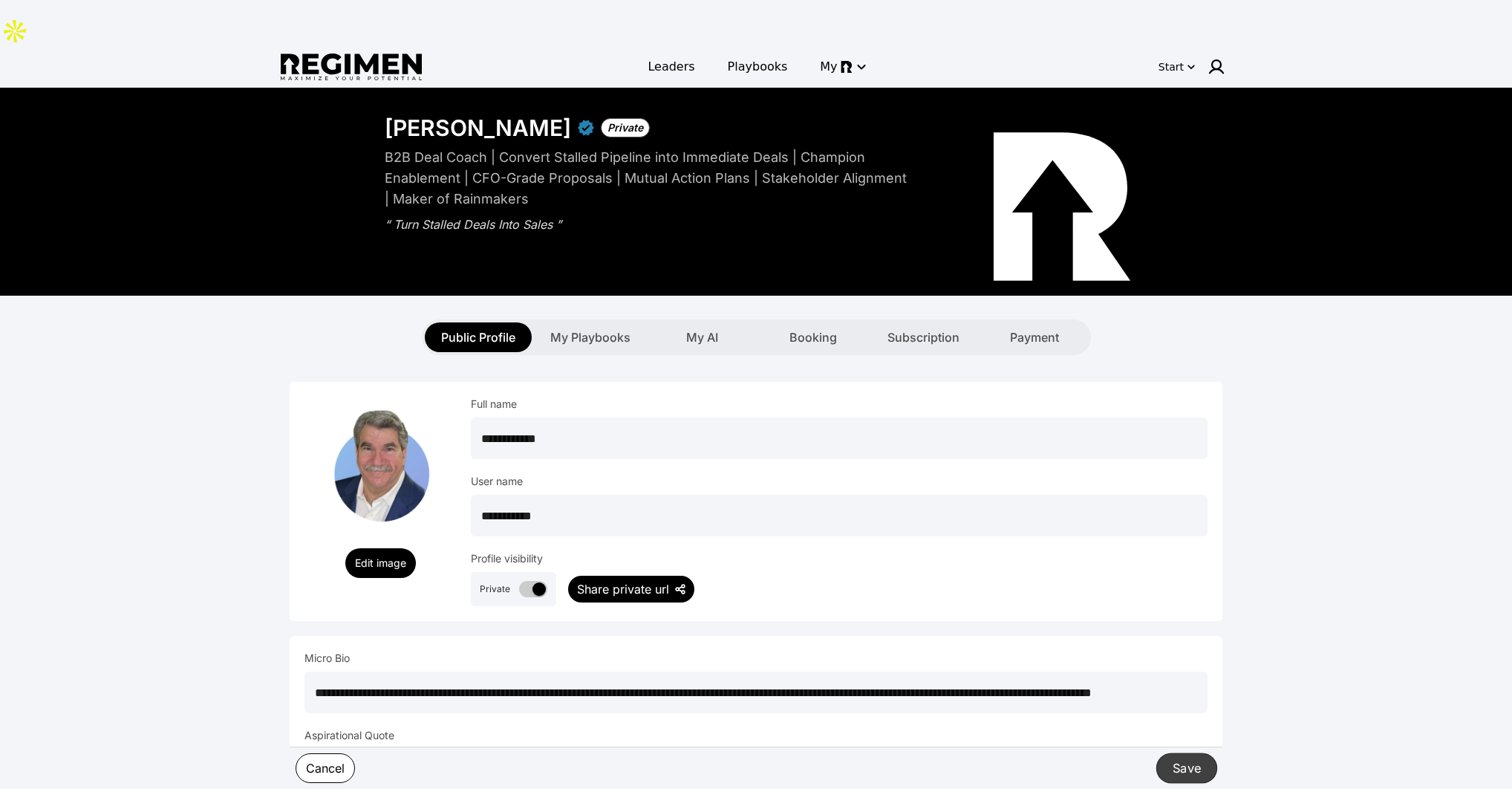
click at [1204, 767] on button "Save" at bounding box center [1187, 767] width 61 height 30
click at [1192, 769] on button "Save" at bounding box center [1187, 767] width 61 height 30
click at [1223, 58] on img at bounding box center [1216, 67] width 17 height 17
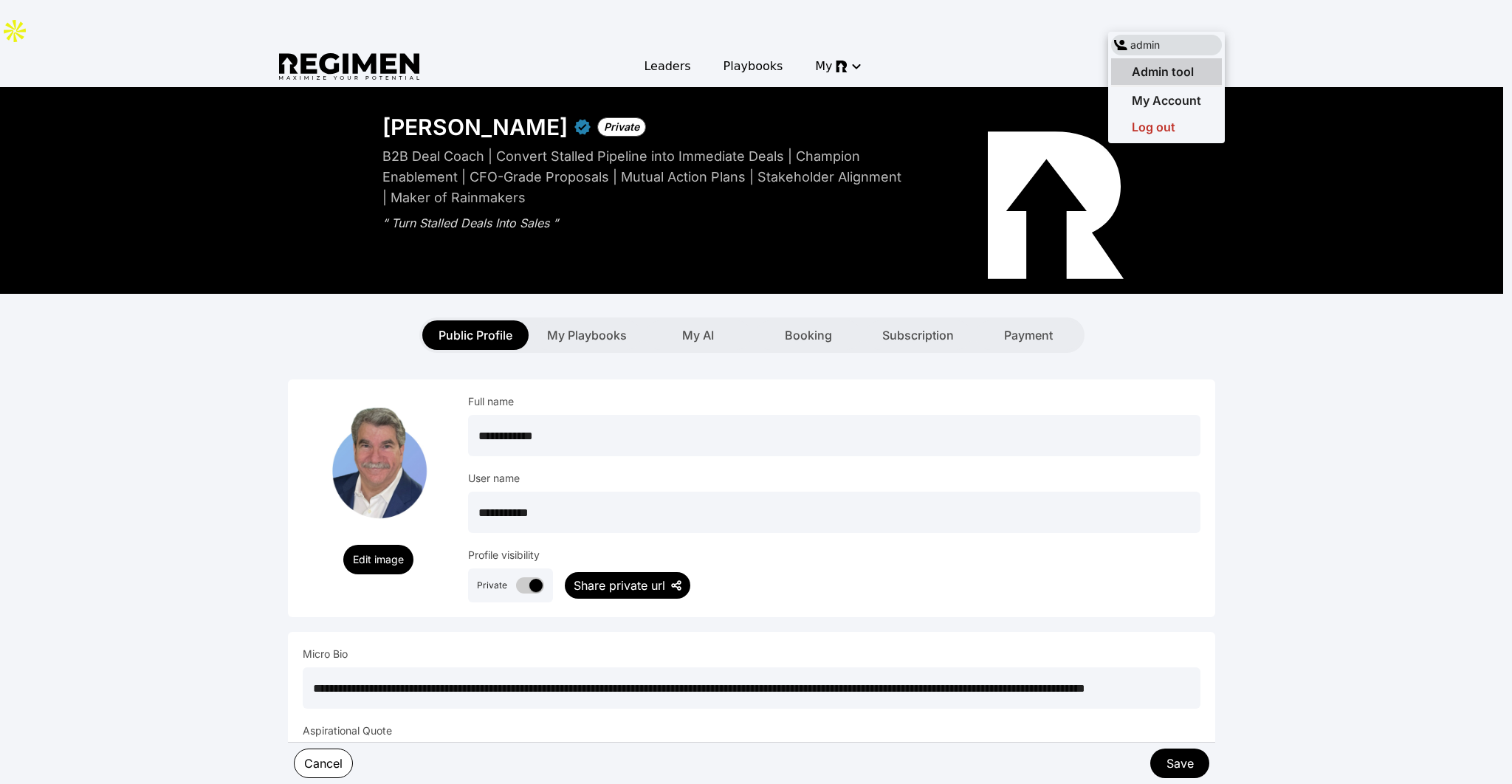
click at [1167, 71] on span "Admin tool" at bounding box center [1163, 71] width 62 height 15
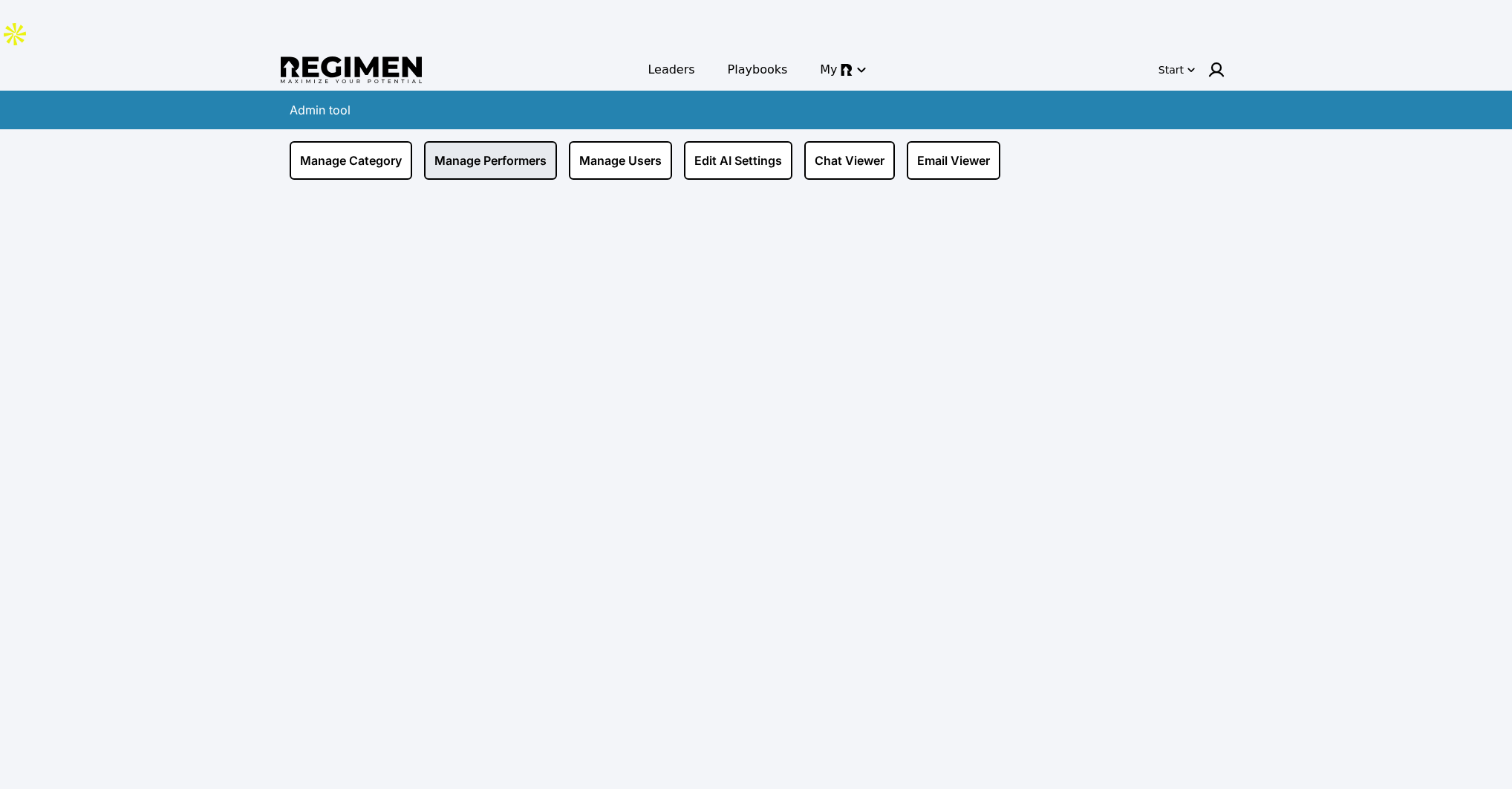
click at [485, 141] on link "Manage Performers" at bounding box center [491, 160] width 133 height 38
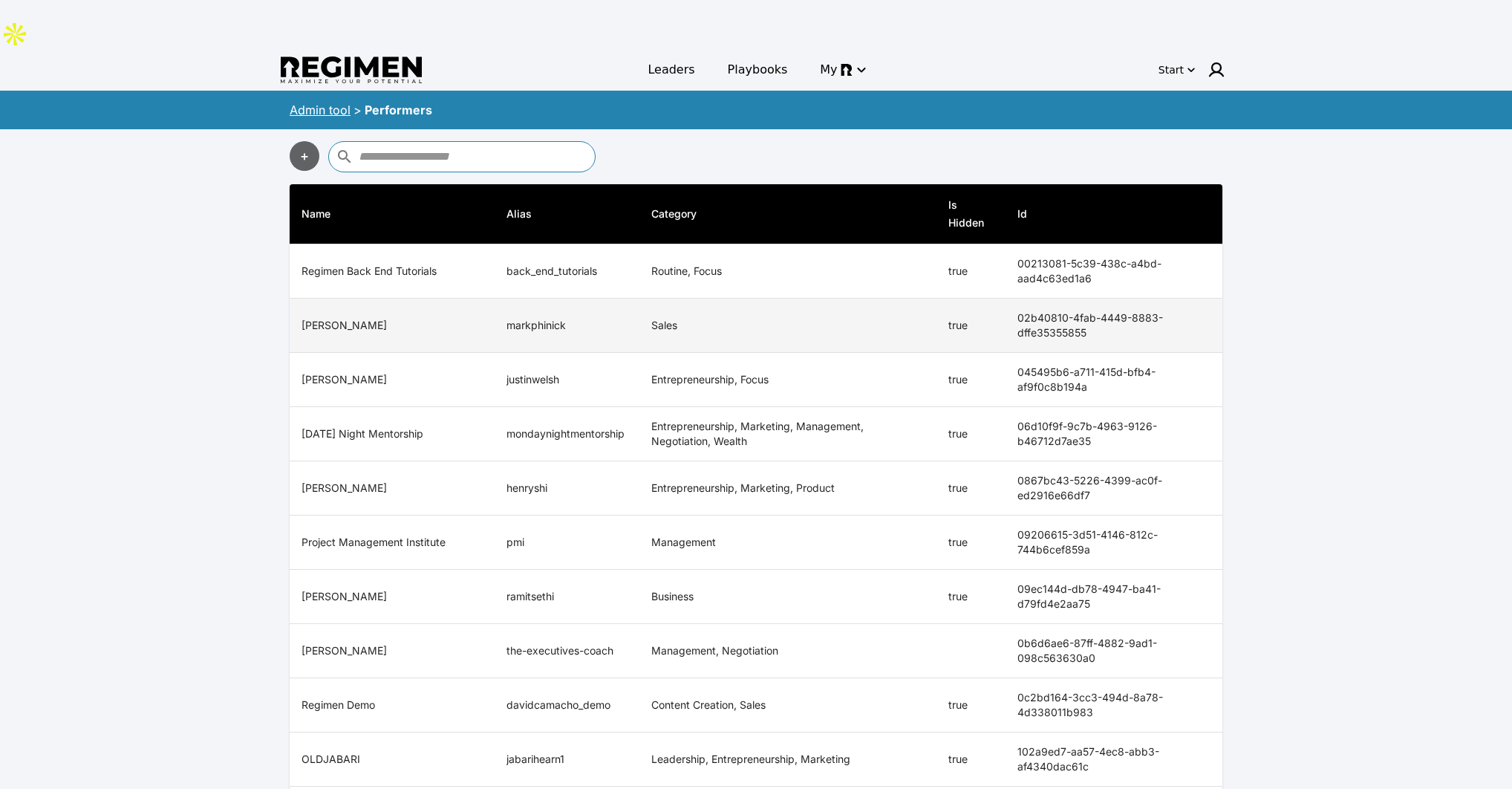
click at [443, 298] on th "[PERSON_NAME]" at bounding box center [392, 325] width 205 height 54
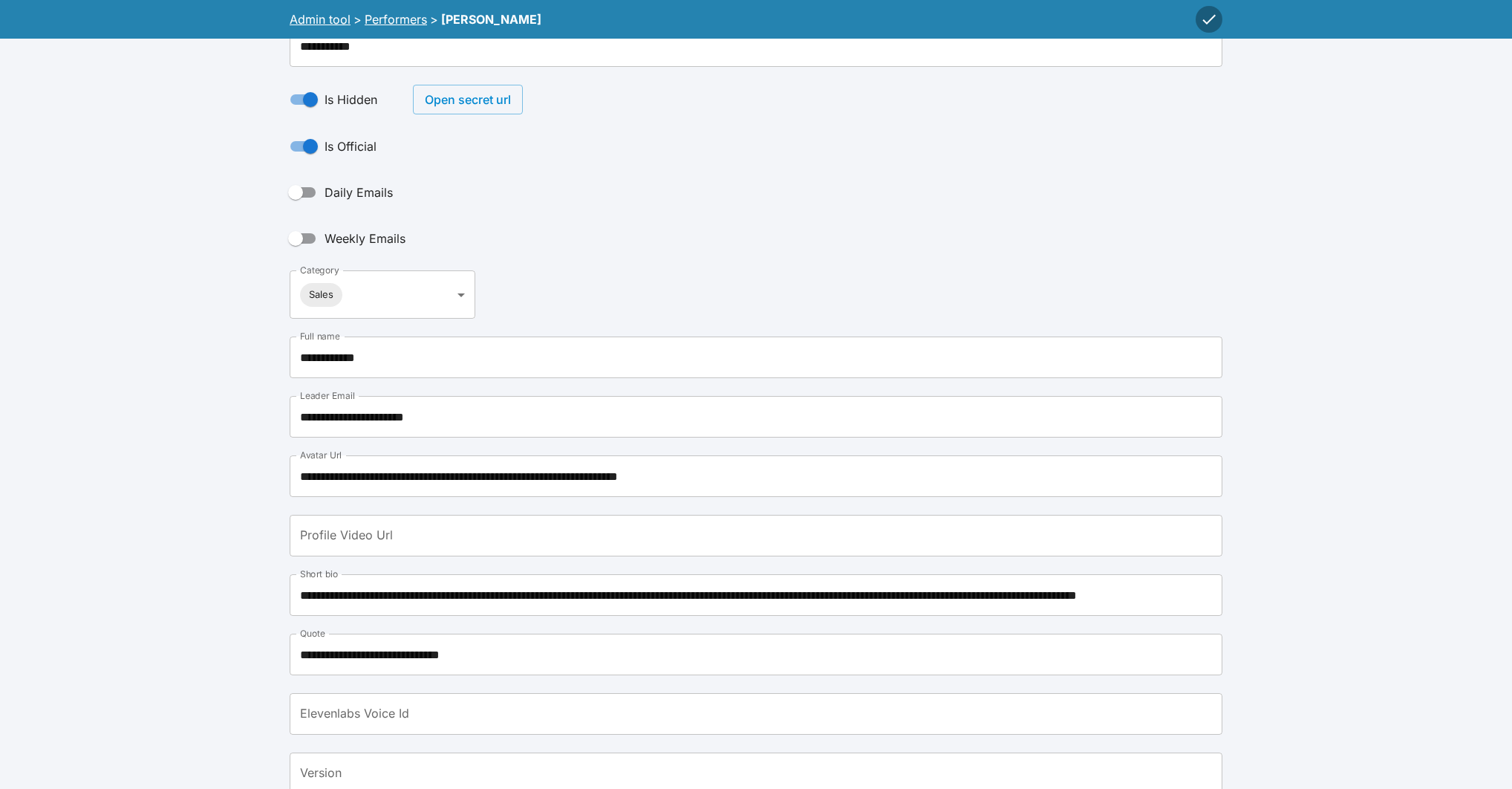
scroll to position [247, 0]
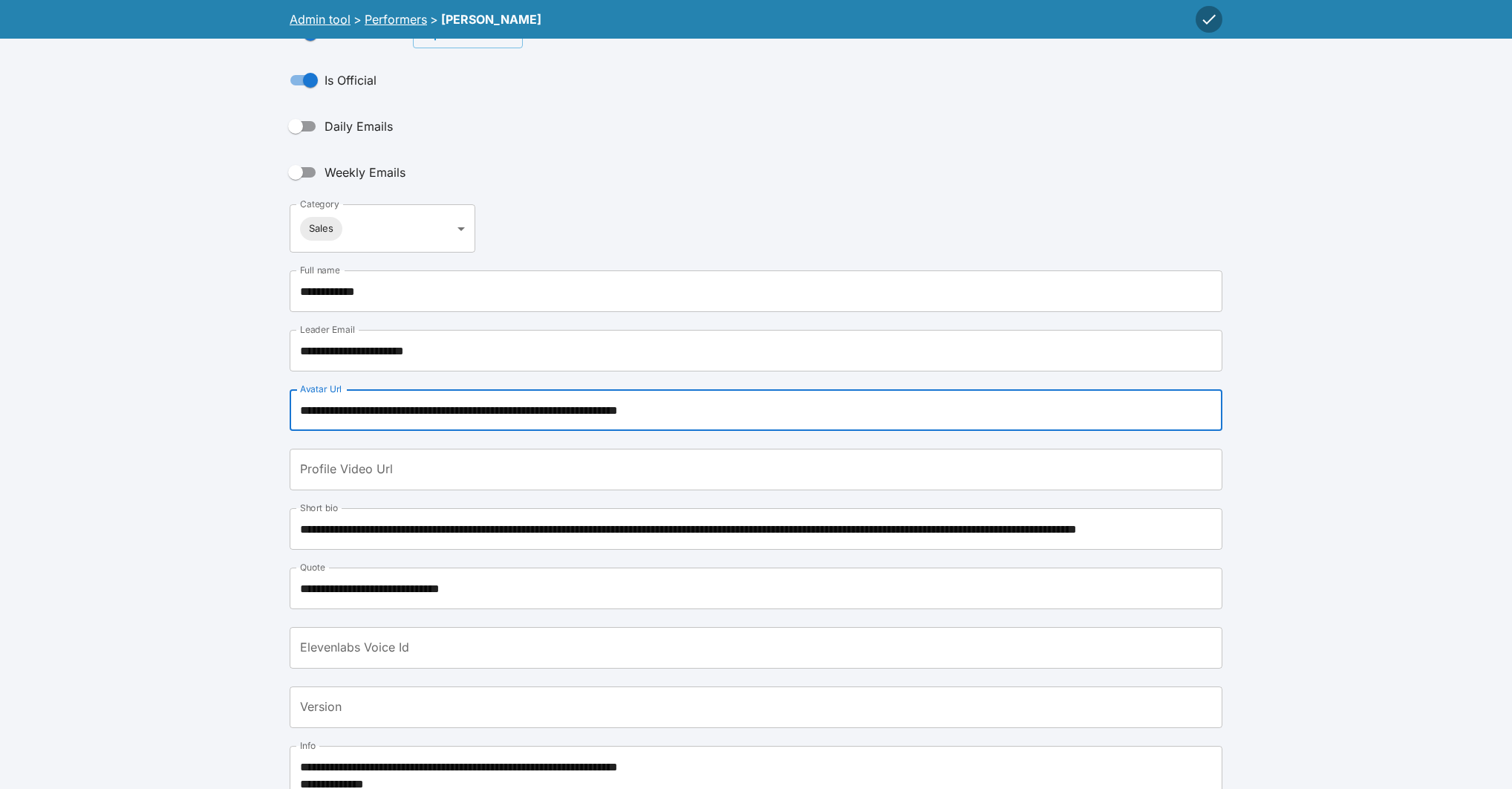
click at [769, 389] on input "**********" at bounding box center [756, 410] width 933 height 42
click at [617, 389] on input "**********" at bounding box center [756, 410] width 933 height 42
click at [615, 389] on input "**********" at bounding box center [756, 410] width 933 height 42
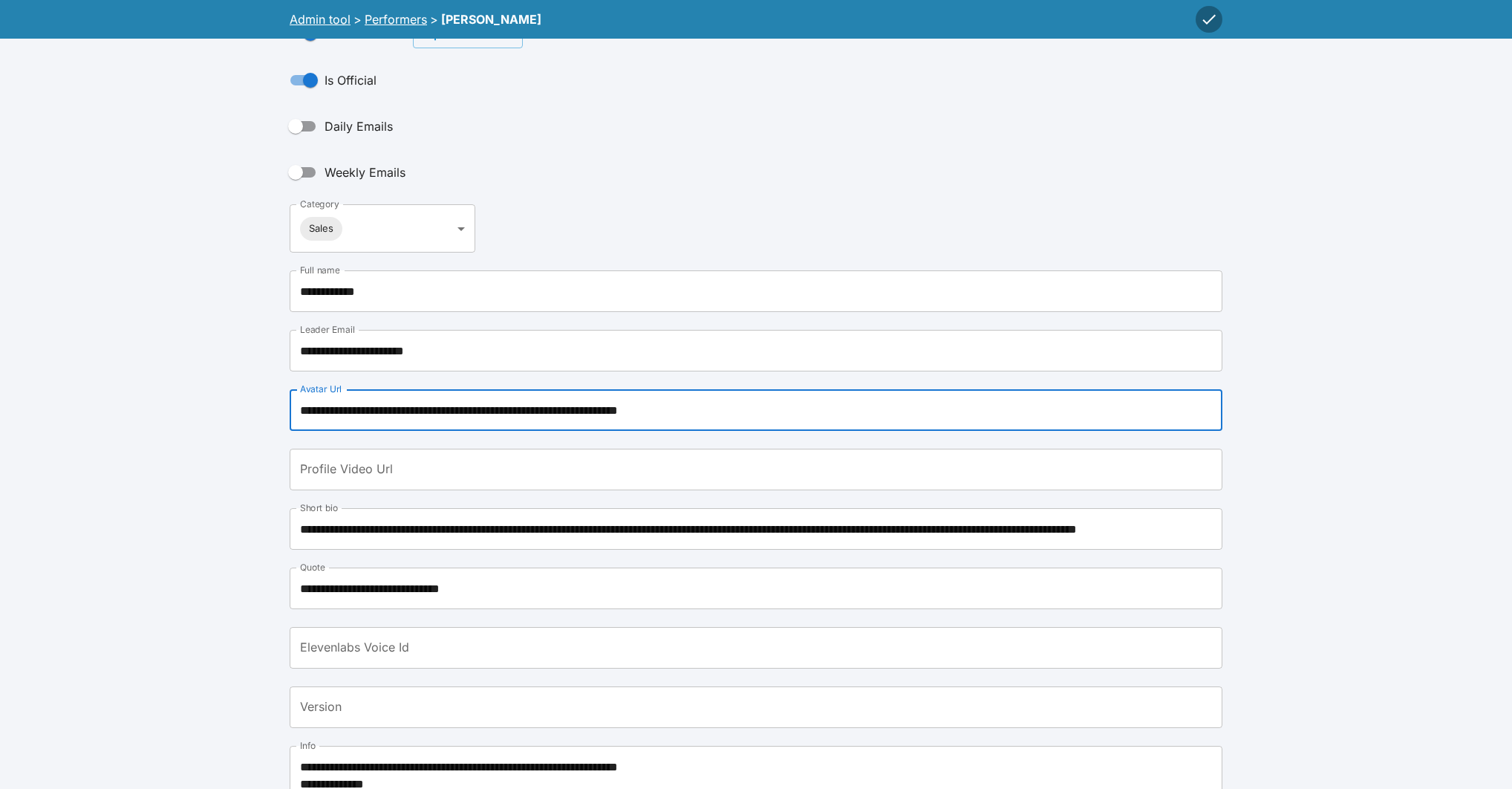
paste input "text"
type input "**********"
click at [1208, 28] on button "button" at bounding box center [1209, 19] width 27 height 27
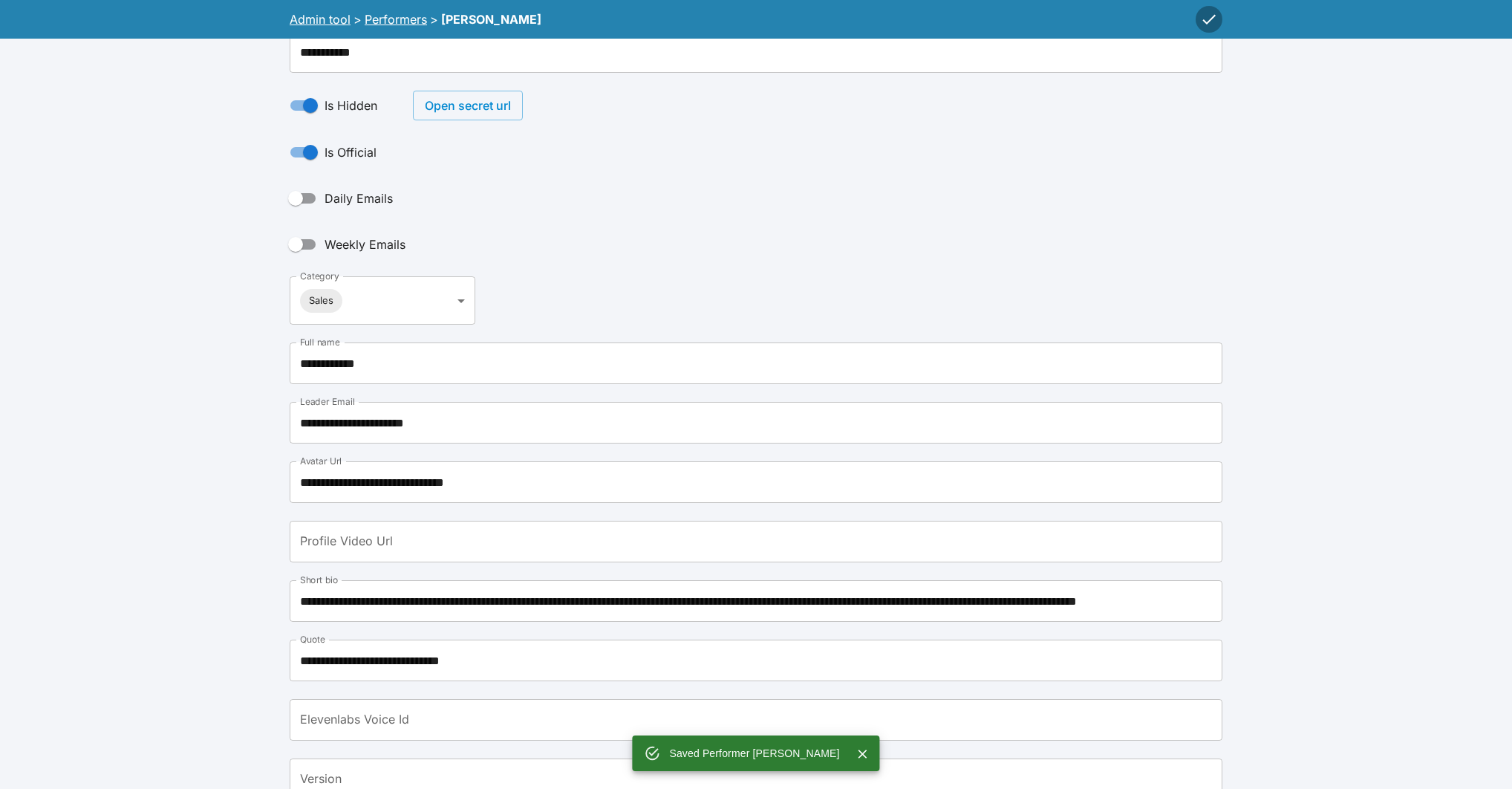
scroll to position [0, 0]
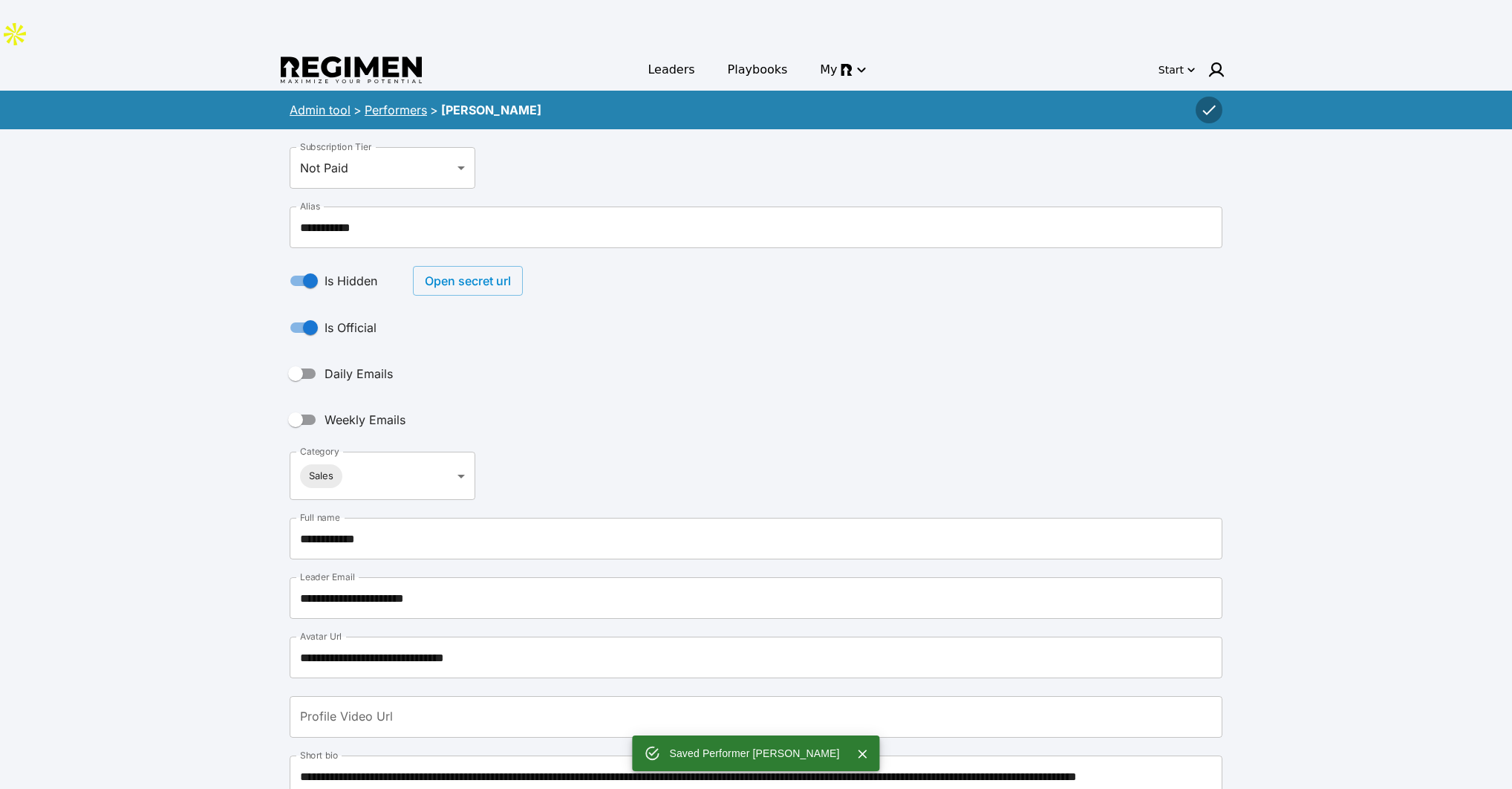
click at [466, 266] on button "Open secret url" at bounding box center [468, 281] width 110 height 30
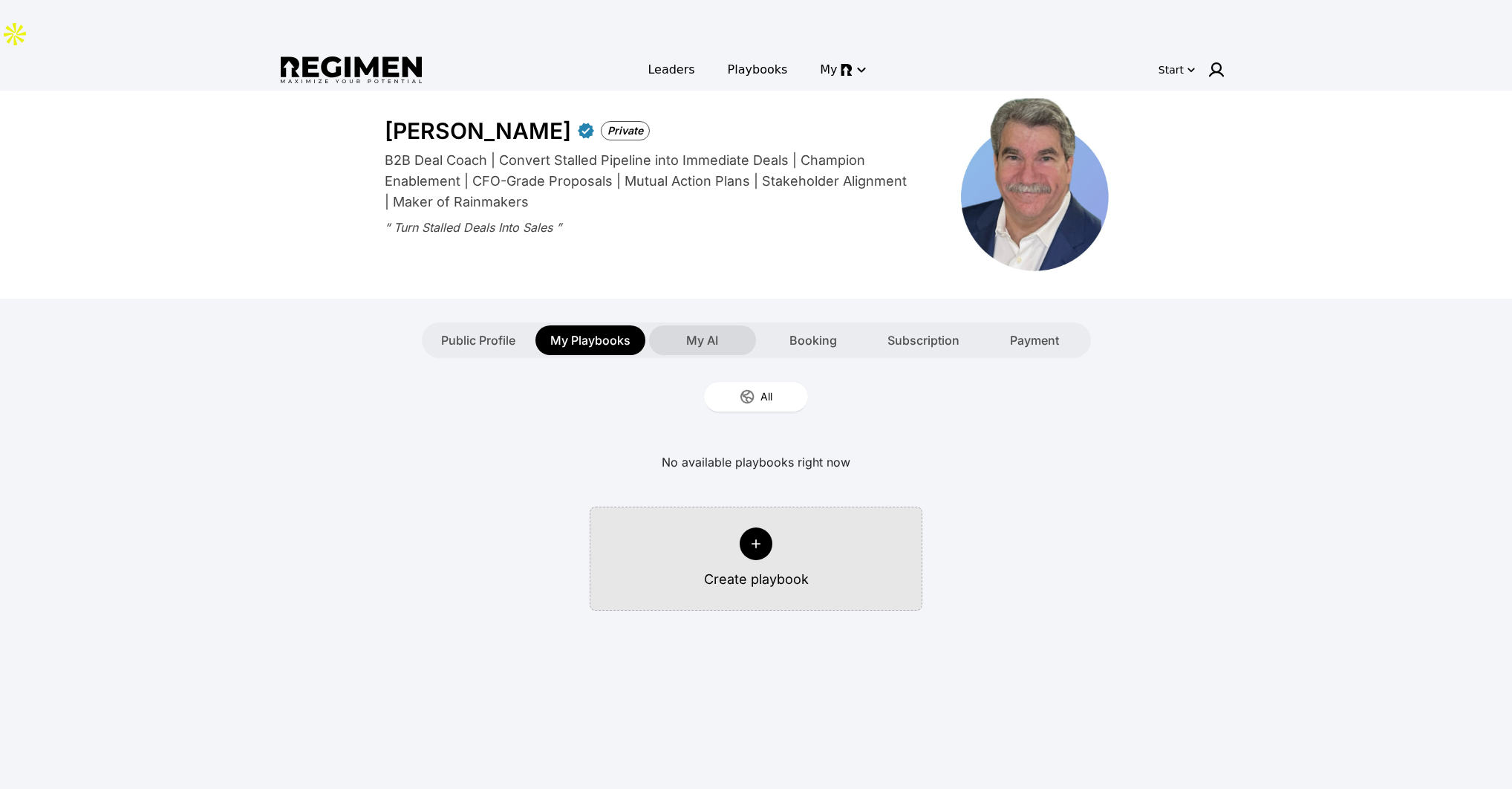
click at [667, 325] on div "My AI" at bounding box center [702, 340] width 107 height 30
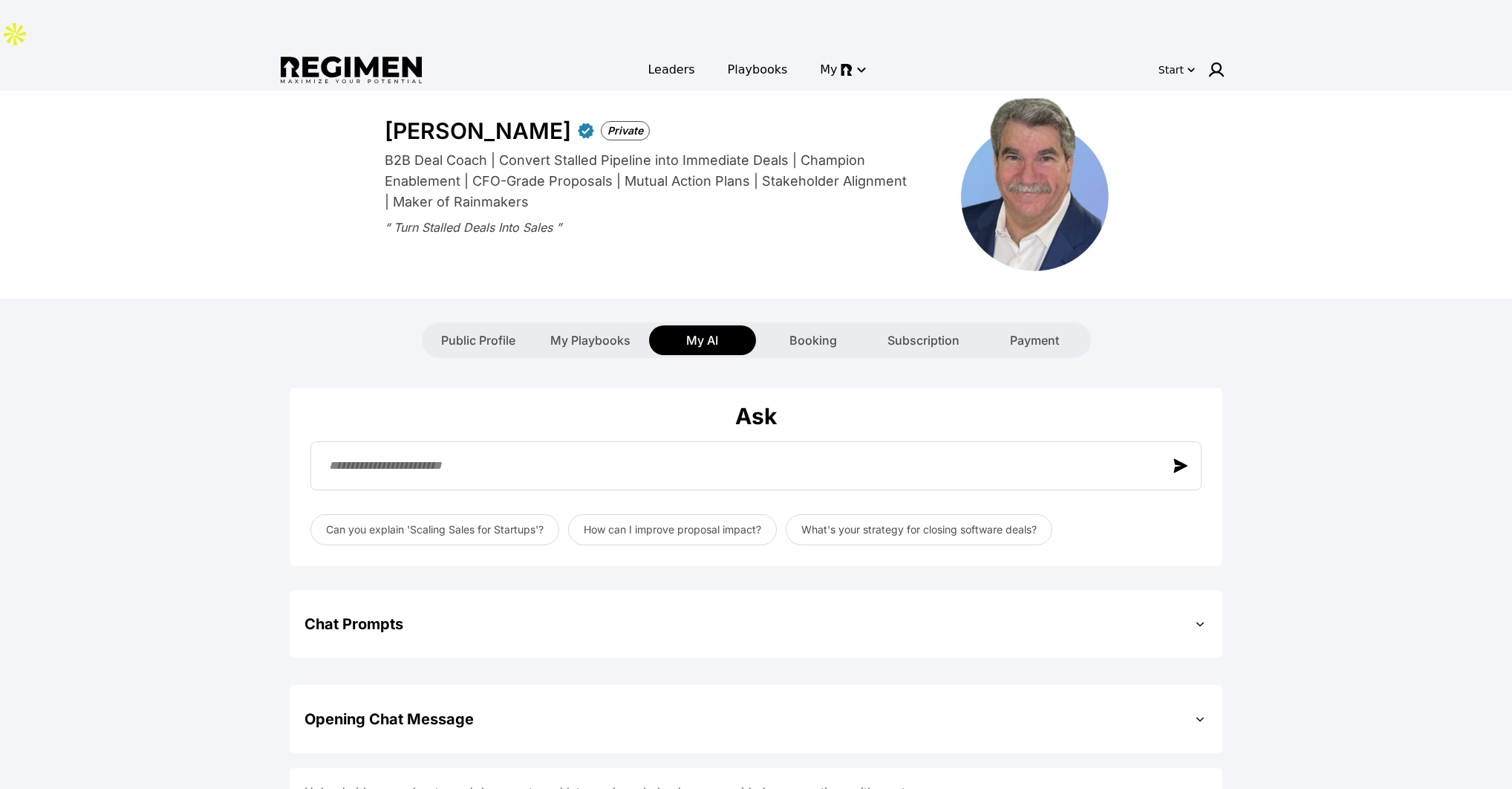
click at [434, 323] on div "Public Profile My Playbooks My AI Booking Subscription Payment" at bounding box center [756, 340] width 669 height 36
click at [441, 331] on span "Public Profile" at bounding box center [478, 340] width 74 height 17
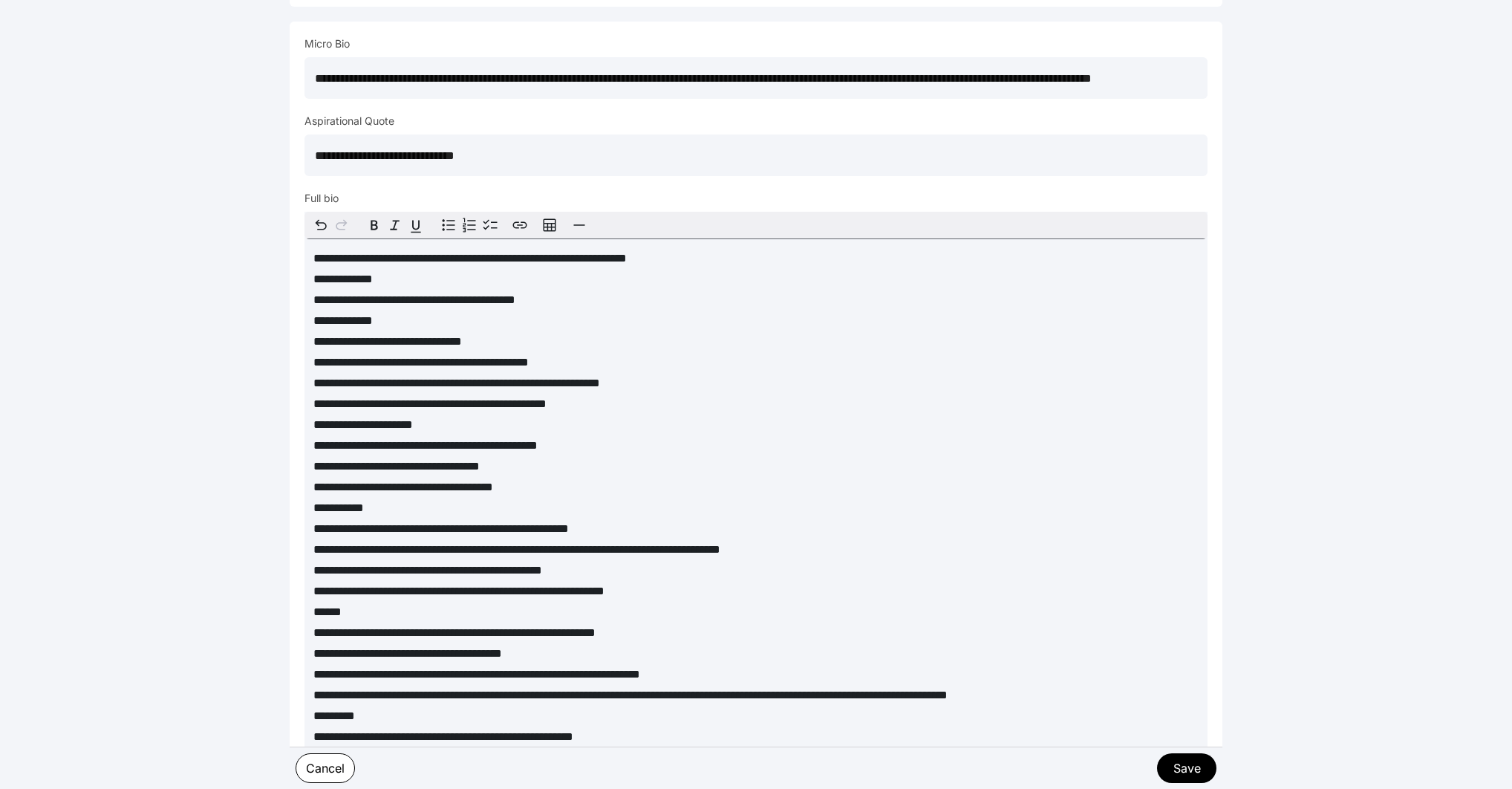
scroll to position [946, 0]
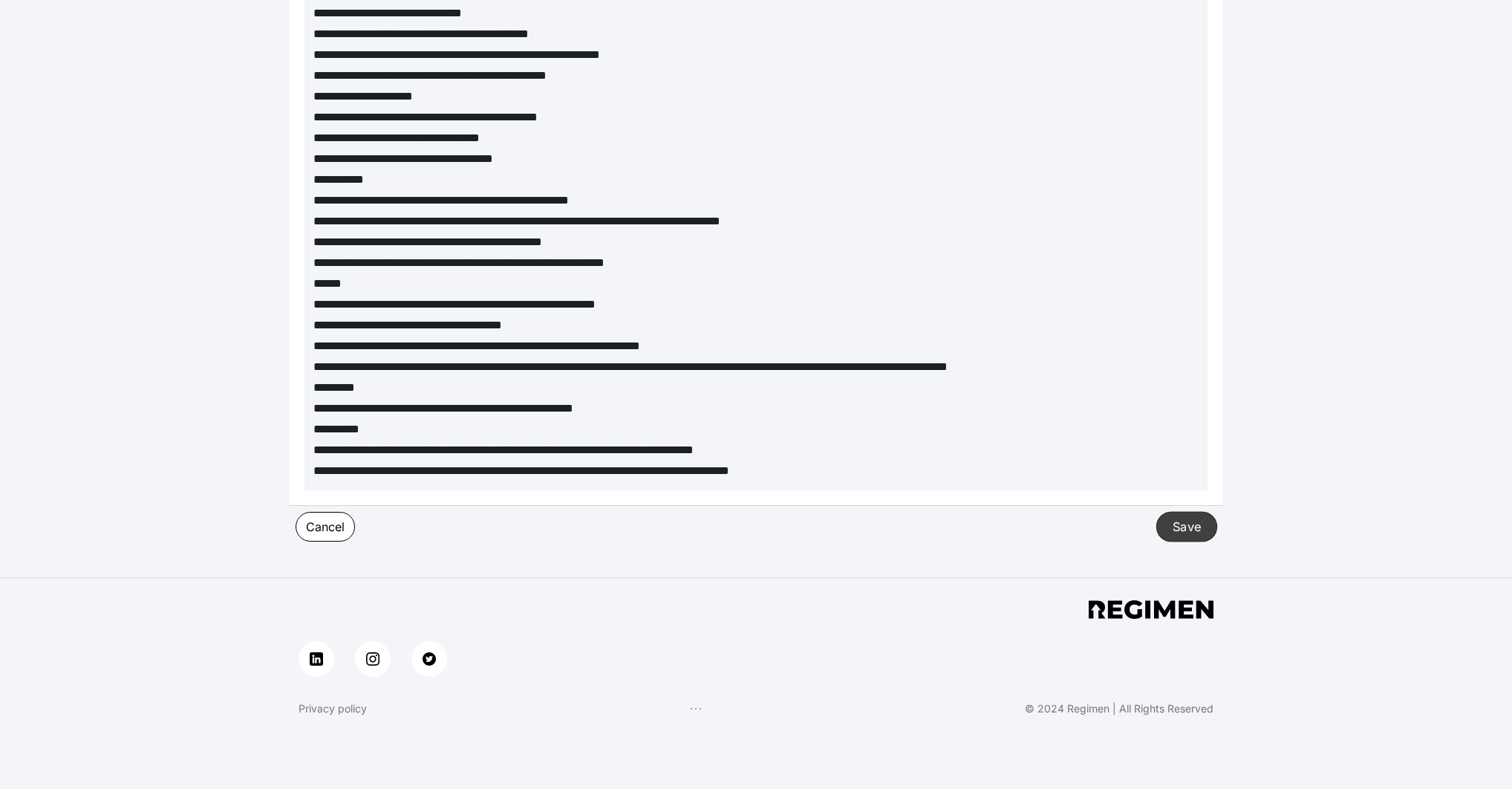
click at [1201, 511] on button "Save" at bounding box center [1187, 525] width 61 height 30
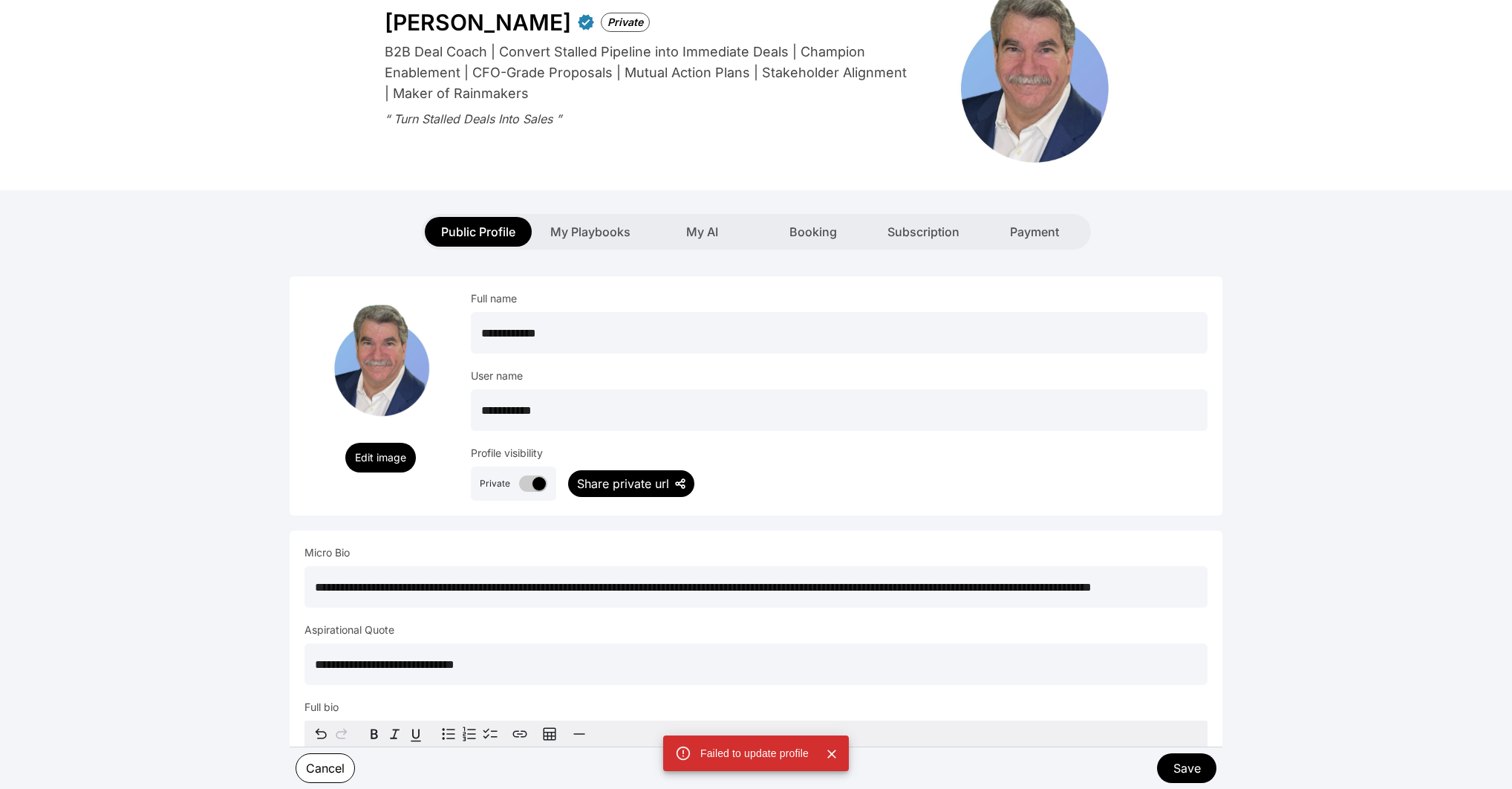
scroll to position [0, 0]
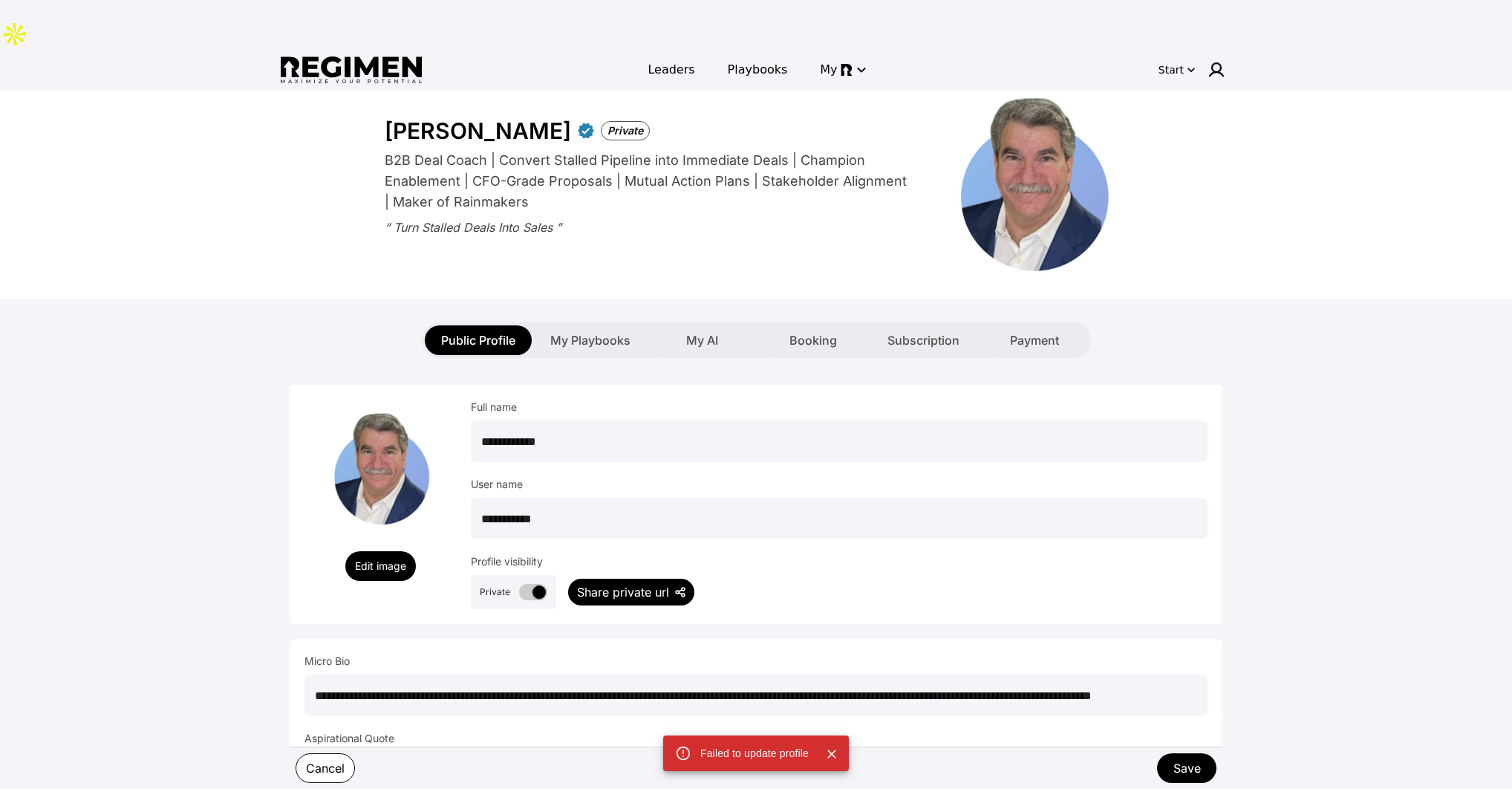
click at [838, 753] on icon "Close" at bounding box center [832, 753] width 15 height 15
click at [668, 61] on span "Leaders" at bounding box center [672, 70] width 47 height 17
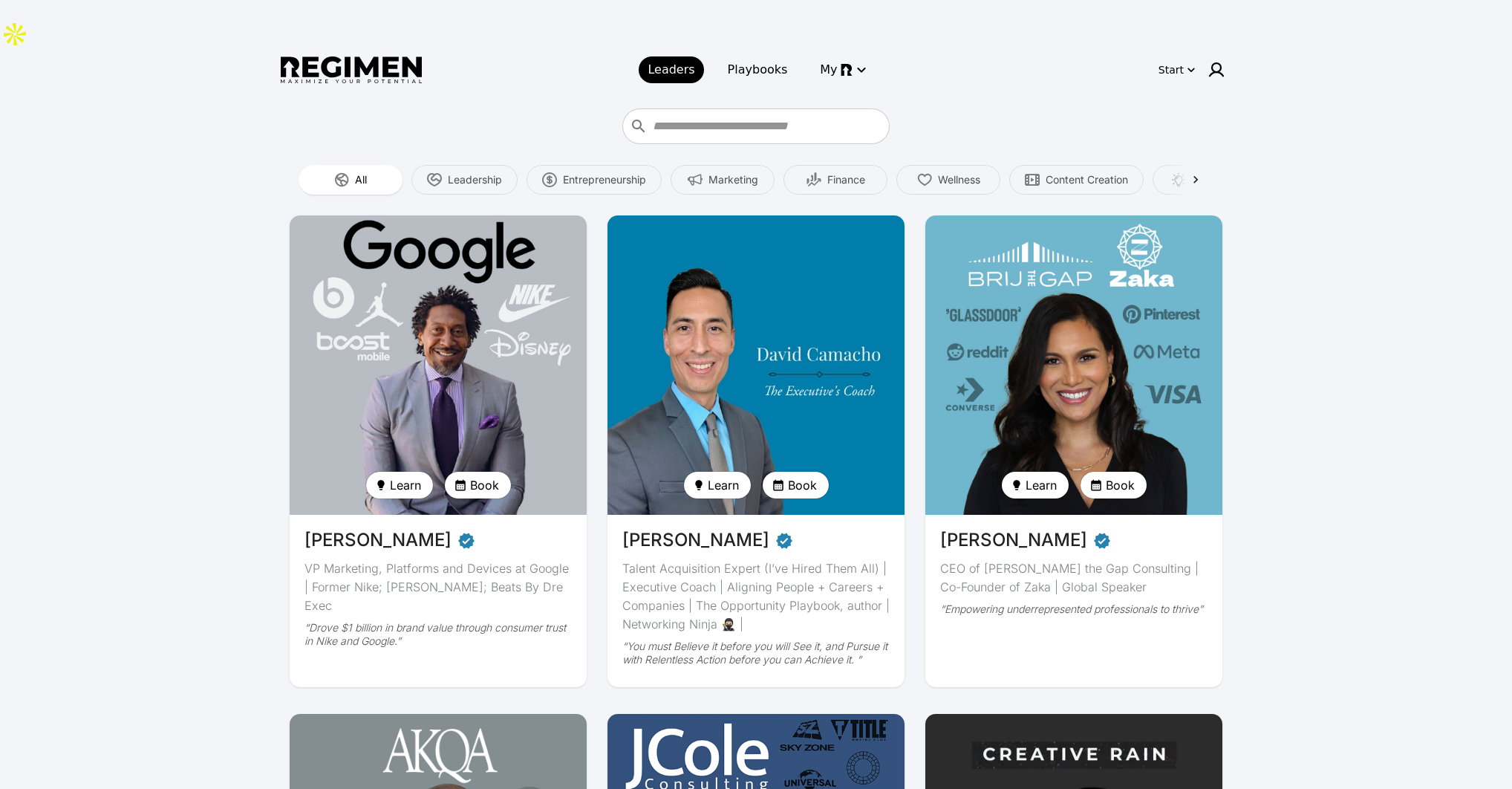
click at [498, 223] on img at bounding box center [438, 364] width 306 height 308
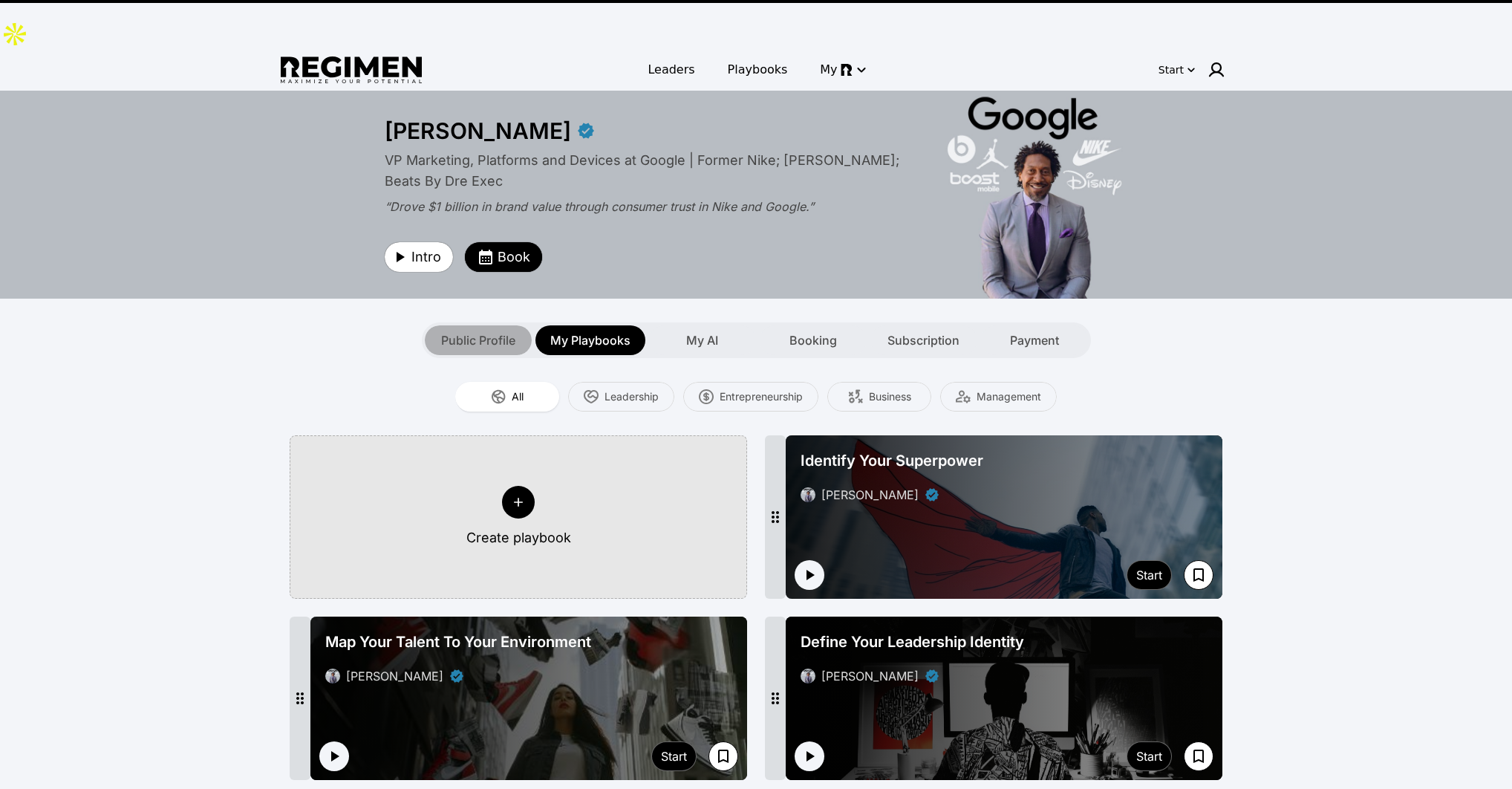
click at [445, 331] on span "Public Profile" at bounding box center [478, 340] width 74 height 17
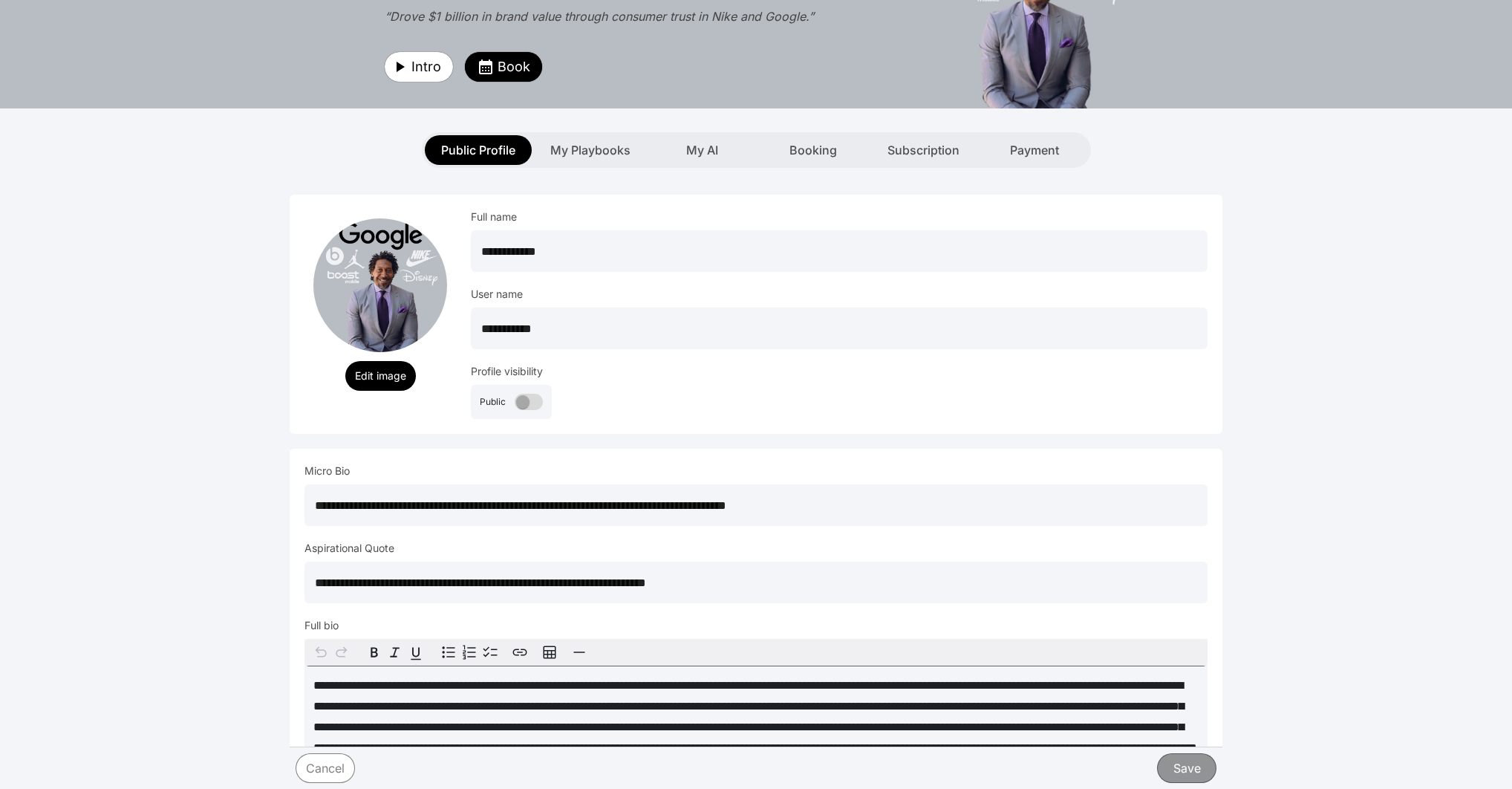
scroll to position [323, 0]
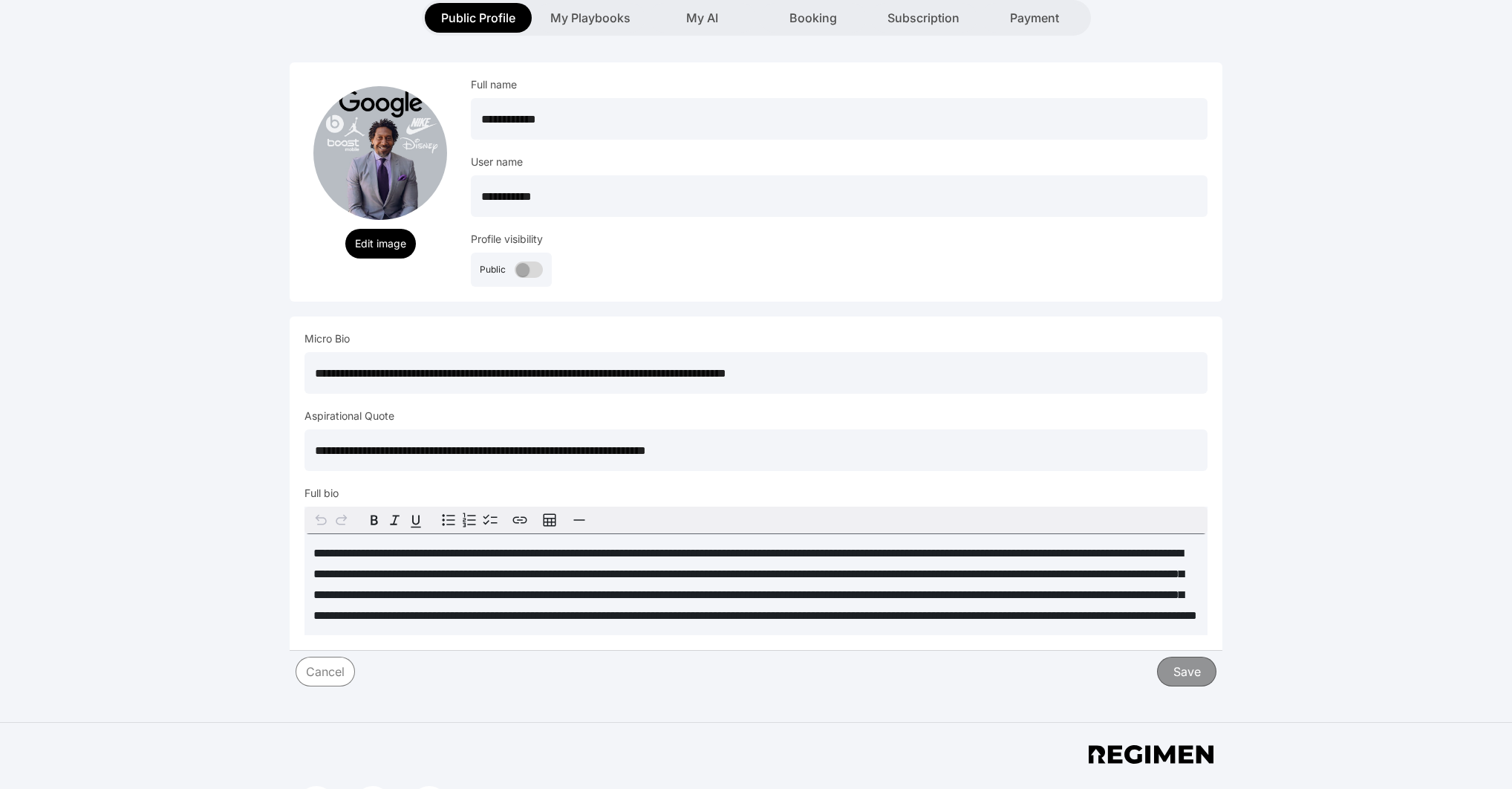
click at [739, 430] on input "**********" at bounding box center [756, 451] width 903 height 42
click at [1183, 656] on button "Save" at bounding box center [1187, 671] width 61 height 30
click at [784, 430] on input "**********" at bounding box center [756, 451] width 903 height 42
type input "**********"
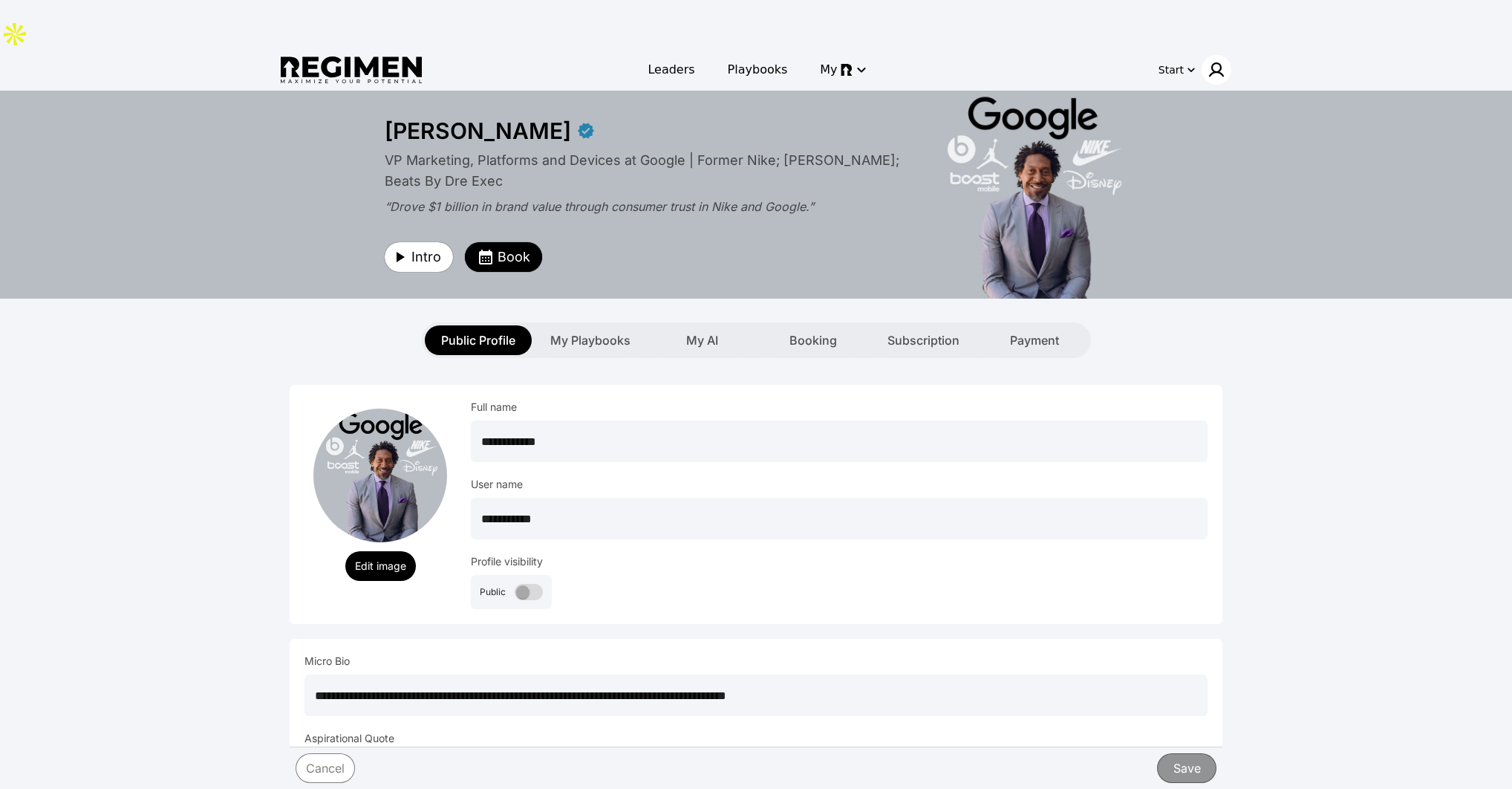
click at [1217, 55] on div at bounding box center [1216, 70] width 30 height 30
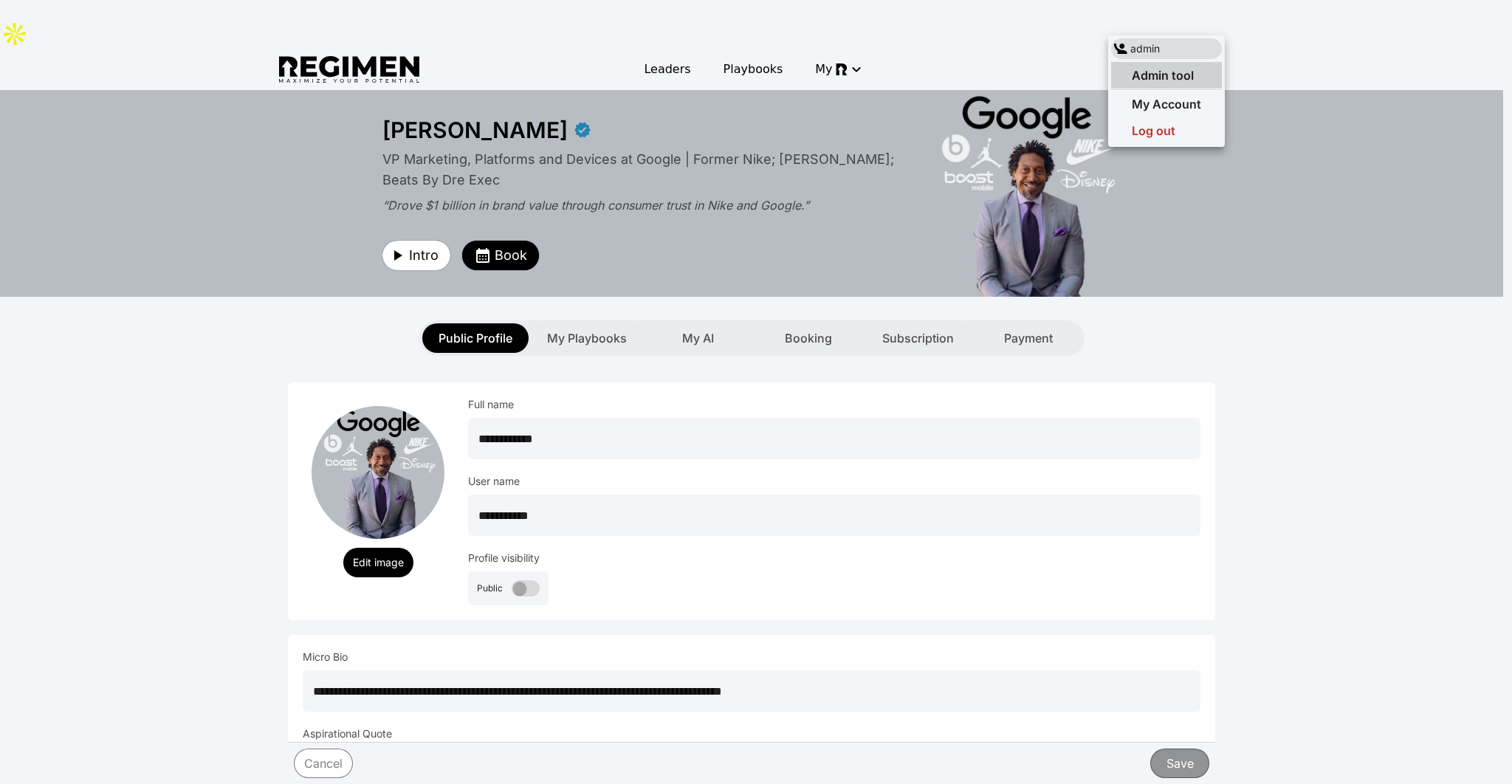
click at [1190, 63] on div "Admin tool" at bounding box center [1166, 75] width 111 height 27
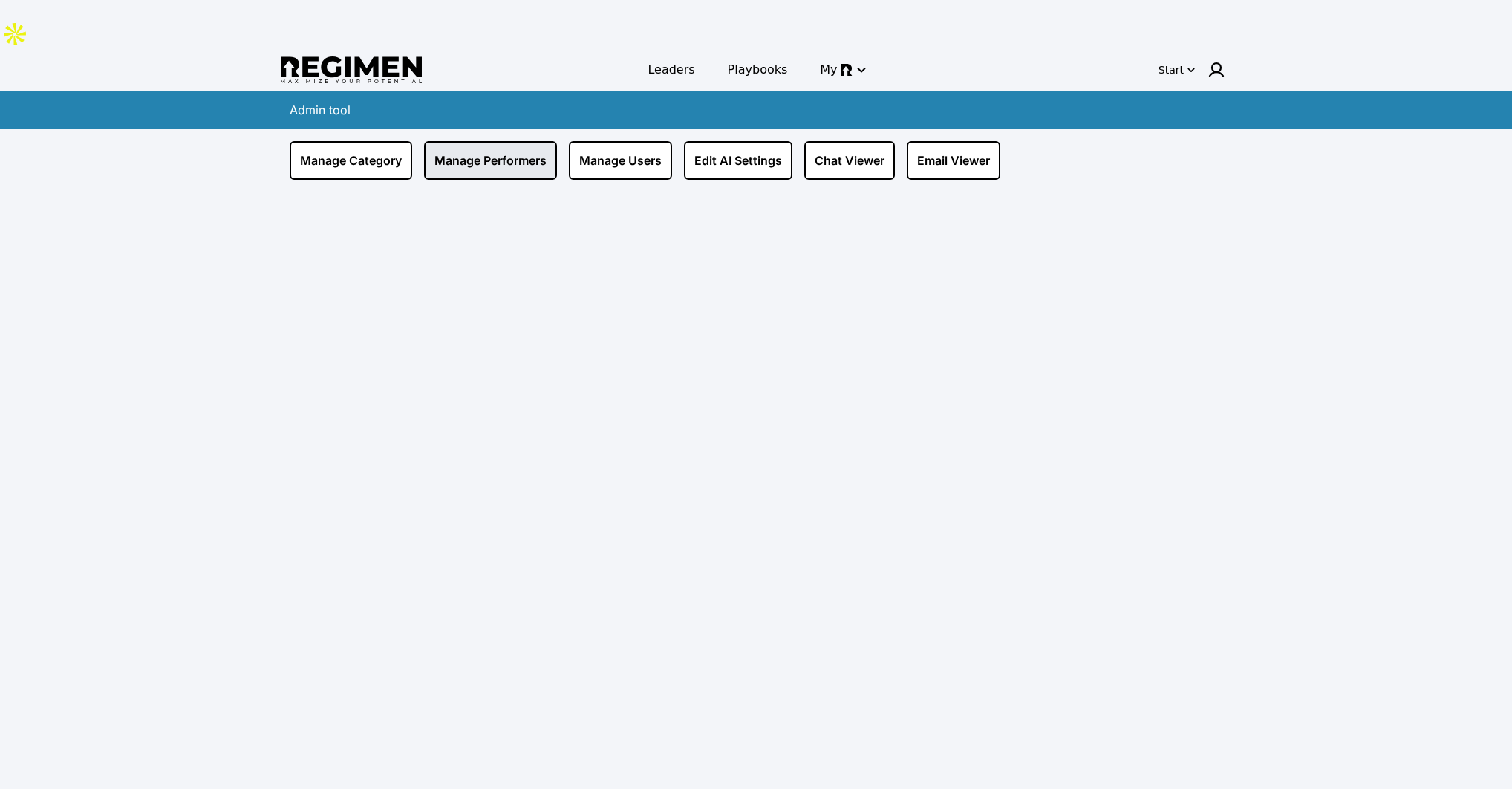
click at [430, 141] on link "Manage Performers" at bounding box center [491, 160] width 133 height 38
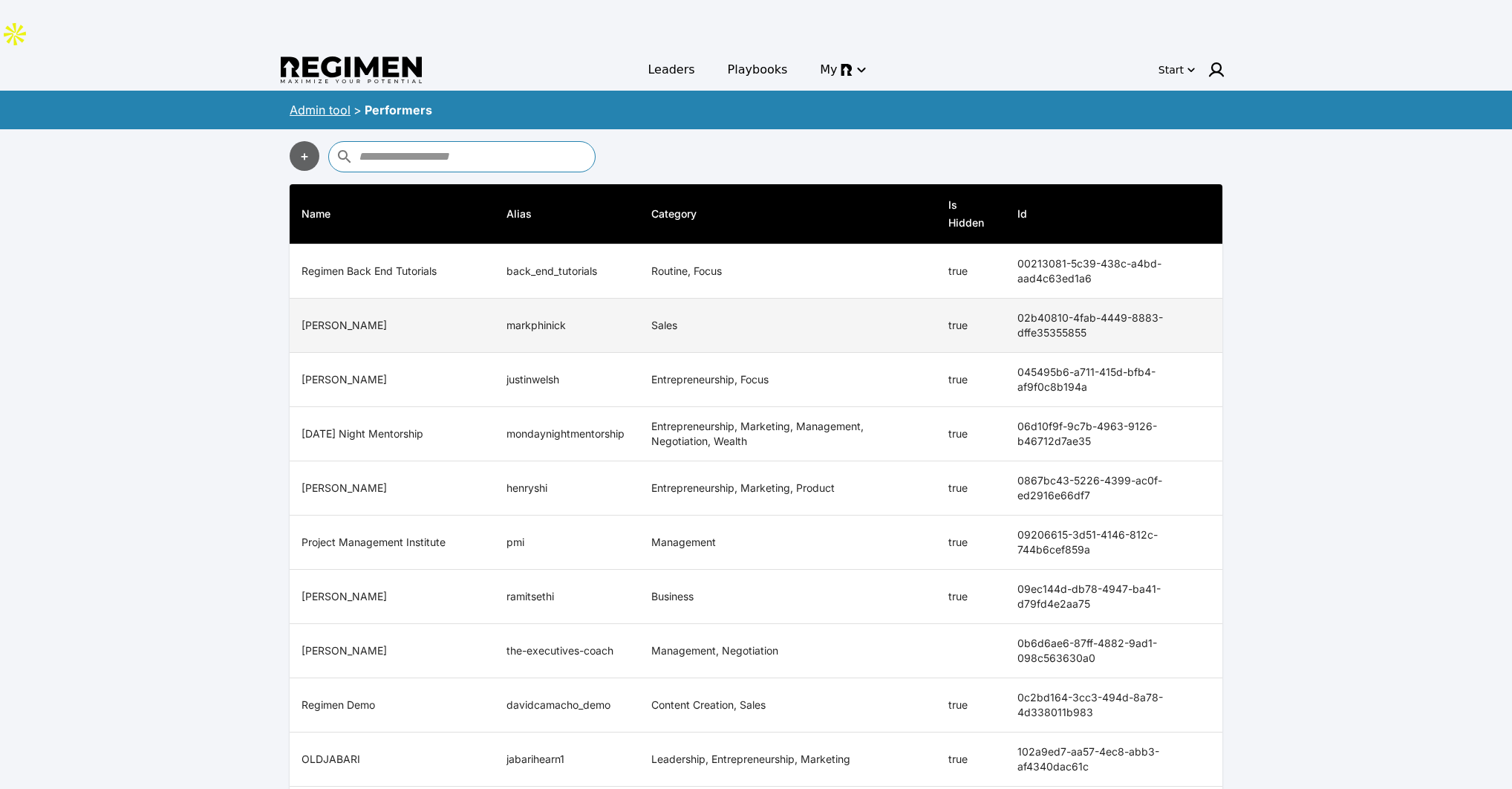
click at [539, 298] on td "markphinick" at bounding box center [567, 325] width 144 height 54
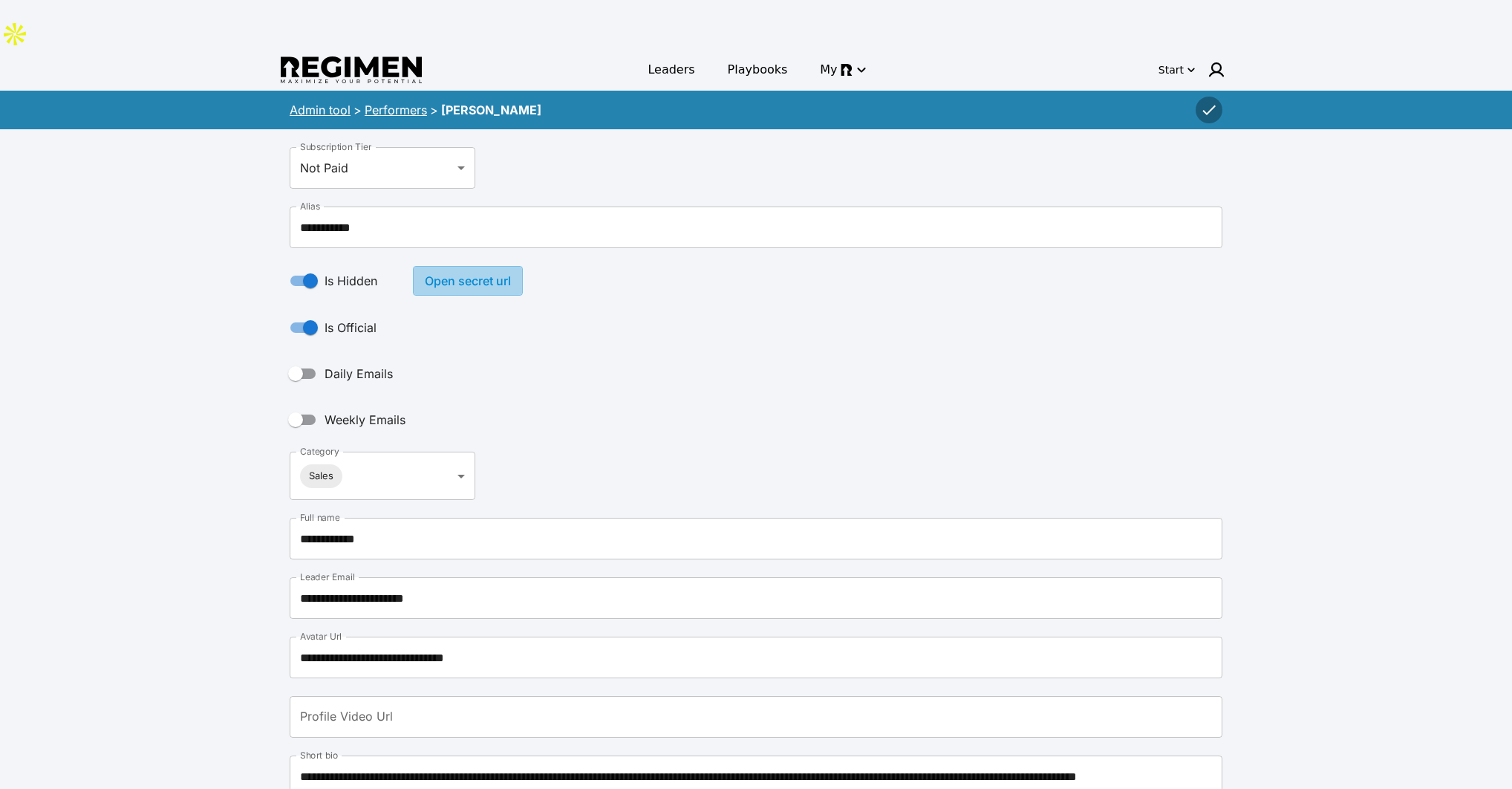
click at [480, 266] on button "Open secret url" at bounding box center [468, 281] width 110 height 30
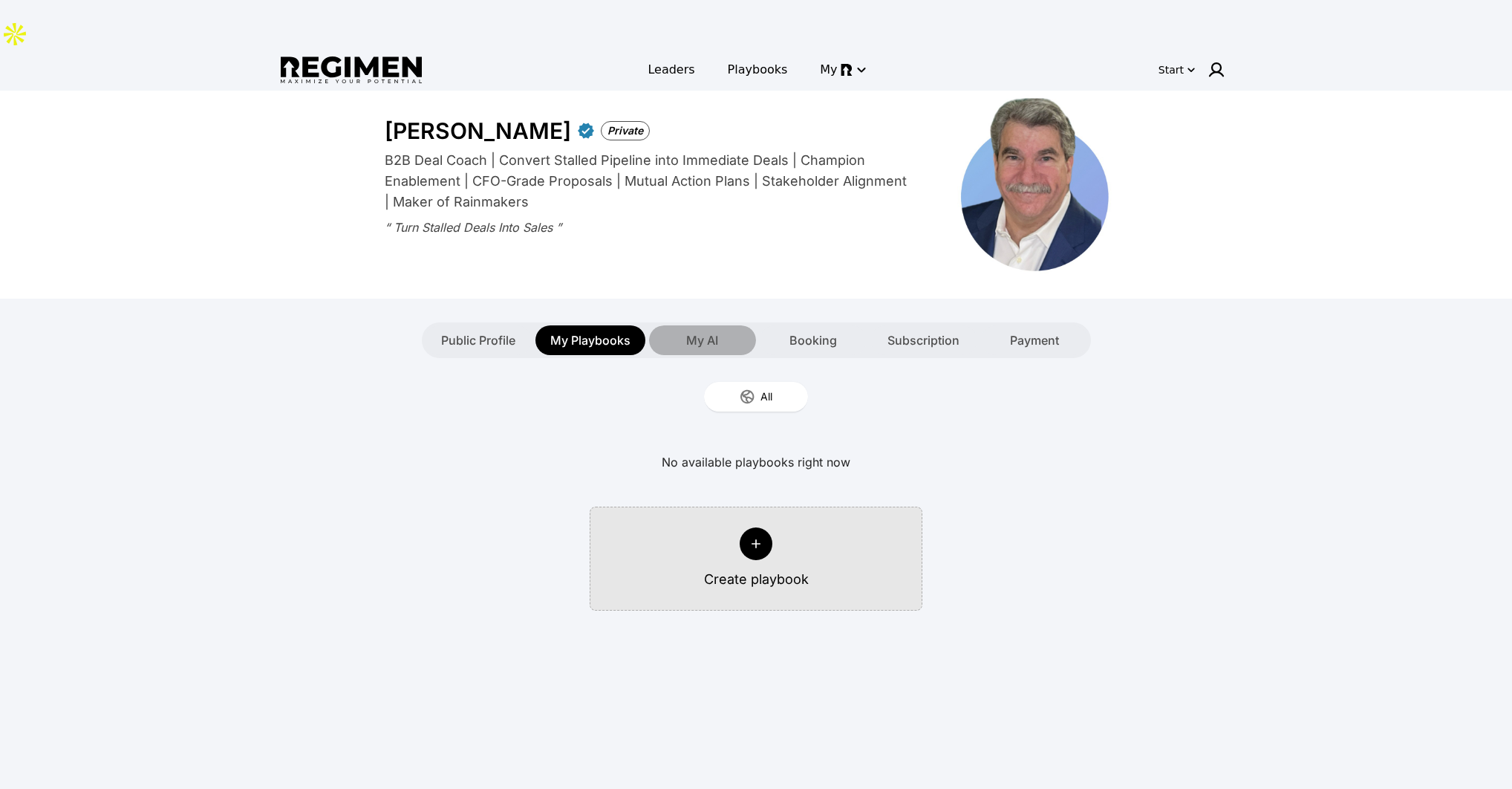
click at [713, 325] on div "My AI" at bounding box center [702, 340] width 107 height 30
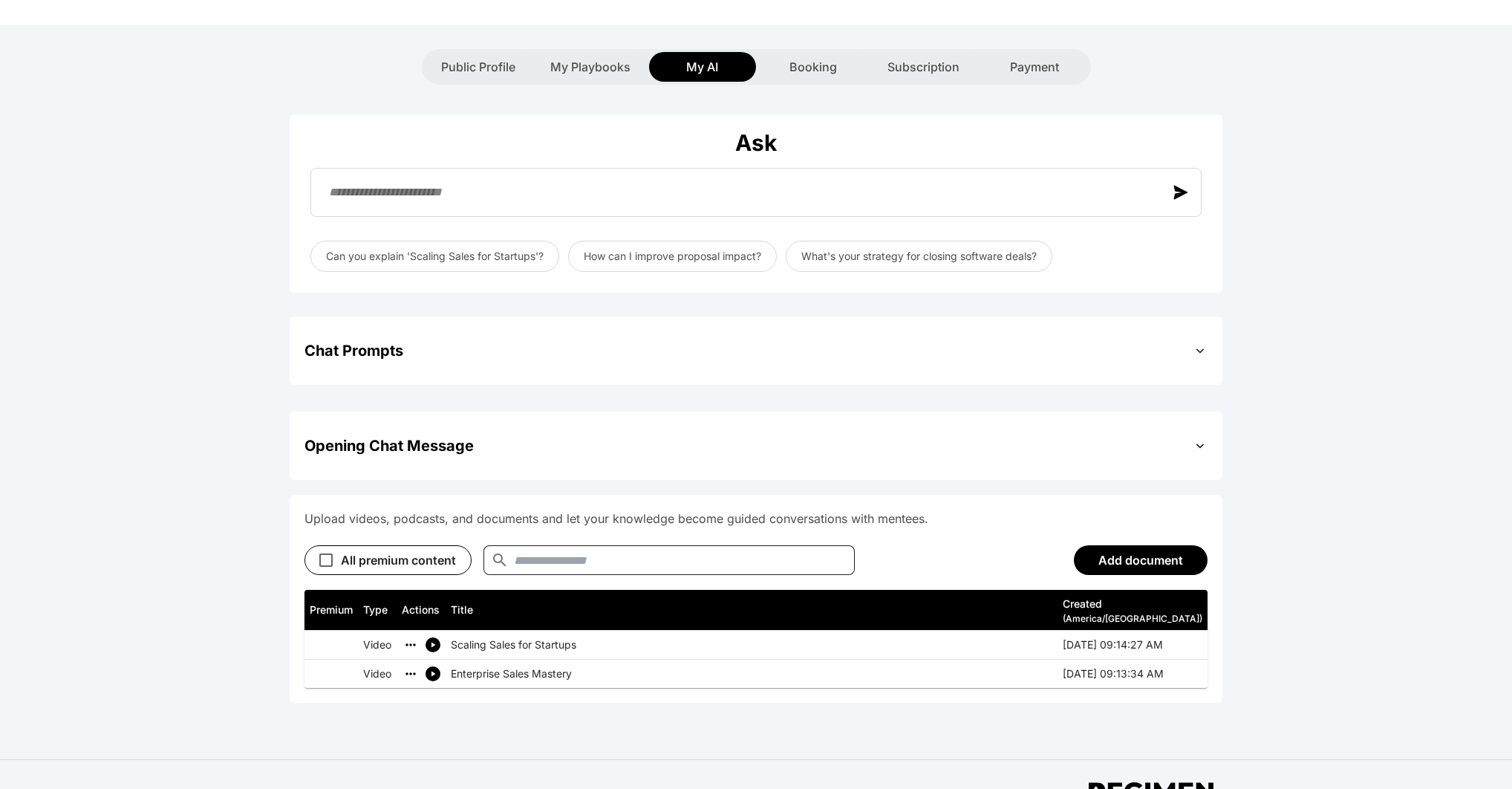
scroll to position [300, 0]
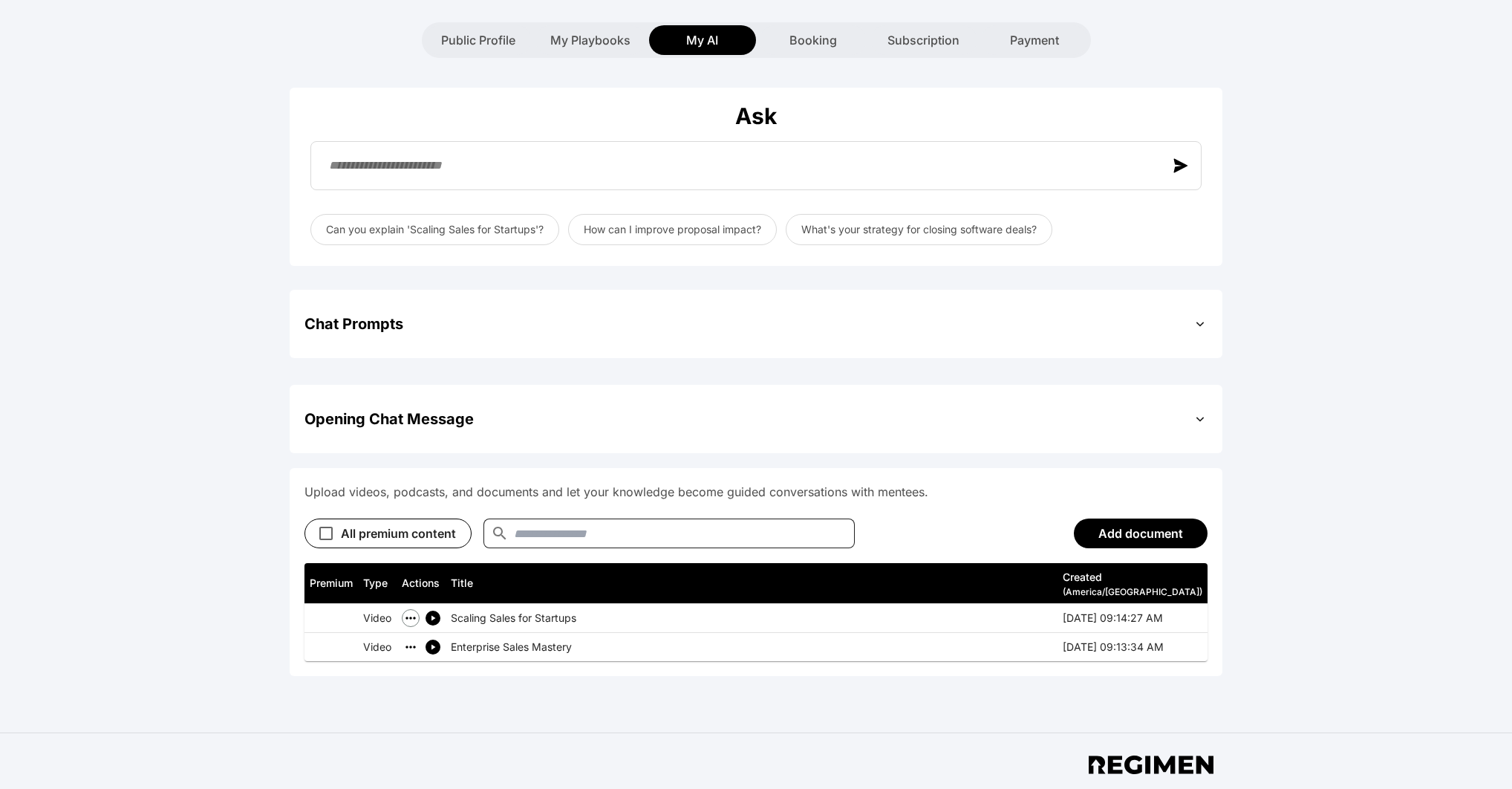
click at [410, 611] on icon "simple table" at bounding box center [411, 618] width 15 height 15
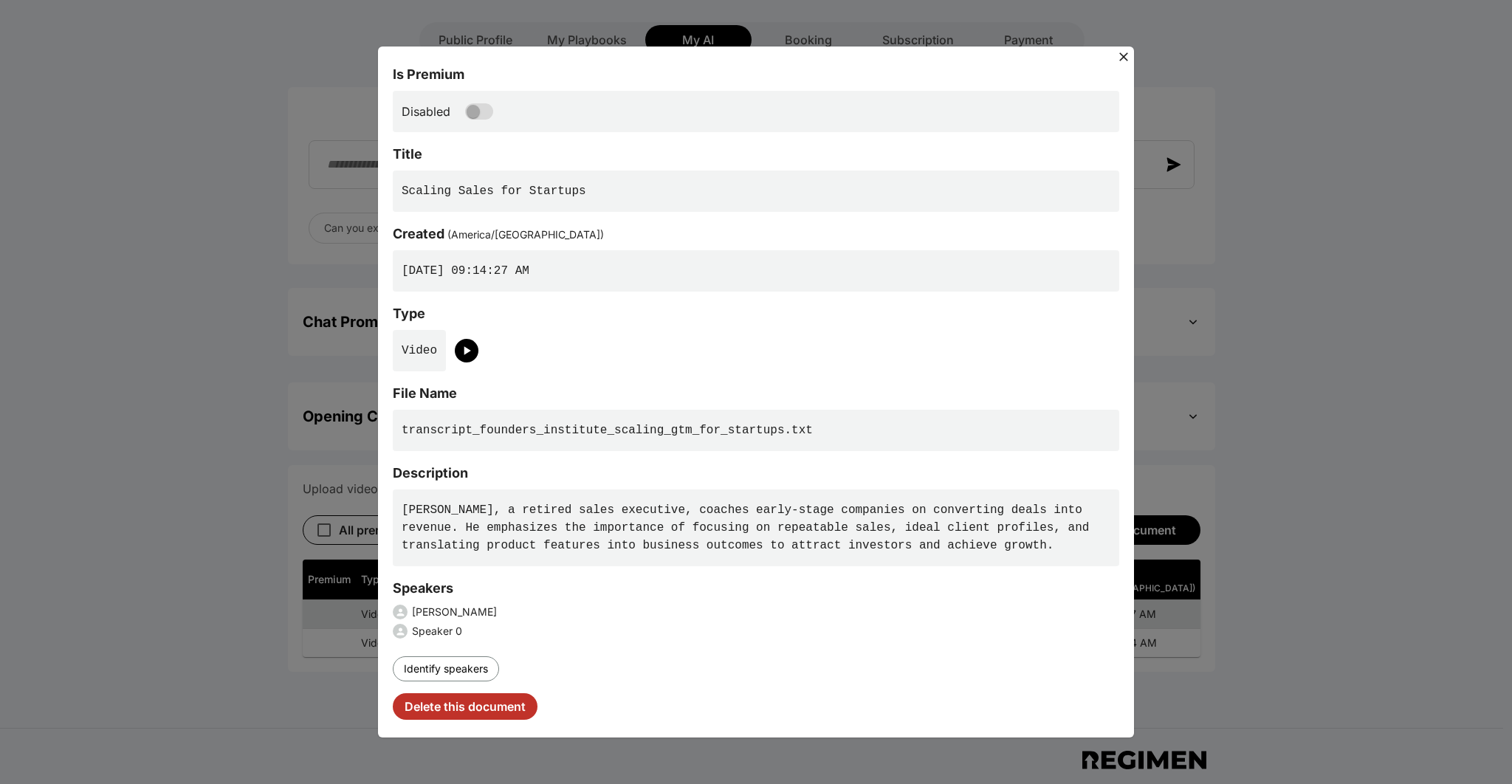
click at [1123, 58] on icon at bounding box center [1123, 56] width 15 height 15
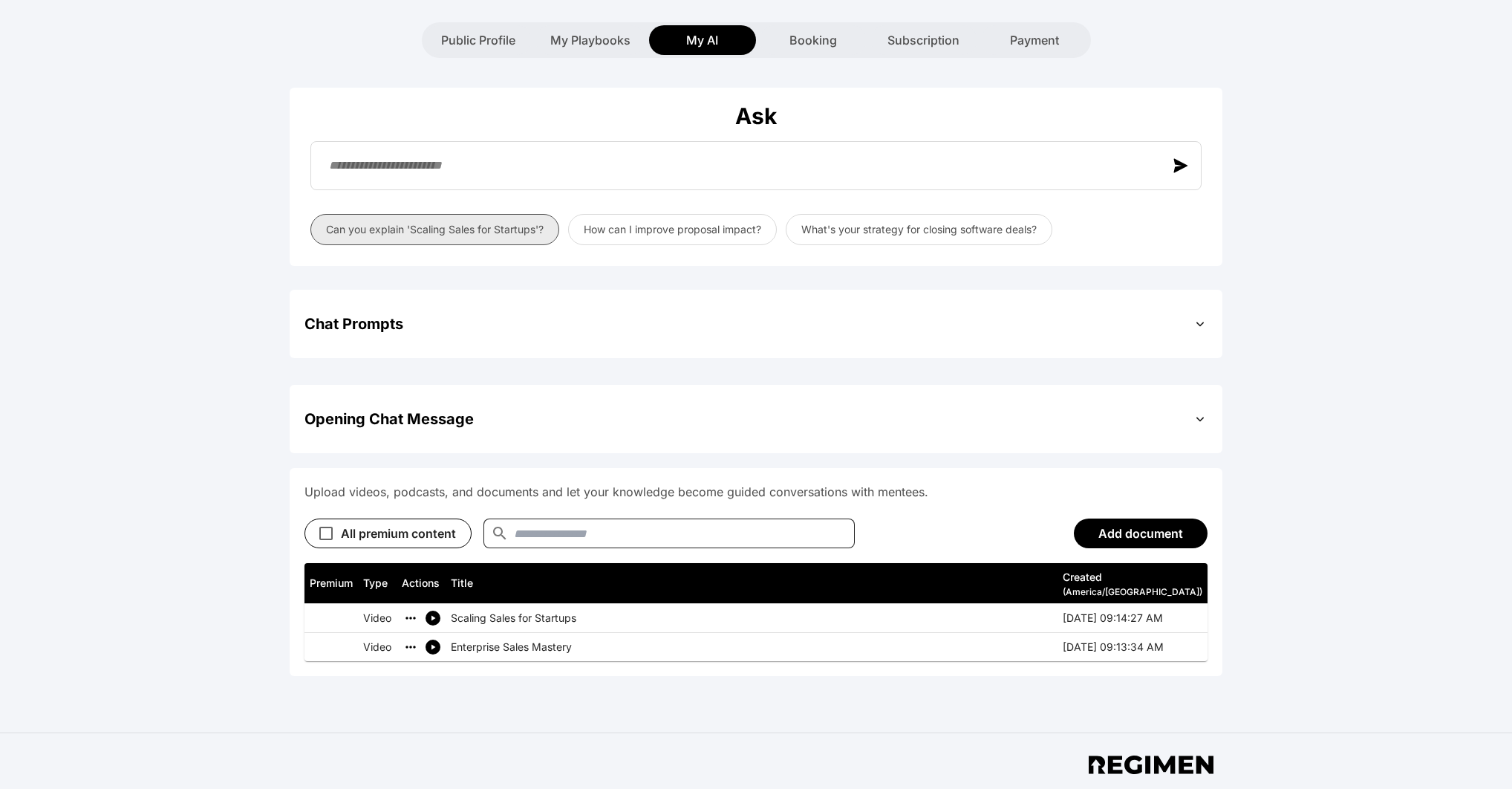
click at [458, 214] on button "Can you explain 'Scaling Sales for Startups'?" at bounding box center [435, 230] width 249 height 31
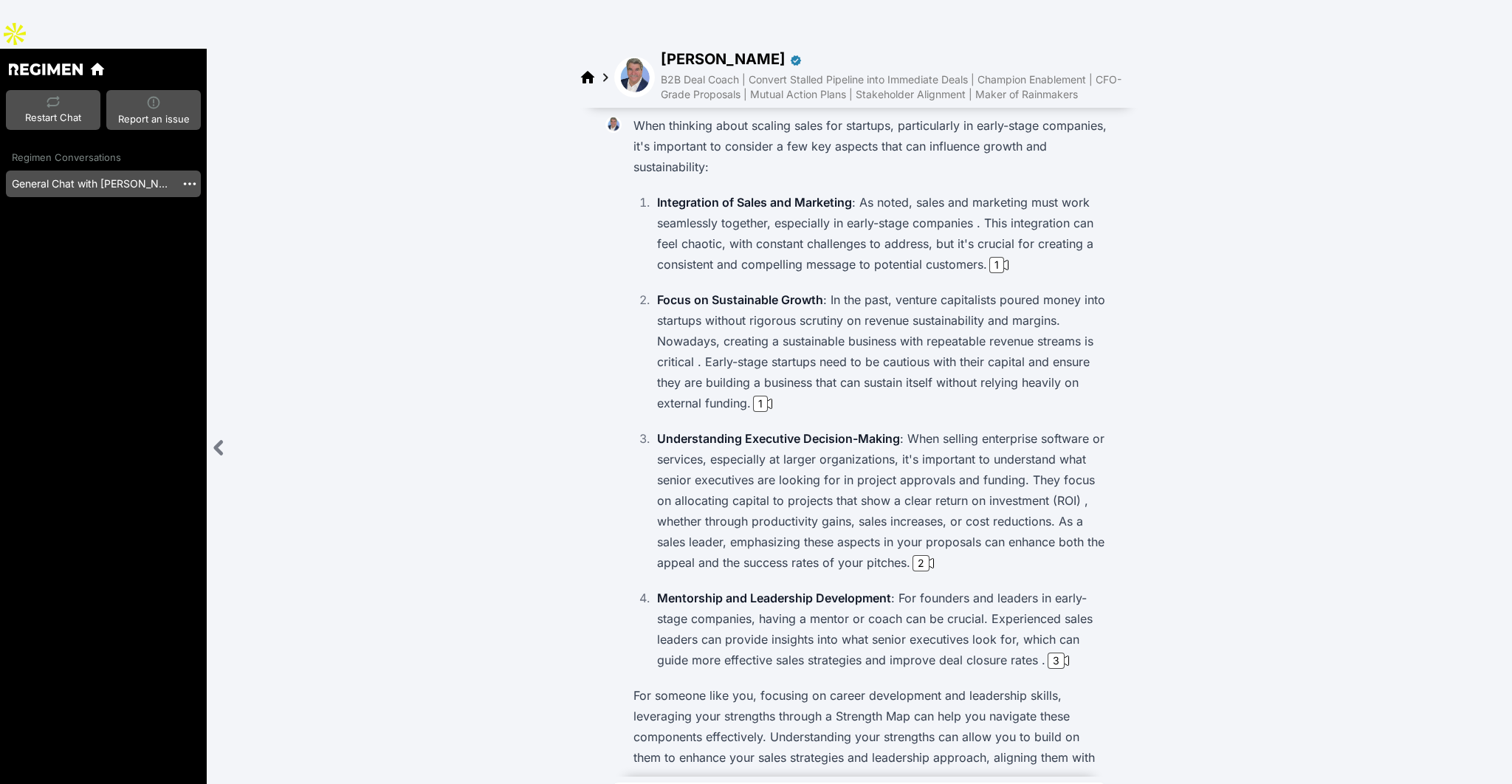
scroll to position [129, 0]
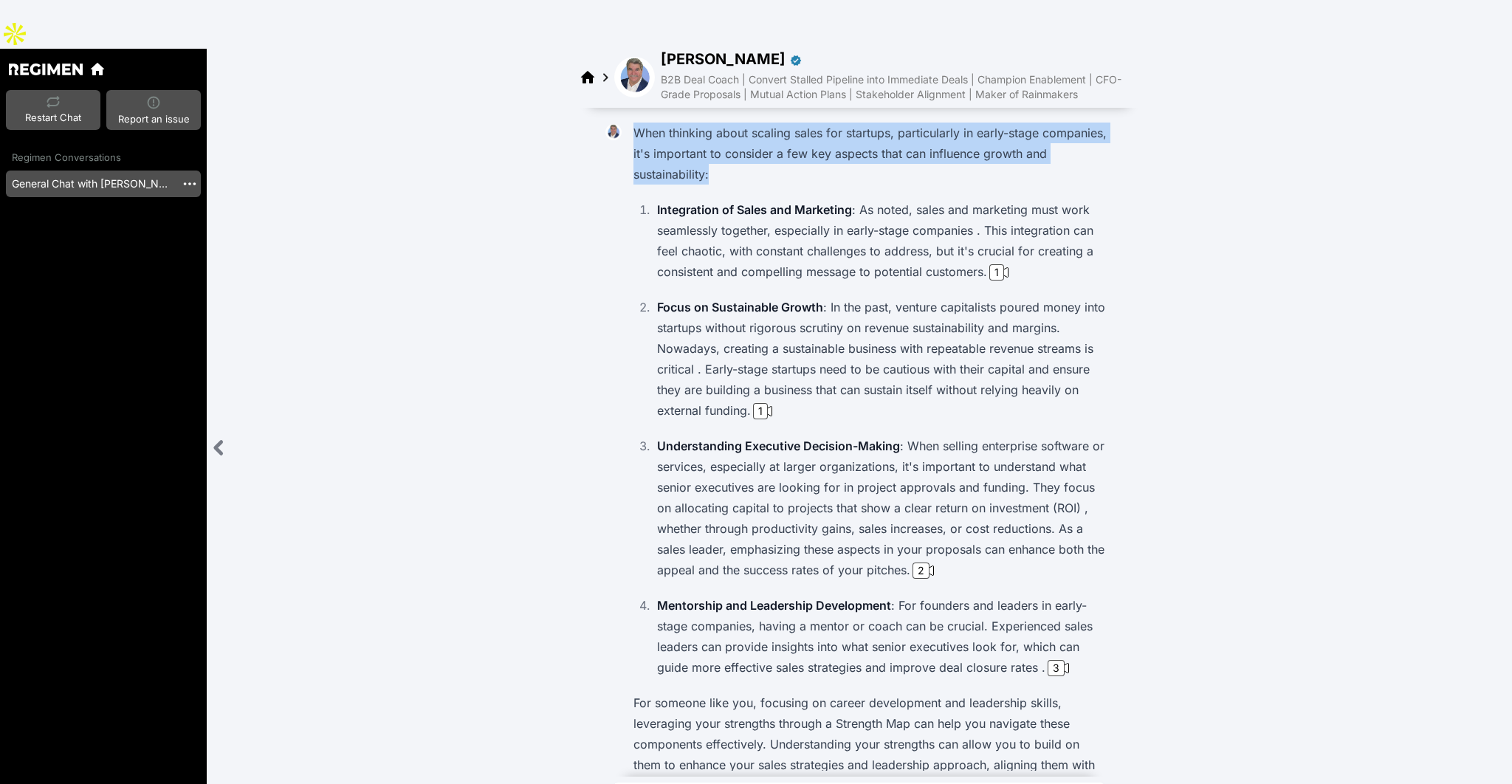
drag, startPoint x: 632, startPoint y: 83, endPoint x: 840, endPoint y: 137, distance: 214.9
click at [840, 137] on div "When thinking about scaling sales for startups, particularly in early-stage com…" at bounding box center [871, 519] width 486 height 800
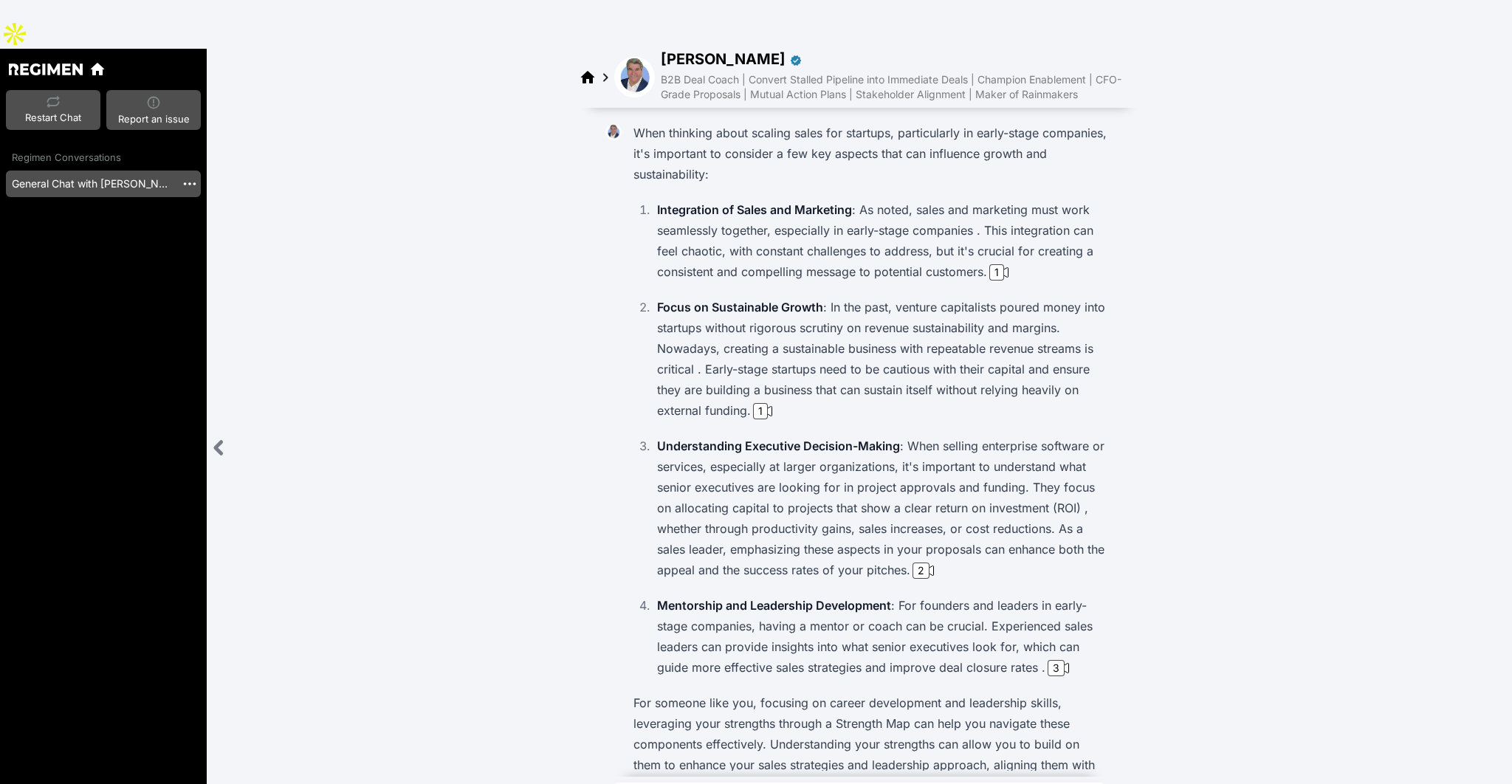
click at [941, 538] on ol "Integration of Sales and Marketing : As noted, sales and marketing must work se…" at bounding box center [871, 438] width 474 height 478
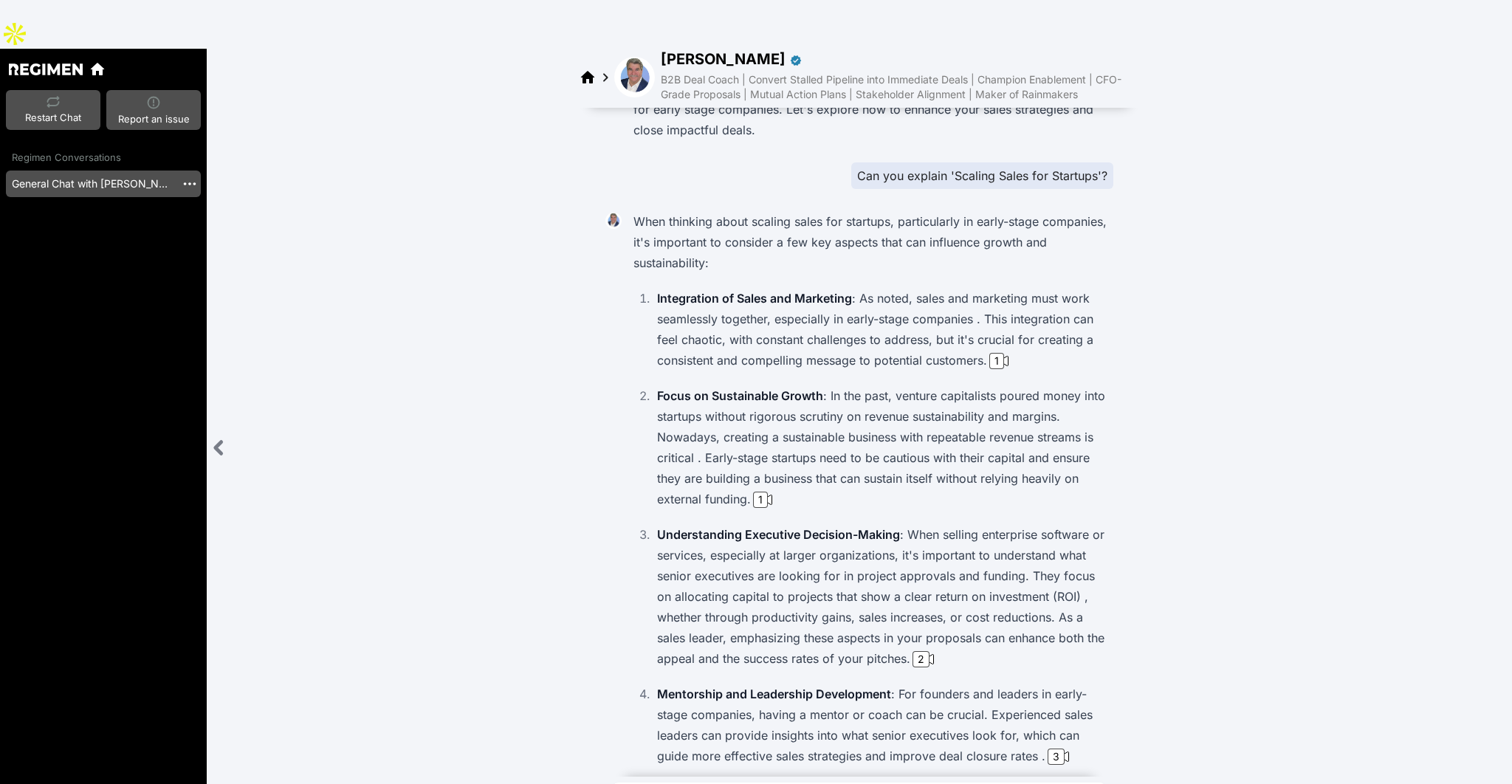
scroll to position [0, 0]
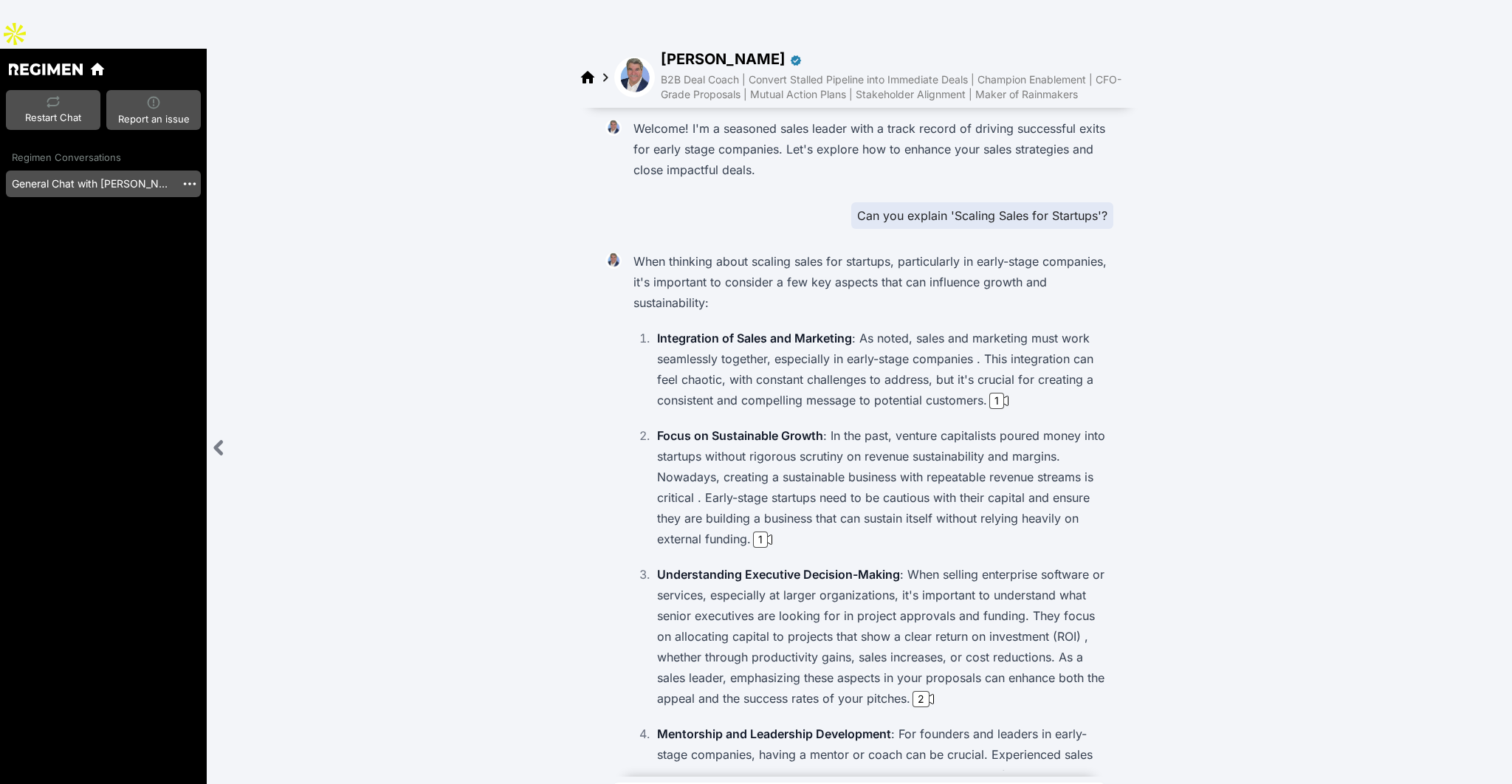
type textarea "*"
type textarea "**********"
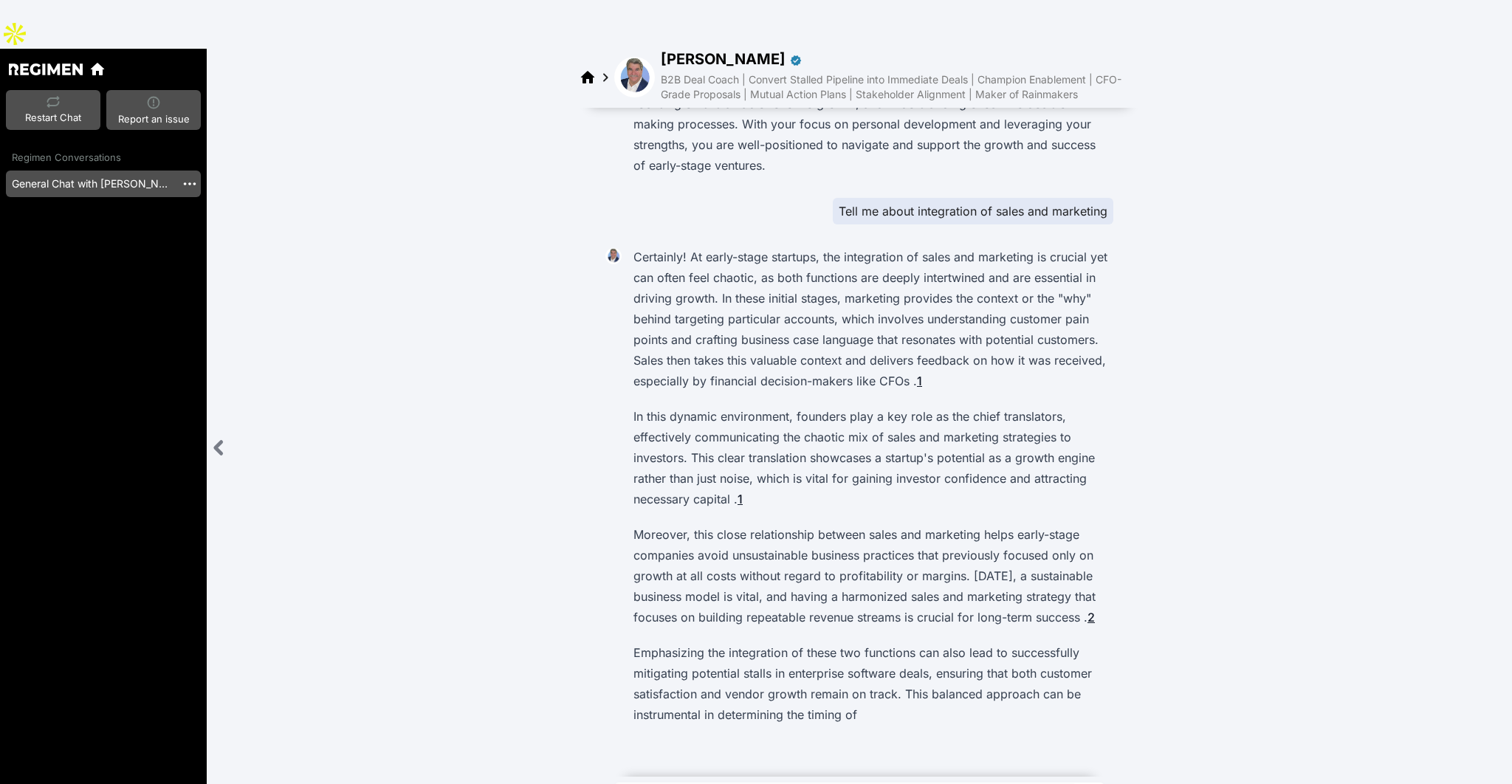
scroll to position [895, 0]
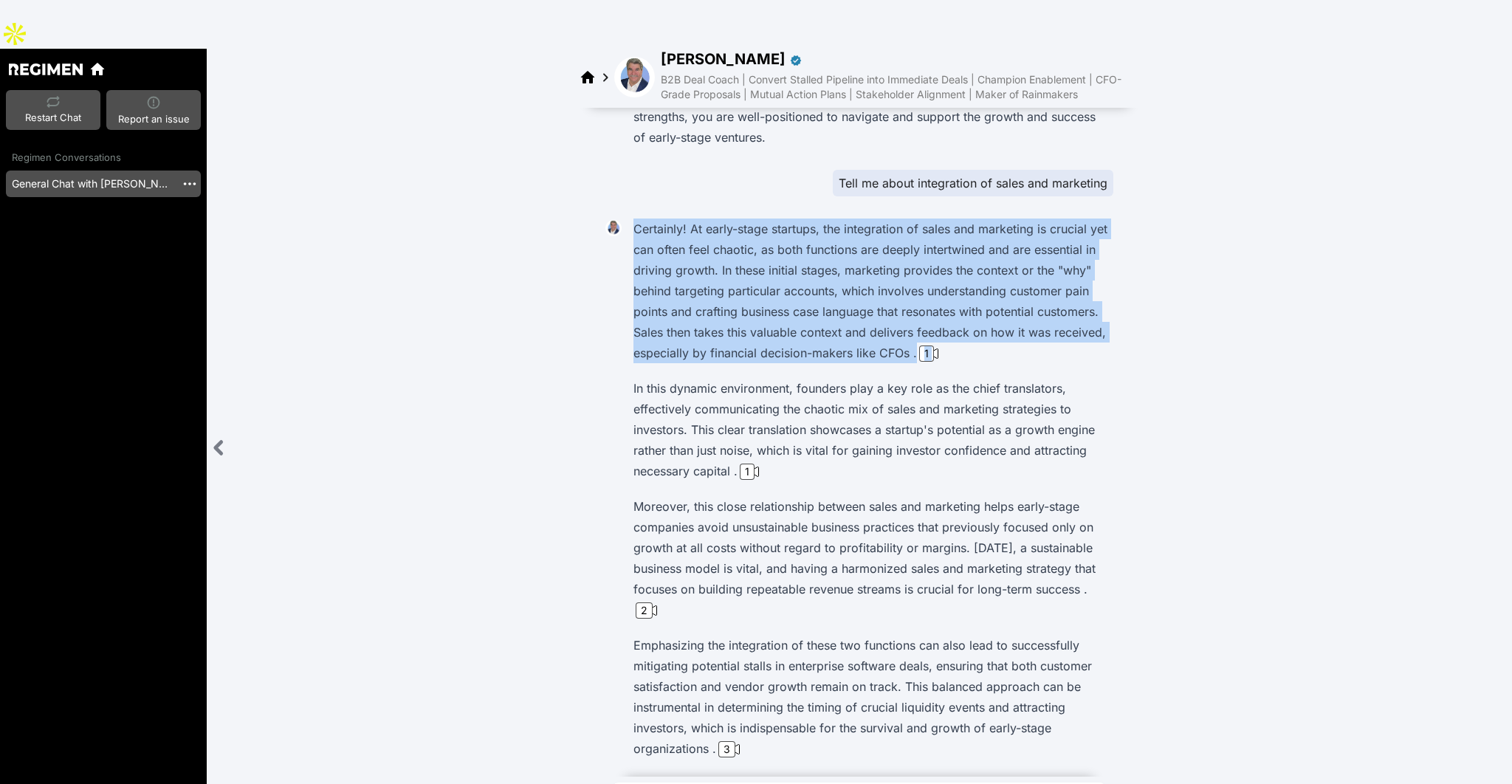
drag, startPoint x: 628, startPoint y: 177, endPoint x: 1102, endPoint y: 316, distance: 494.0
click at [1102, 316] on div "Certainly! At early-stage startups, the integration of sales and marketing is c…" at bounding box center [871, 488] width 486 height 549
click at [1062, 324] on div "Certainly! At early-stage startups, the integration of sales and marketing is c…" at bounding box center [871, 488] width 486 height 549
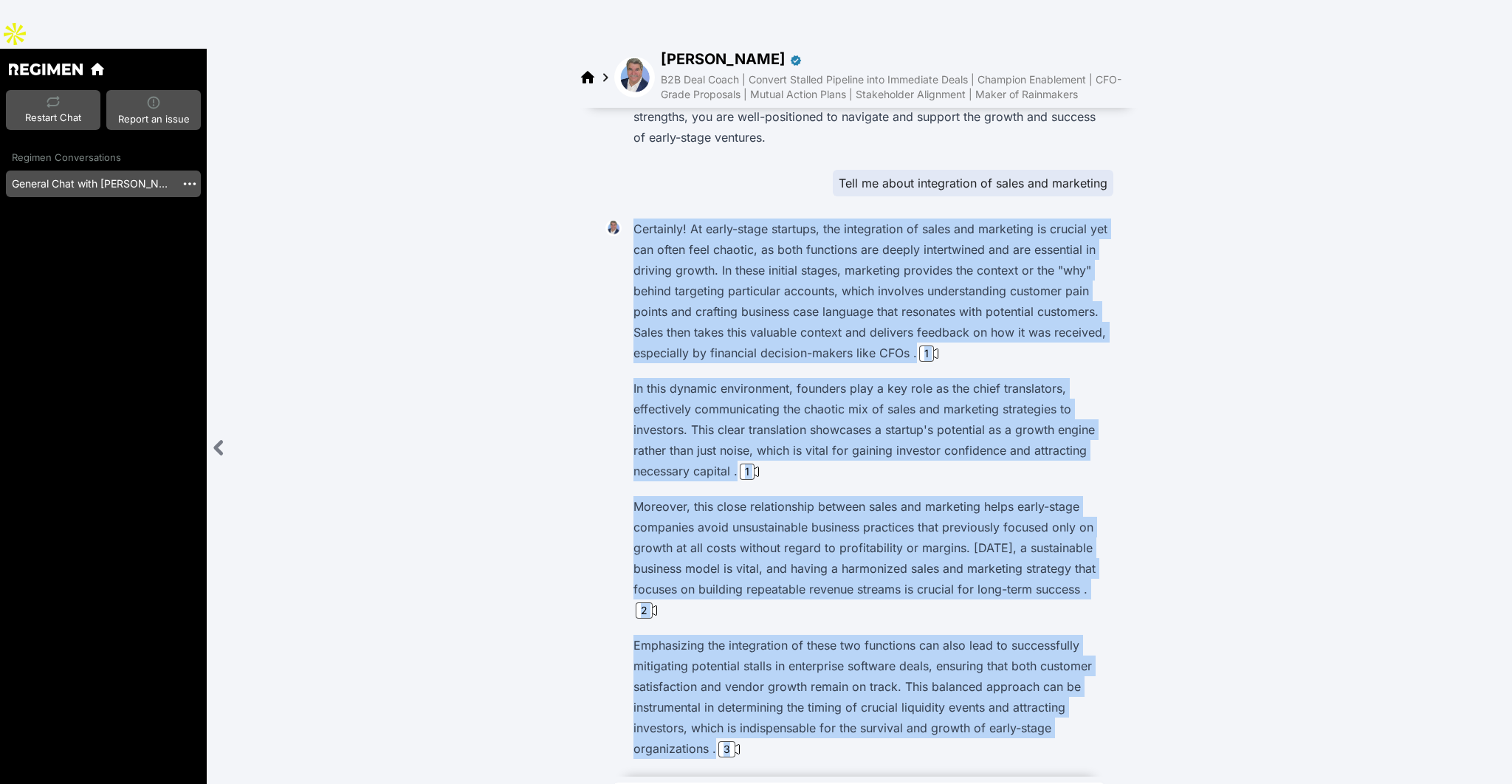
drag, startPoint x: 767, startPoint y: 679, endPoint x: 628, endPoint y: 177, distance: 520.9
click at [628, 214] on div "Certainly! At early-stage startups, the integration of sales and marketing is c…" at bounding box center [871, 488] width 486 height 549
click at [634, 219] on p "Certainly! At early-stage startups, the integration of sales and marketing is c…" at bounding box center [871, 290] width 474 height 144
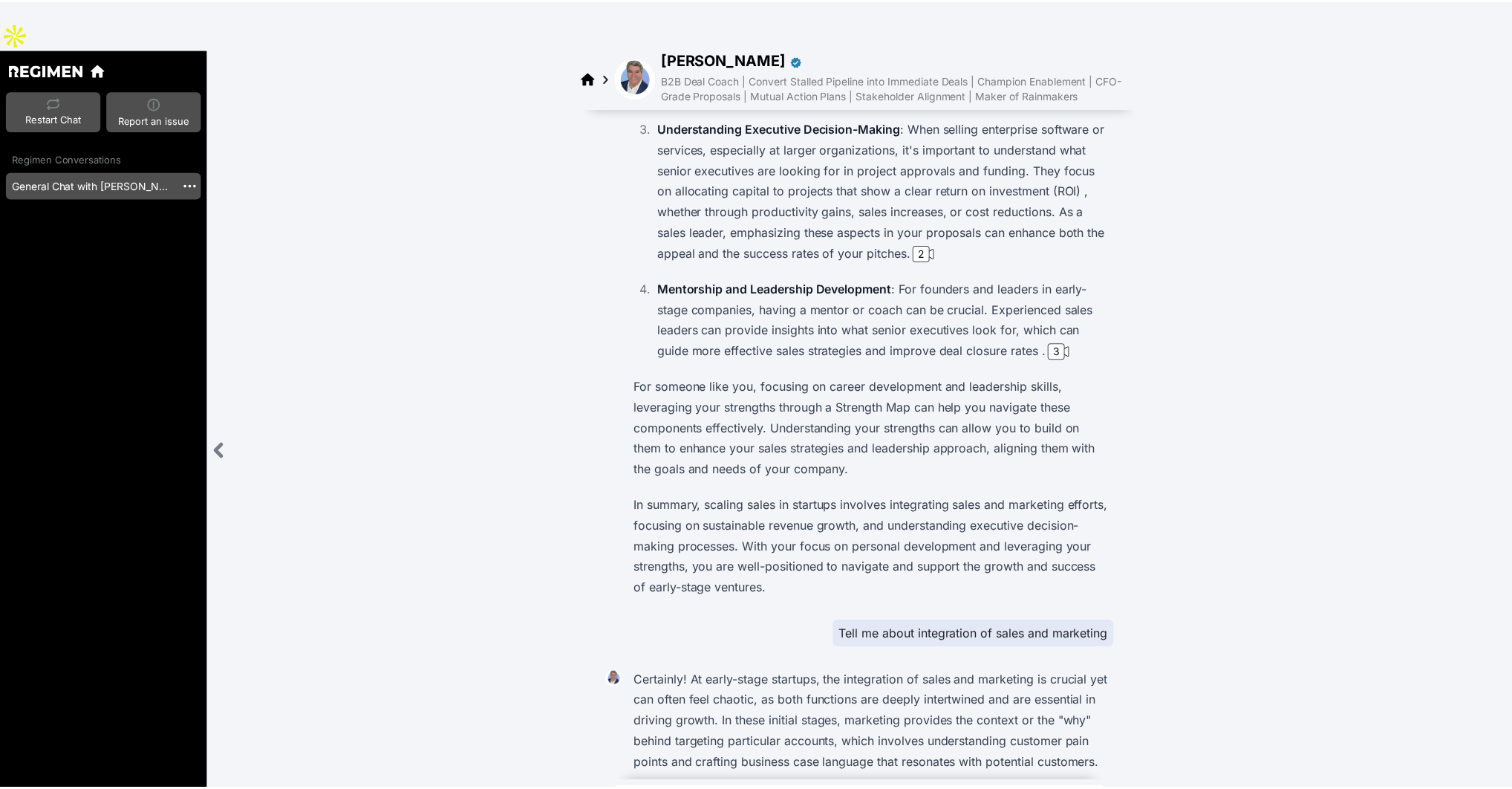
scroll to position [0, 0]
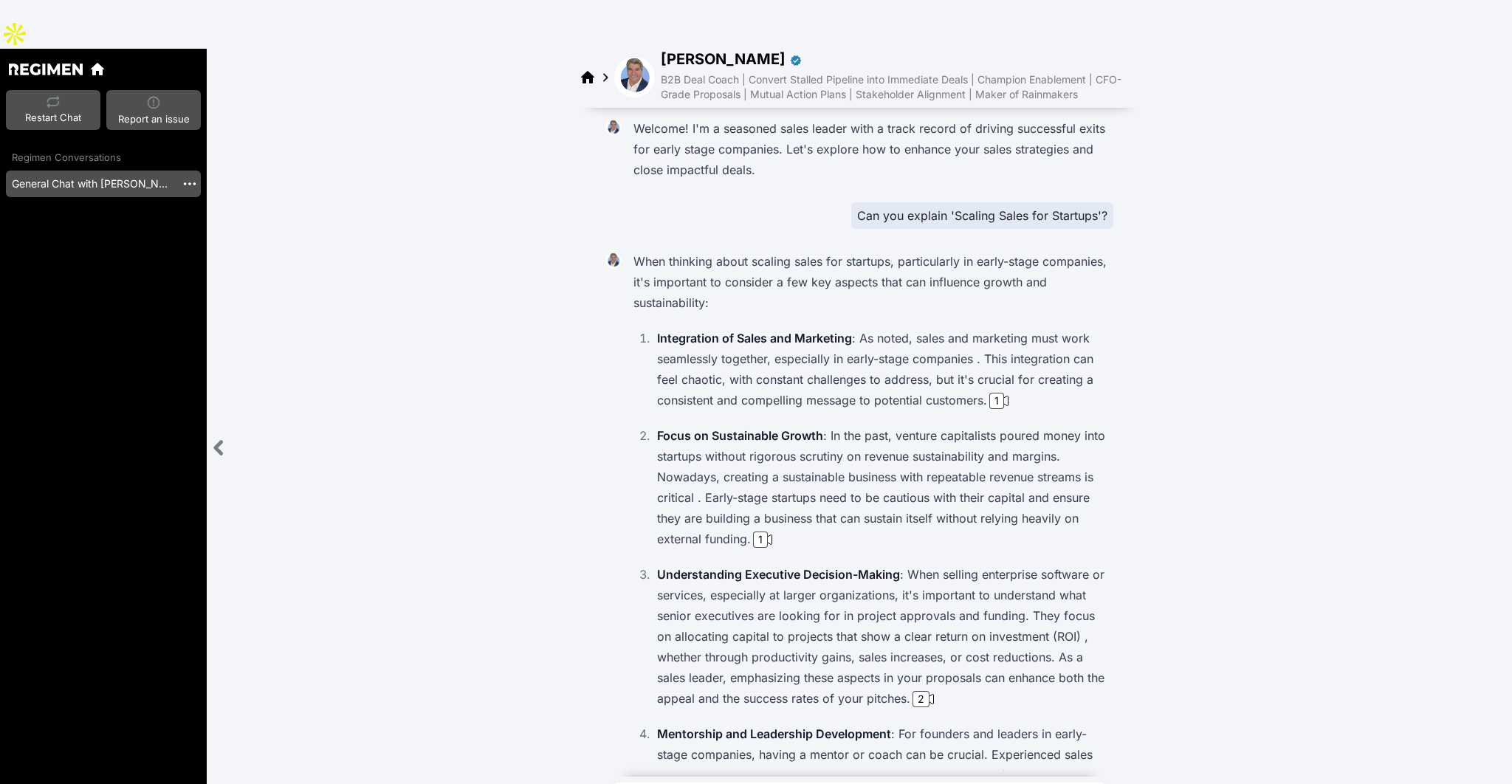
click at [673, 48] on span "[PERSON_NAME]" at bounding box center [723, 59] width 124 height 21
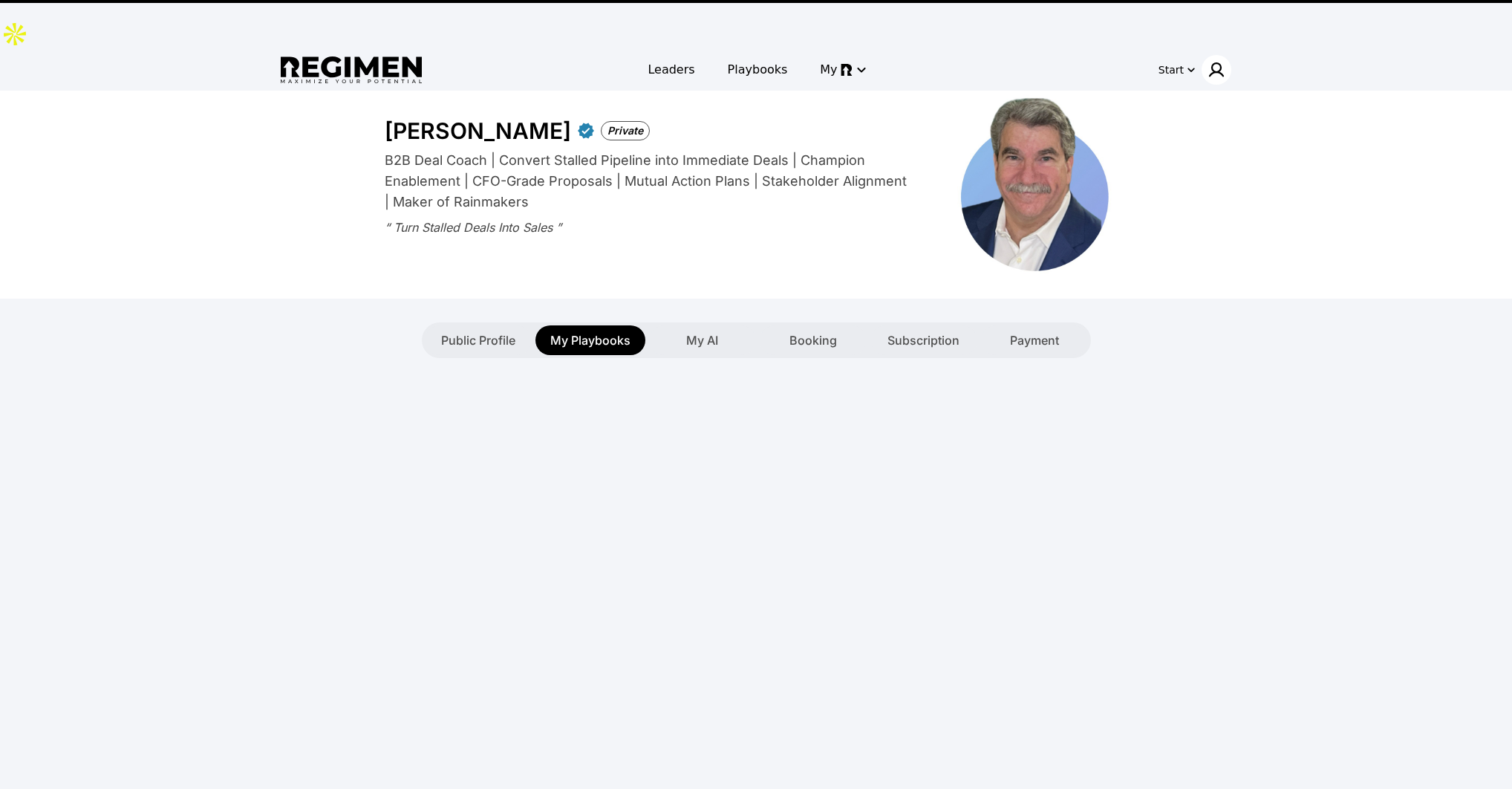
click at [1217, 61] on img at bounding box center [1216, 70] width 17 height 17
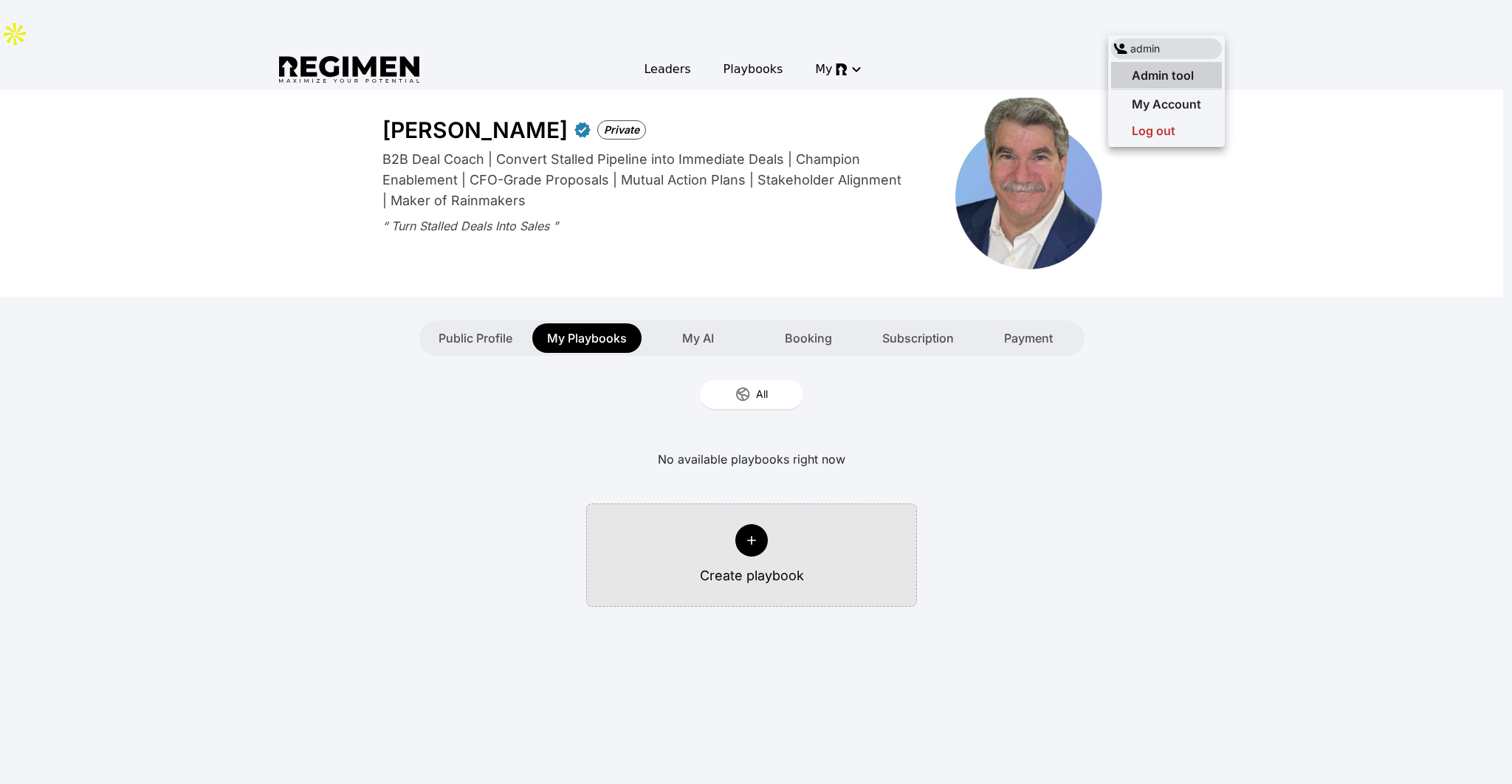
click at [1204, 67] on div "Admin tool" at bounding box center [1166, 75] width 111 height 27
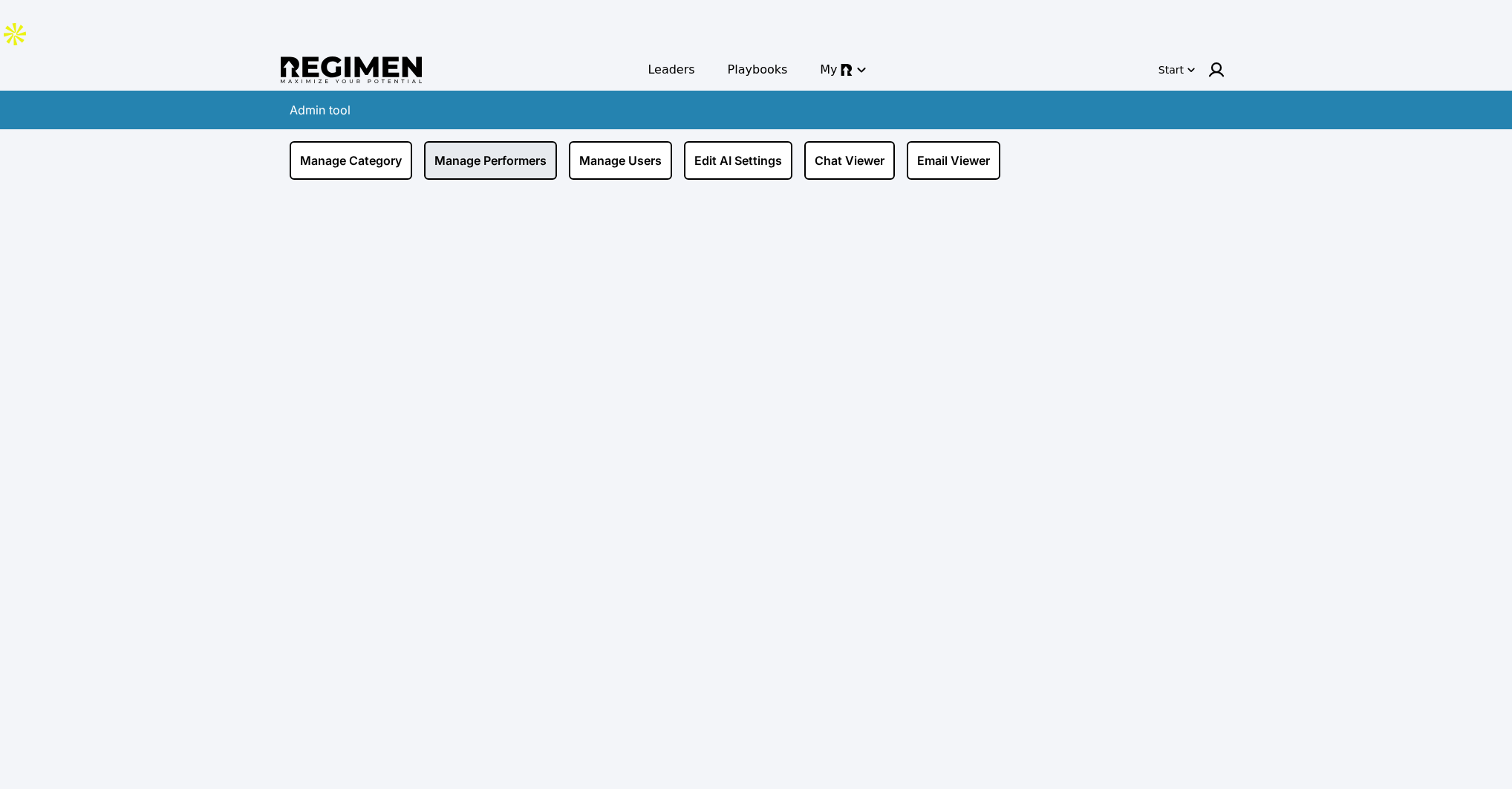
click at [456, 141] on link "Manage Performers" at bounding box center [491, 160] width 133 height 38
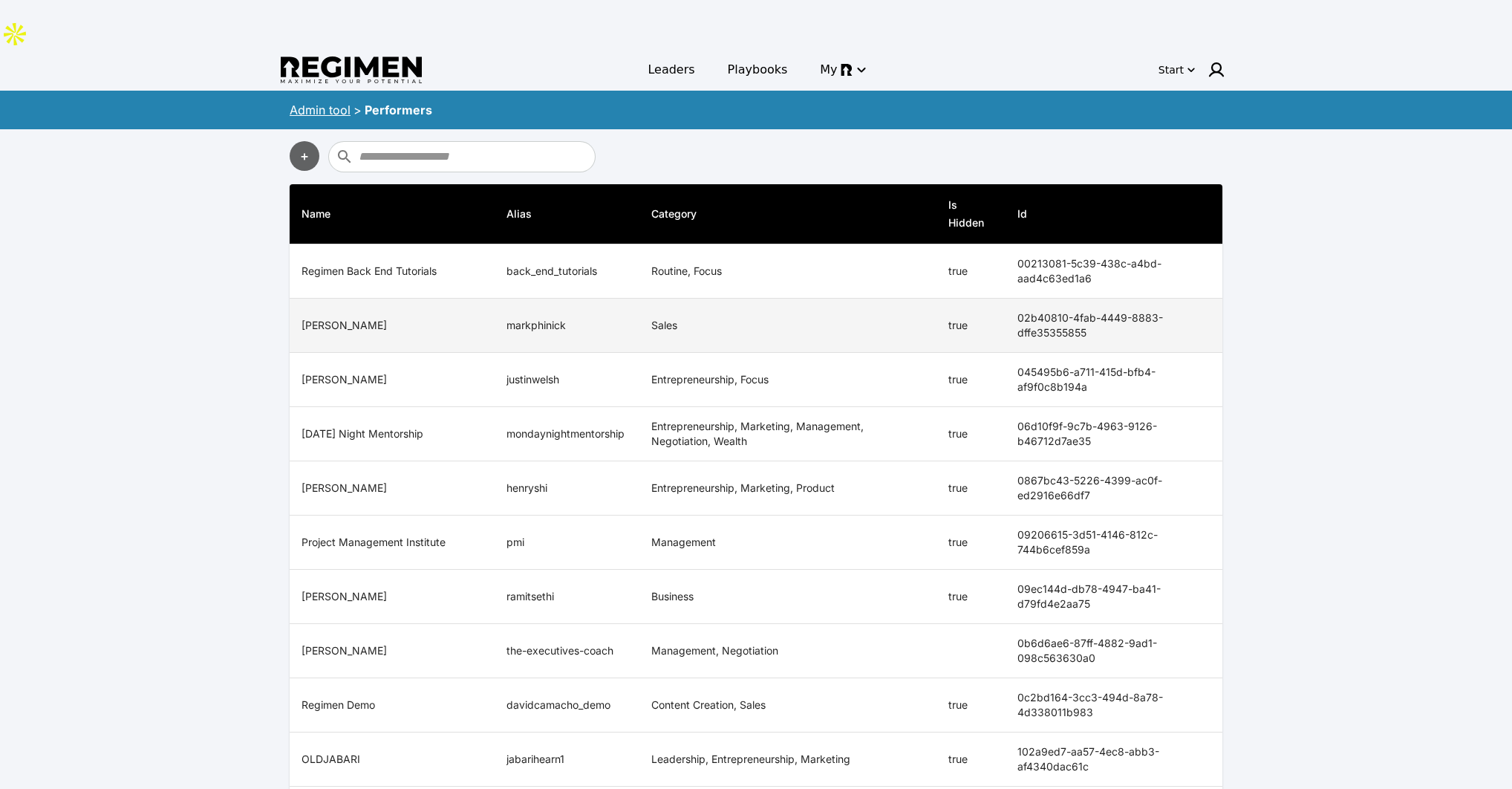
click at [914, 298] on td "Sales" at bounding box center [788, 325] width 298 height 54
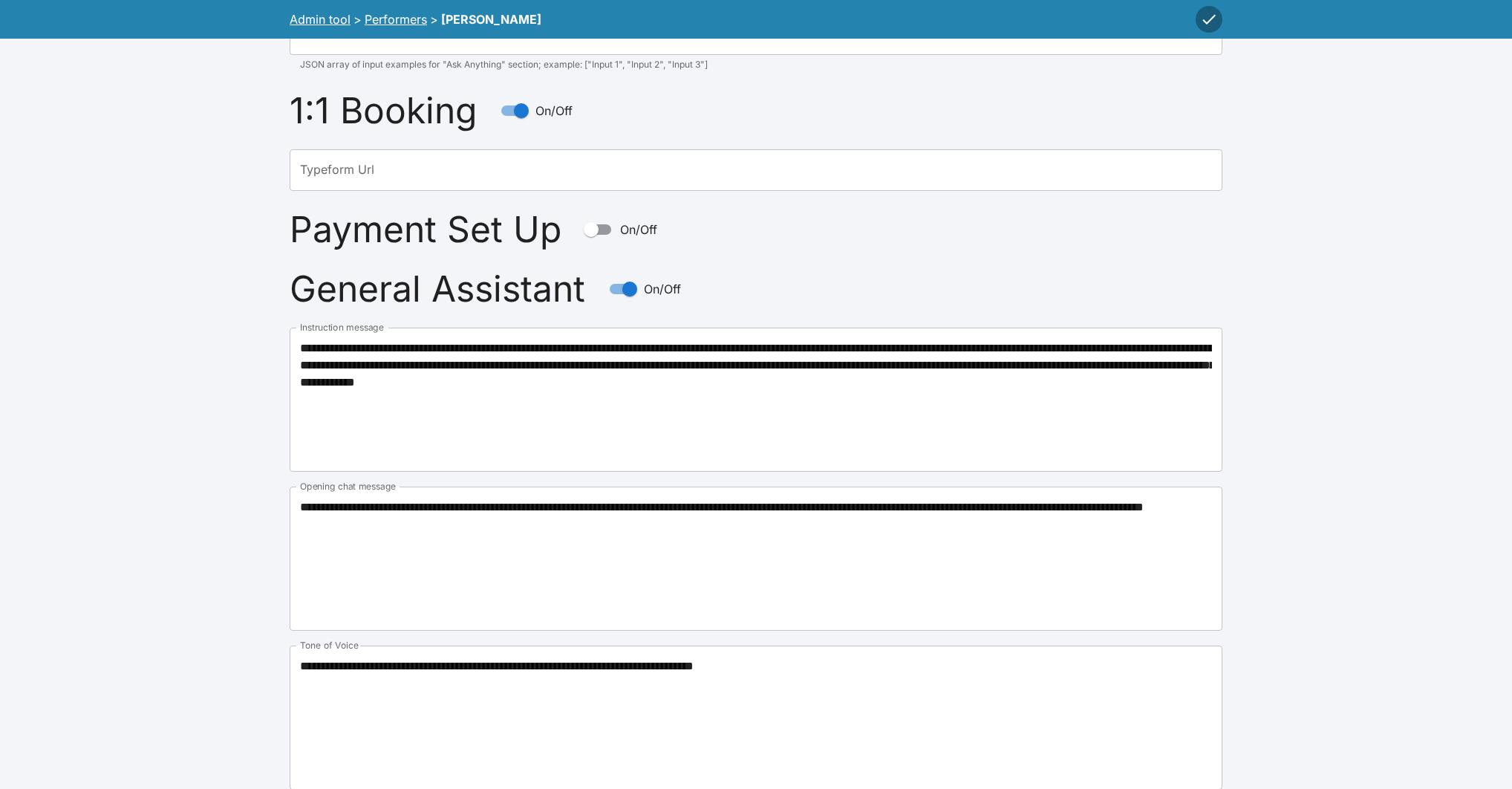
scroll to position [1294, 0]
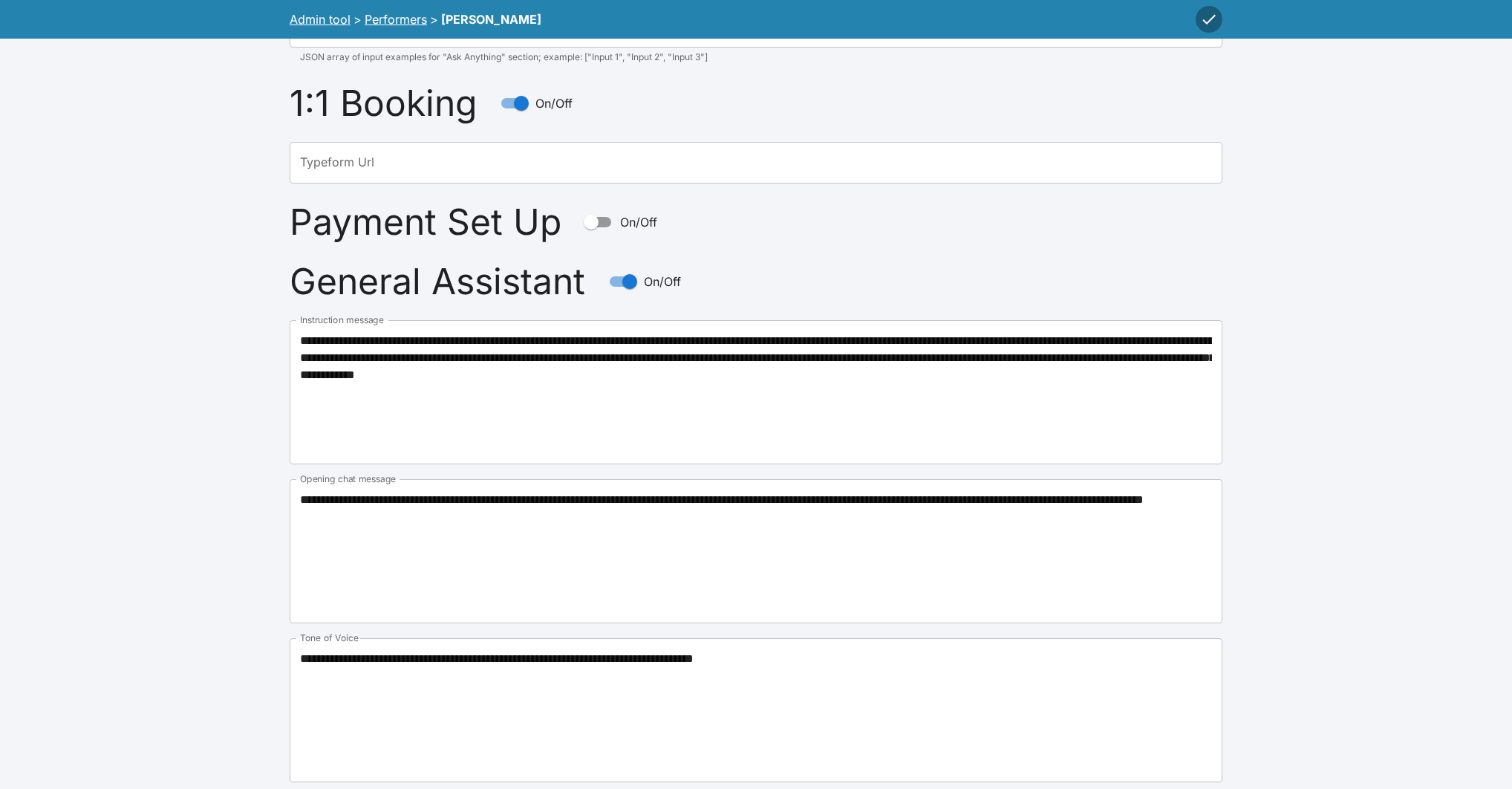
click at [410, 351] on textarea "**********" at bounding box center [756, 391] width 912 height 119
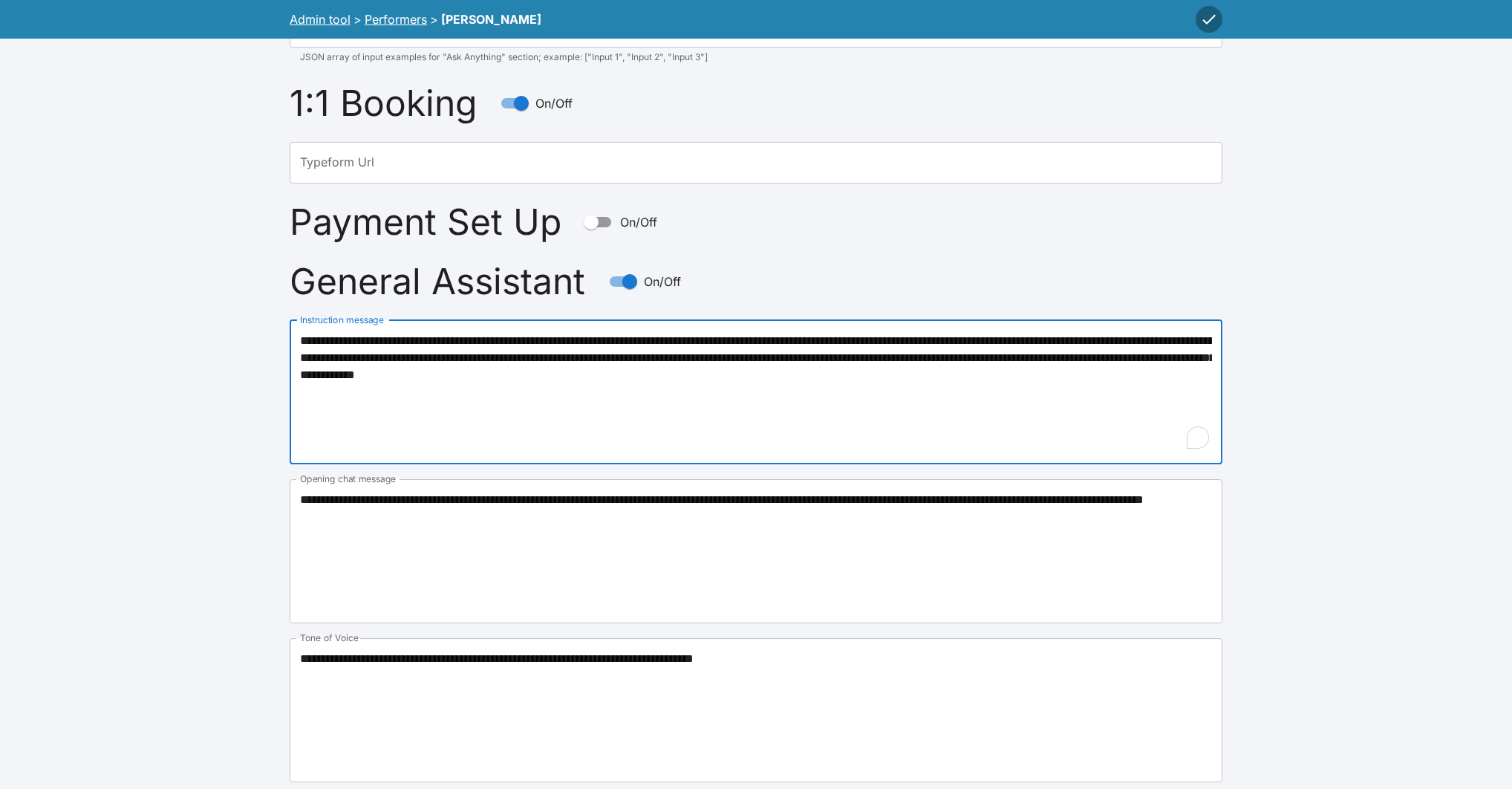
click at [403, 650] on textarea "**********" at bounding box center [756, 709] width 912 height 119
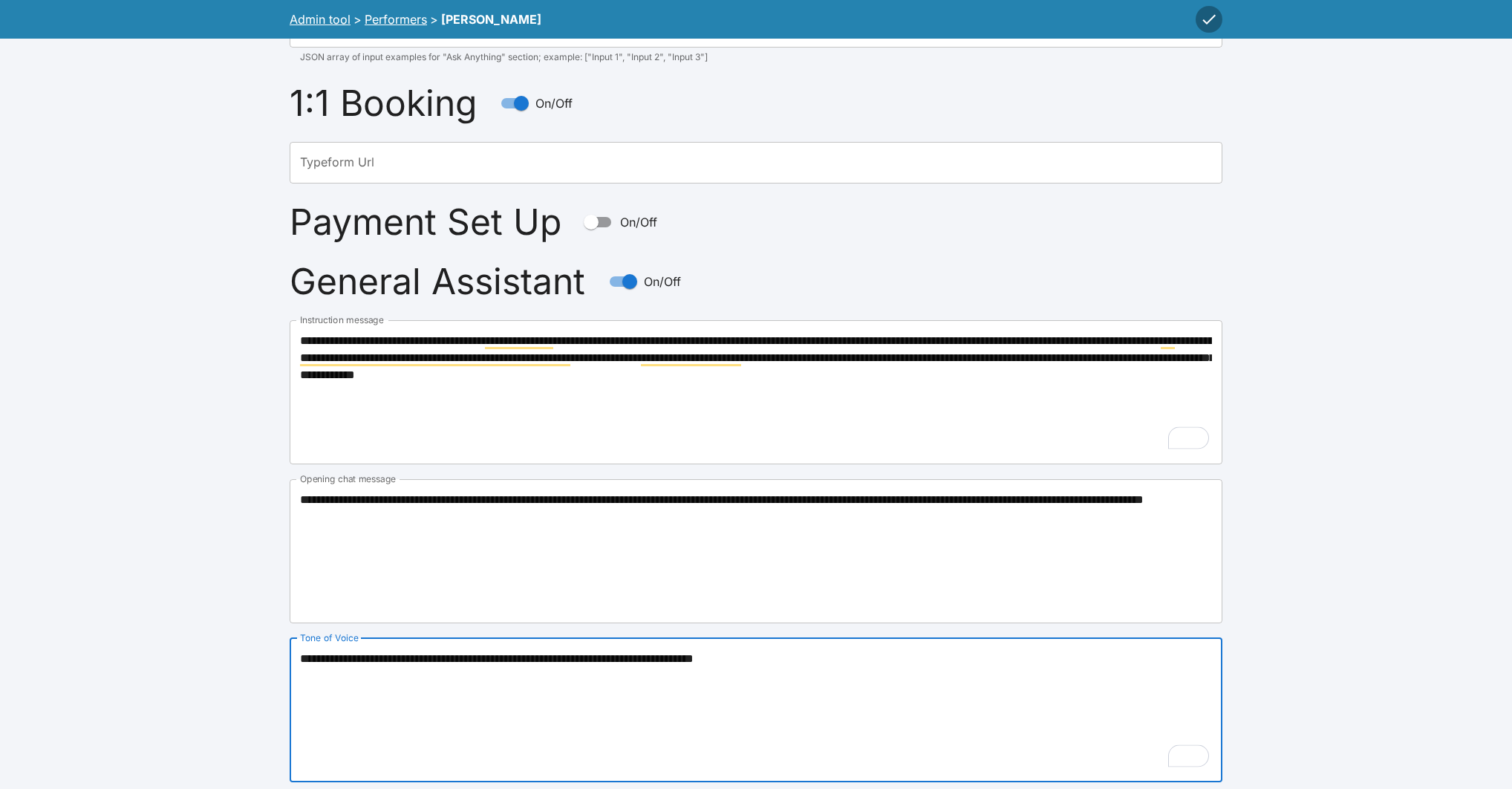
paste textarea "**********"
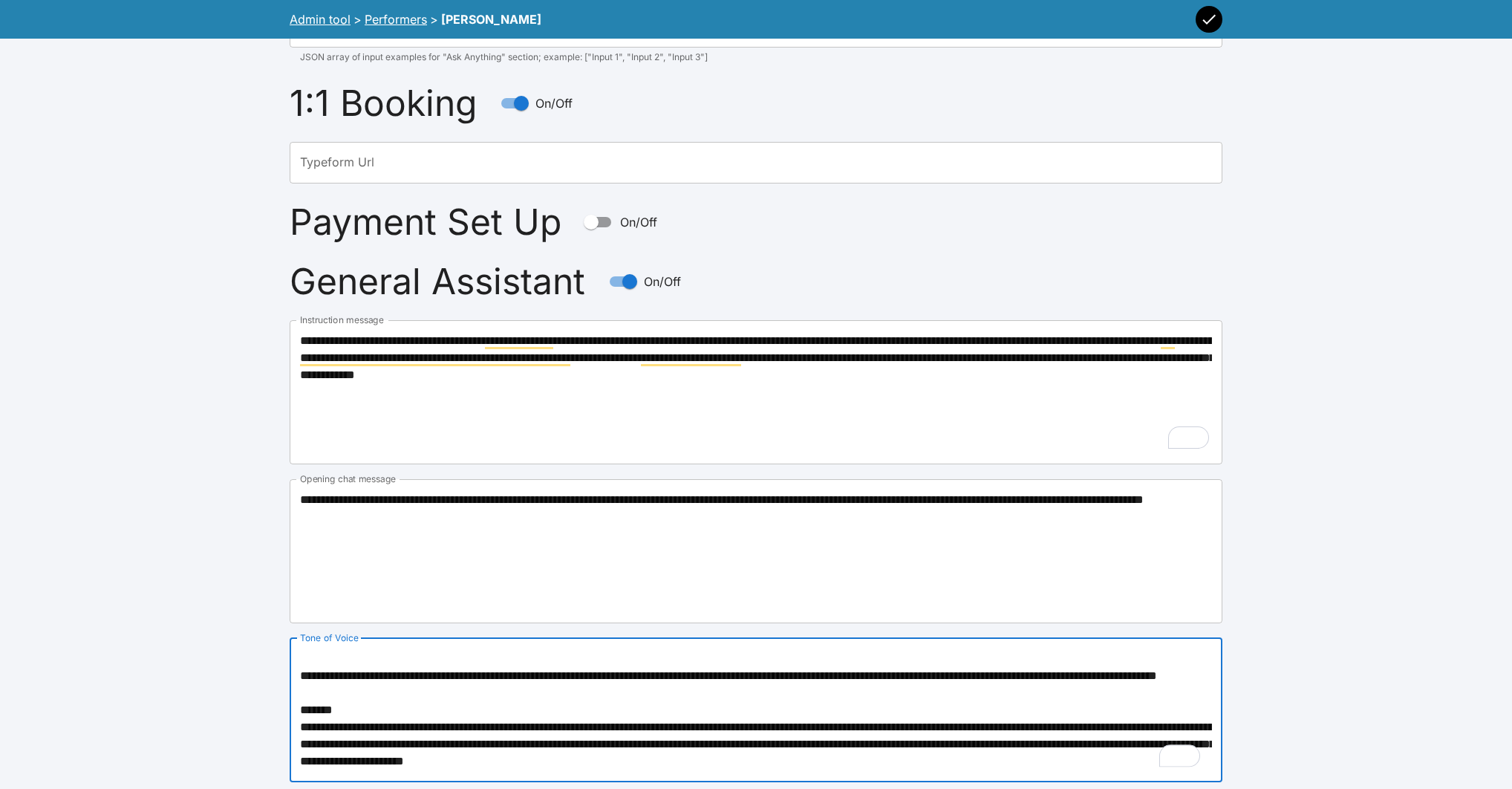
scroll to position [561, 0]
type textarea "**********"
click at [1206, 13] on icon "button" at bounding box center [1209, 19] width 17 height 17
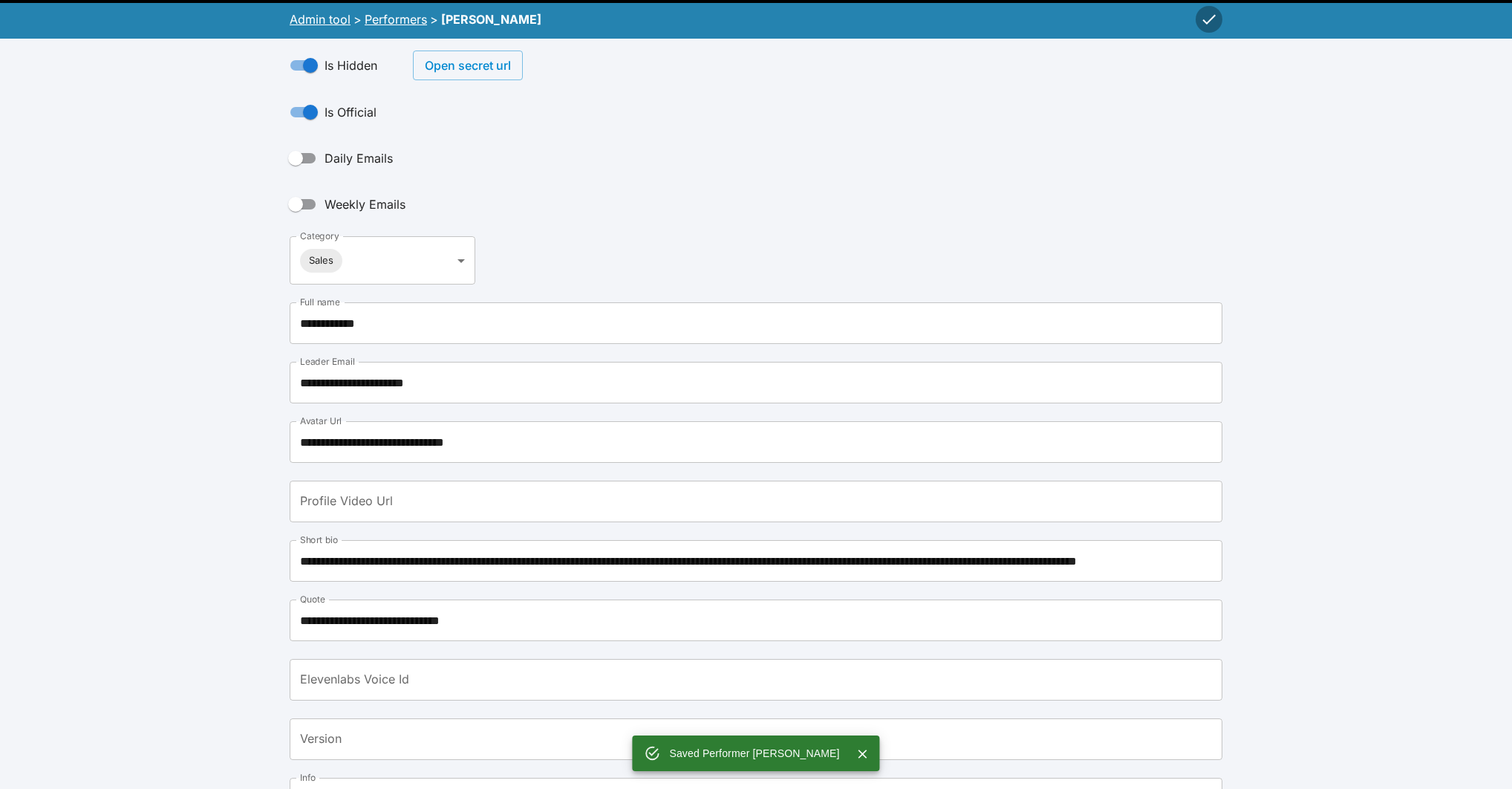
scroll to position [1294, 0]
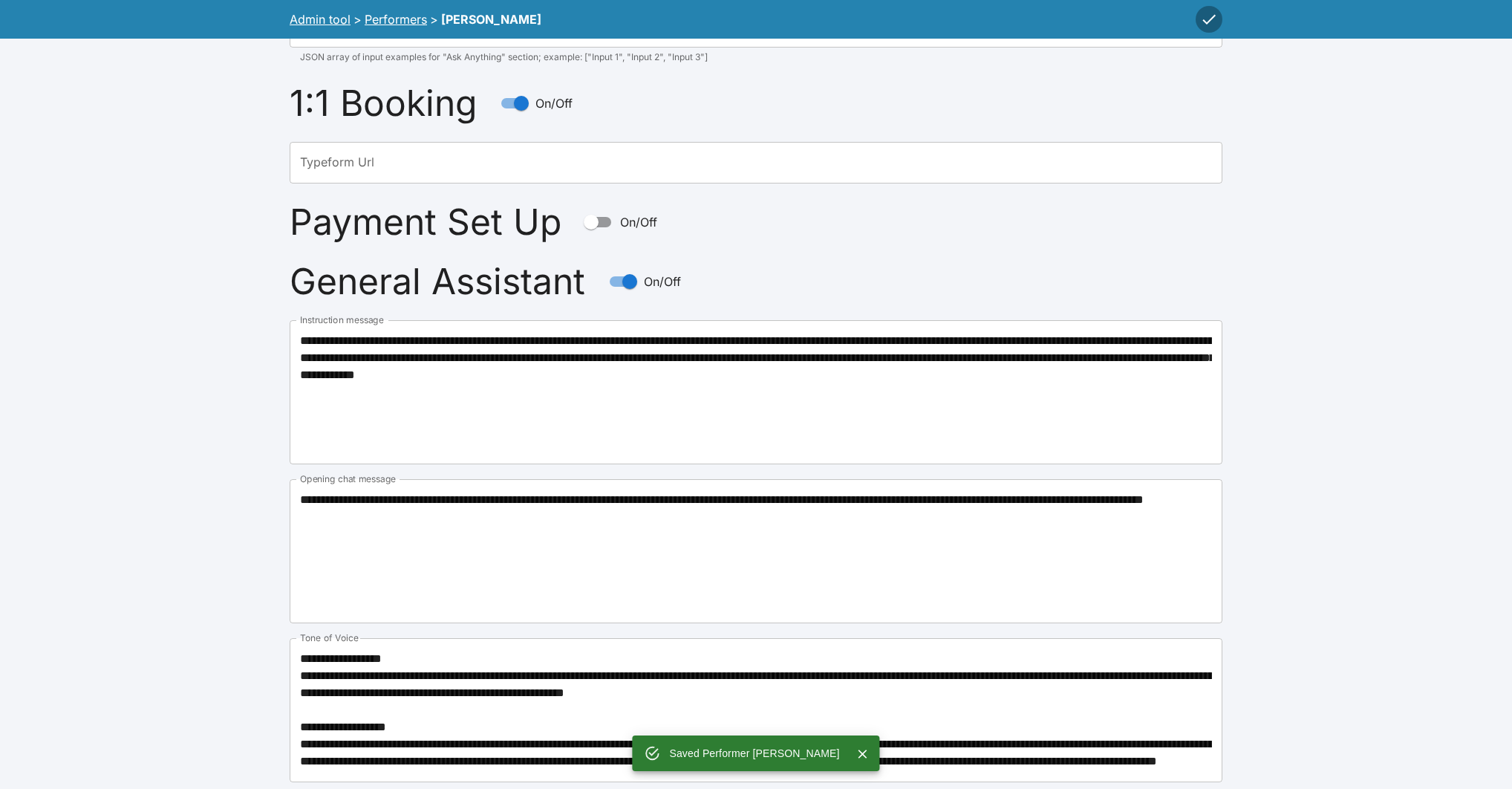
click at [861, 332] on textarea "**********" at bounding box center [756, 391] width 912 height 119
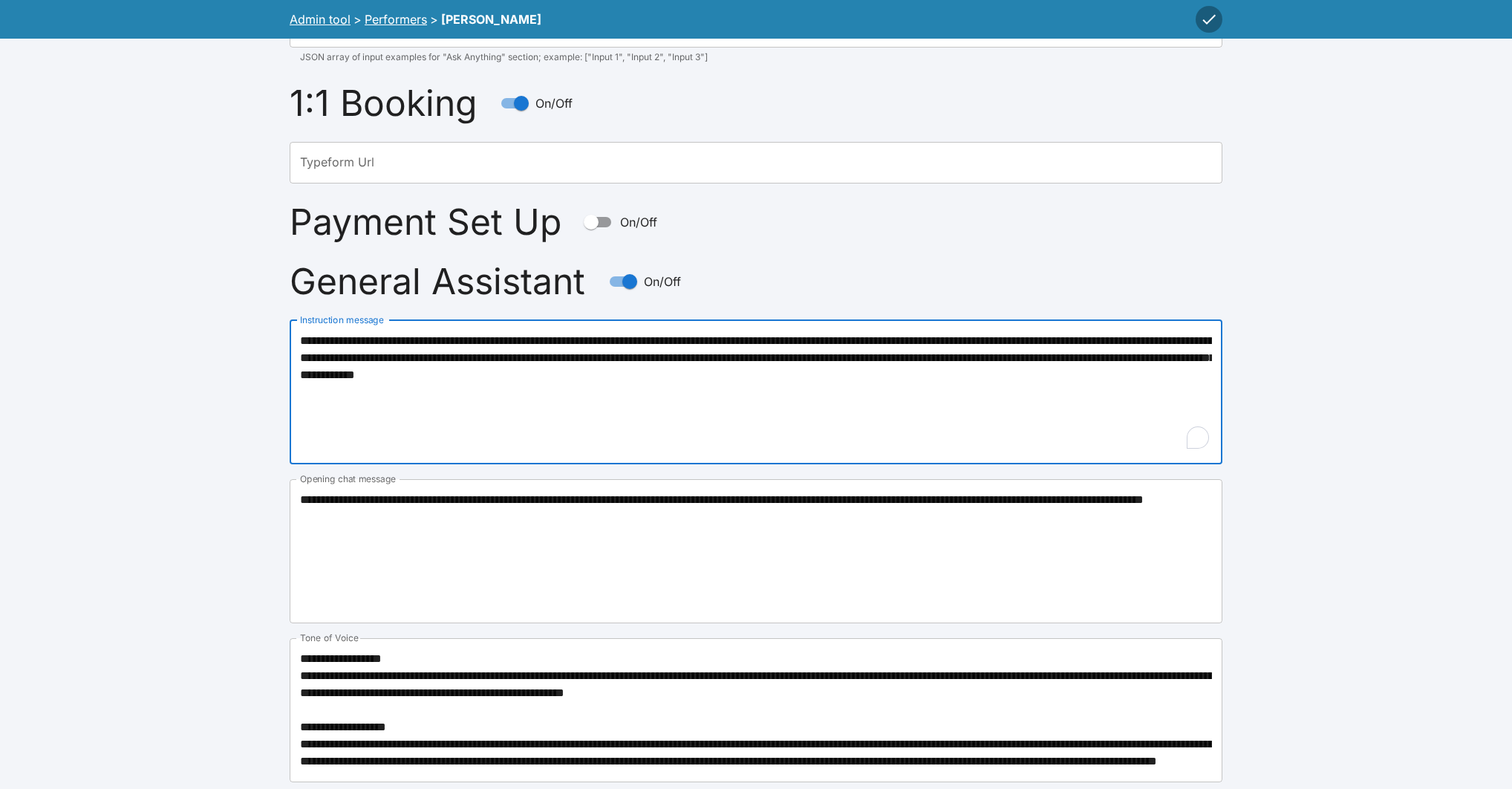
click at [861, 332] on textarea "**********" at bounding box center [756, 391] width 912 height 119
paste textarea "**********"
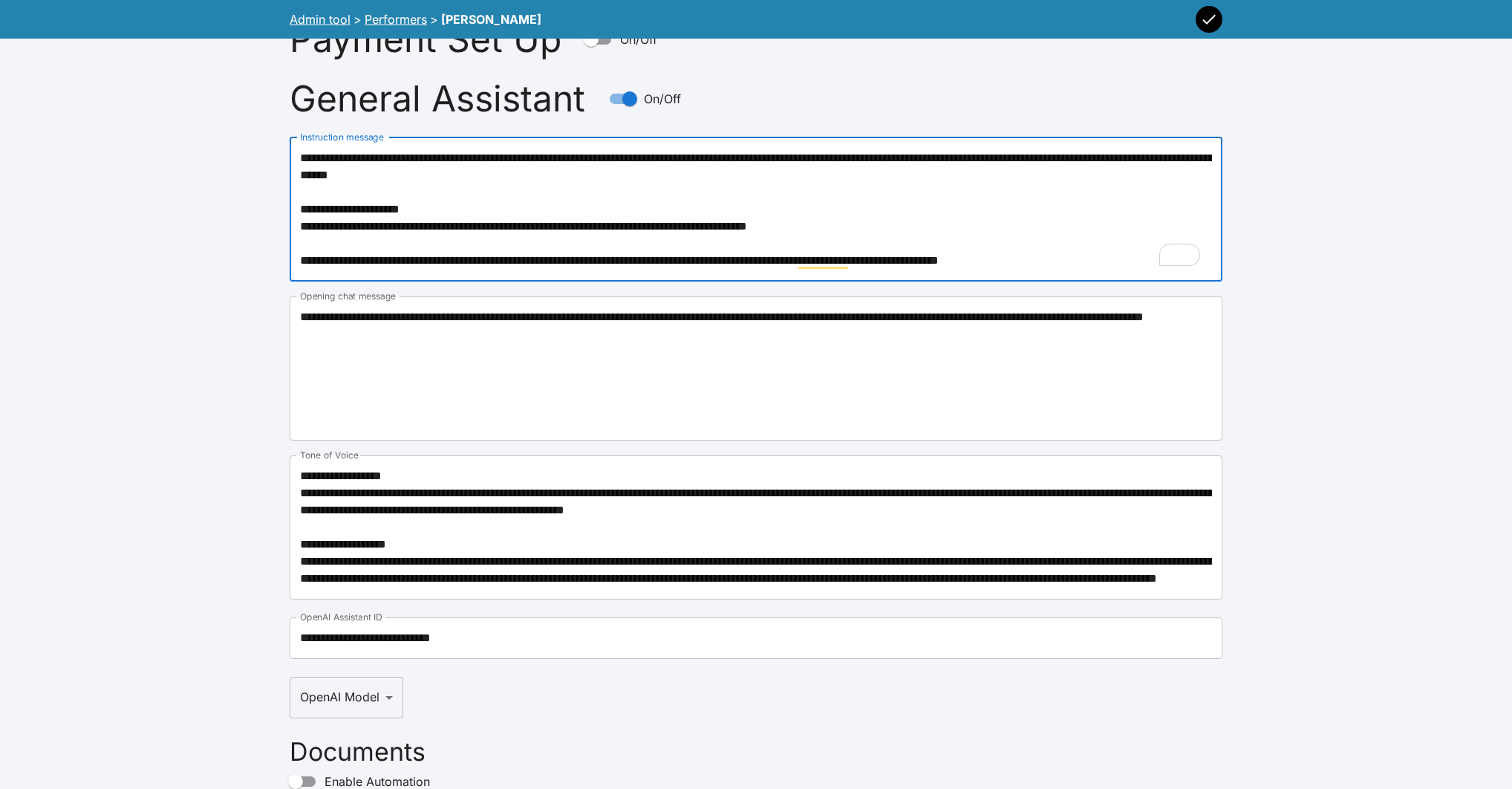
scroll to position [1249, 0]
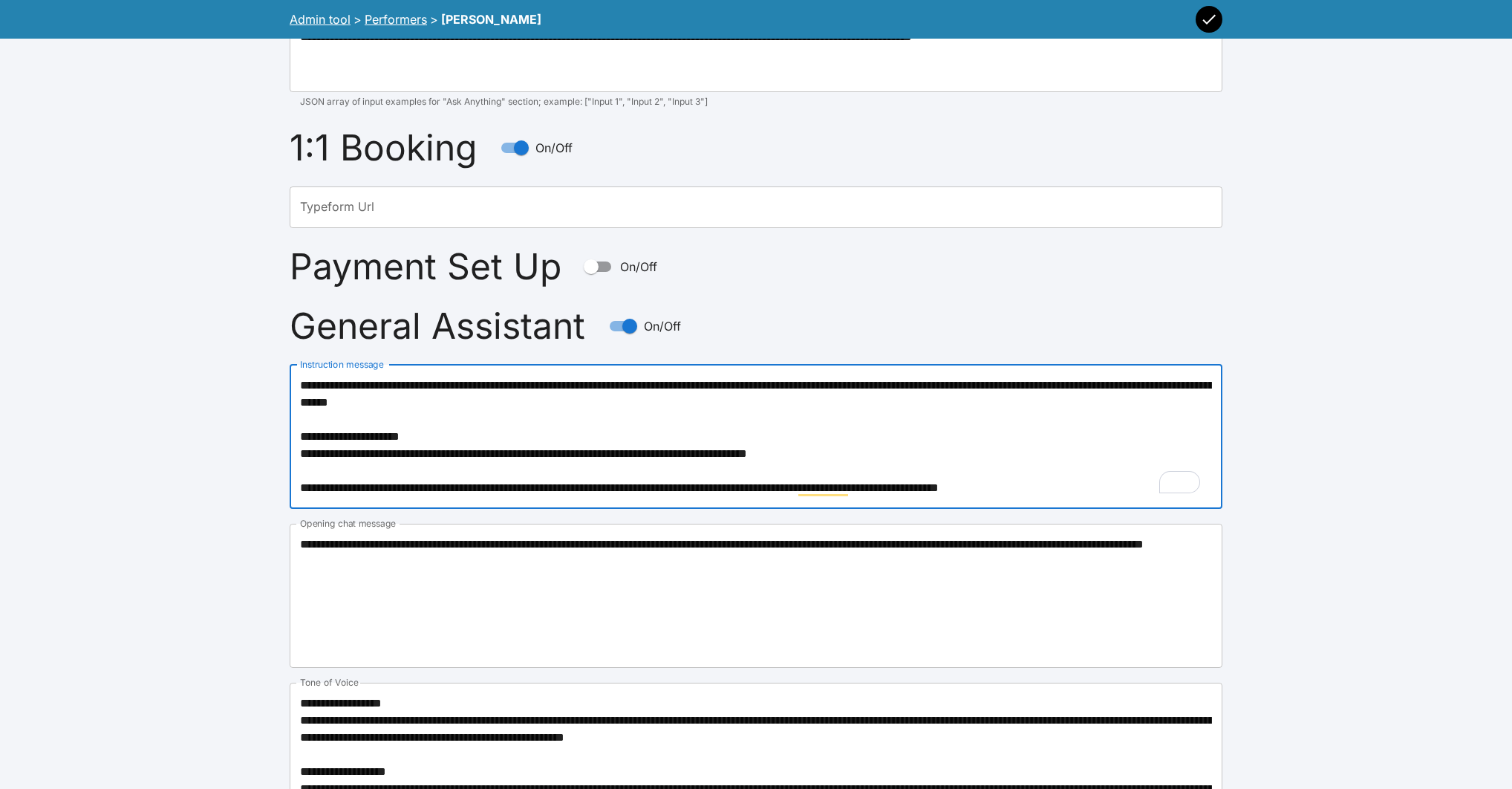
type textarea "**********"
click at [1199, 13] on button "button" at bounding box center [1209, 19] width 27 height 27
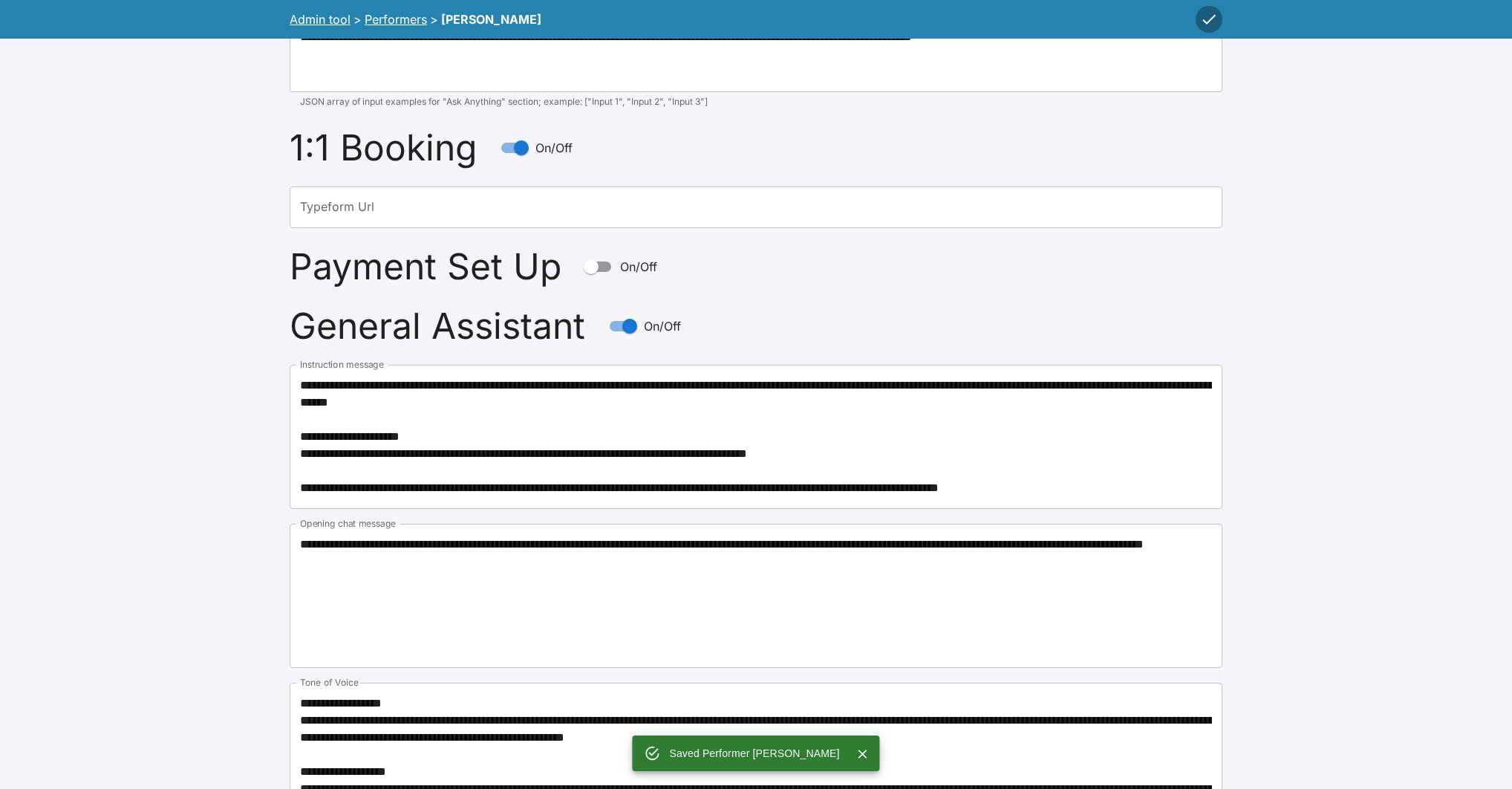
click at [385, 21] on link "Performers" at bounding box center [396, 19] width 63 height 15
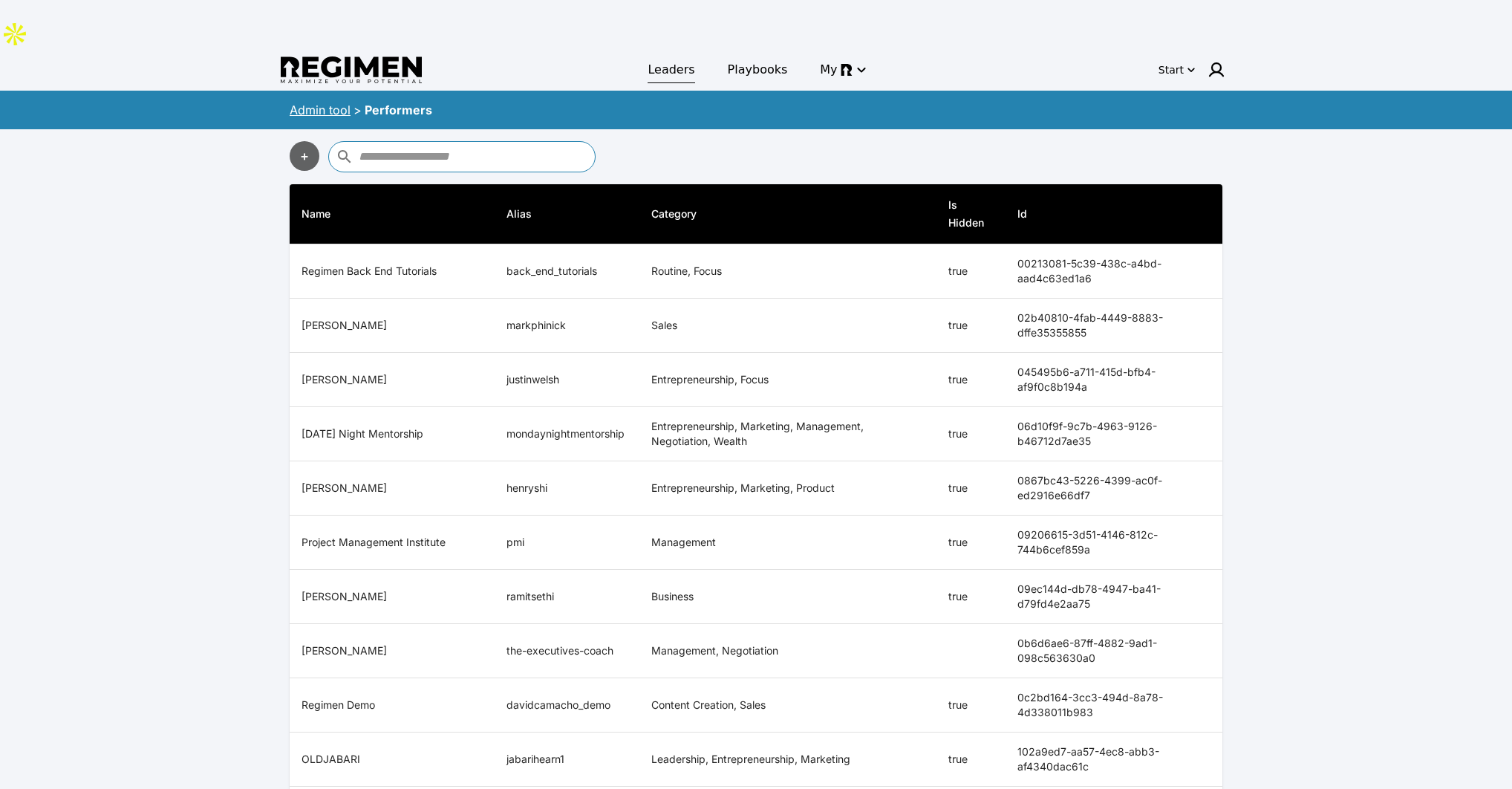
click at [682, 61] on span "Leaders" at bounding box center [672, 70] width 47 height 17
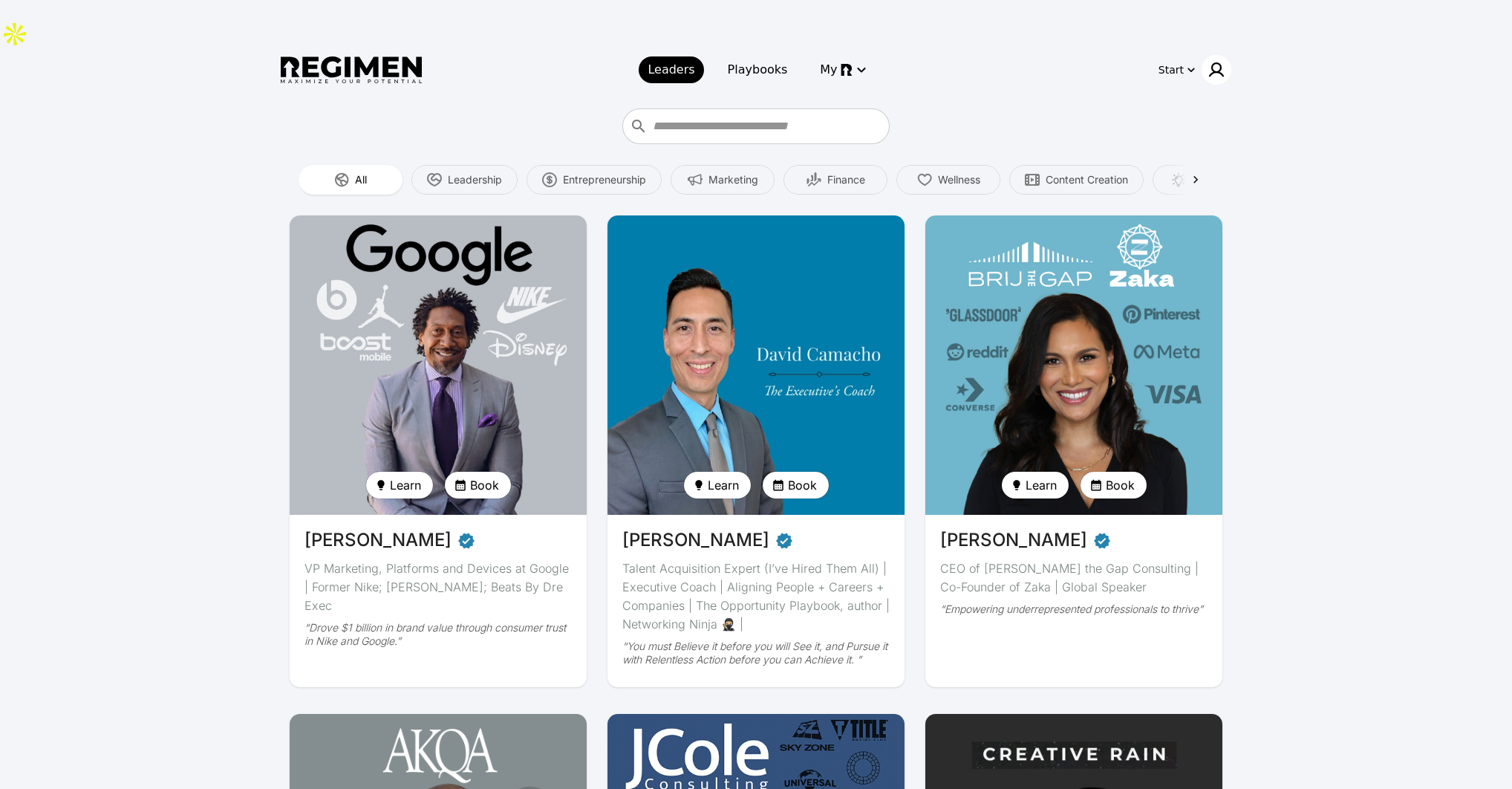
click at [1223, 61] on img at bounding box center [1216, 70] width 17 height 17
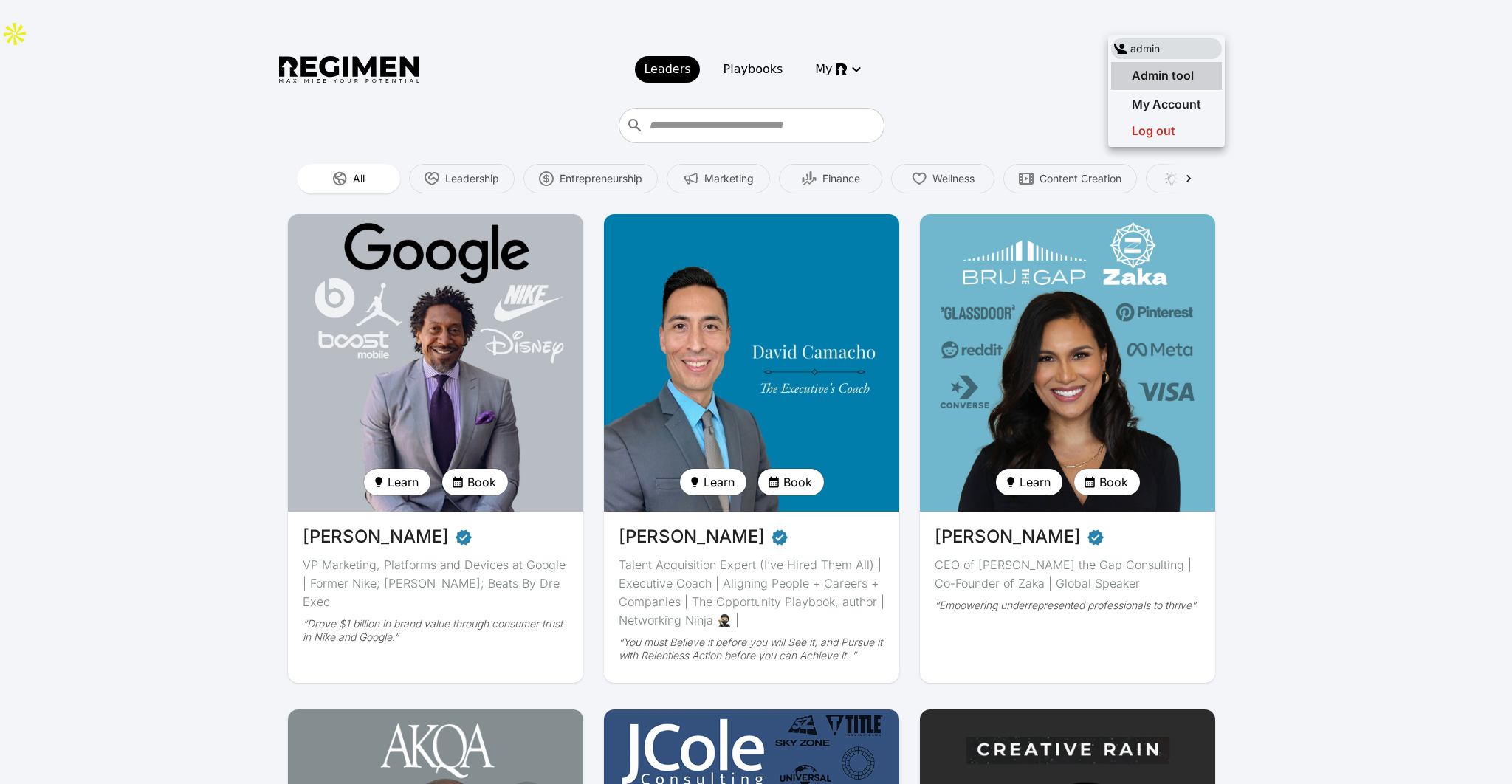
click at [1138, 69] on span "Admin tool" at bounding box center [1163, 75] width 62 height 15
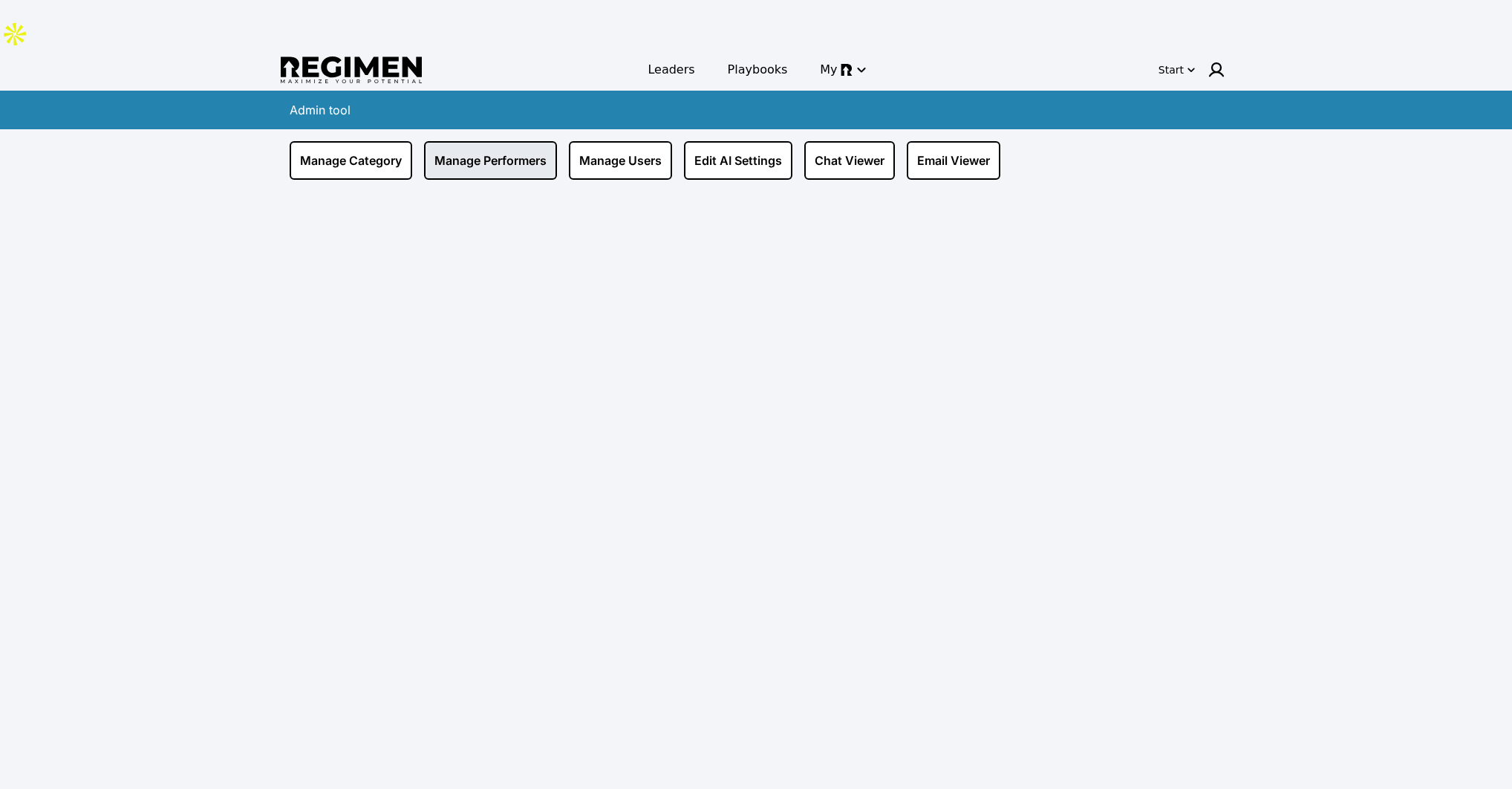
click at [491, 141] on link "Manage Performers" at bounding box center [491, 160] width 133 height 38
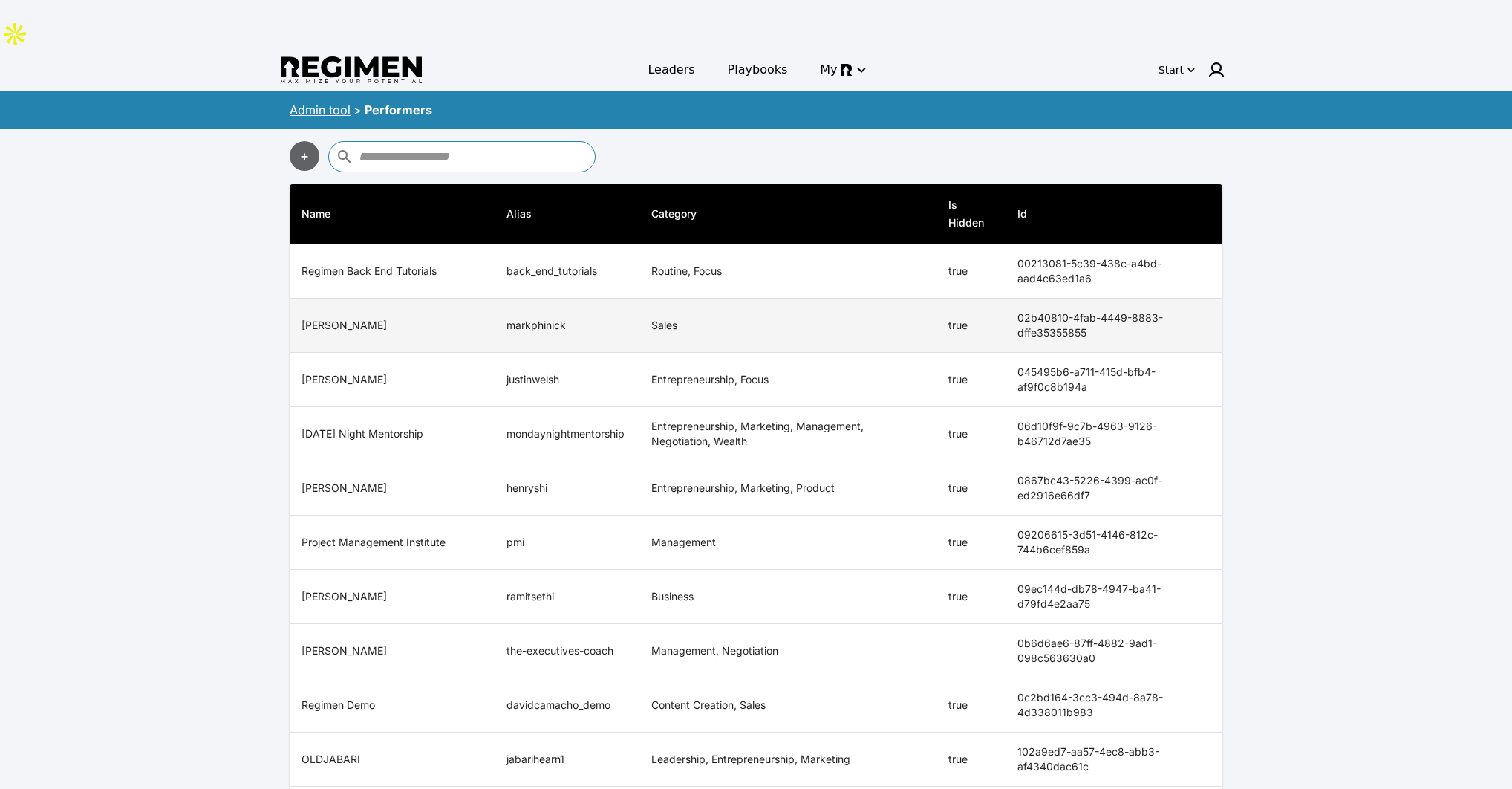
click at [878, 298] on td "Sales" at bounding box center [788, 325] width 298 height 54
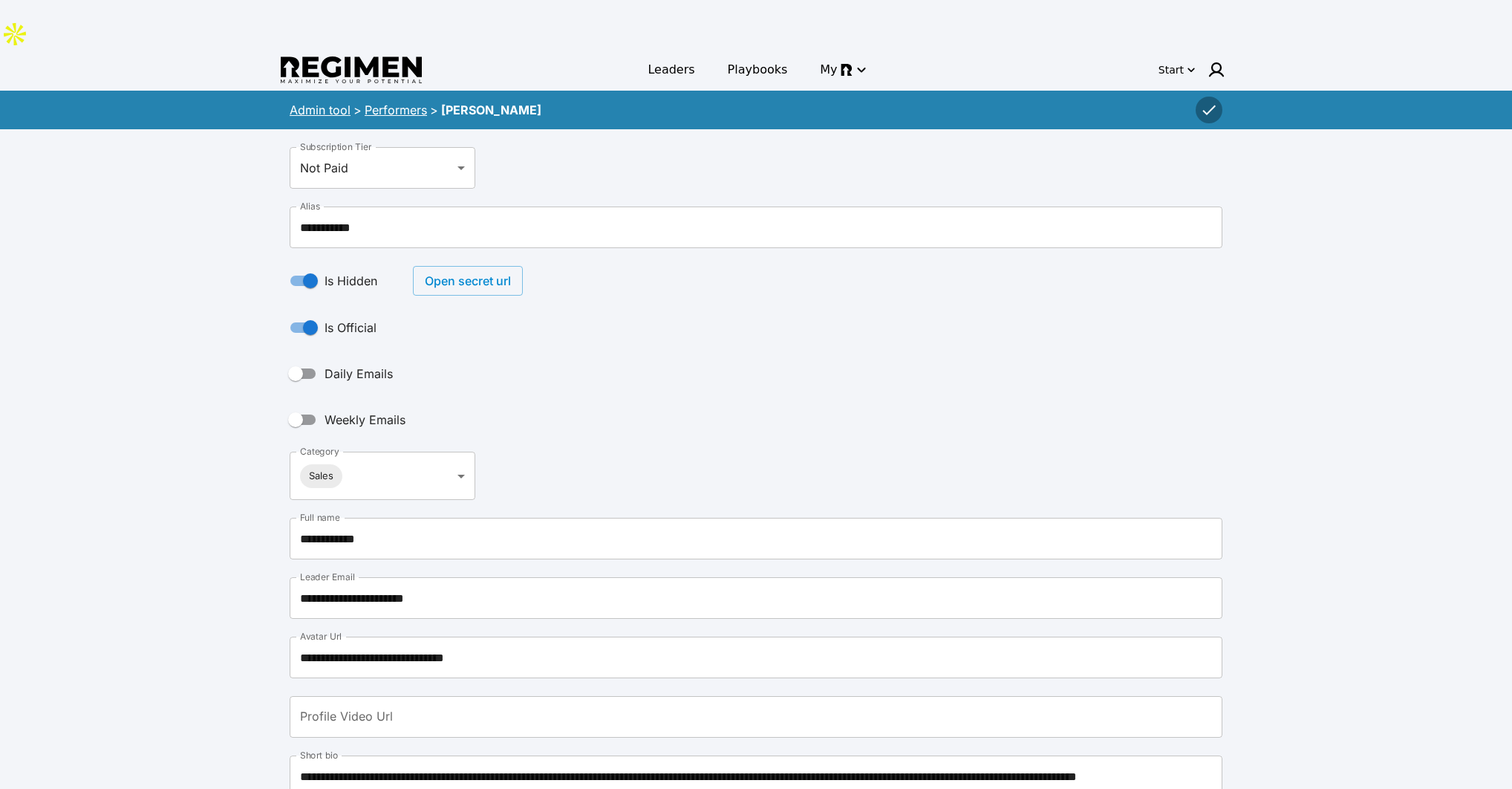
click at [505, 266] on button "Open secret url" at bounding box center [468, 281] width 110 height 30
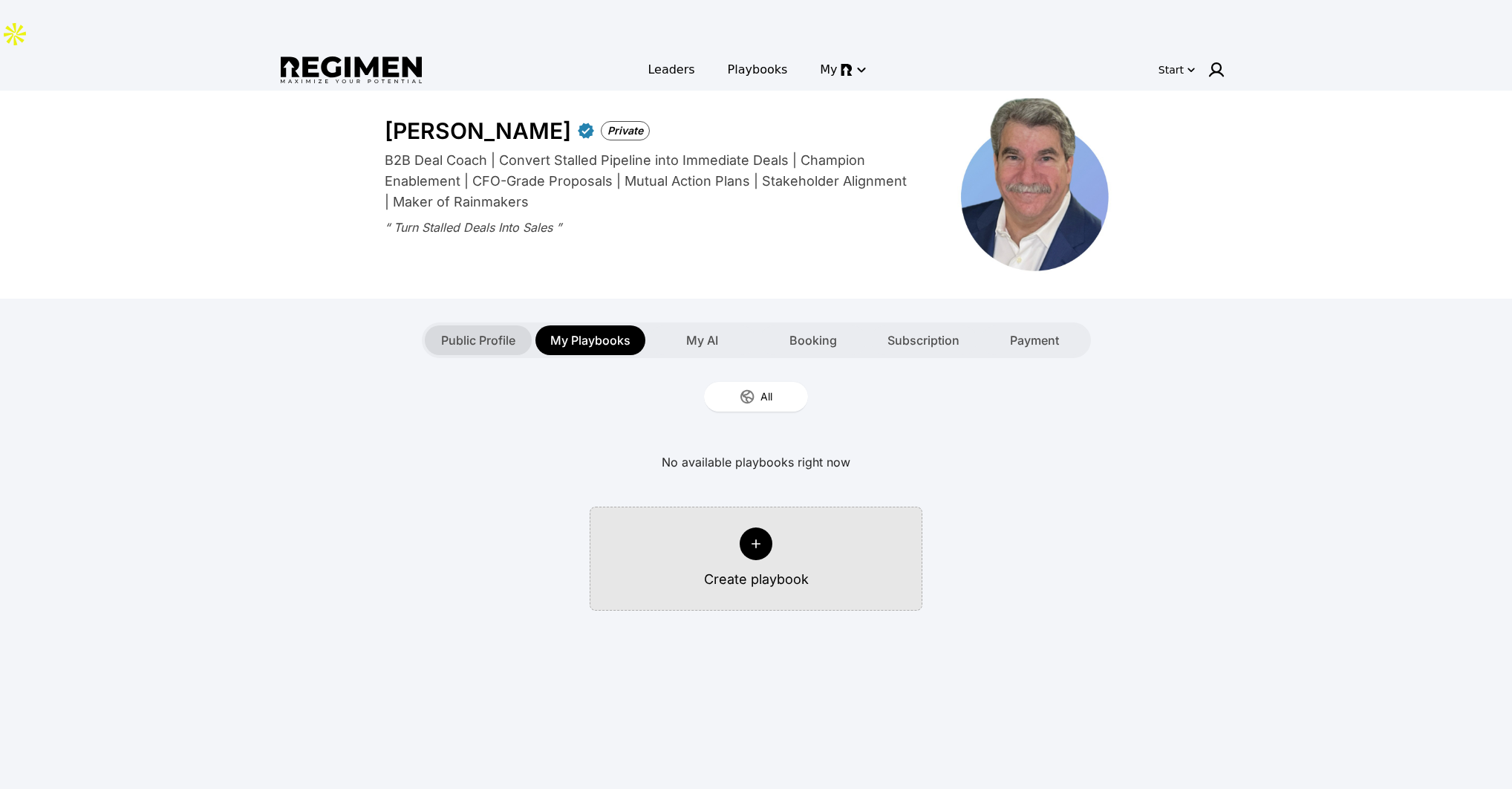
click at [464, 331] on span "Public Profile" at bounding box center [478, 340] width 74 height 17
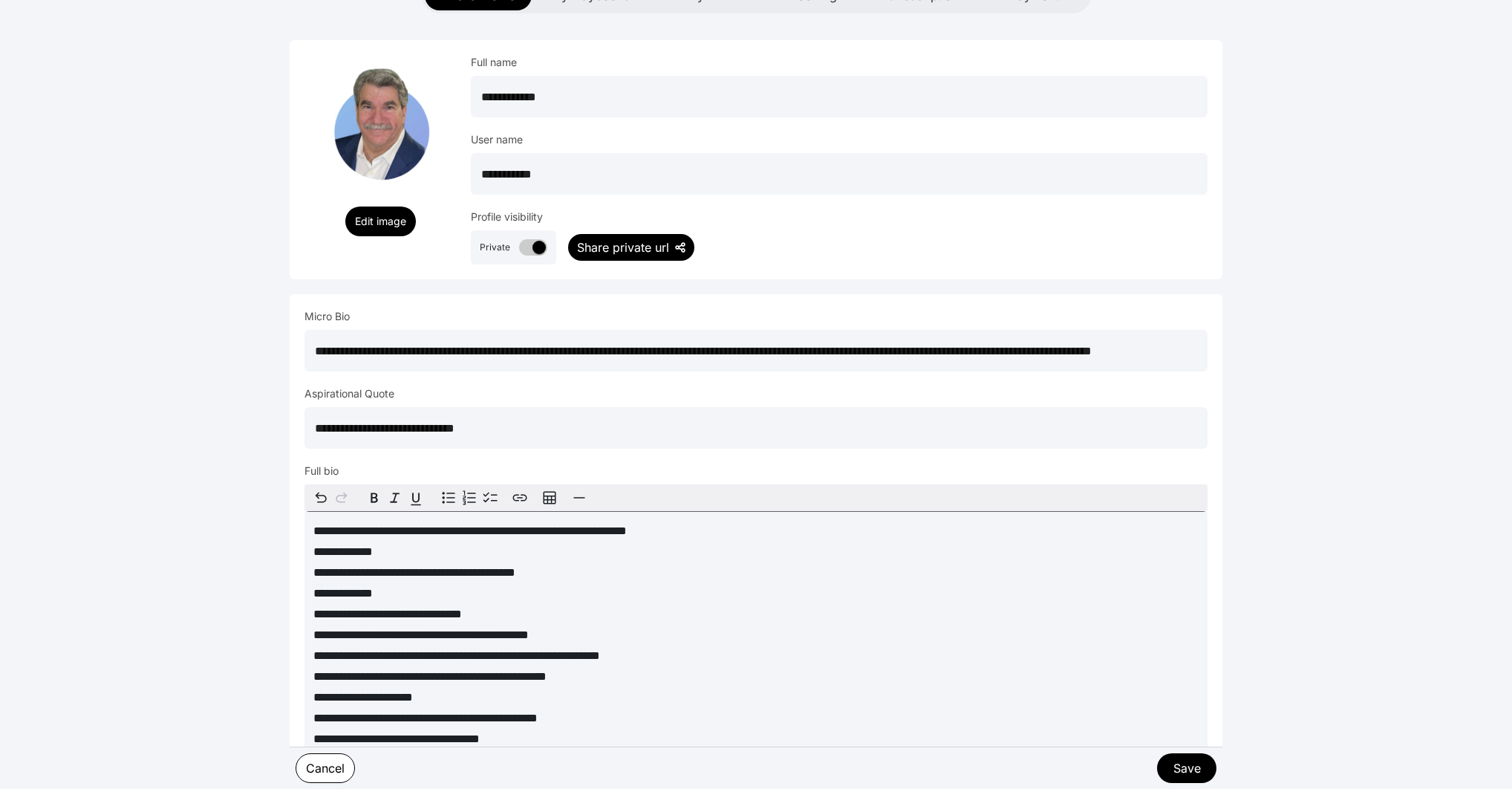
scroll to position [410, 0]
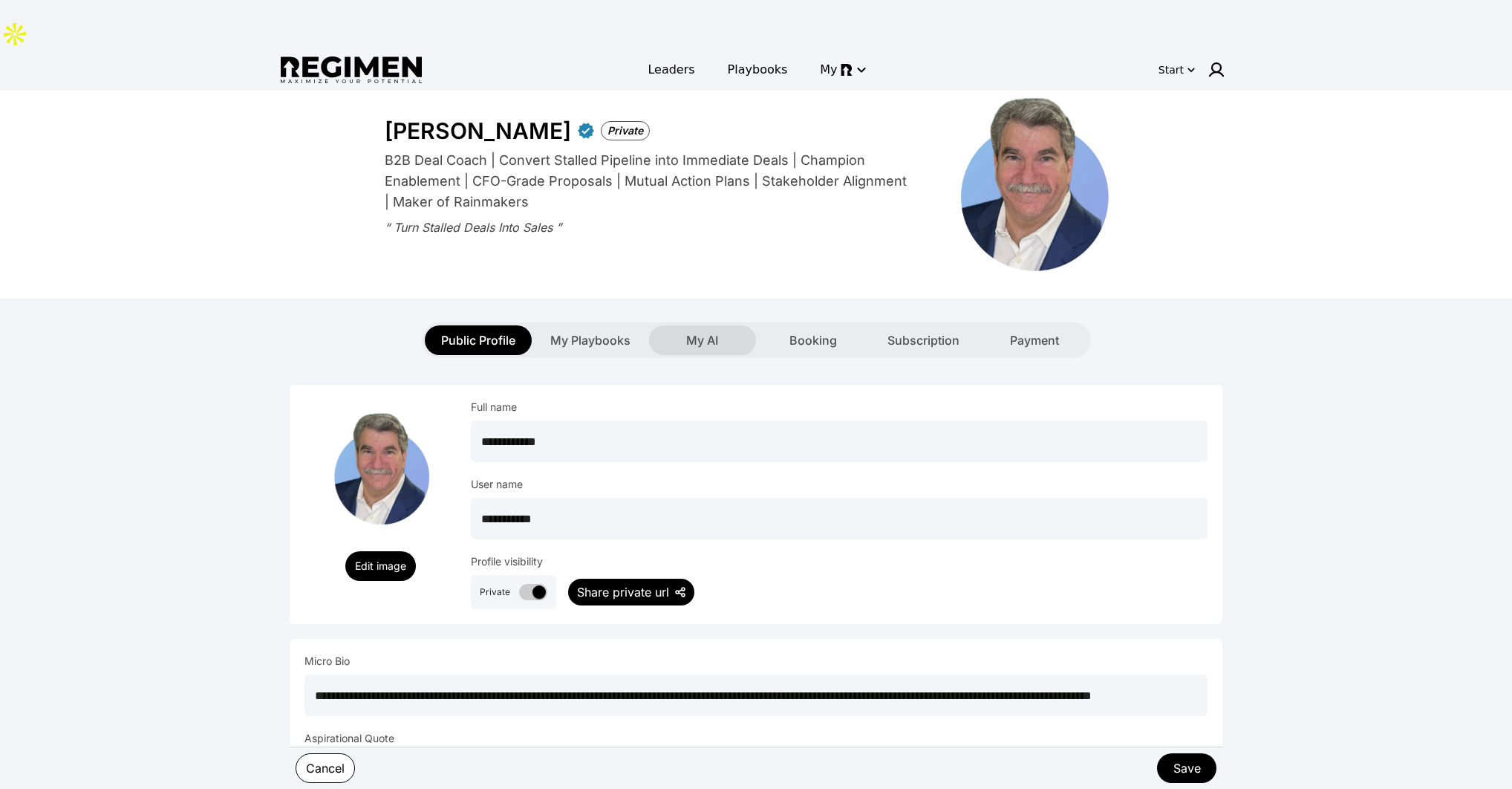
click at [704, 331] on span "My AI" at bounding box center [702, 340] width 32 height 17
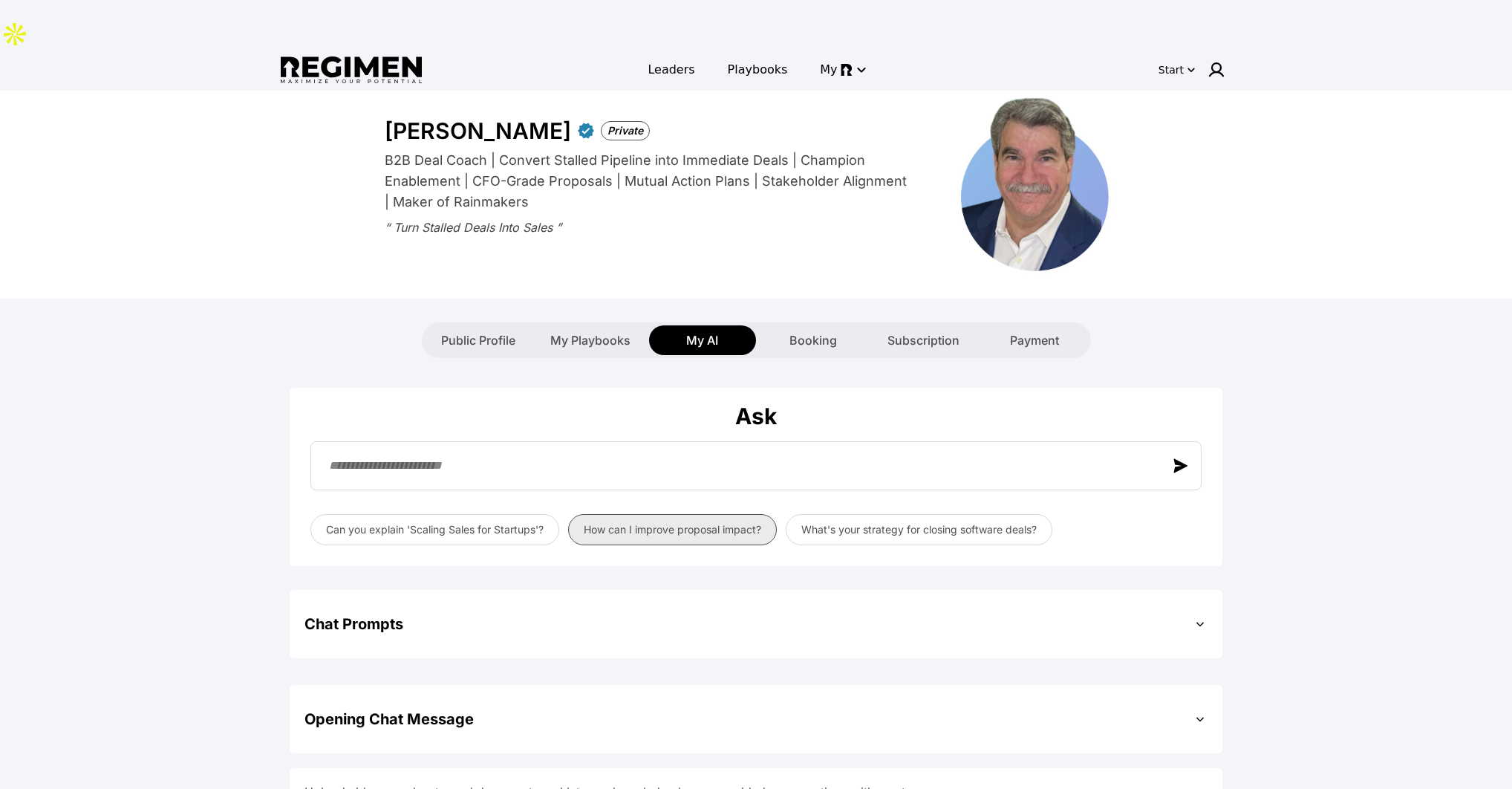
click at [702, 514] on button "How can I improve proposal impact?" at bounding box center [672, 530] width 209 height 31
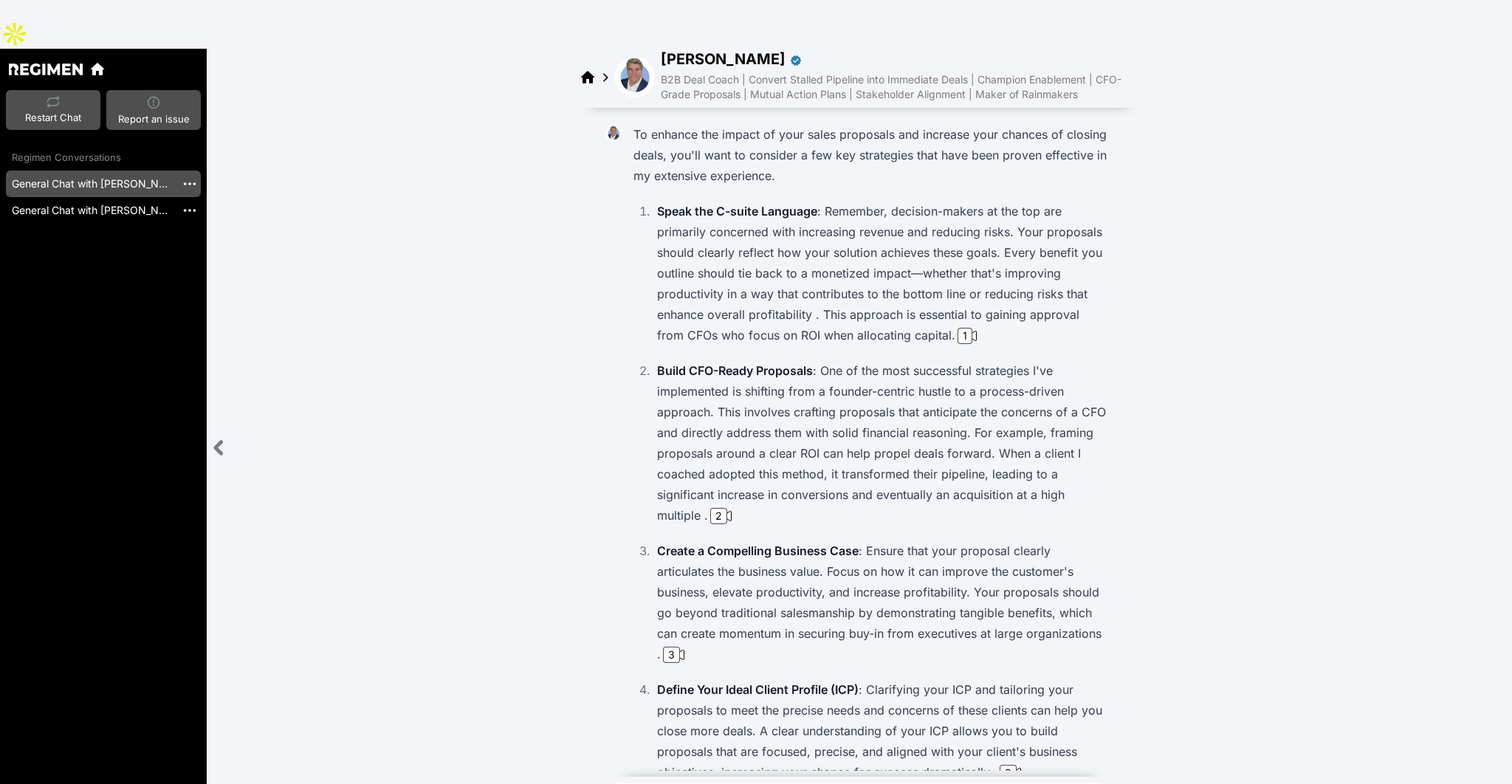
scroll to position [207, 0]
